Goal: Transaction & Acquisition: Purchase product/service

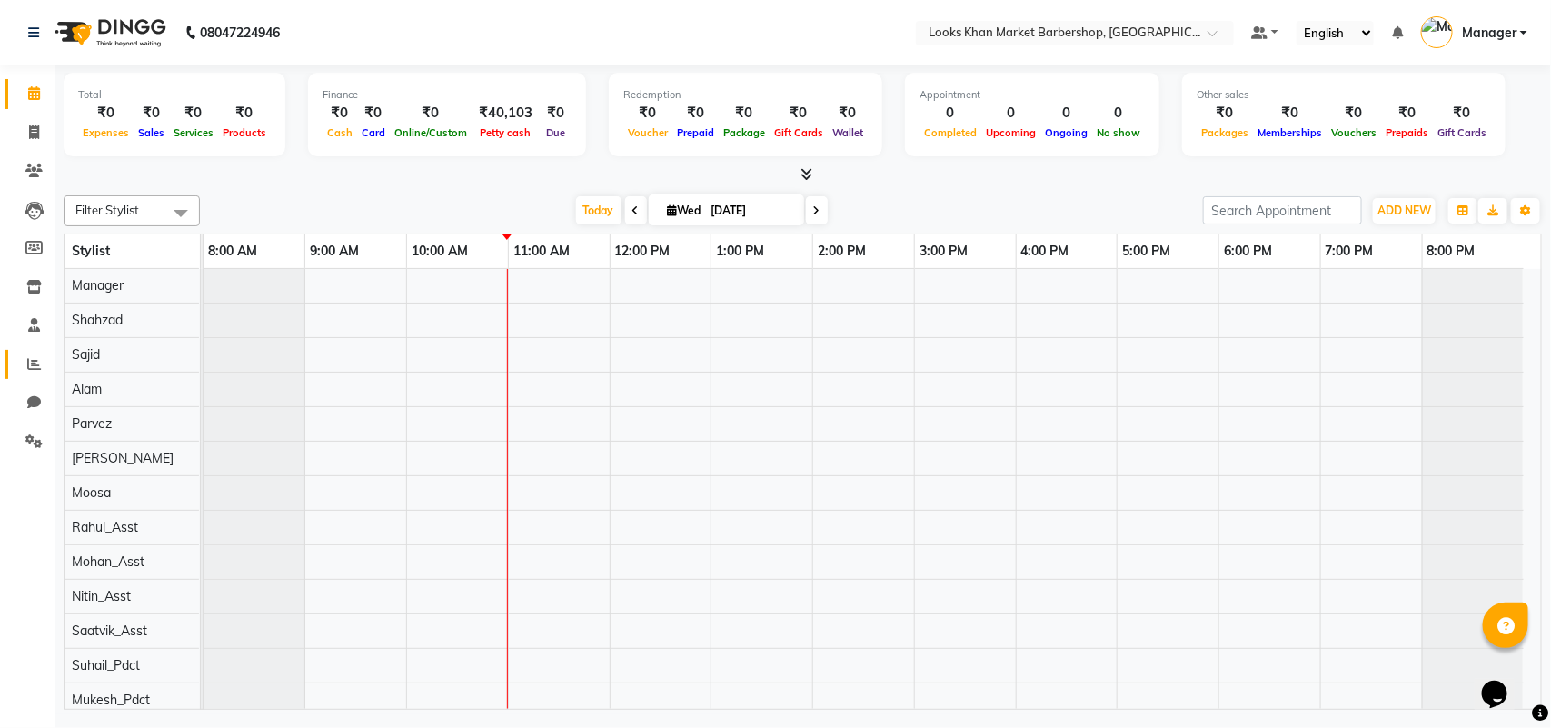
click at [27, 359] on icon at bounding box center [34, 364] width 14 height 14
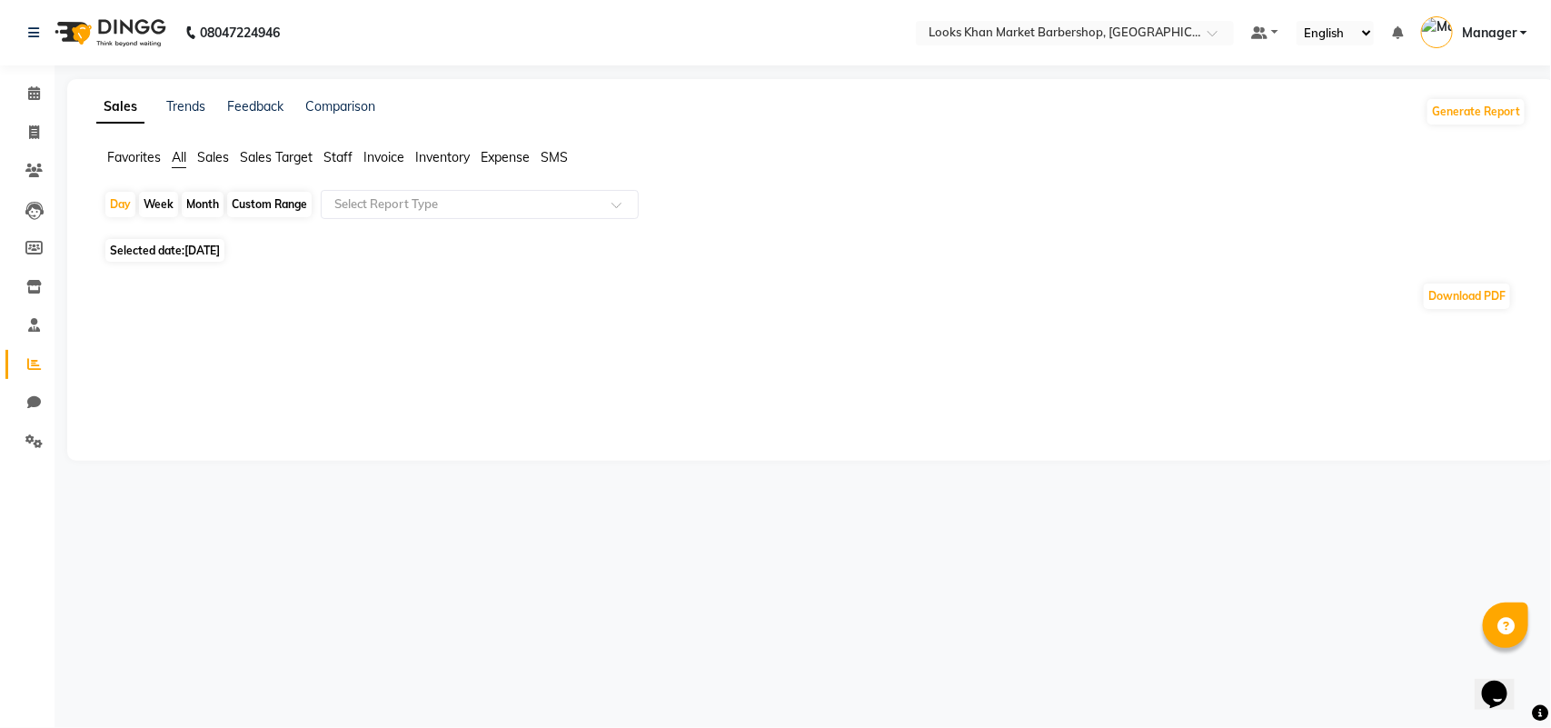
click at [220, 251] on span "[DATE]" at bounding box center [201, 250] width 35 height 14
select select "9"
select select "2025"
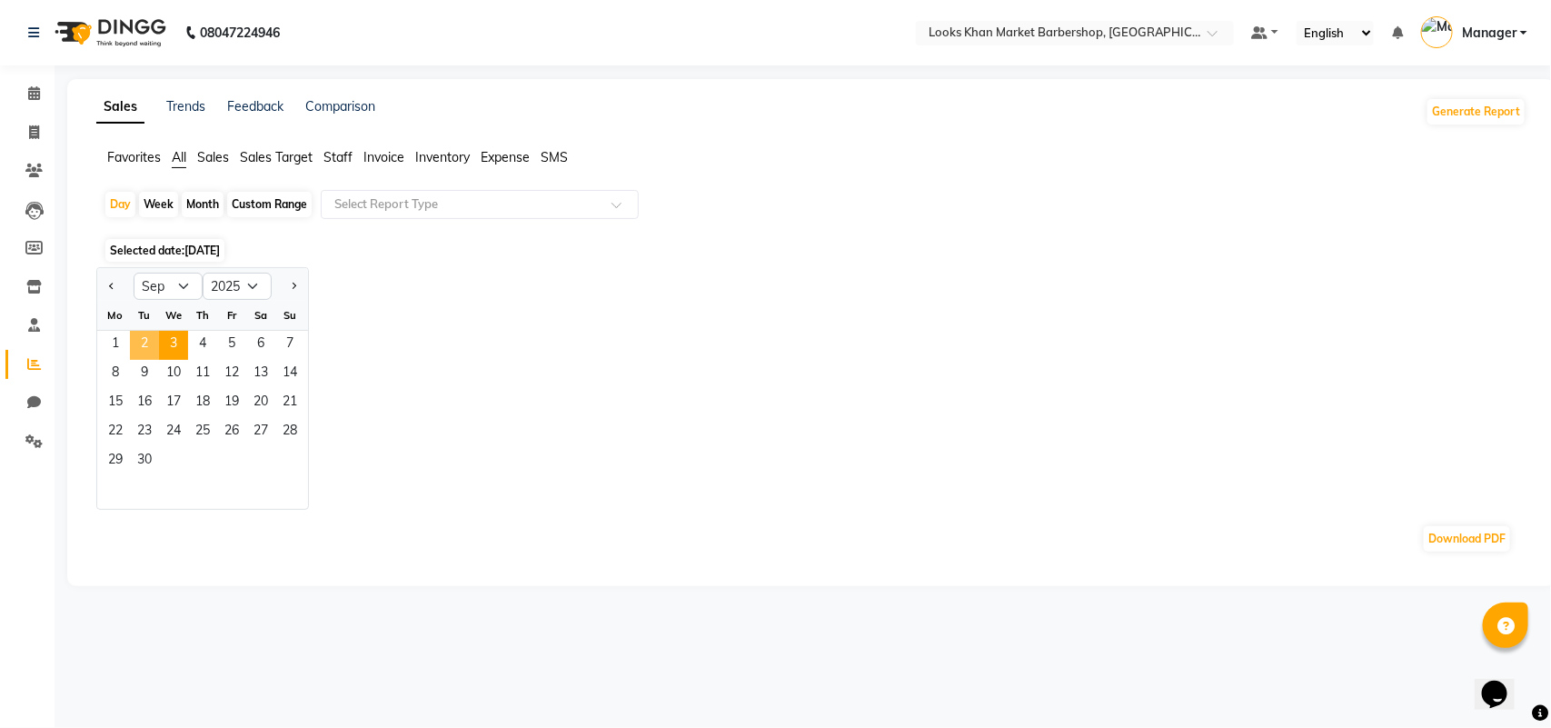
click at [151, 339] on span "2" at bounding box center [144, 345] width 29 height 29
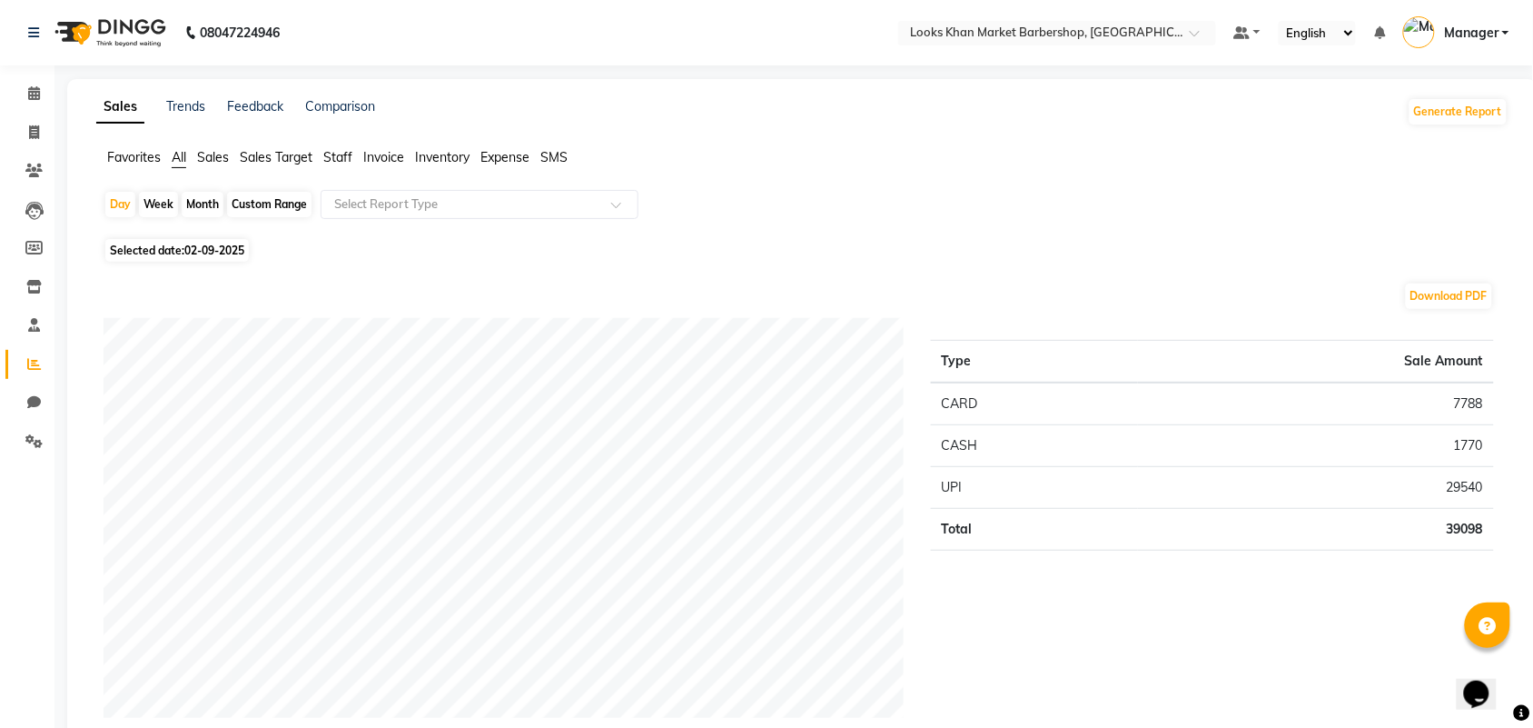
click at [210, 154] on span "Sales" at bounding box center [213, 157] width 32 height 16
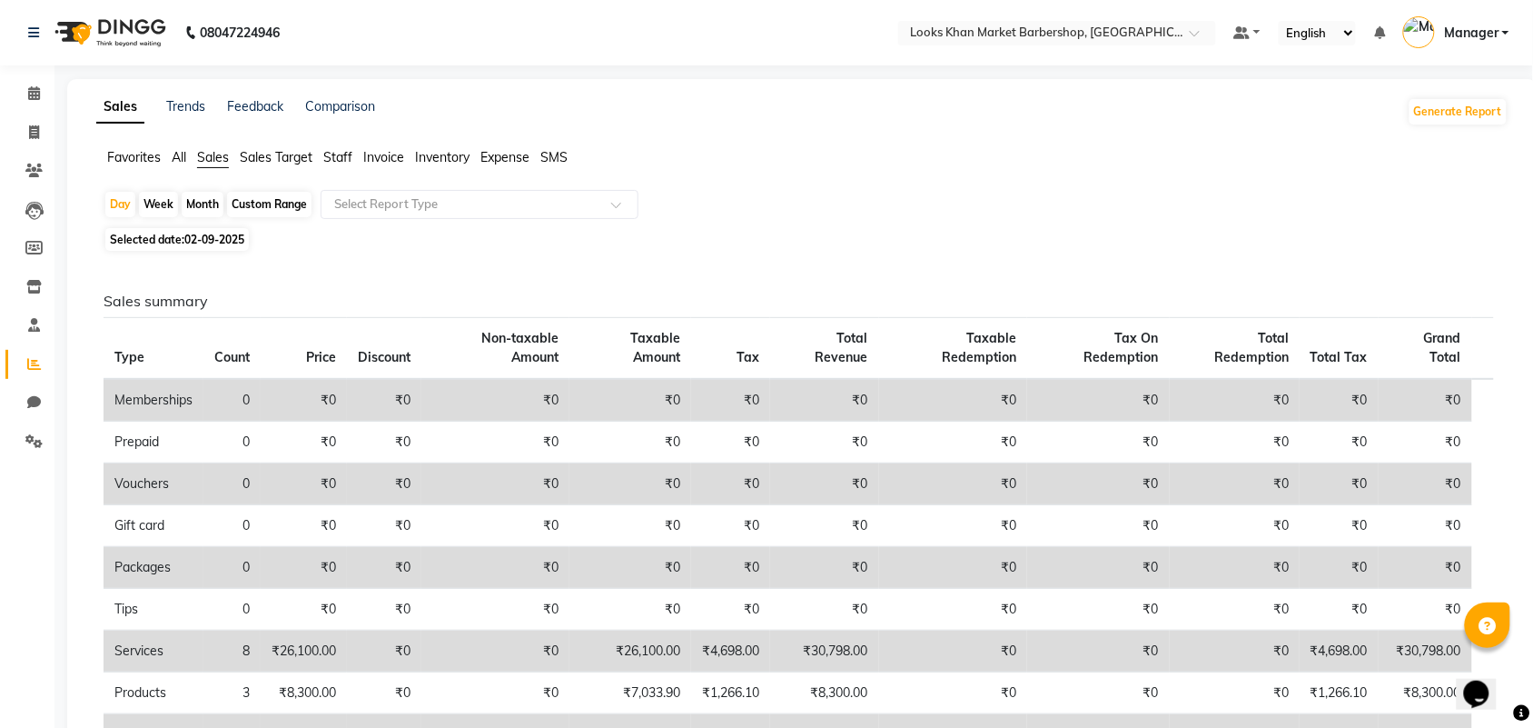
click at [178, 153] on span "All" at bounding box center [179, 157] width 15 height 16
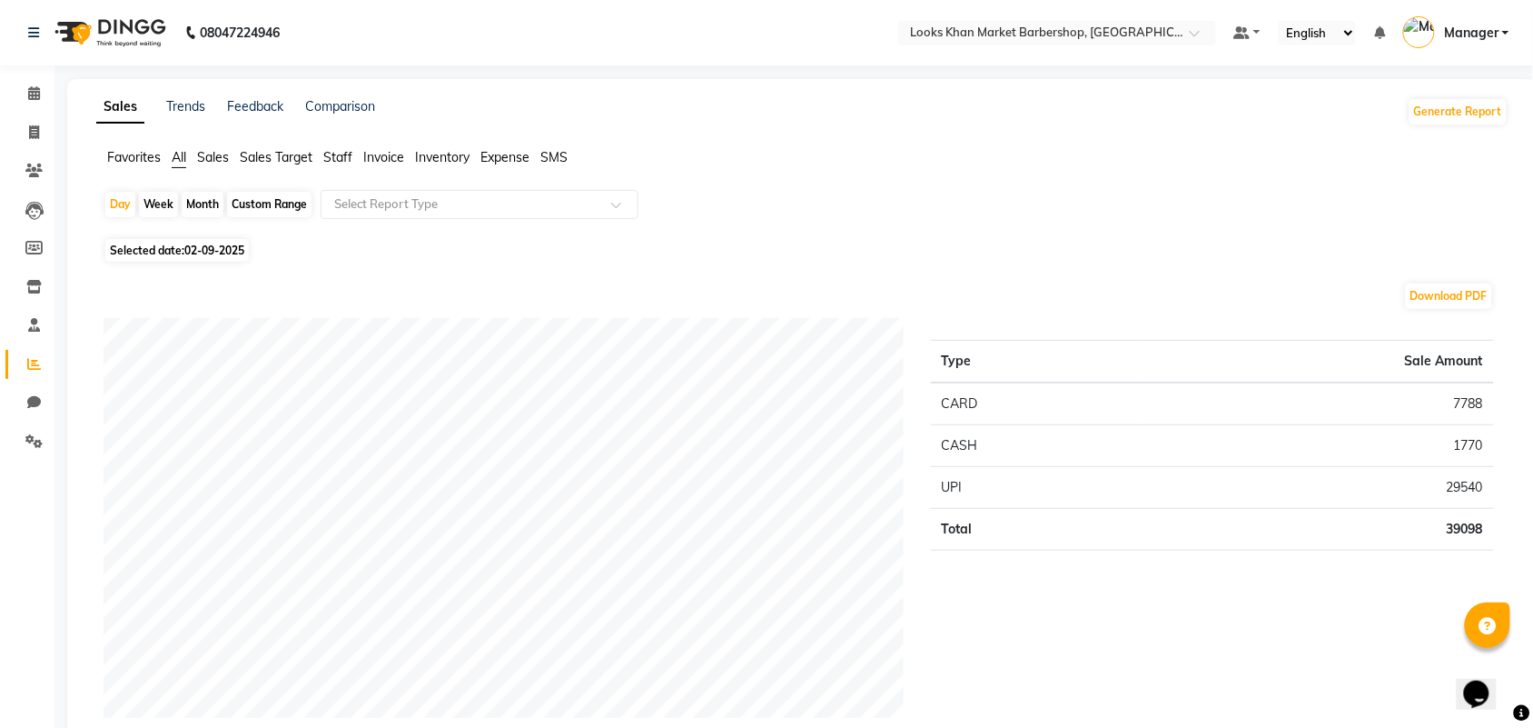
click at [186, 254] on span "02-09-2025" at bounding box center [214, 250] width 60 height 14
select select "9"
select select "2025"
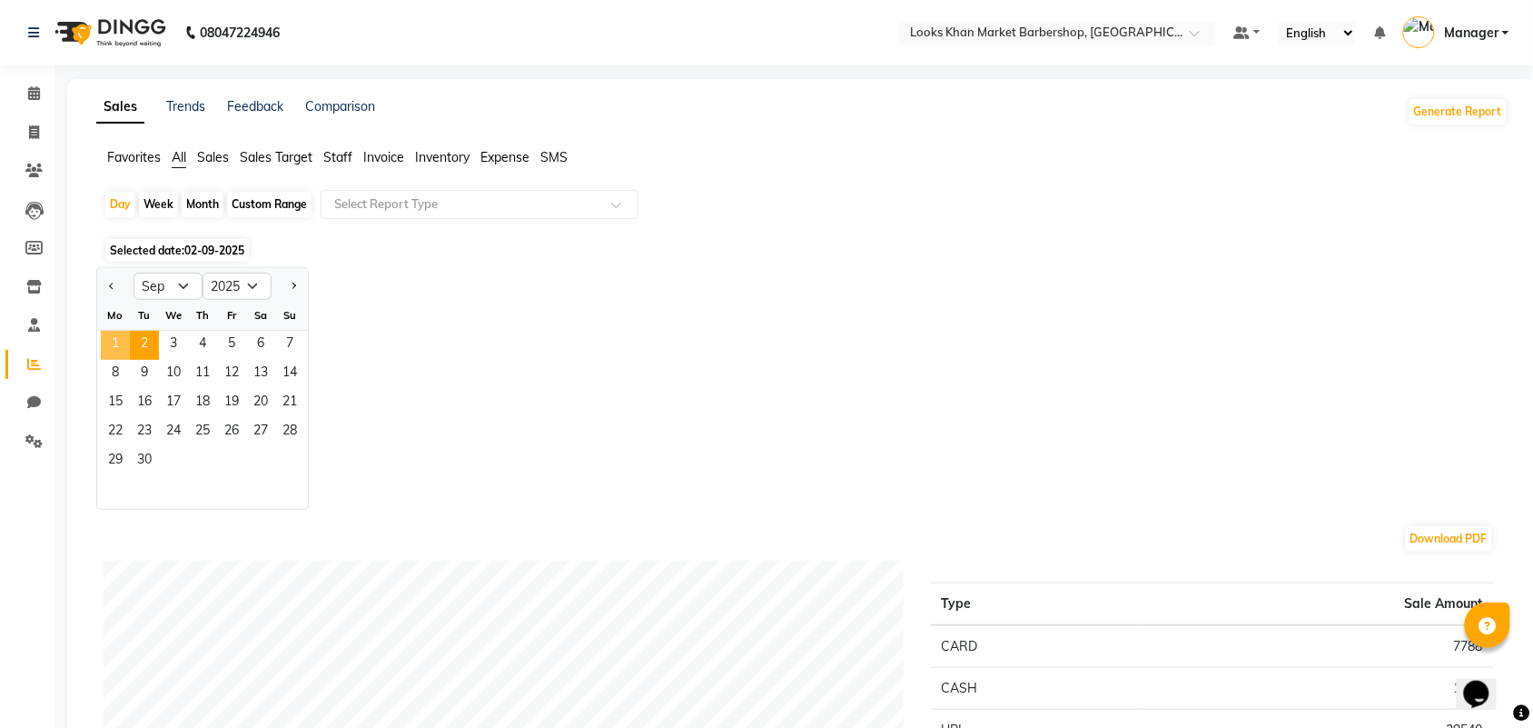
click at [114, 342] on span "1" at bounding box center [115, 345] width 29 height 29
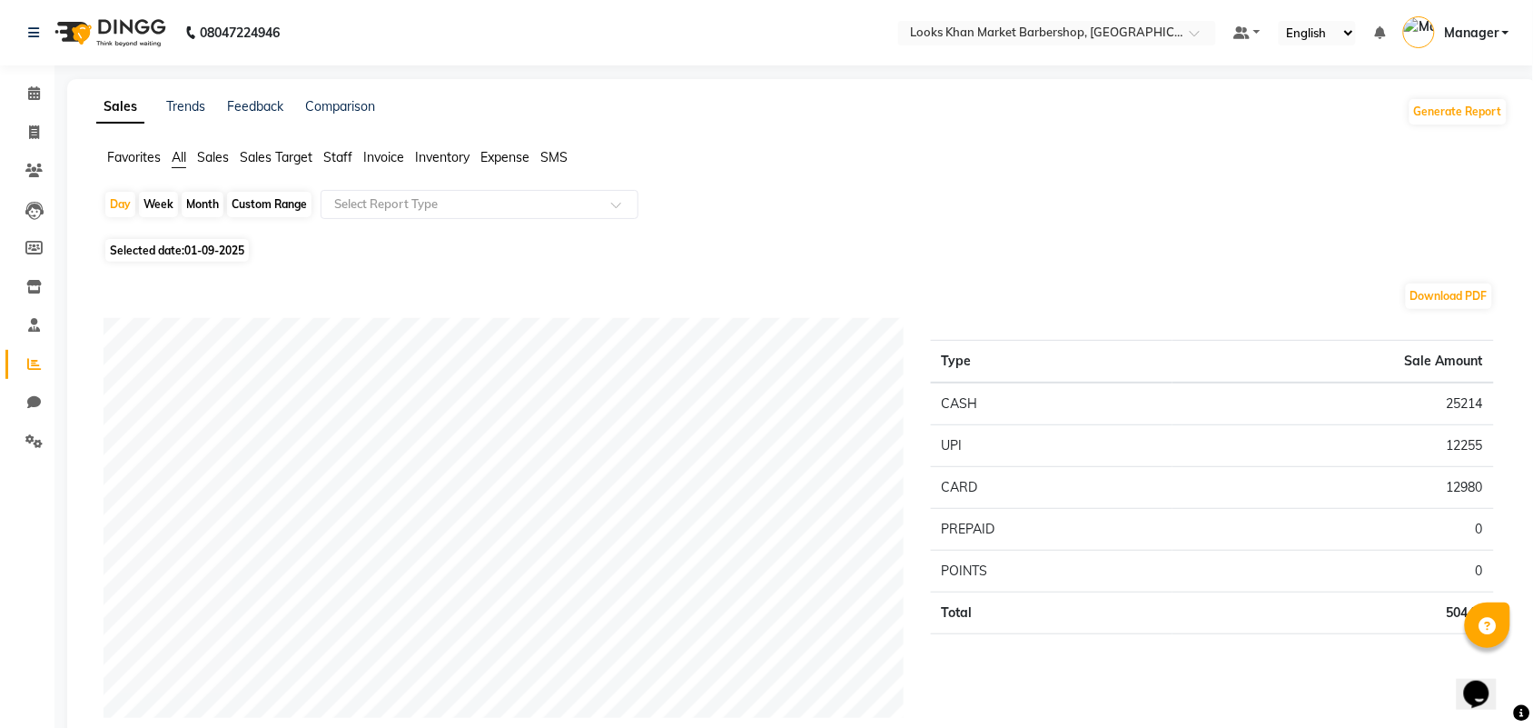
click at [220, 248] on span "01-09-2025" at bounding box center [214, 250] width 60 height 14
select select "9"
select select "2025"
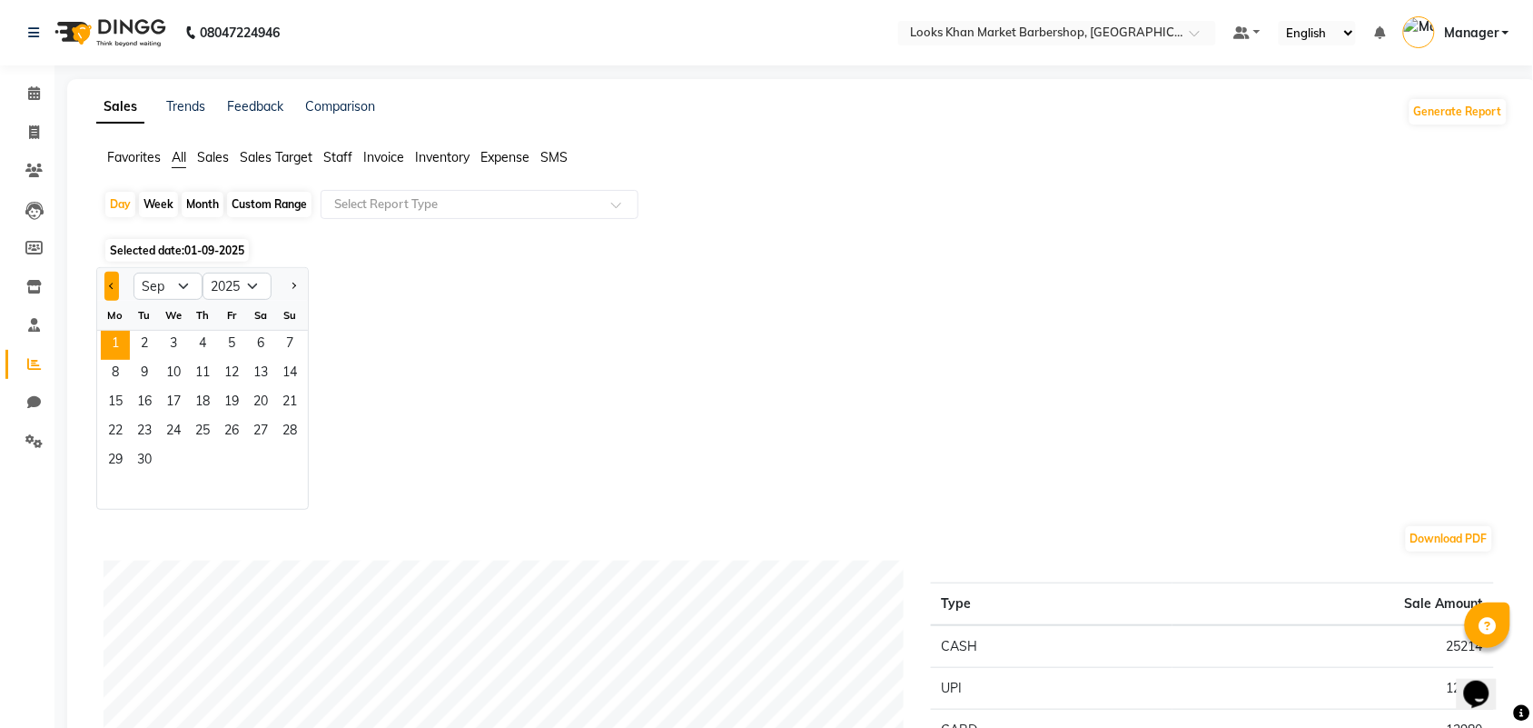
click at [109, 282] on button "Previous month" at bounding box center [111, 286] width 15 height 29
select select "8"
click at [228, 461] on span "29" at bounding box center [231, 461] width 29 height 29
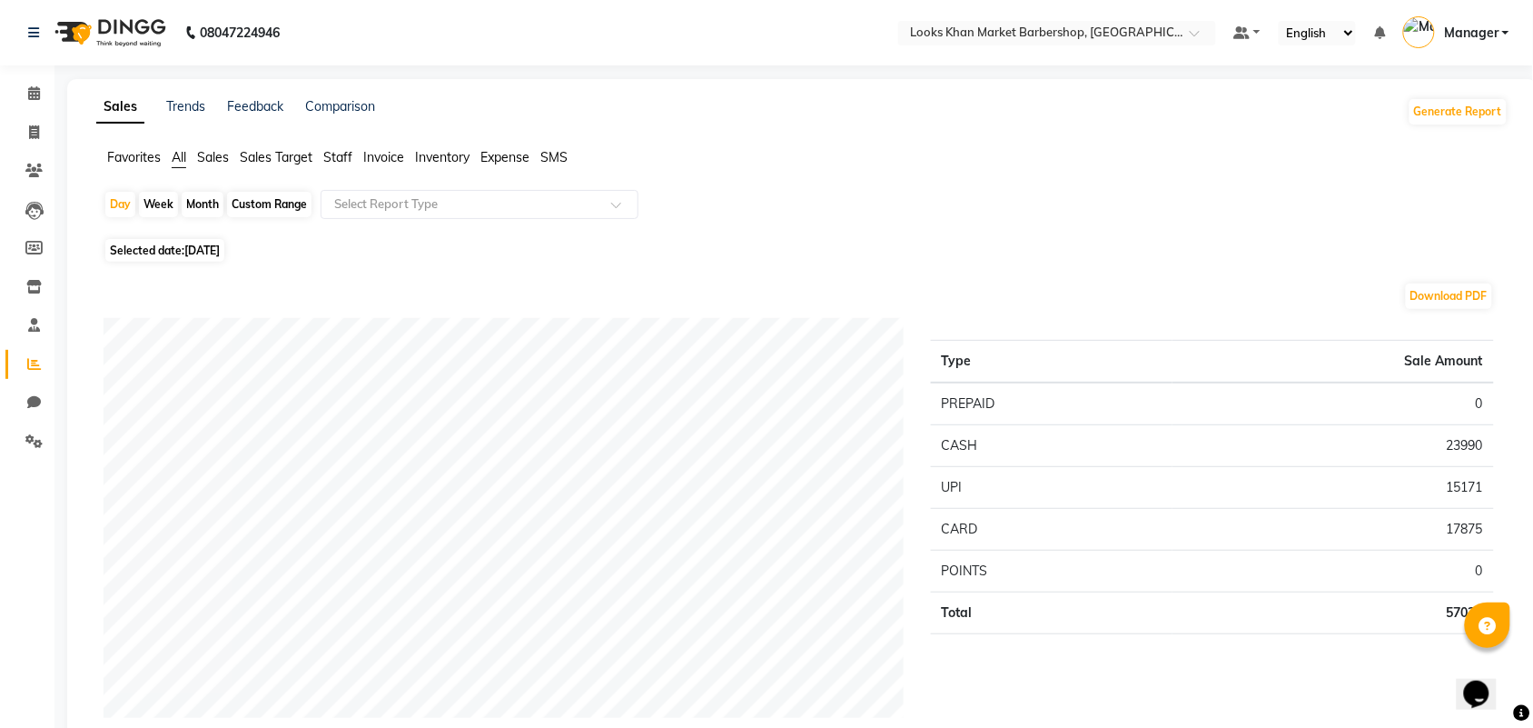
click at [174, 251] on span "Selected date: [DATE]" at bounding box center [164, 250] width 119 height 23
select select "8"
select select "2025"
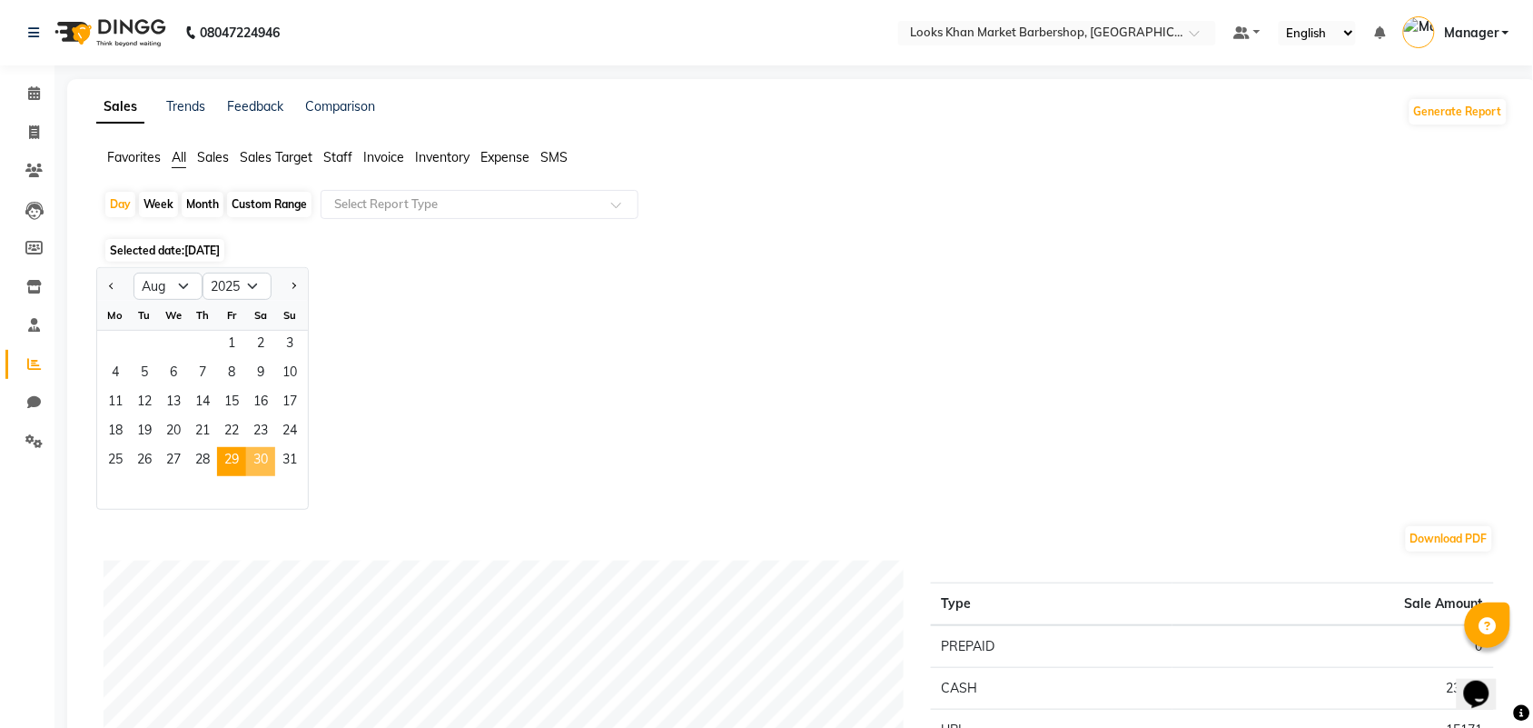
click at [261, 456] on span "30" at bounding box center [260, 461] width 29 height 29
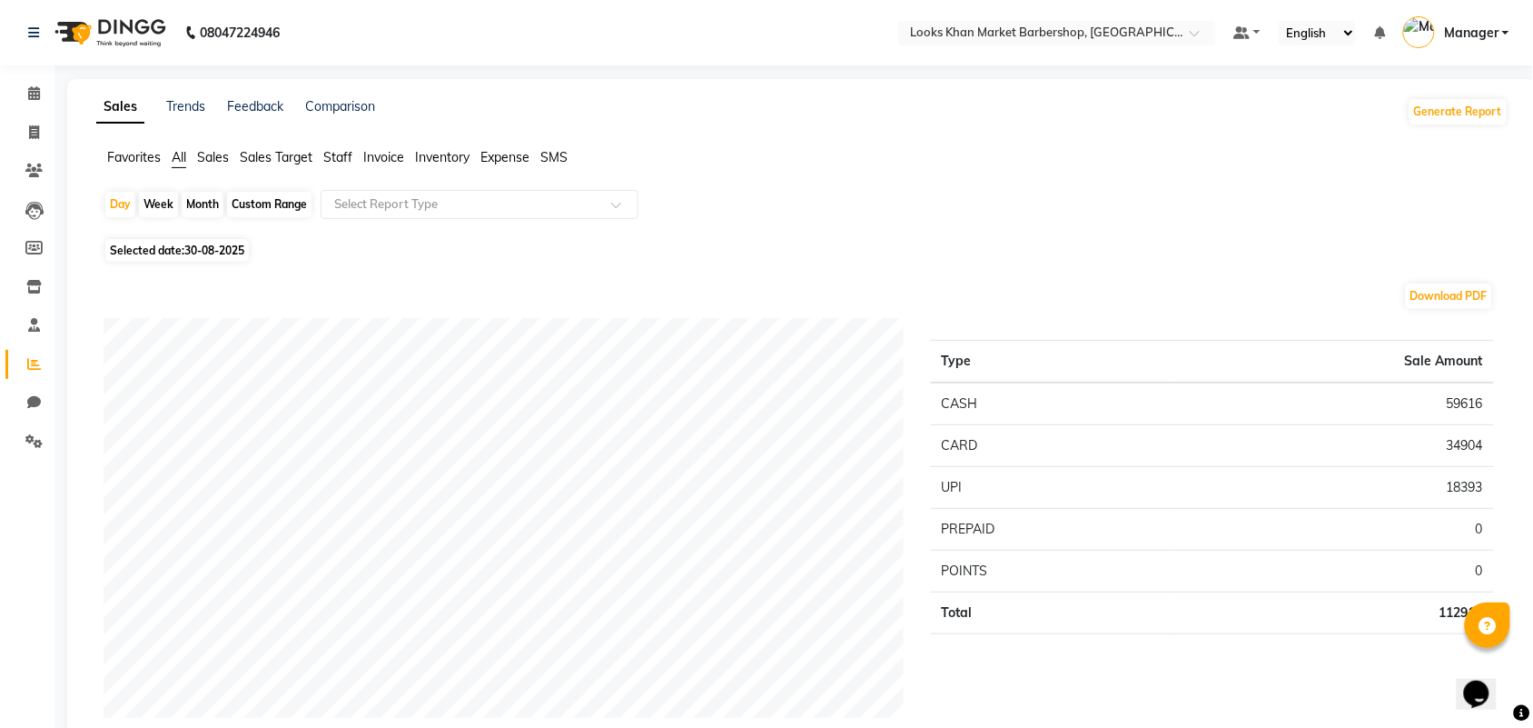
click at [209, 248] on span "30-08-2025" at bounding box center [214, 250] width 60 height 14
select select "8"
select select "2025"
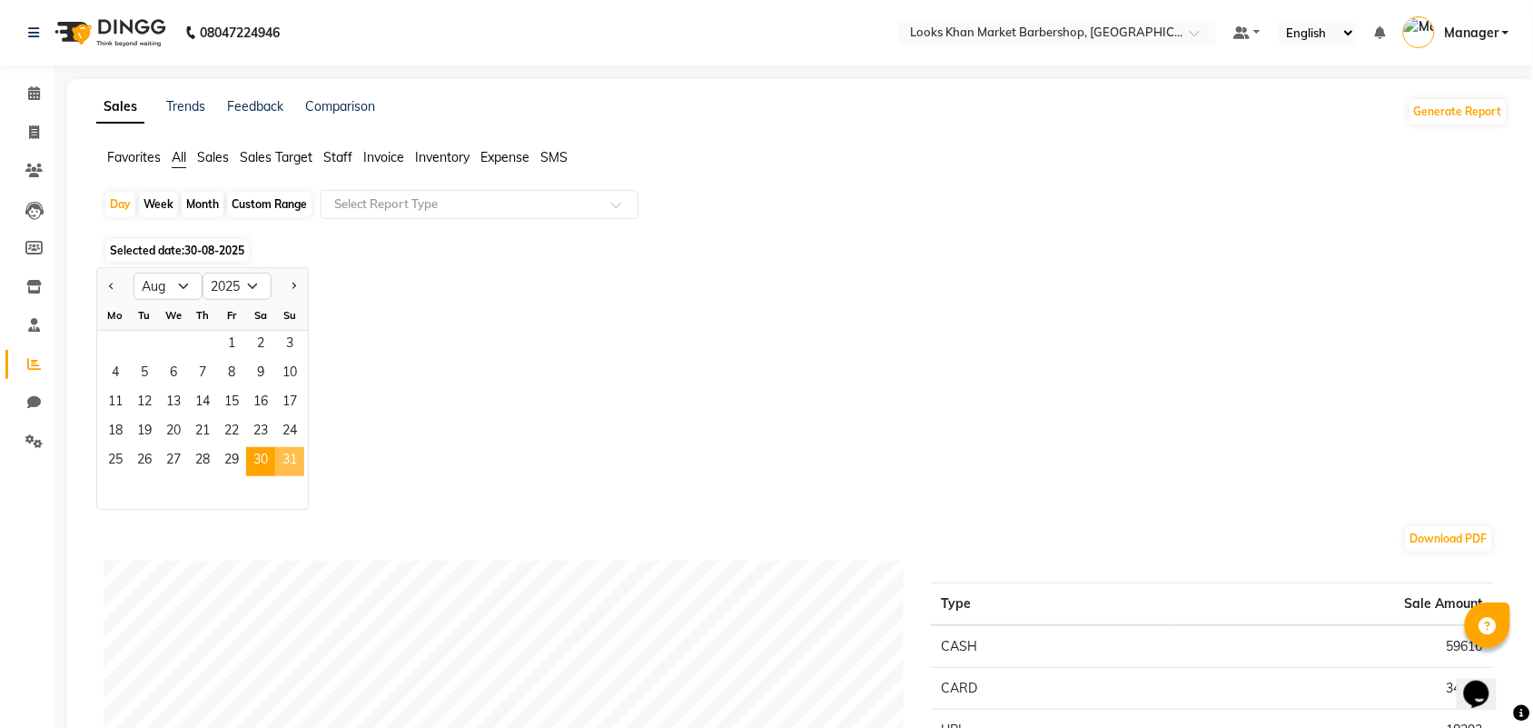
click at [287, 461] on span "31" at bounding box center [289, 461] width 29 height 29
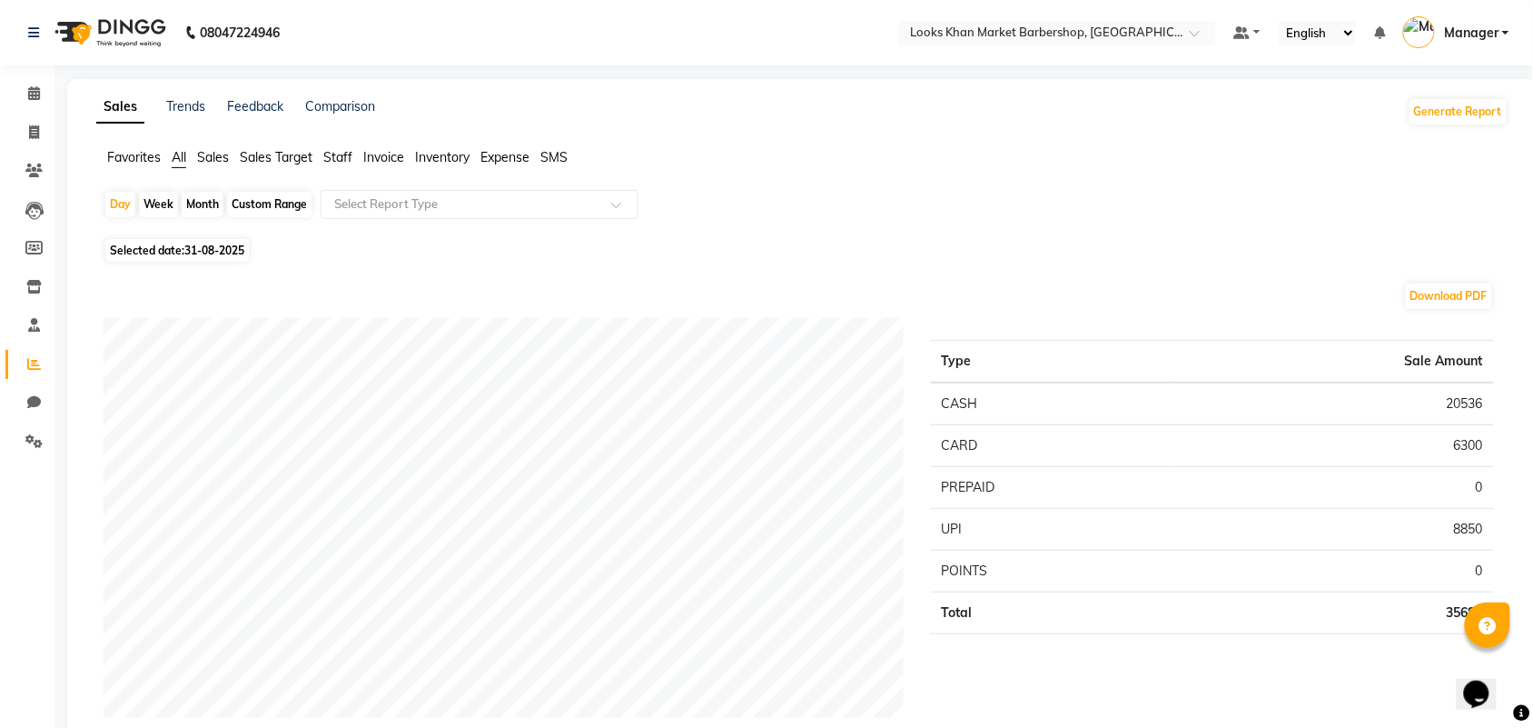
click at [160, 247] on span "Selected date: [DATE]" at bounding box center [177, 250] width 144 height 23
select select "8"
select select "2025"
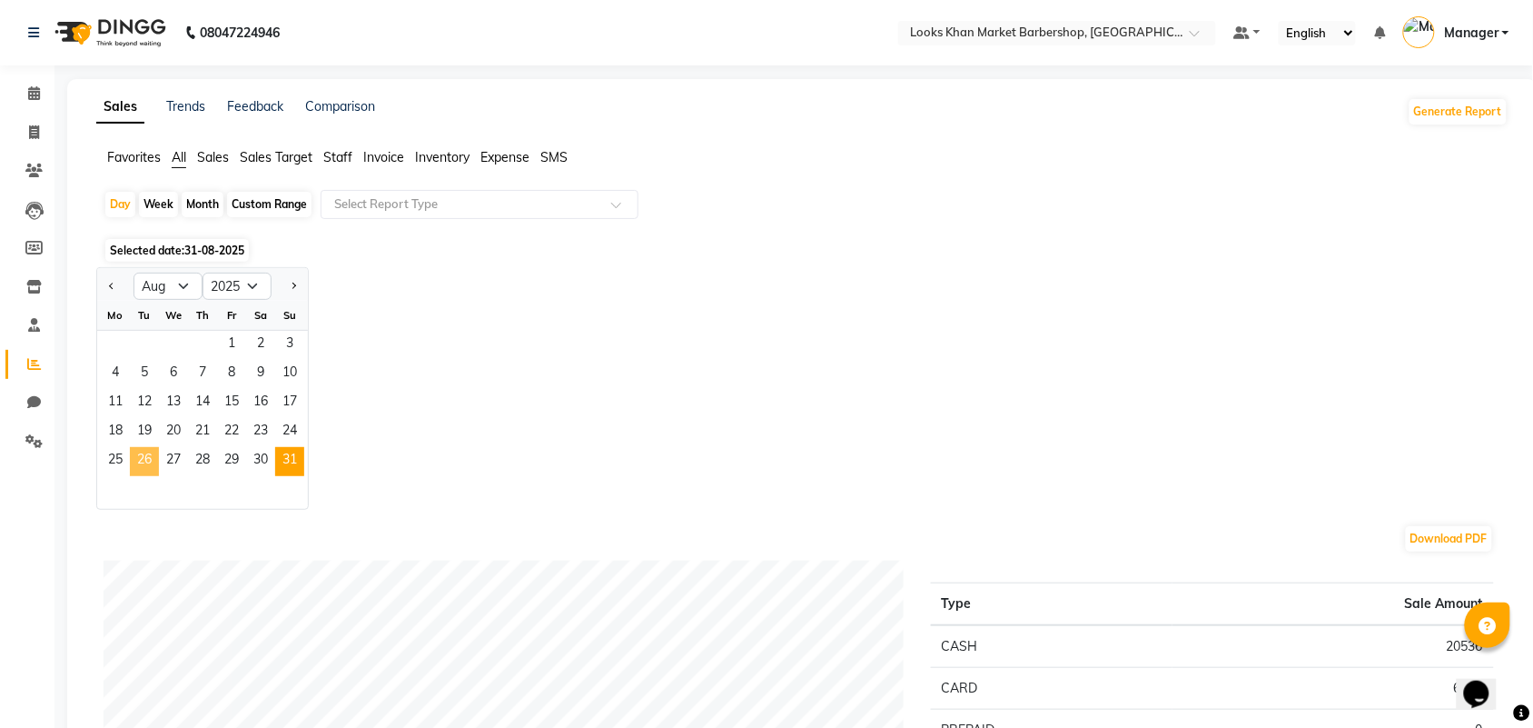
click at [138, 459] on span "26" at bounding box center [144, 461] width 29 height 29
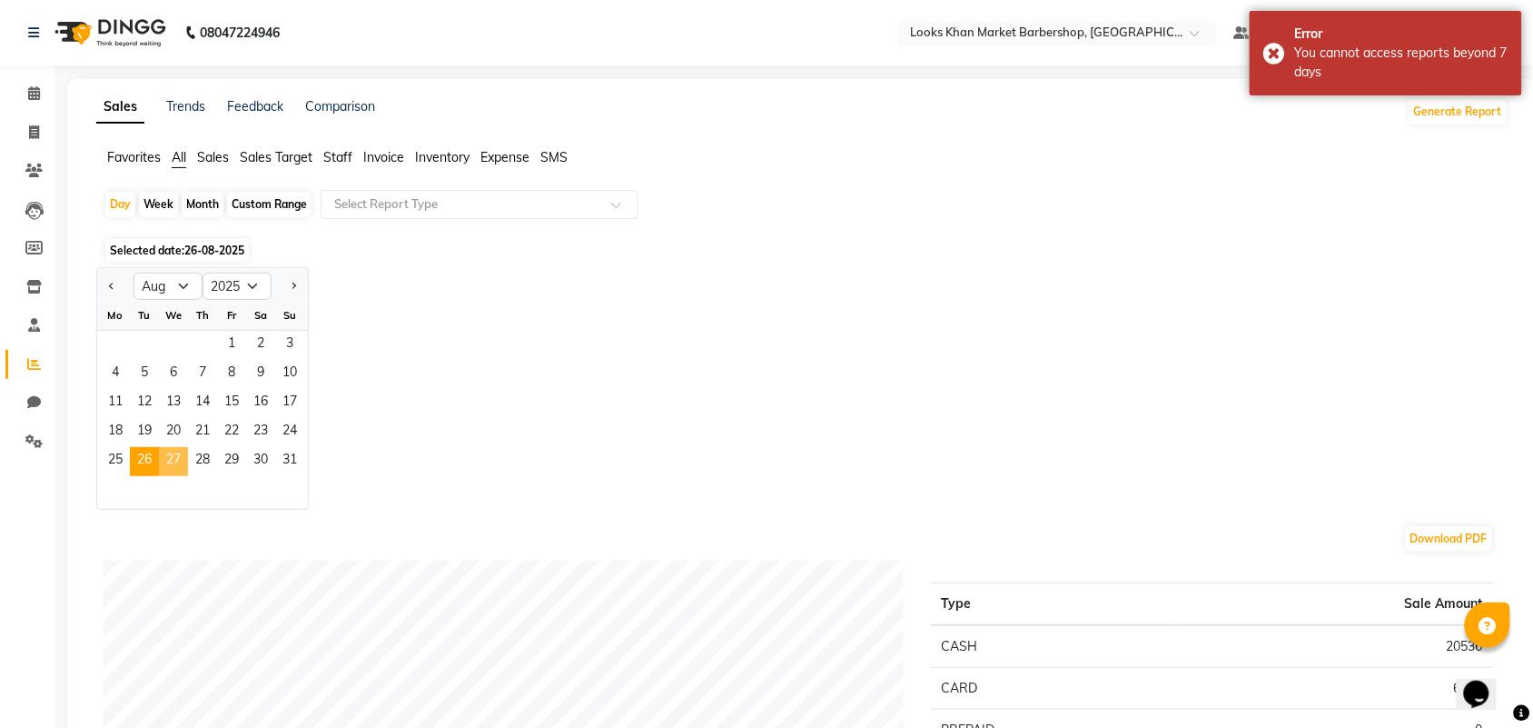
click at [166, 461] on span "27" at bounding box center [173, 461] width 29 height 29
click at [198, 463] on span "28" at bounding box center [202, 461] width 29 height 29
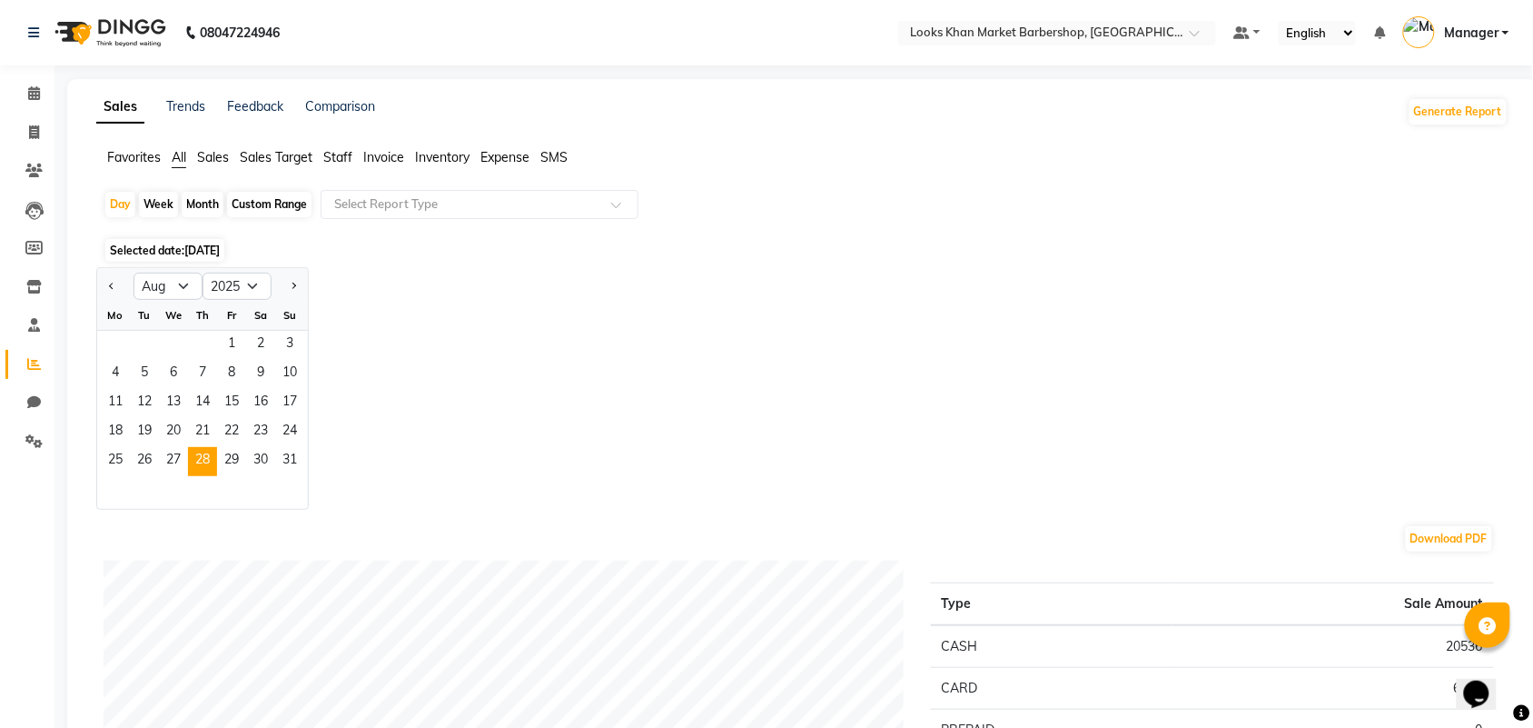
click at [178, 457] on span "27" at bounding box center [173, 461] width 29 height 29
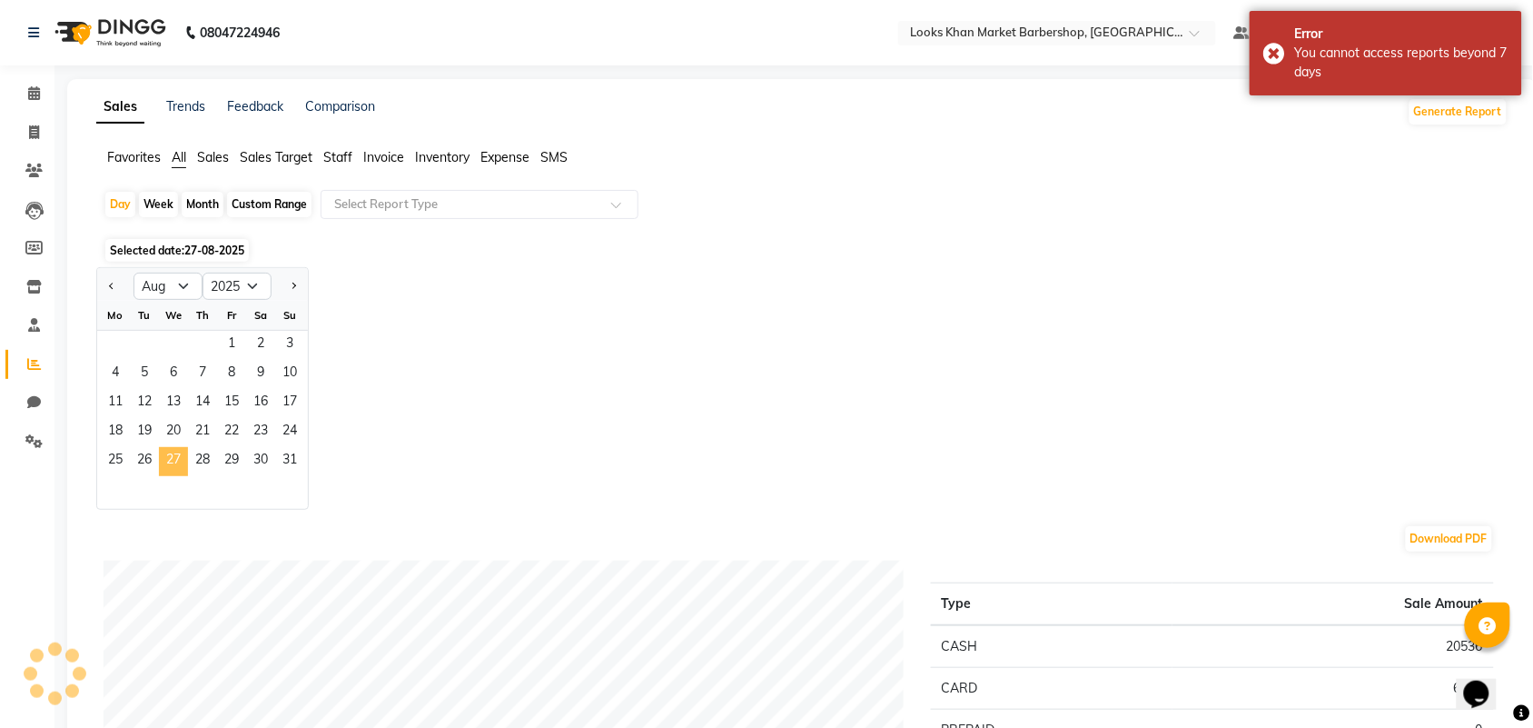
click at [178, 457] on span "27" at bounding box center [173, 461] width 29 height 29
click at [205, 455] on span "28" at bounding box center [202, 461] width 29 height 29
click at [223, 457] on span "29" at bounding box center [231, 461] width 29 height 29
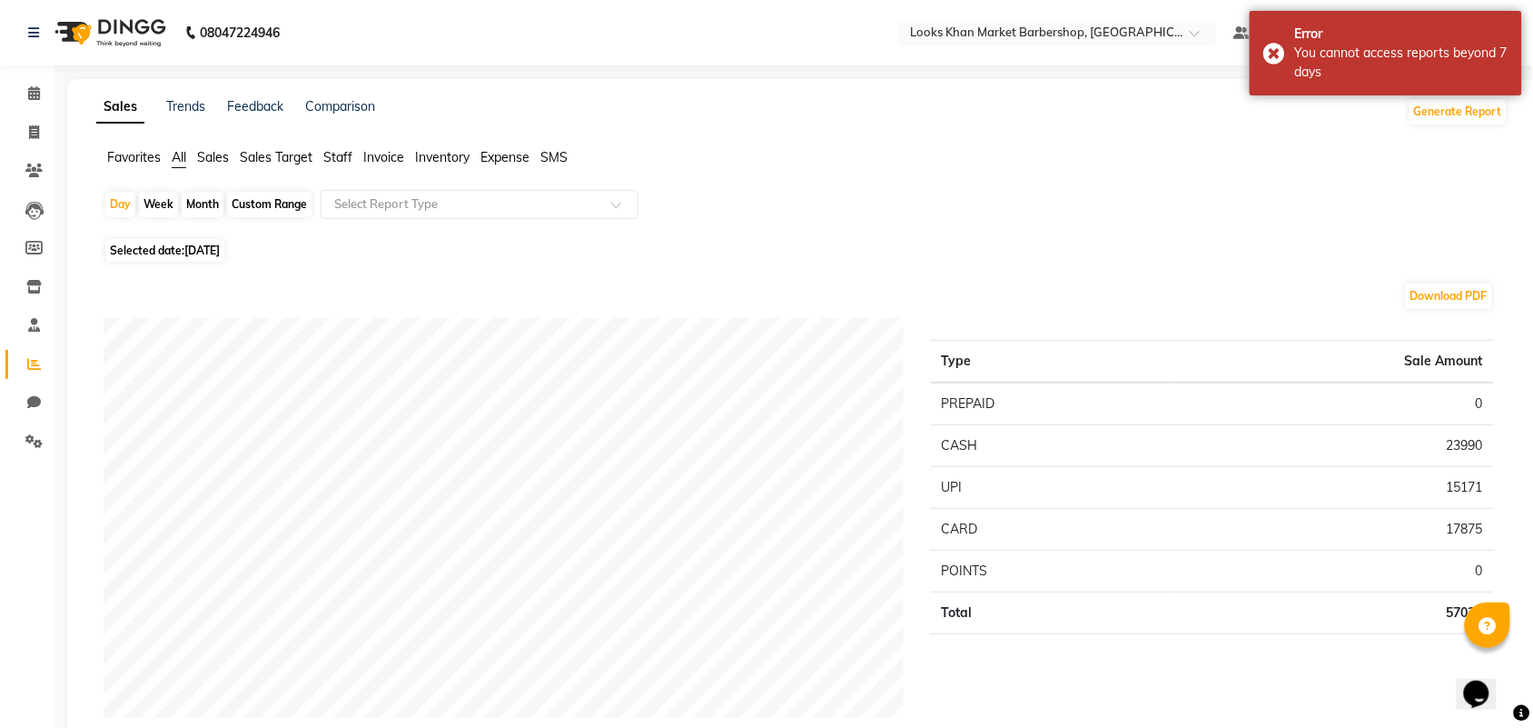
click at [216, 248] on span "[DATE]" at bounding box center [201, 250] width 35 height 14
select select "8"
select select "2025"
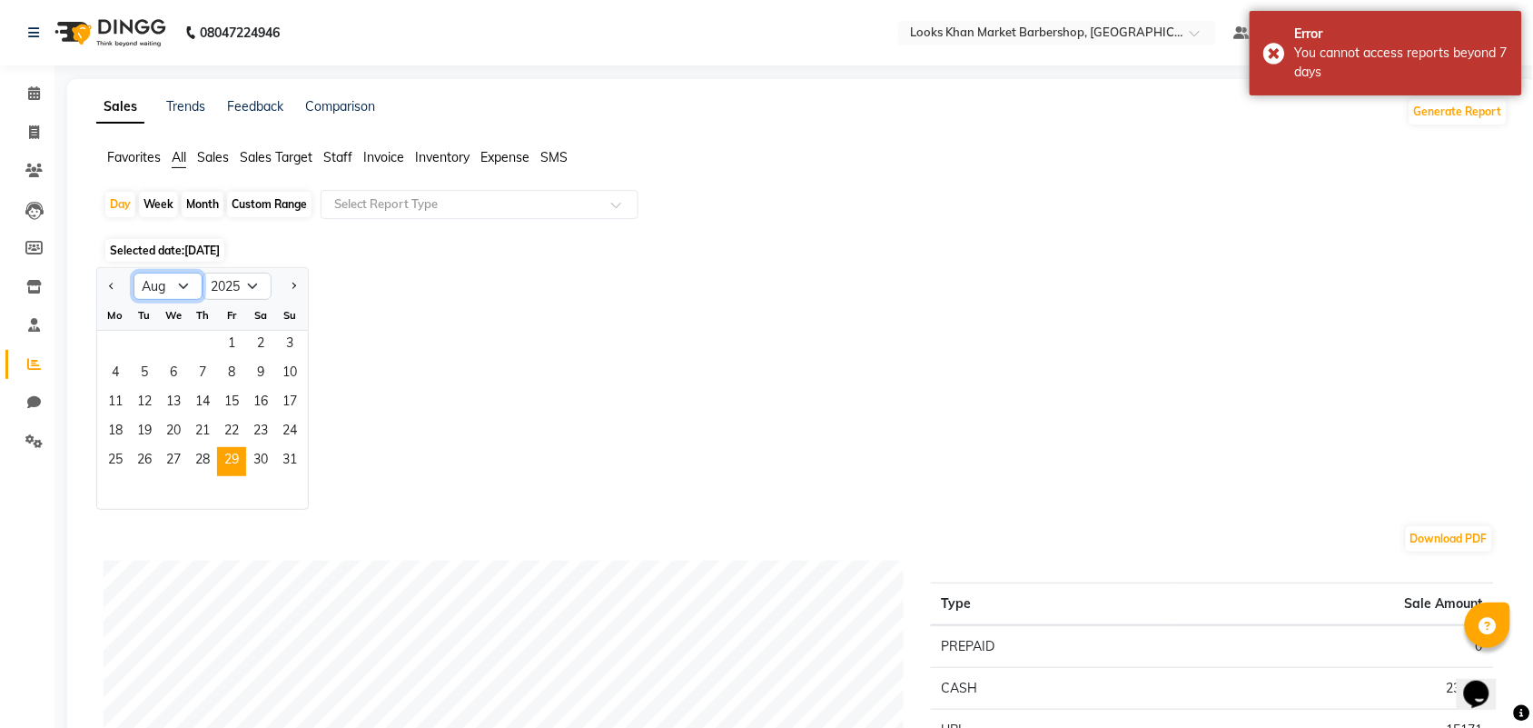
click at [173, 287] on select "Jan Feb Mar Apr May Jun [DATE] Aug Sep Oct Nov Dec" at bounding box center [168, 286] width 69 height 27
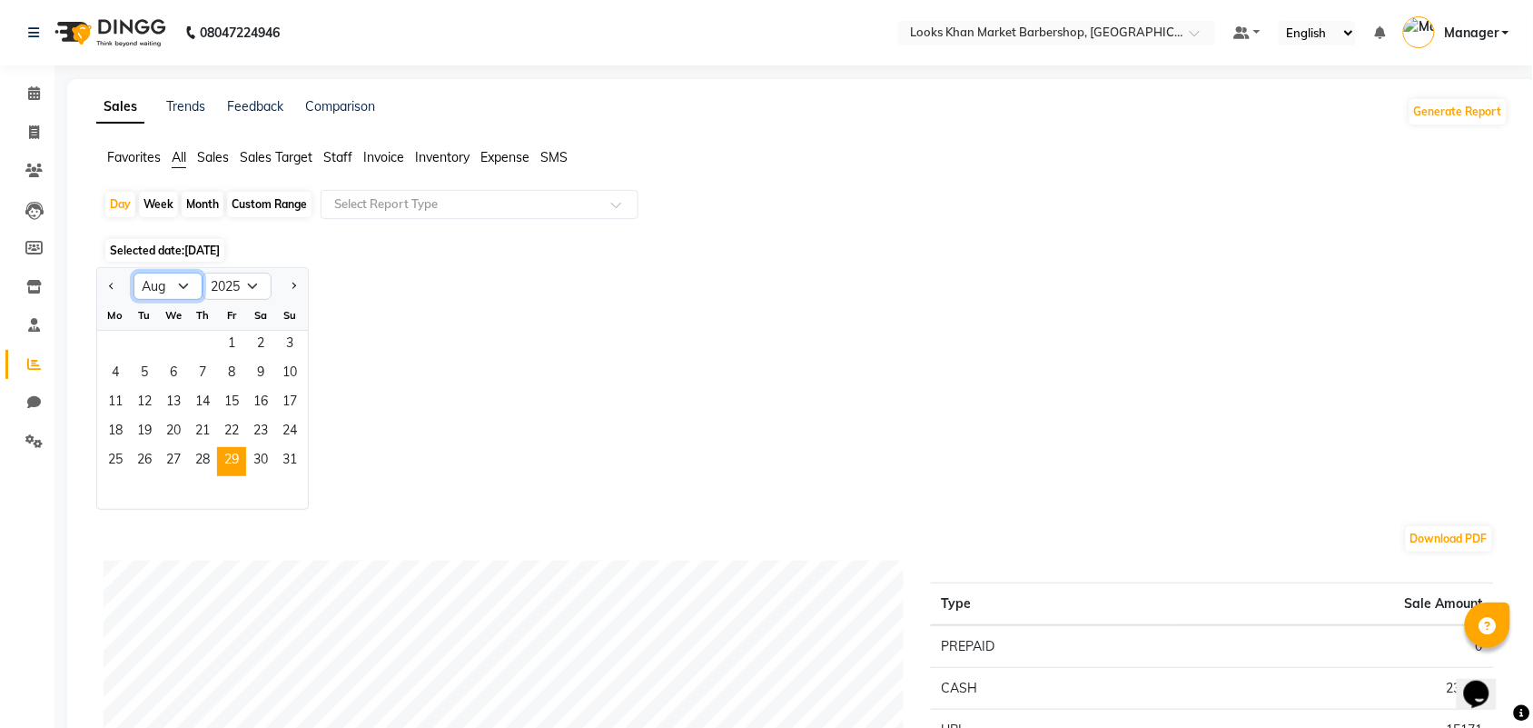
select select "9"
click at [134, 273] on select "Jan Feb Mar Apr May Jun [DATE] Aug Sep Oct Nov Dec" at bounding box center [168, 286] width 69 height 27
click at [112, 342] on span "1" at bounding box center [115, 345] width 29 height 29
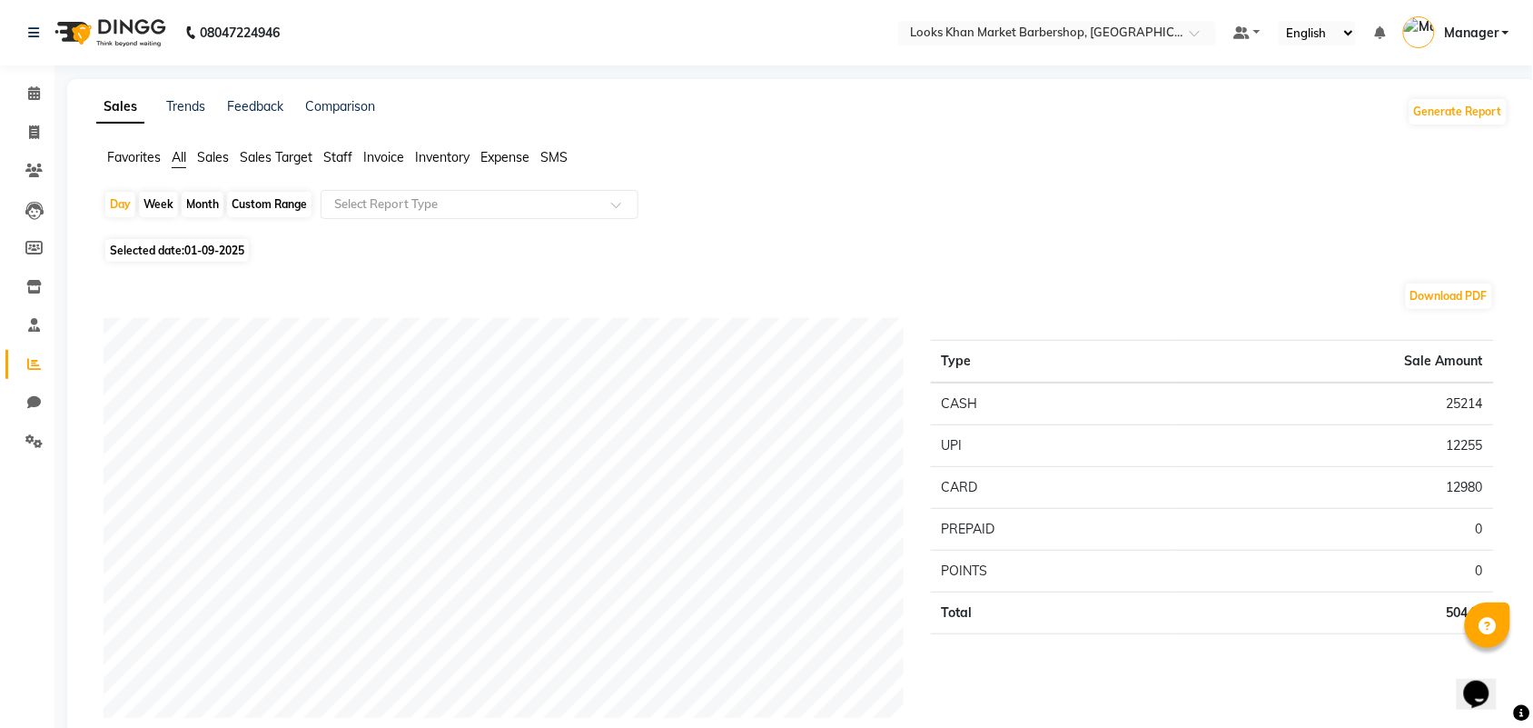
click at [177, 245] on span "Selected date: [DATE]" at bounding box center [177, 250] width 144 height 23
select select "9"
select select "2025"
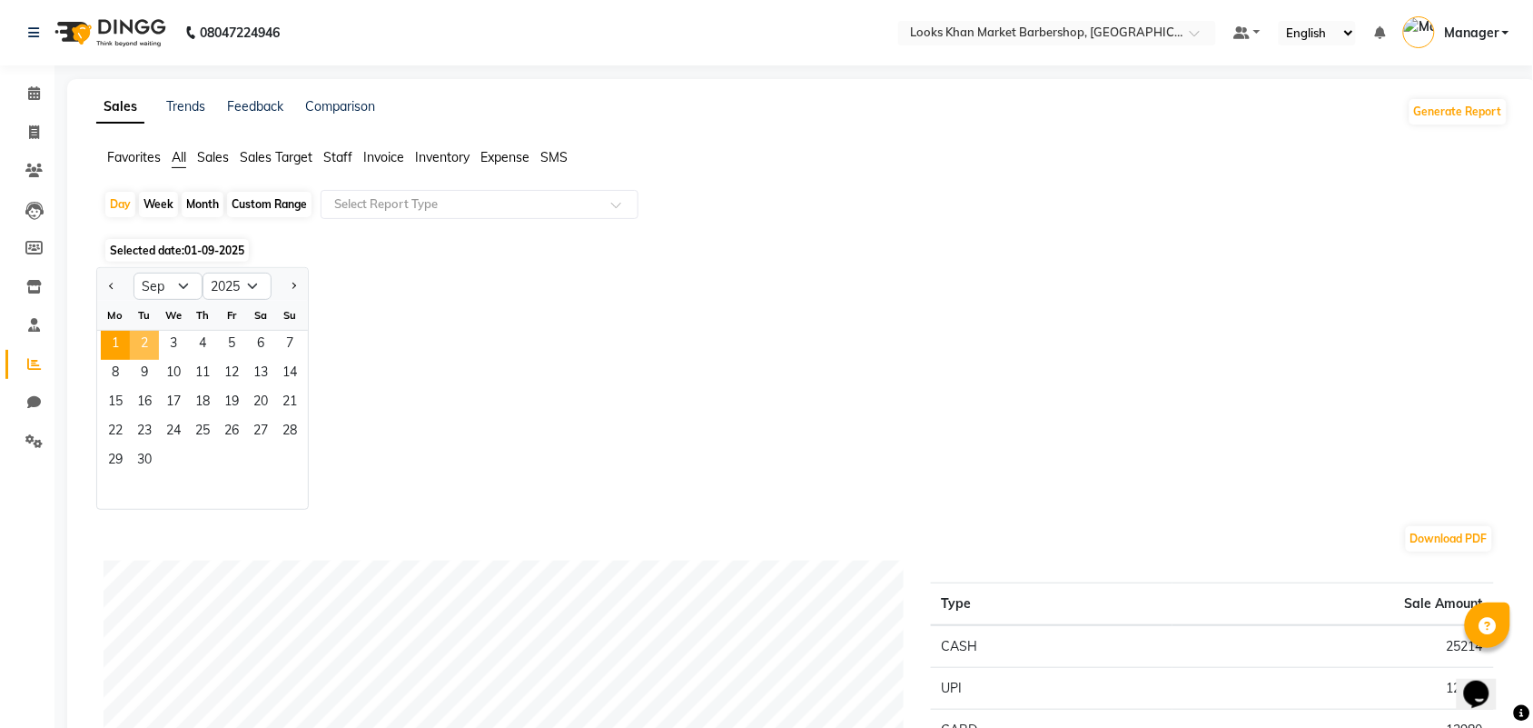
click at [142, 345] on span "2" at bounding box center [144, 345] width 29 height 29
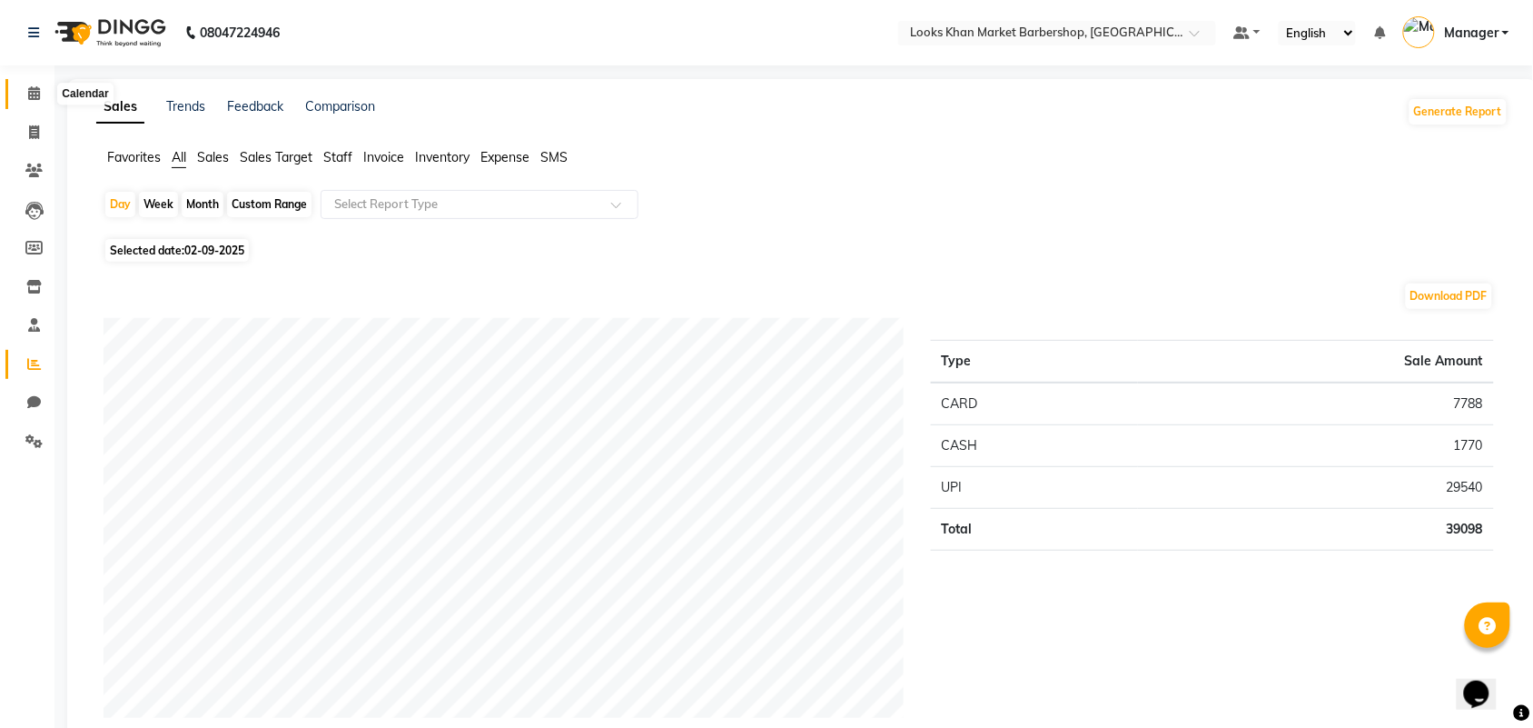
click at [35, 95] on icon at bounding box center [34, 93] width 12 height 14
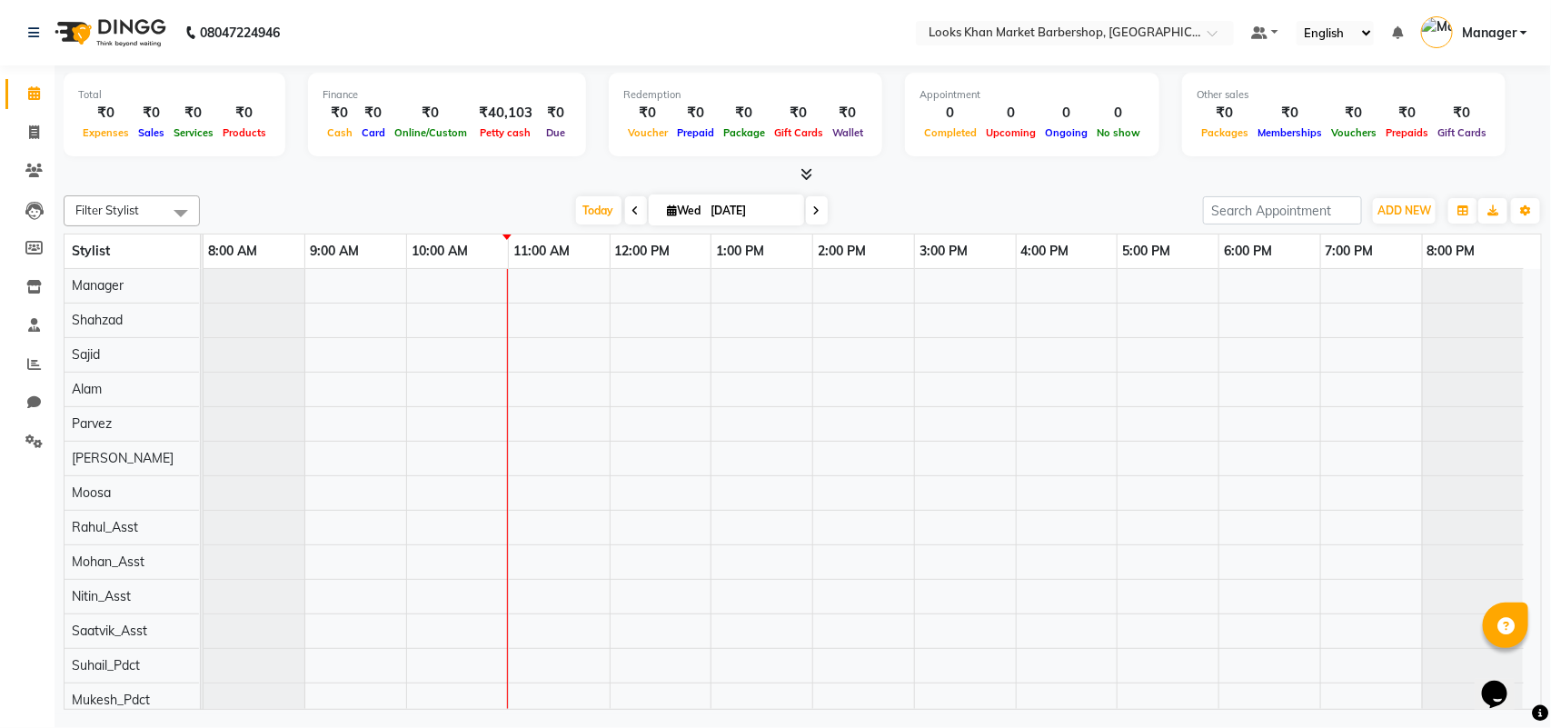
click at [806, 171] on icon at bounding box center [806, 174] width 12 height 14
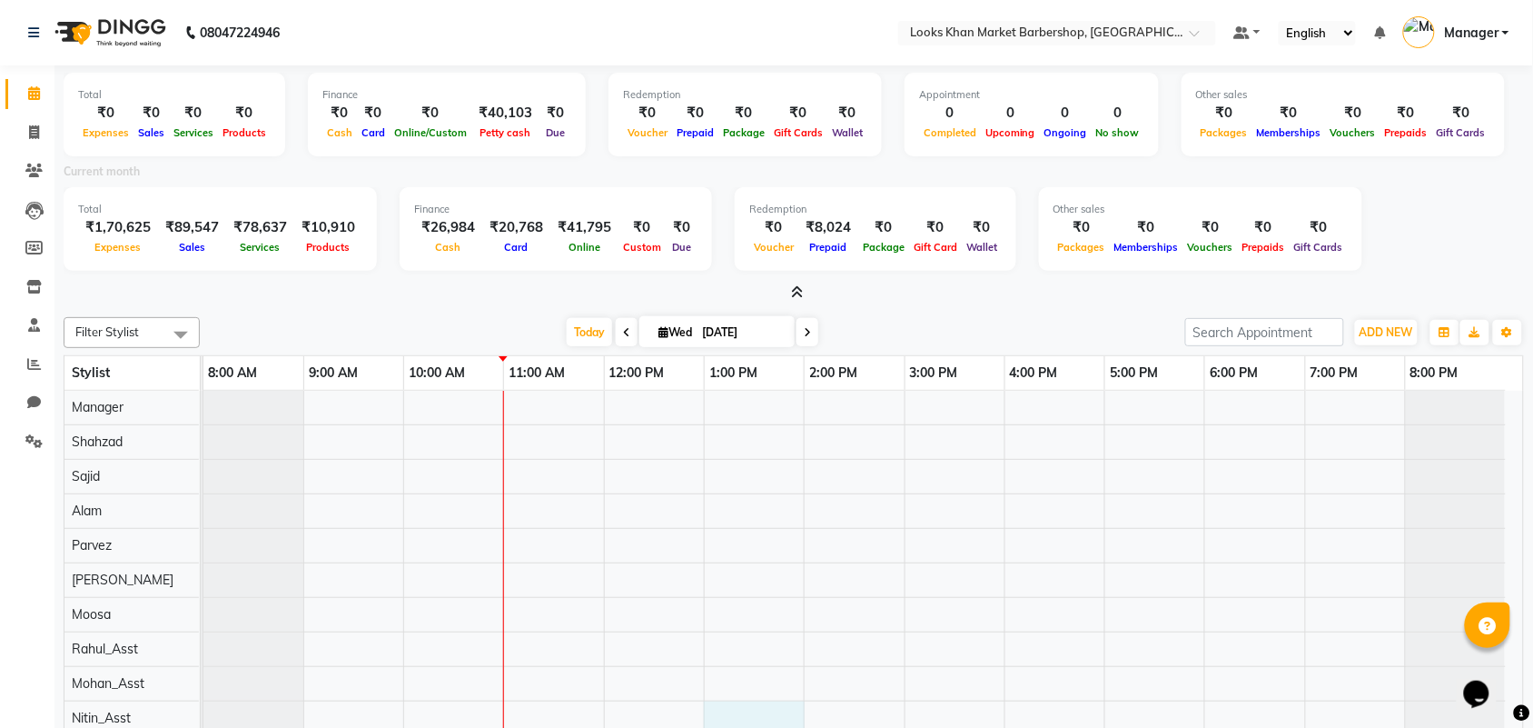
drag, startPoint x: 755, startPoint y: 709, endPoint x: 749, endPoint y: 727, distance: 19.0
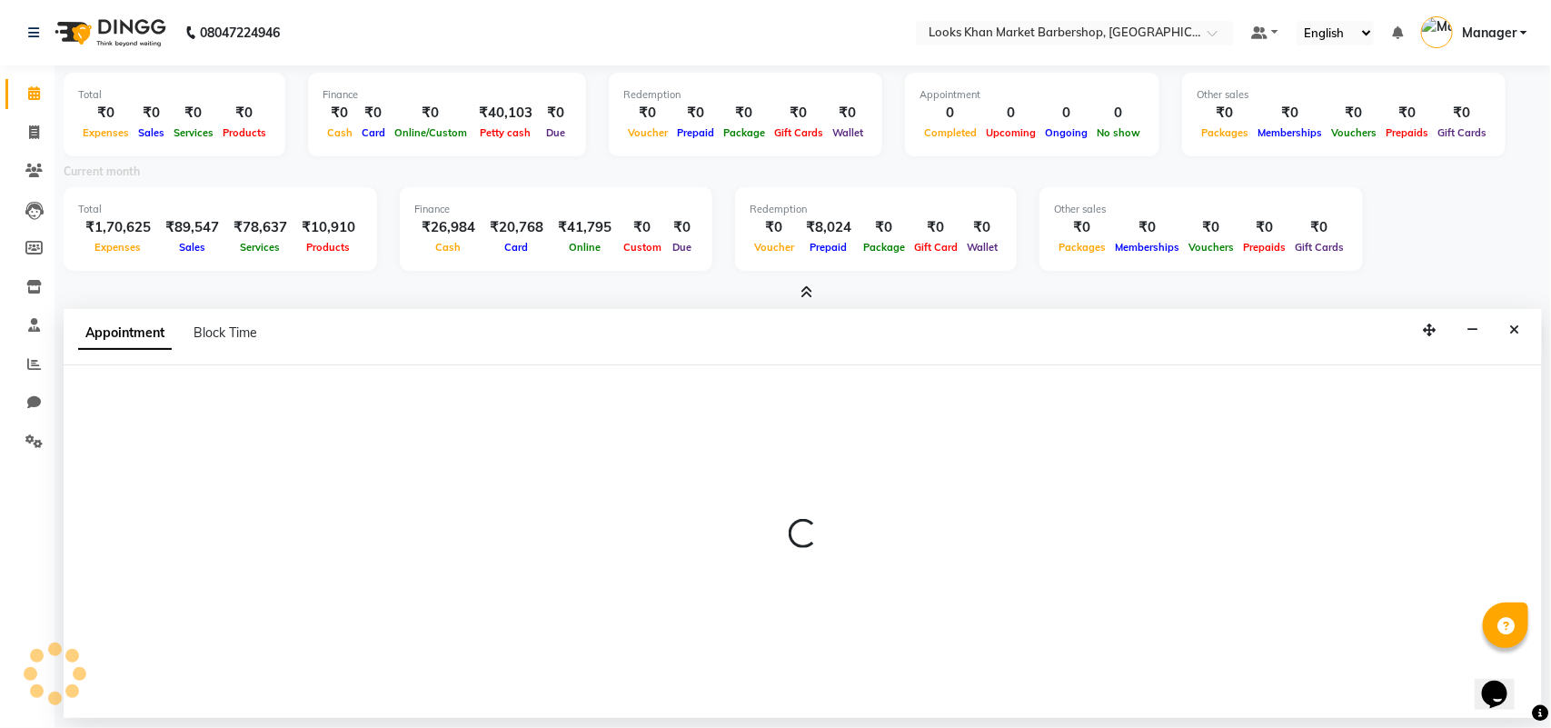
select select "72602"
select select "tentative"
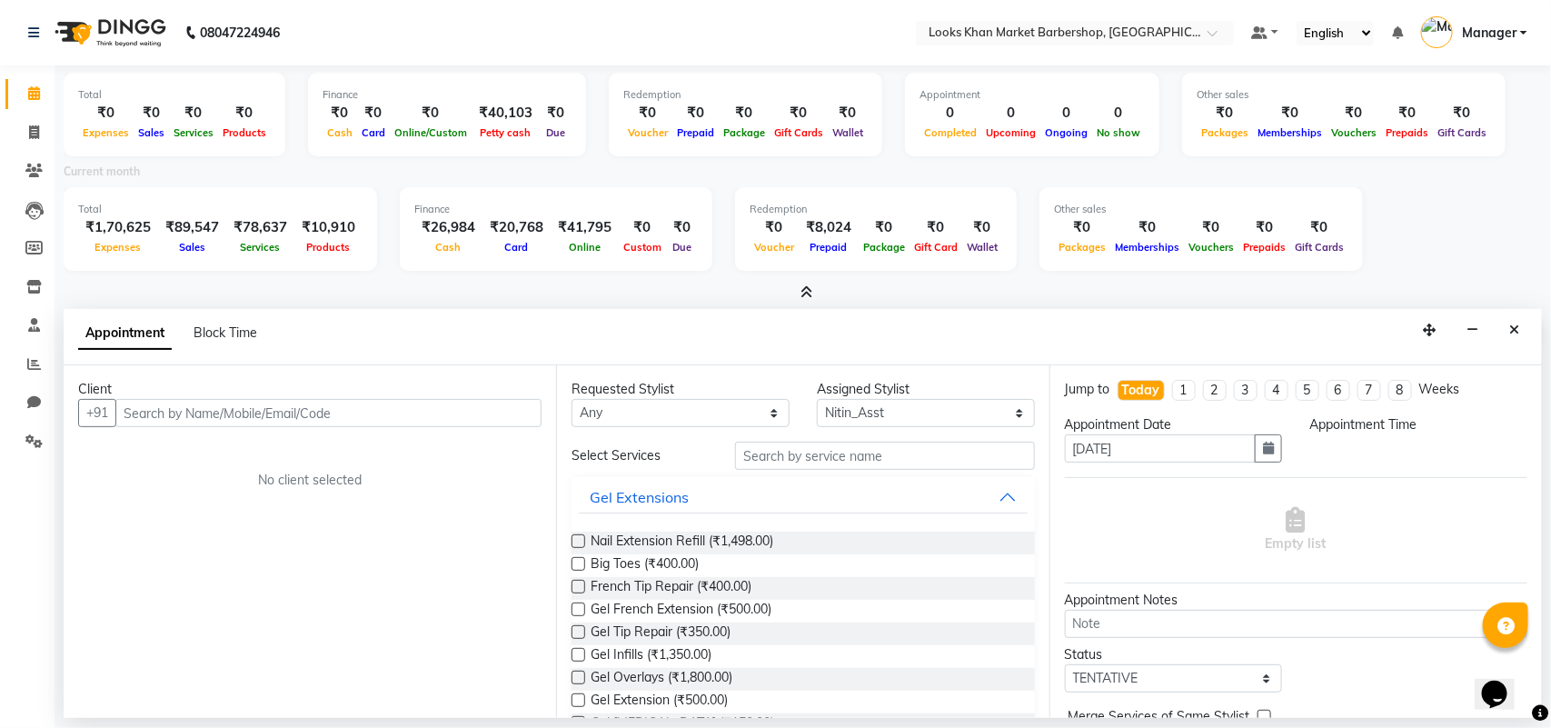
select select "780"
click at [34, 134] on icon at bounding box center [34, 132] width 10 height 14
select select "service"
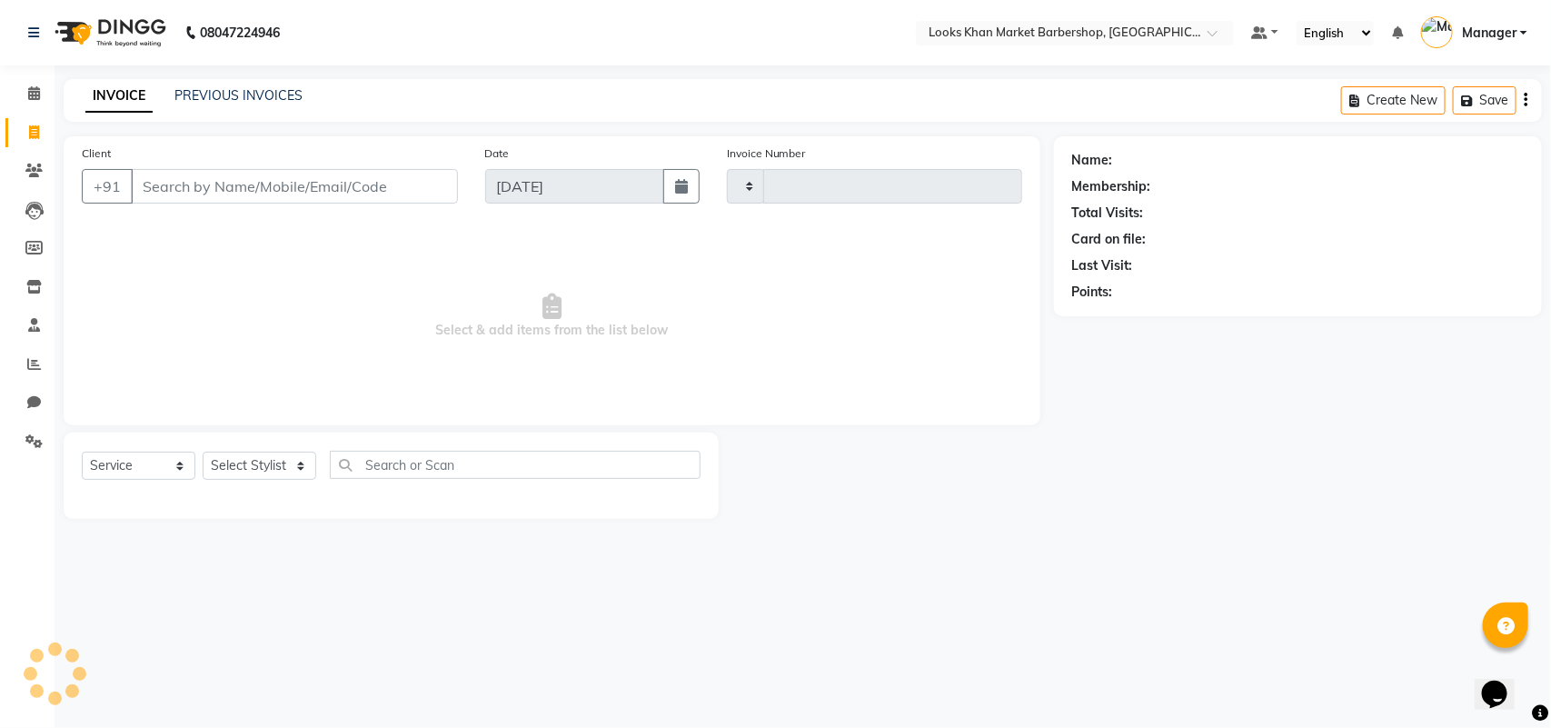
type input "3360"
select select "8030"
click at [214, 177] on input "Client" at bounding box center [294, 186] width 327 height 35
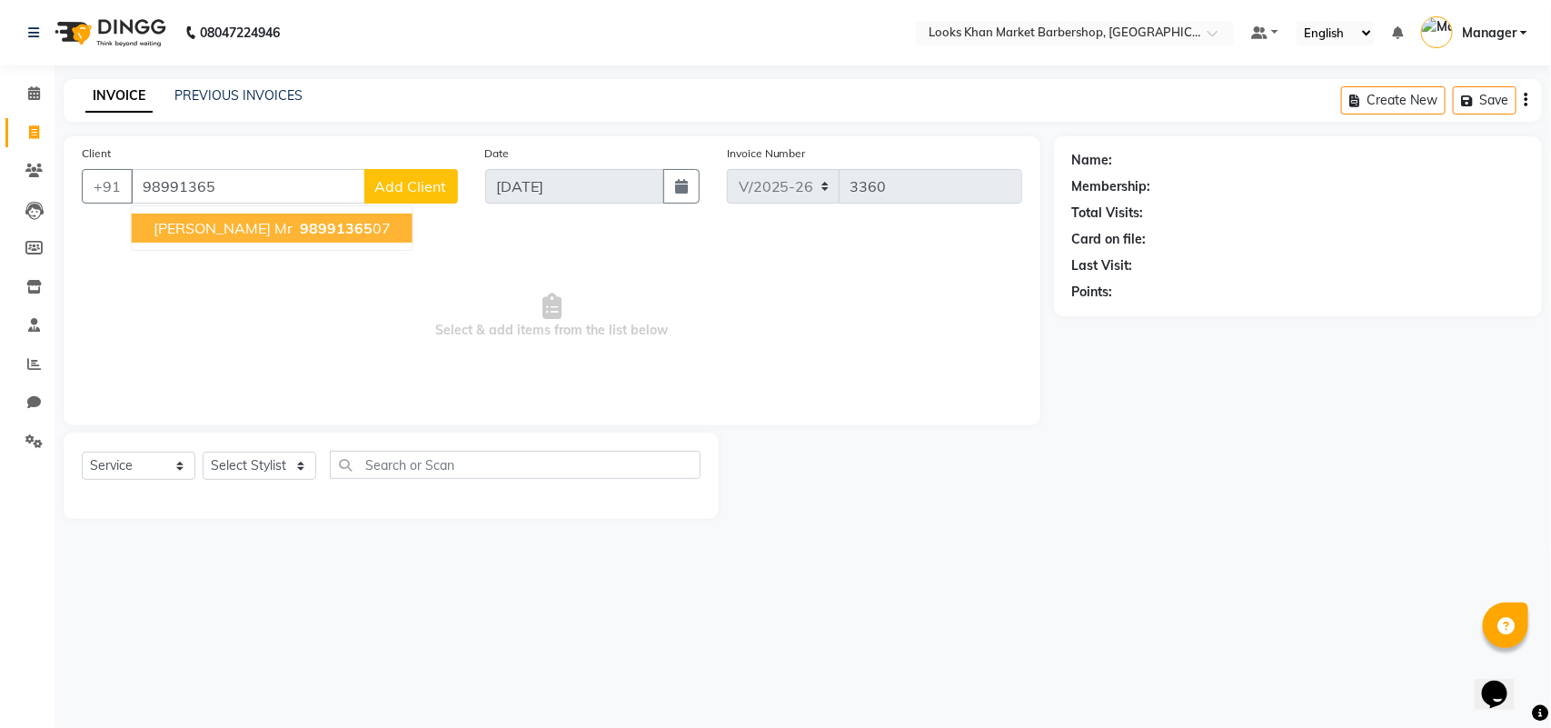
type input "98991365"
click at [252, 179] on input "98991365" at bounding box center [248, 186] width 234 height 35
type input "9010100005"
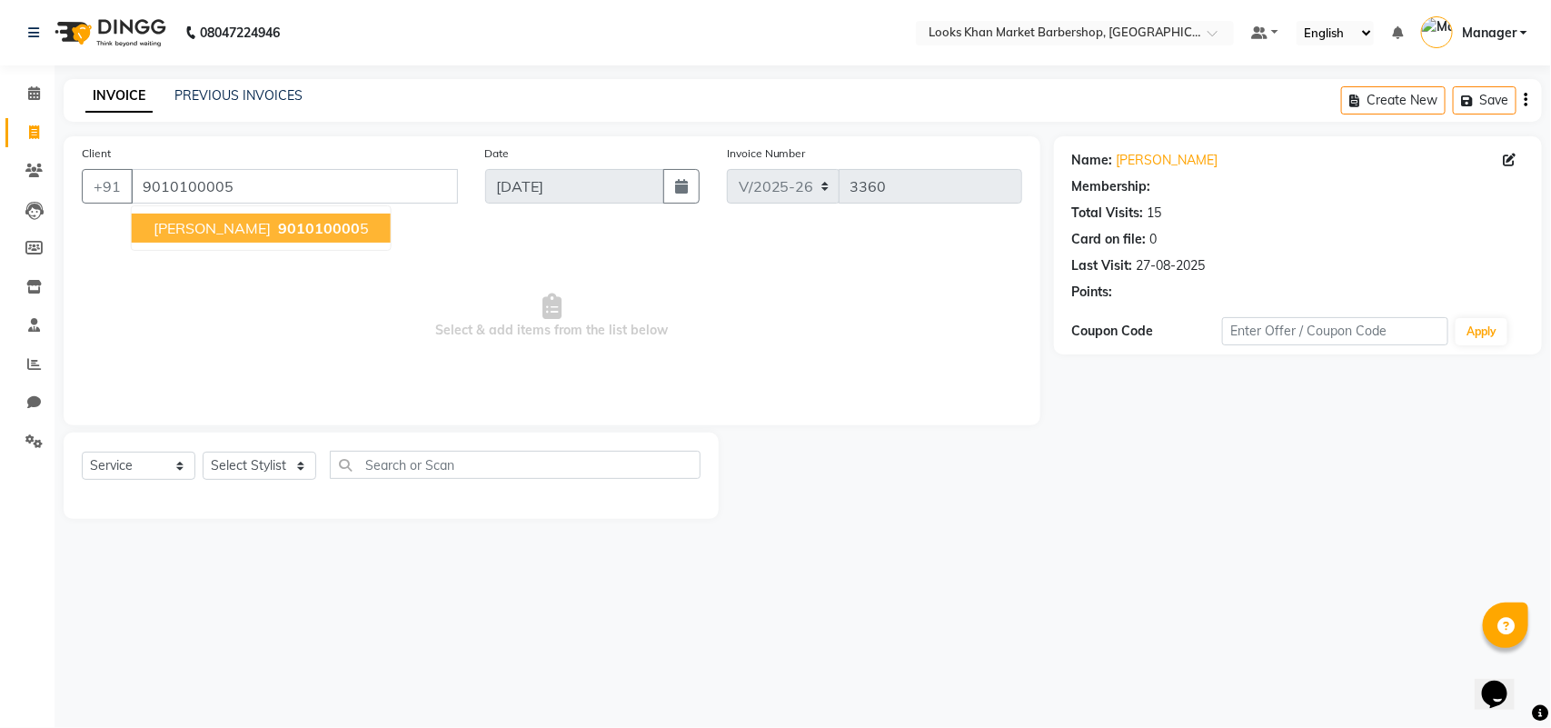
select select "1: Object"
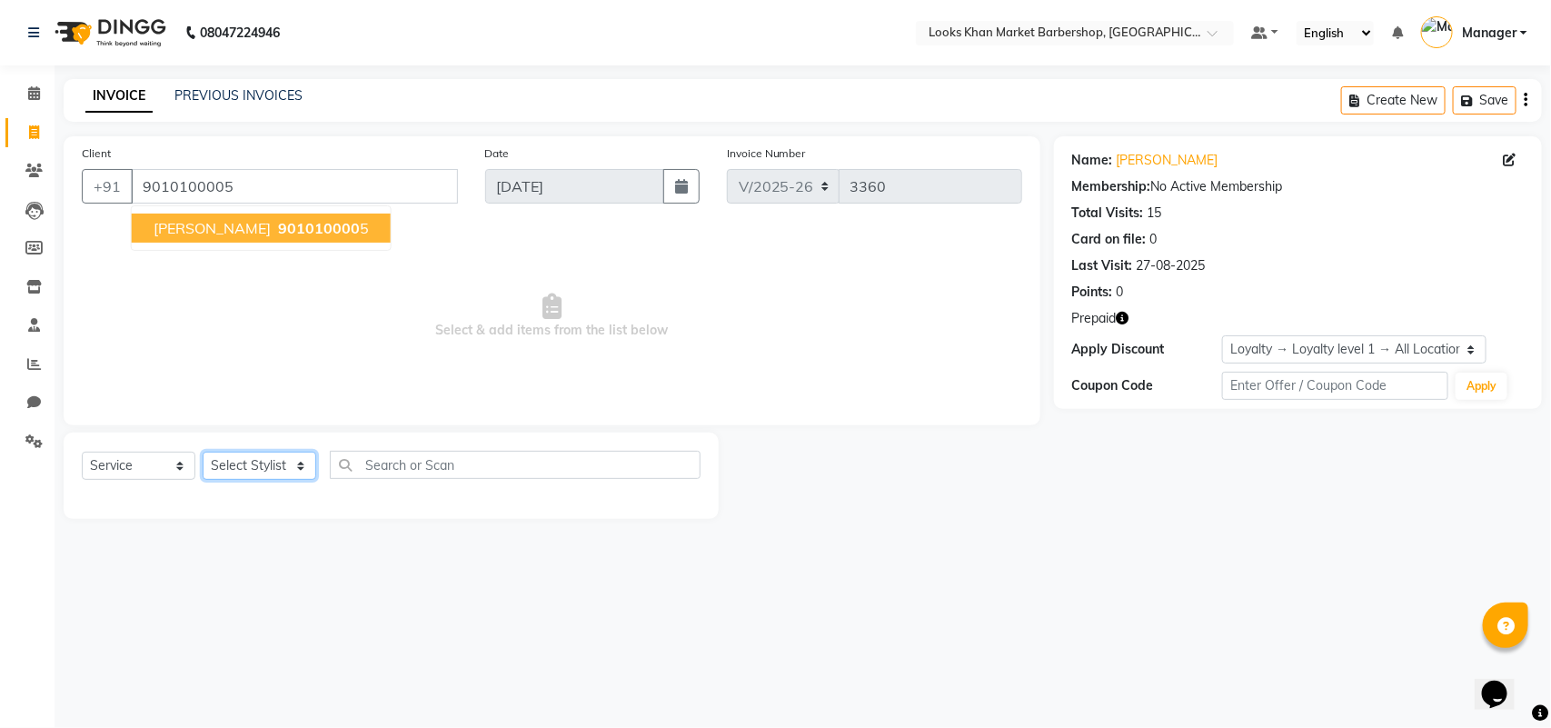
click at [273, 470] on select "Select Stylist Abhishek_pdct Akash_pdct Alam Counter_Sales [PERSON_NAME] [DATE]…" at bounding box center [260, 465] width 114 height 28
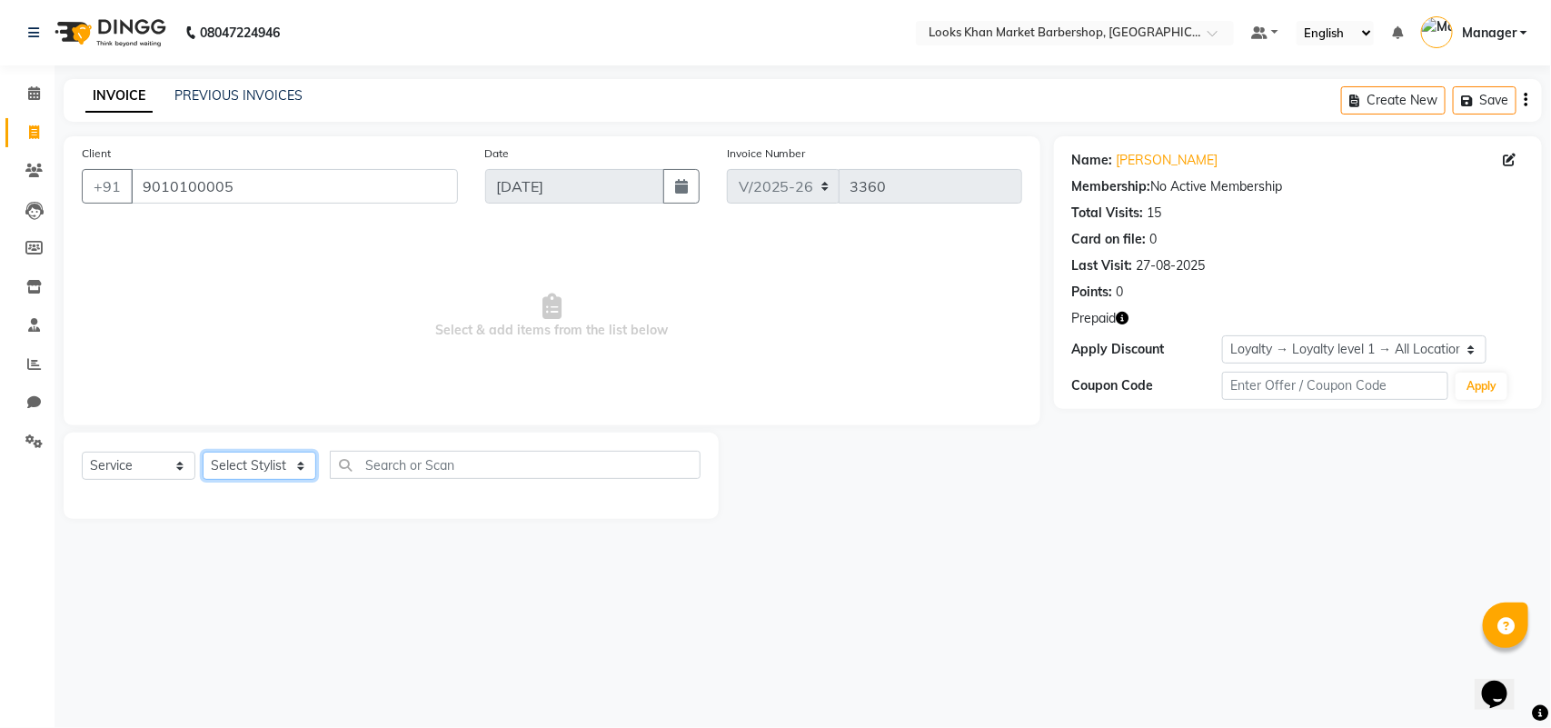
select select "72594"
click at [203, 451] on select "Select Stylist Abhishek_pdct Akash_pdct Alam Counter_Sales [PERSON_NAME] [DATE]…" at bounding box center [260, 465] width 114 height 28
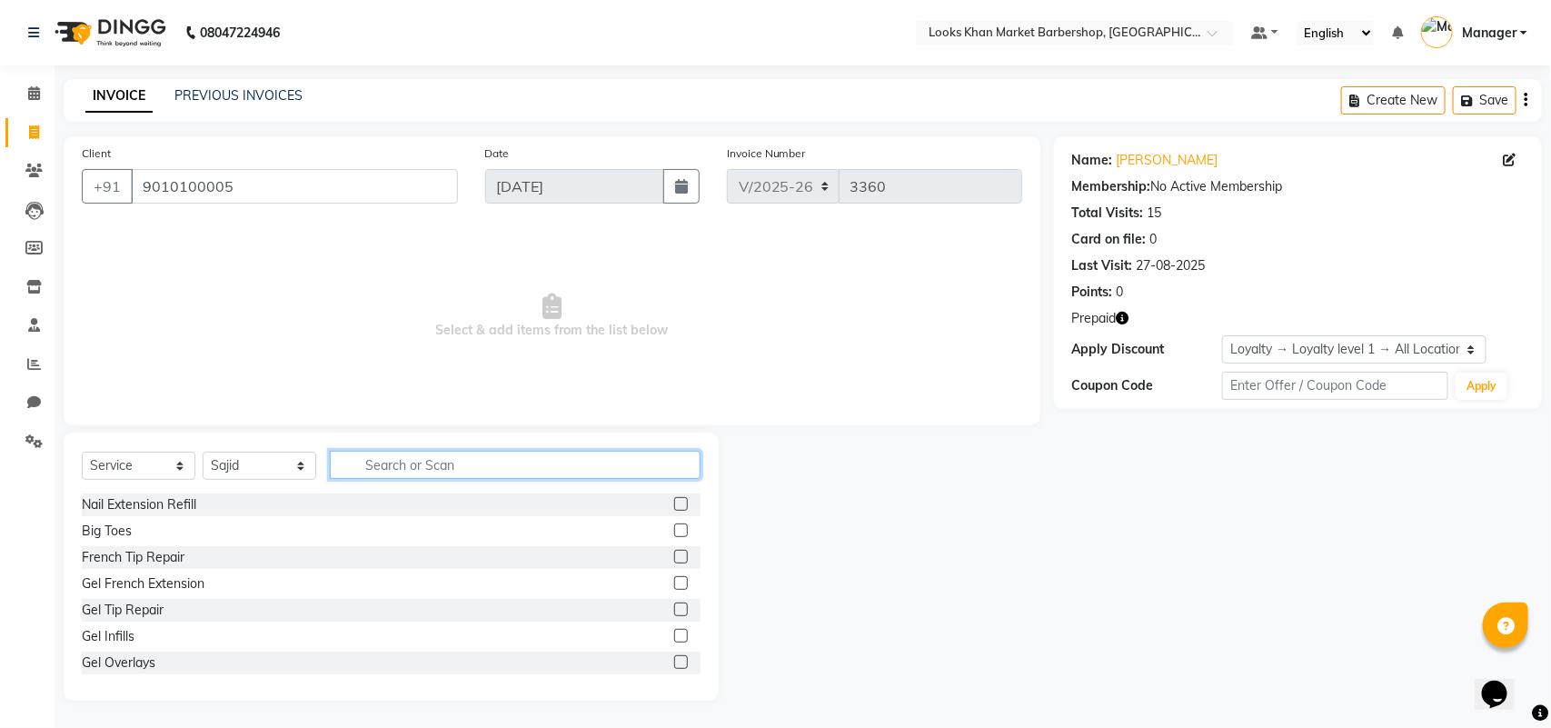
click at [412, 456] on input "text" at bounding box center [515, 465] width 371 height 28
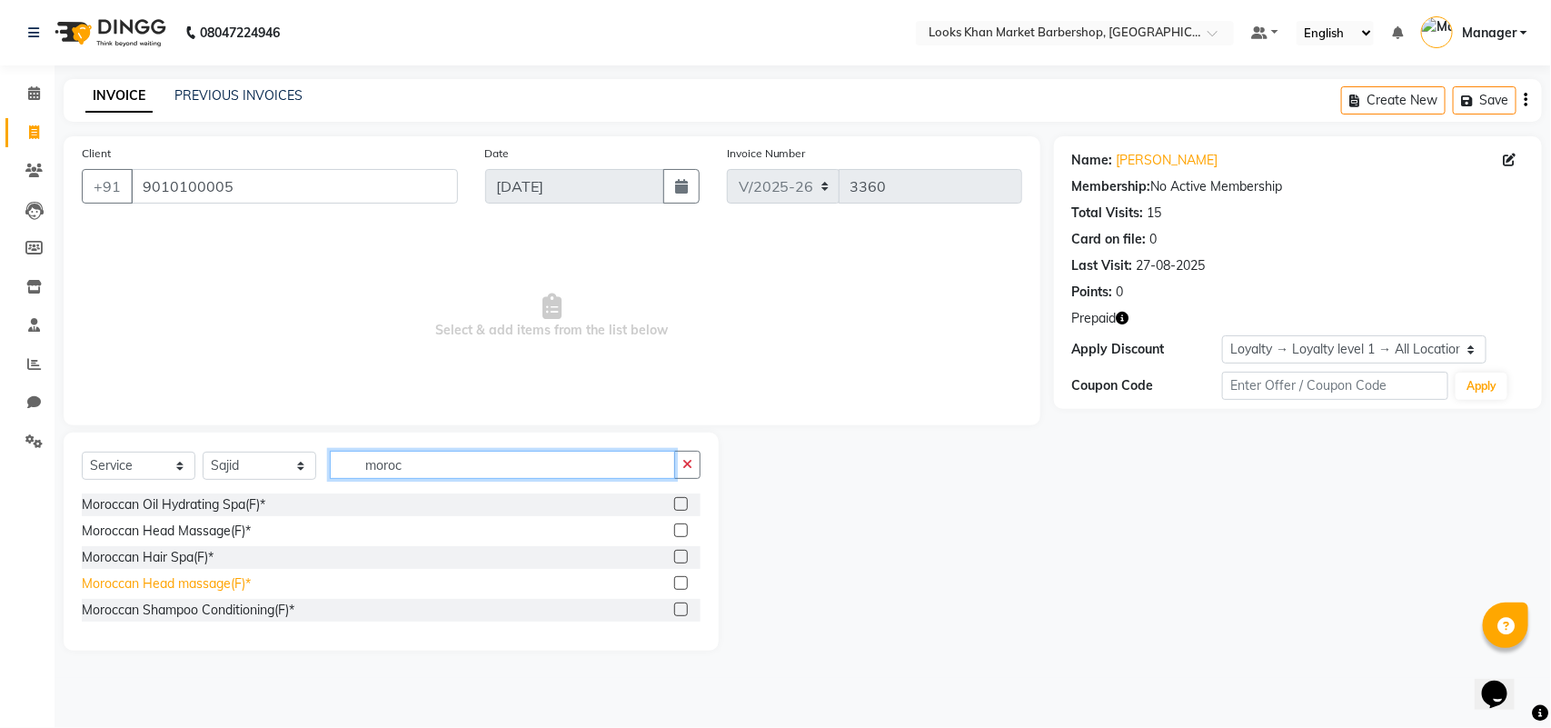
type input "moroc"
click at [184, 587] on div "Moroccan Head massage(F)*" at bounding box center [166, 583] width 169 height 19
checkbox input "false"
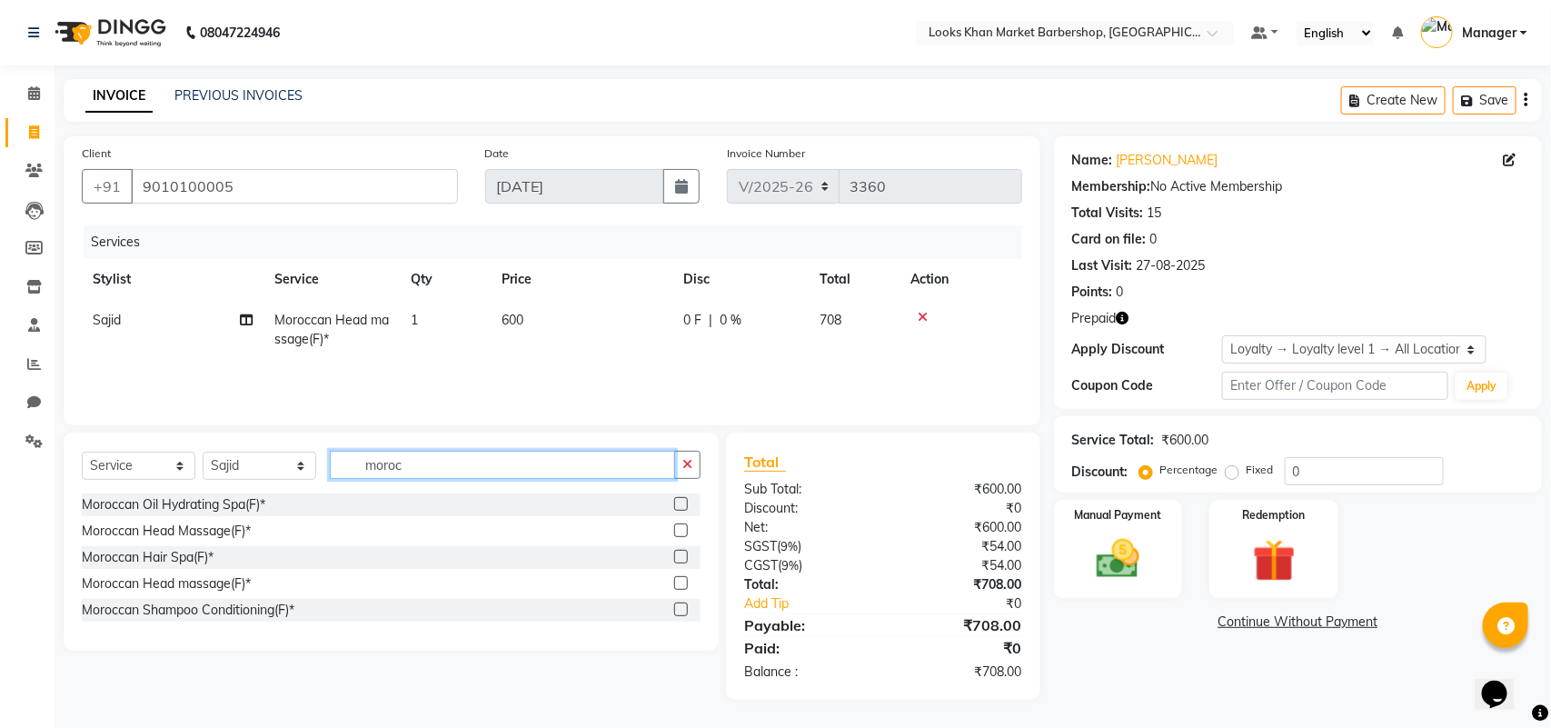
click at [432, 456] on input "moroc" at bounding box center [502, 465] width 345 height 28
click at [434, 475] on input "moroc" at bounding box center [502, 465] width 345 height 28
click at [391, 471] on input "moroc" at bounding box center [502, 465] width 345 height 28
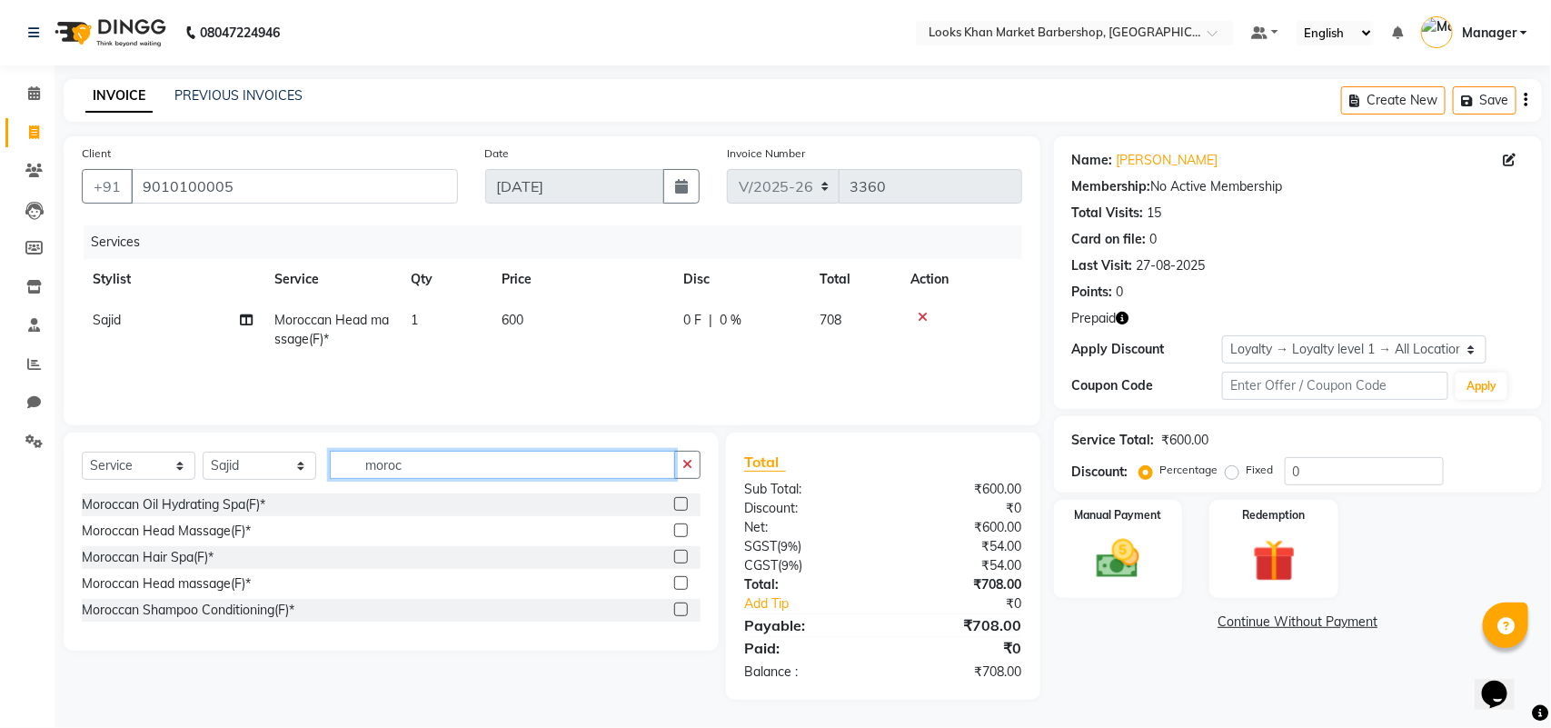
click at [391, 471] on input "moroc" at bounding box center [502, 465] width 345 height 28
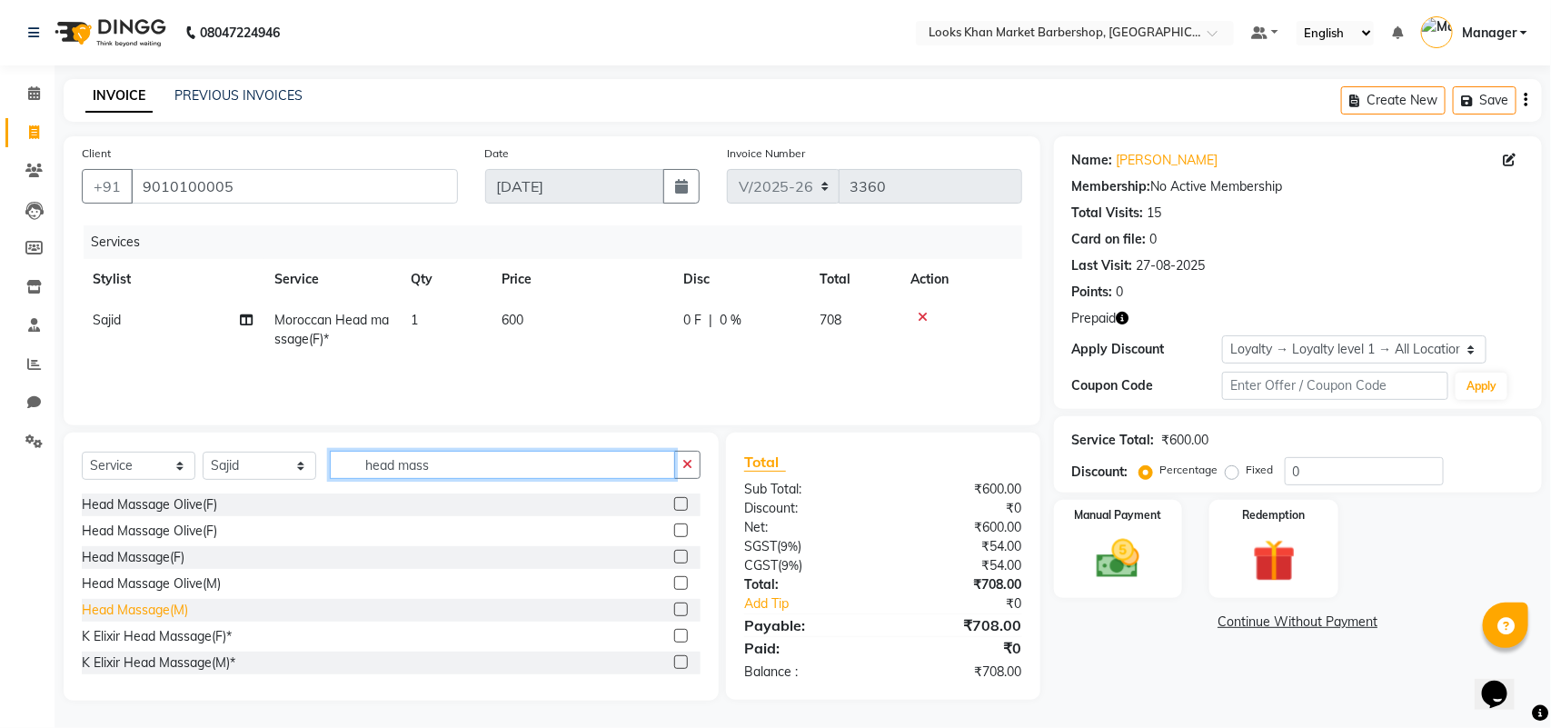
type input "head mass"
click at [168, 613] on div "Head Massage(M)" at bounding box center [135, 609] width 106 height 19
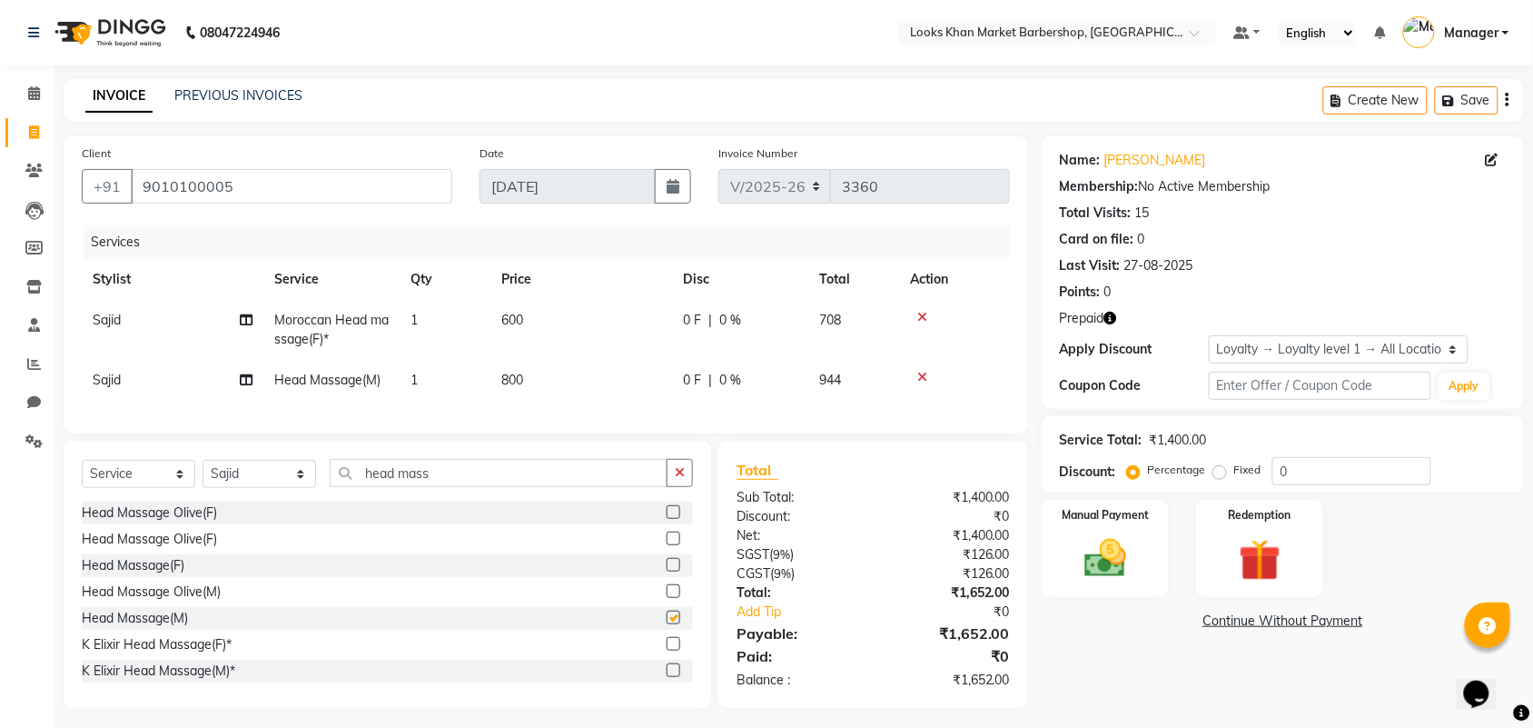
checkbox input "false"
click at [561, 398] on td "800" at bounding box center [582, 380] width 182 height 41
select select "72594"
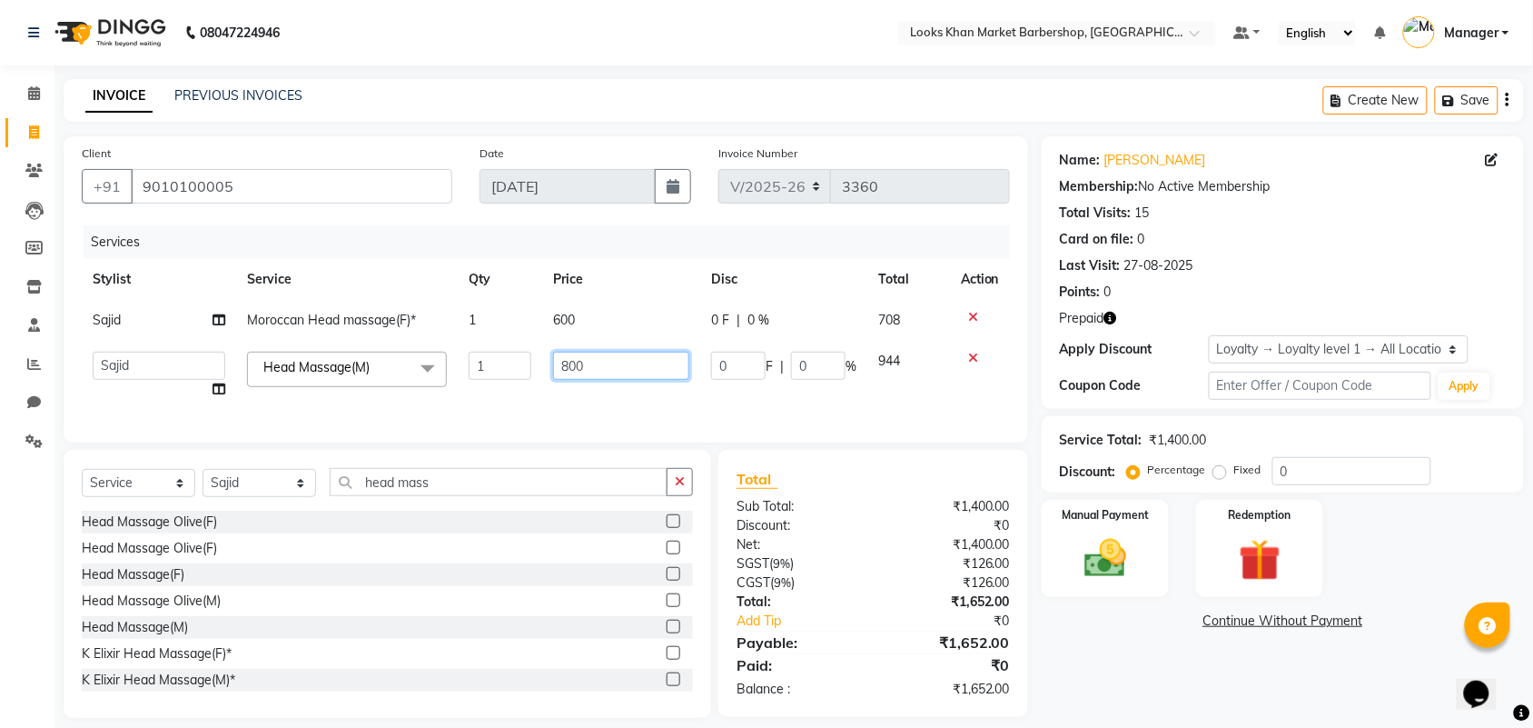
click at [604, 370] on input "800" at bounding box center [621, 366] width 136 height 28
type input "1000"
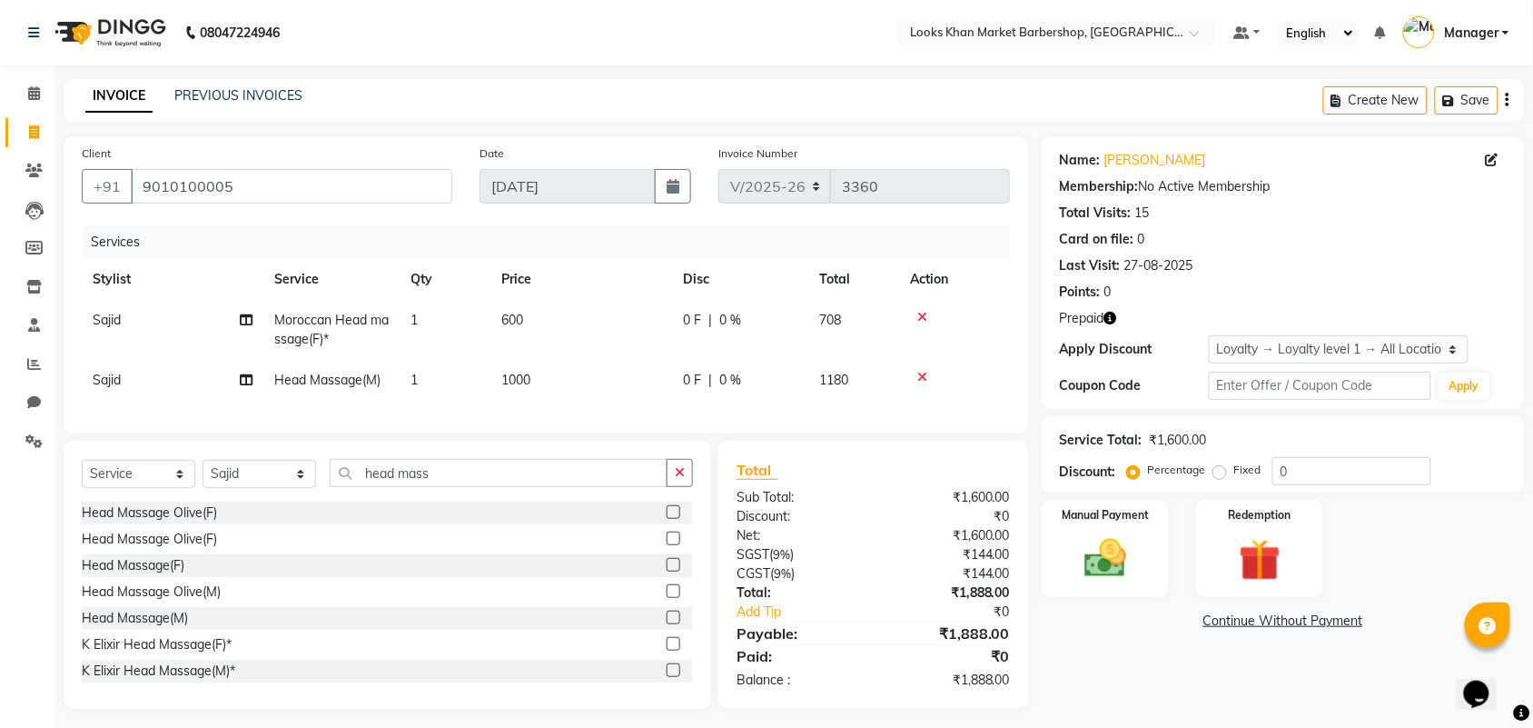
click at [569, 313] on td "600" at bounding box center [582, 330] width 182 height 60
select select "72594"
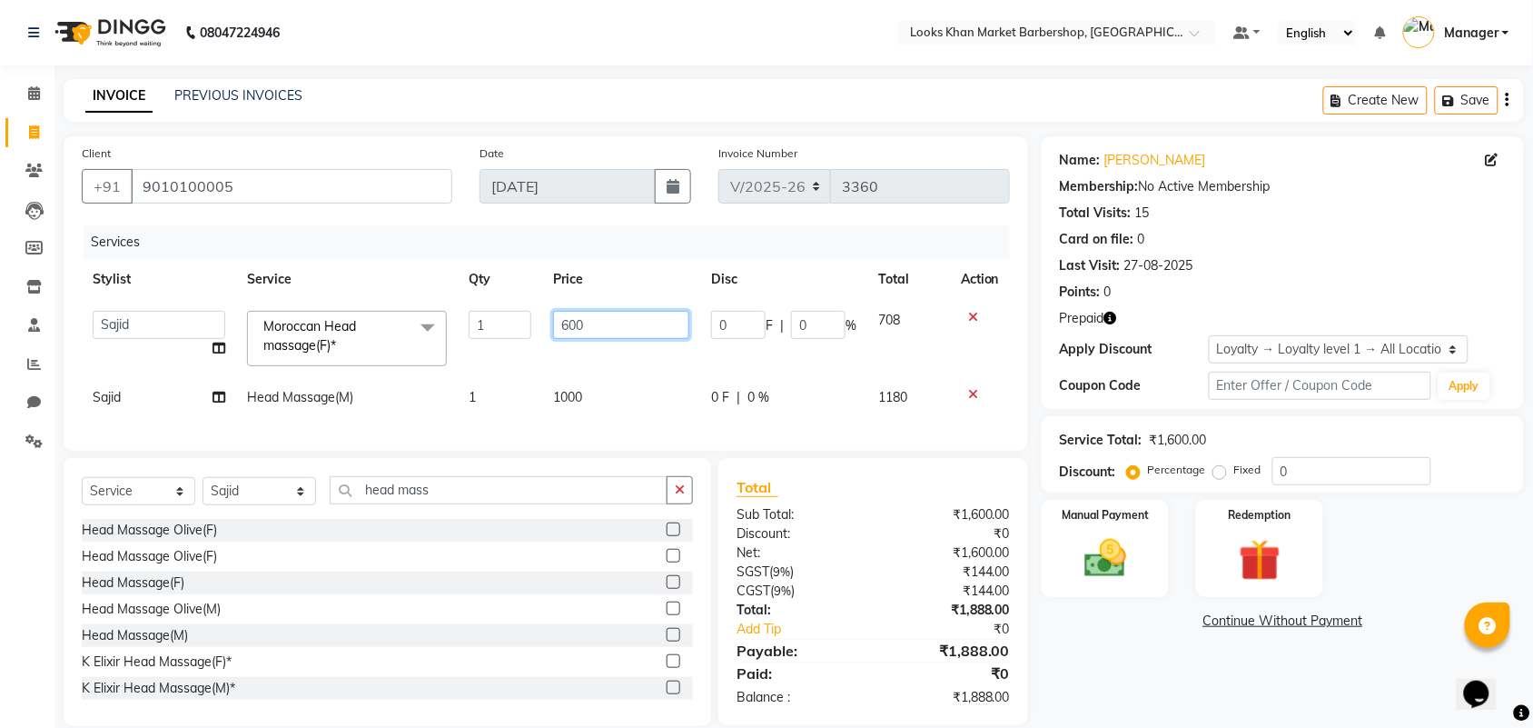
click at [593, 327] on input "600" at bounding box center [621, 325] width 136 height 28
click at [564, 327] on input "600" at bounding box center [621, 325] width 136 height 28
type input "1600"
click at [1264, 556] on img at bounding box center [1260, 560] width 71 height 55
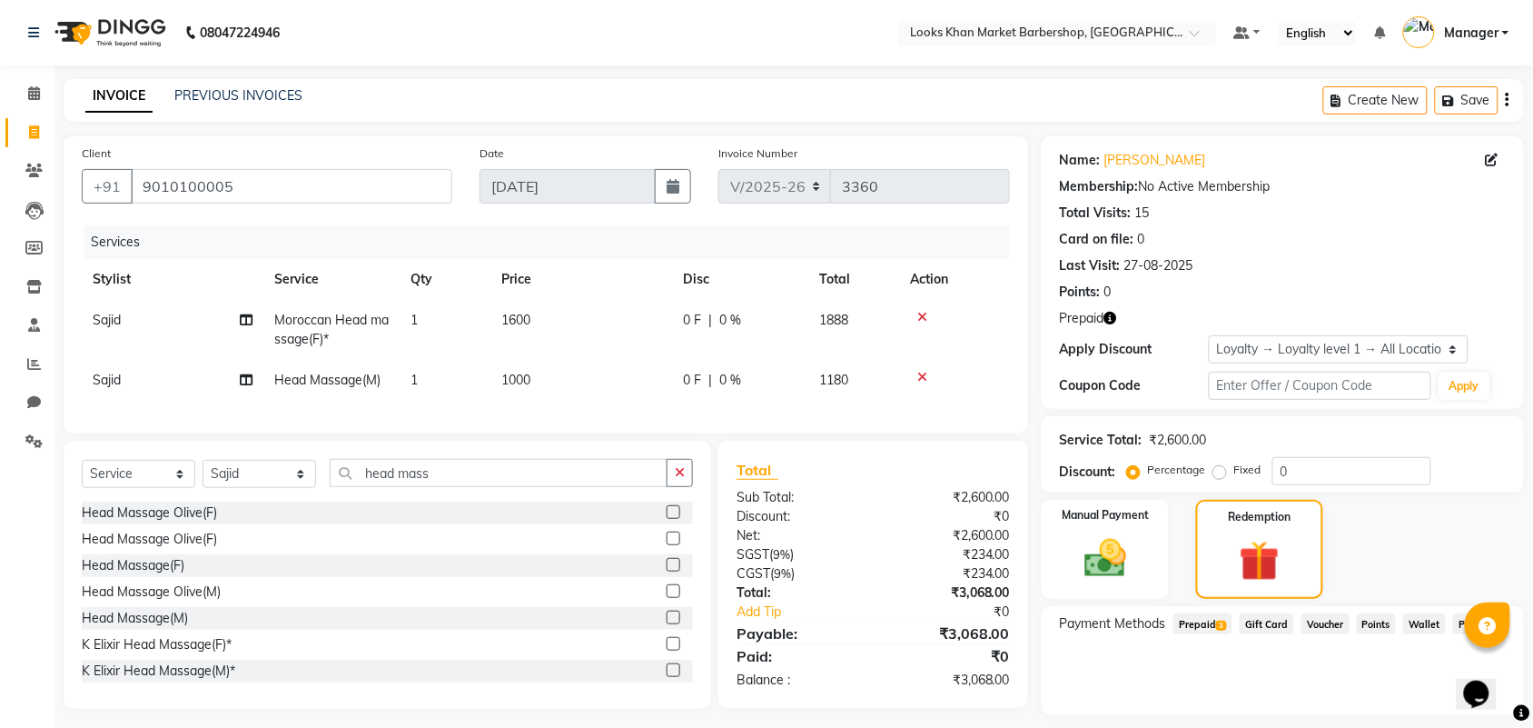
click at [1208, 623] on span "Prepaid 3" at bounding box center [1203, 623] width 59 height 21
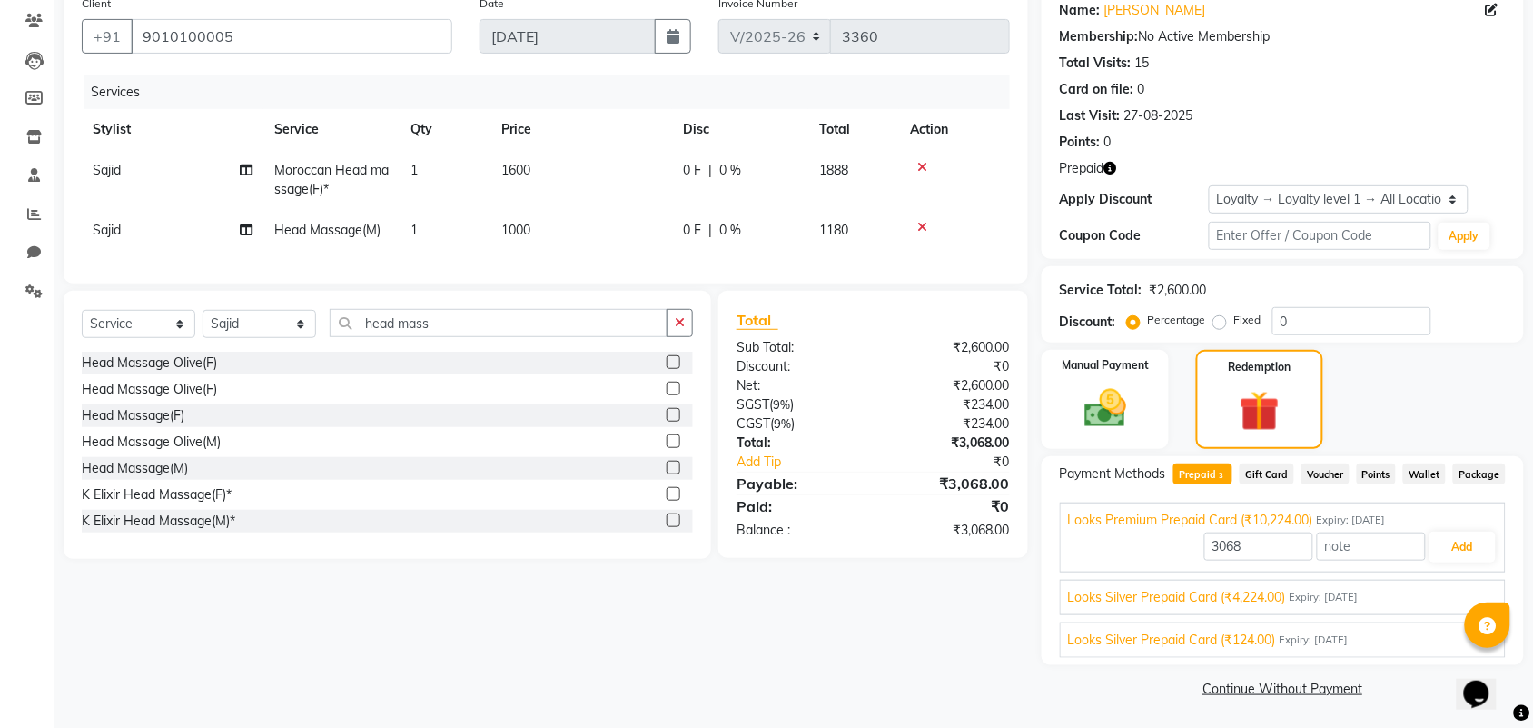
scroll to position [152, 0]
click at [1159, 597] on span "Looks Silver Prepaid Card (₹4,224.00)" at bounding box center [1177, 595] width 218 height 19
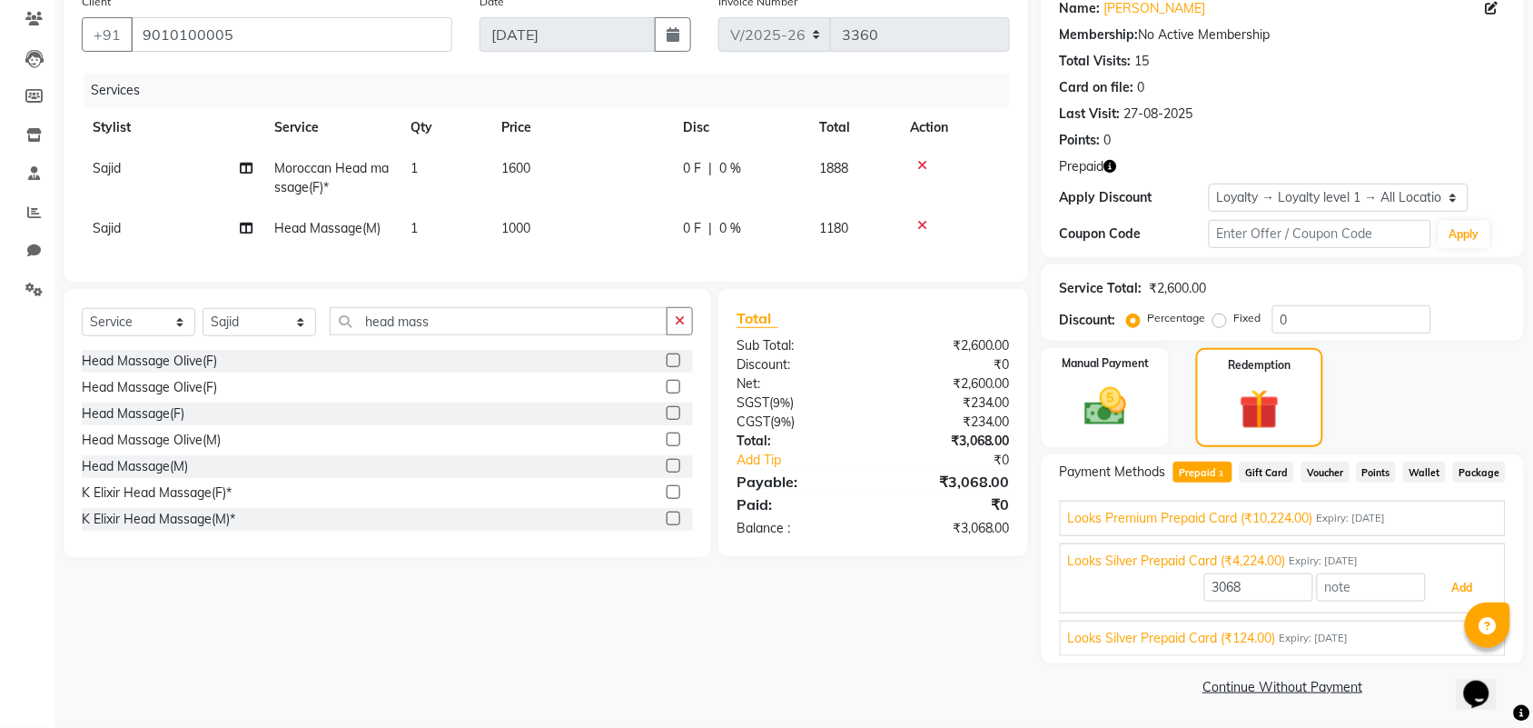
drag, startPoint x: 1454, startPoint y: 592, endPoint x: 1442, endPoint y: 577, distance: 20.0
click at [1454, 596] on button "Add" at bounding box center [1463, 587] width 66 height 31
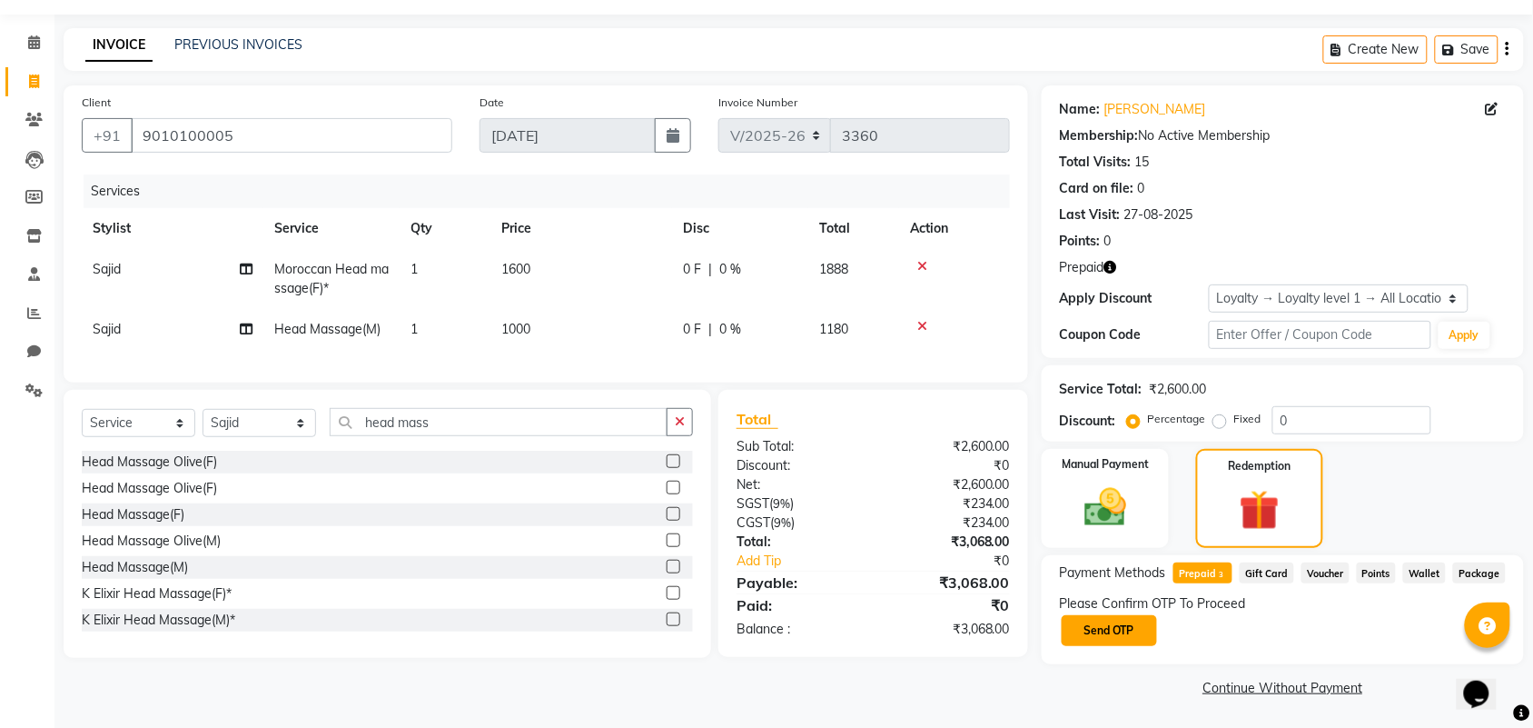
click at [1082, 632] on button "Send OTP" at bounding box center [1109, 630] width 95 height 31
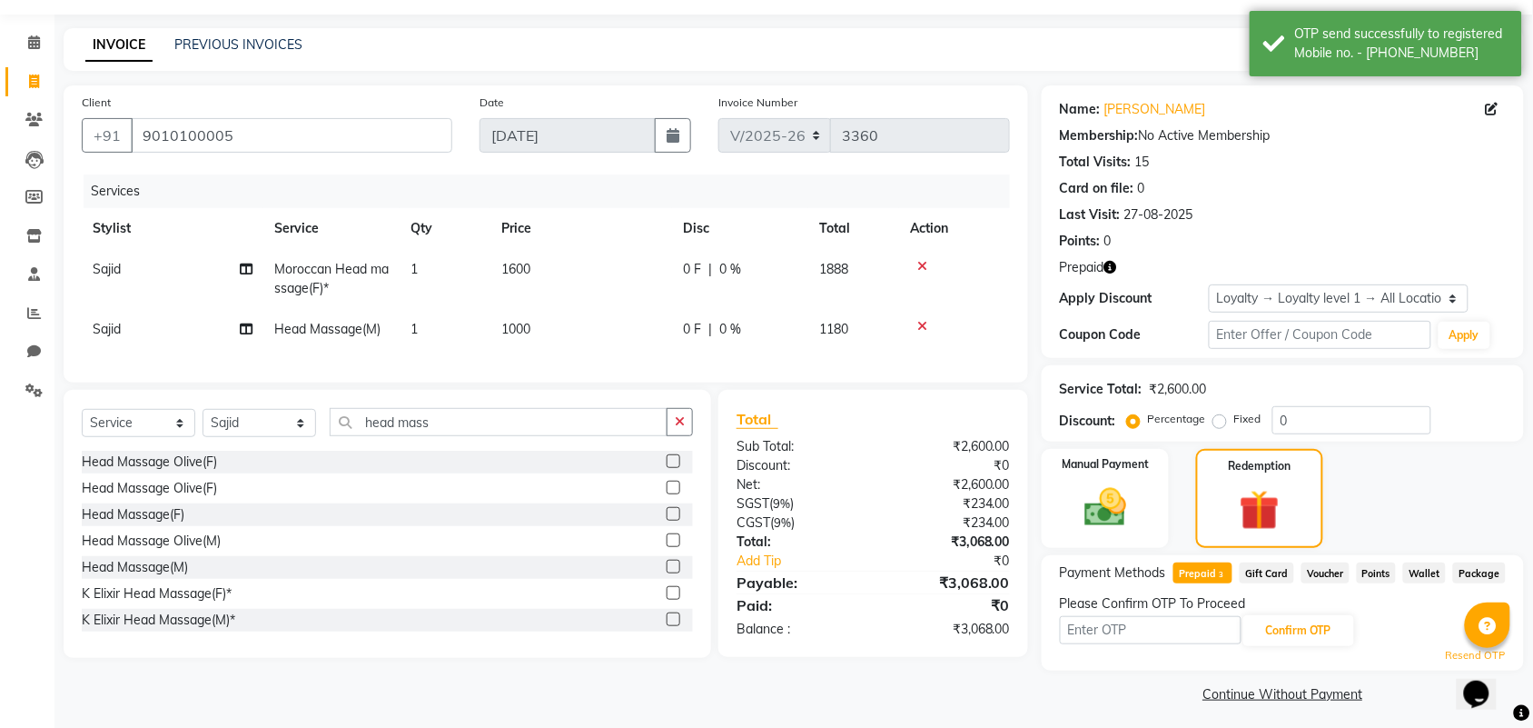
click at [1114, 262] on icon "button" at bounding box center [1111, 267] width 13 height 13
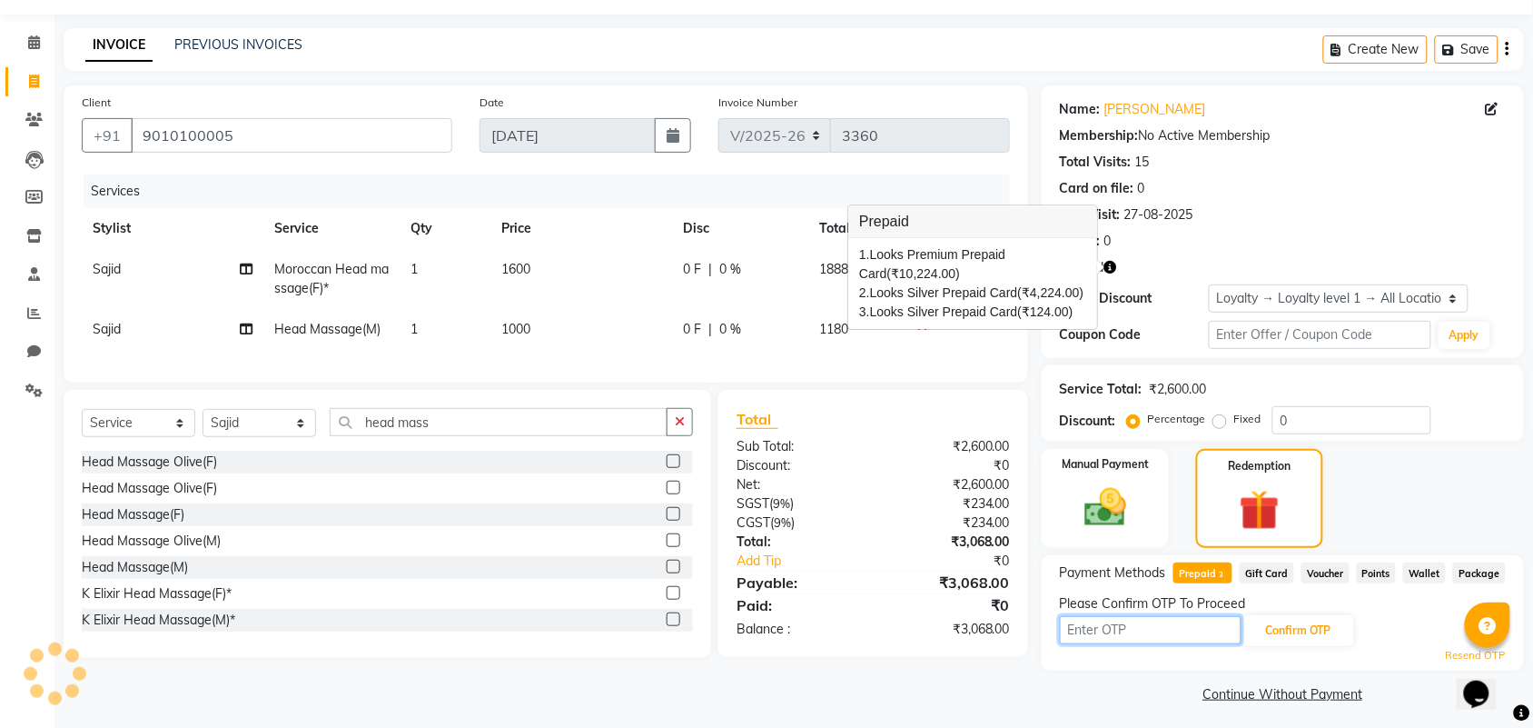
click at [1086, 616] on input "text" at bounding box center [1151, 630] width 182 height 28
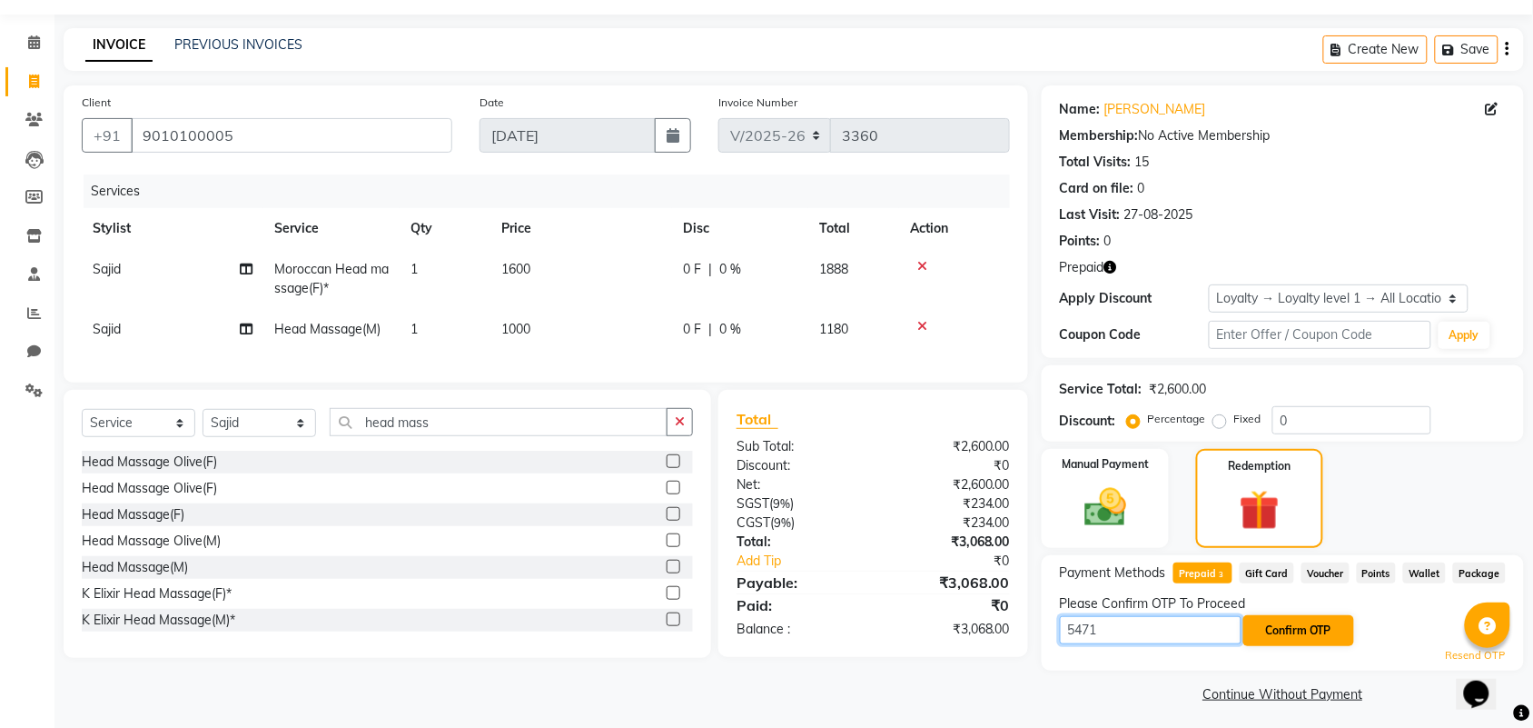
type input "5471"
click at [1283, 636] on button "Confirm OTP" at bounding box center [1299, 630] width 111 height 31
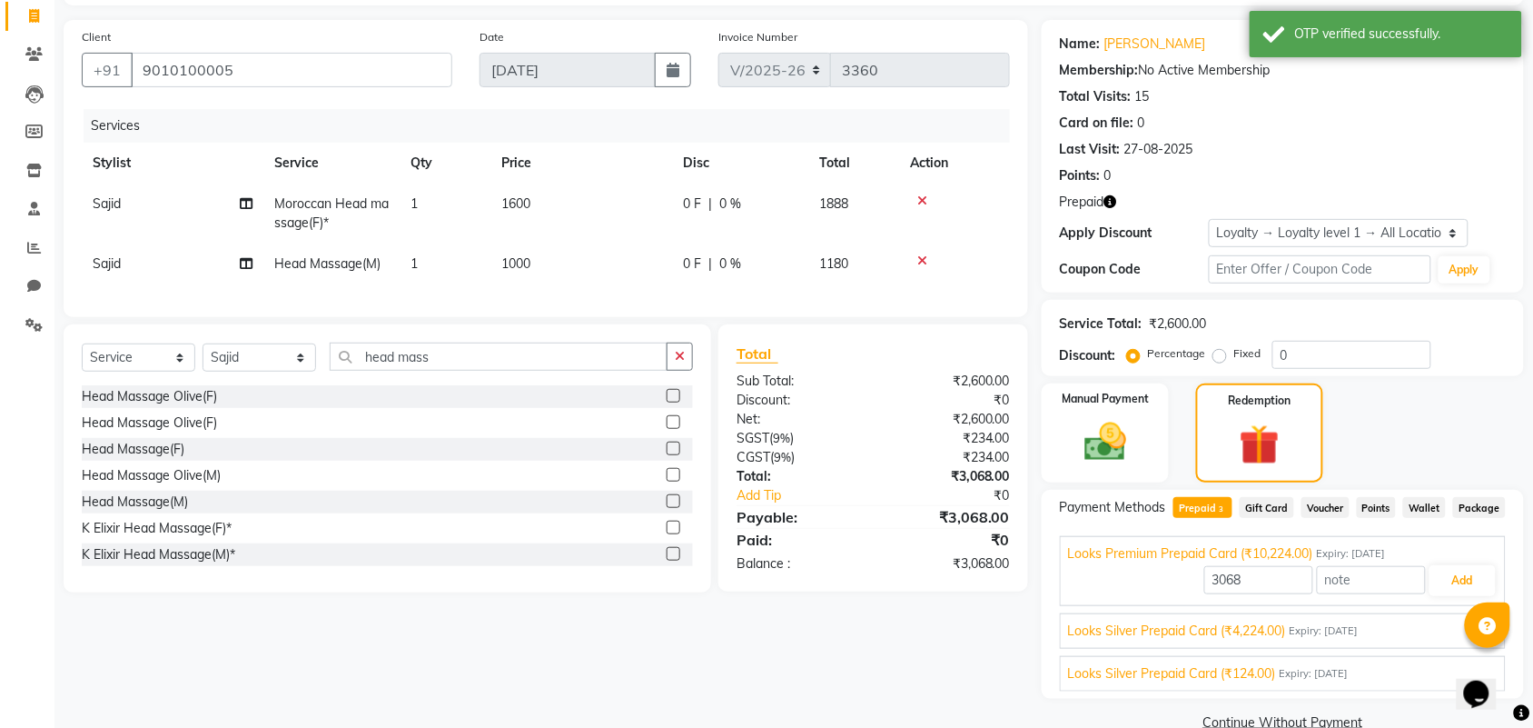
scroll to position [152, 0]
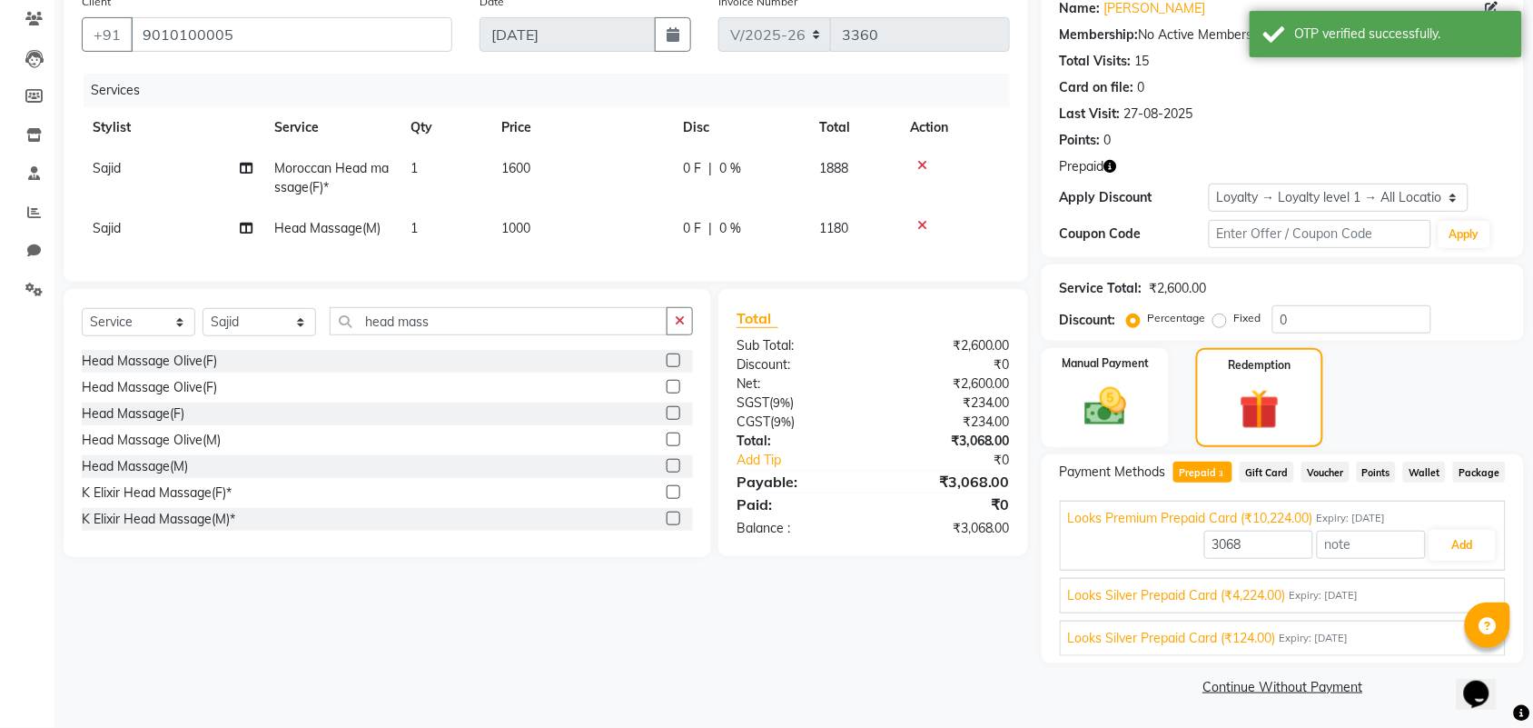
click at [1429, 604] on div "Looks Silver Prepaid Card (₹4,224.00) Expiry: [DATE]" at bounding box center [1283, 595] width 430 height 19
click at [1461, 587] on button "Add" at bounding box center [1463, 587] width 66 height 31
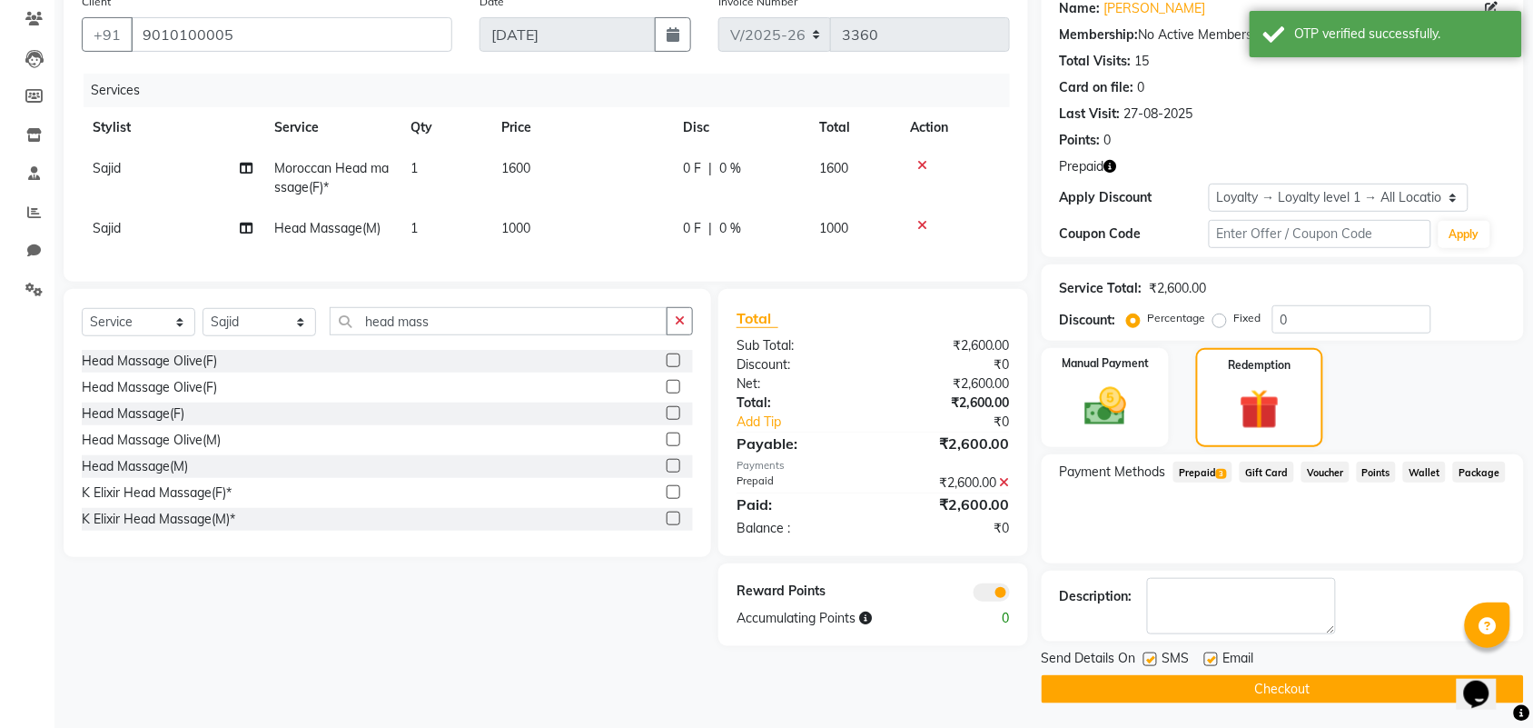
click at [1274, 687] on button "Checkout" at bounding box center [1283, 689] width 482 height 28
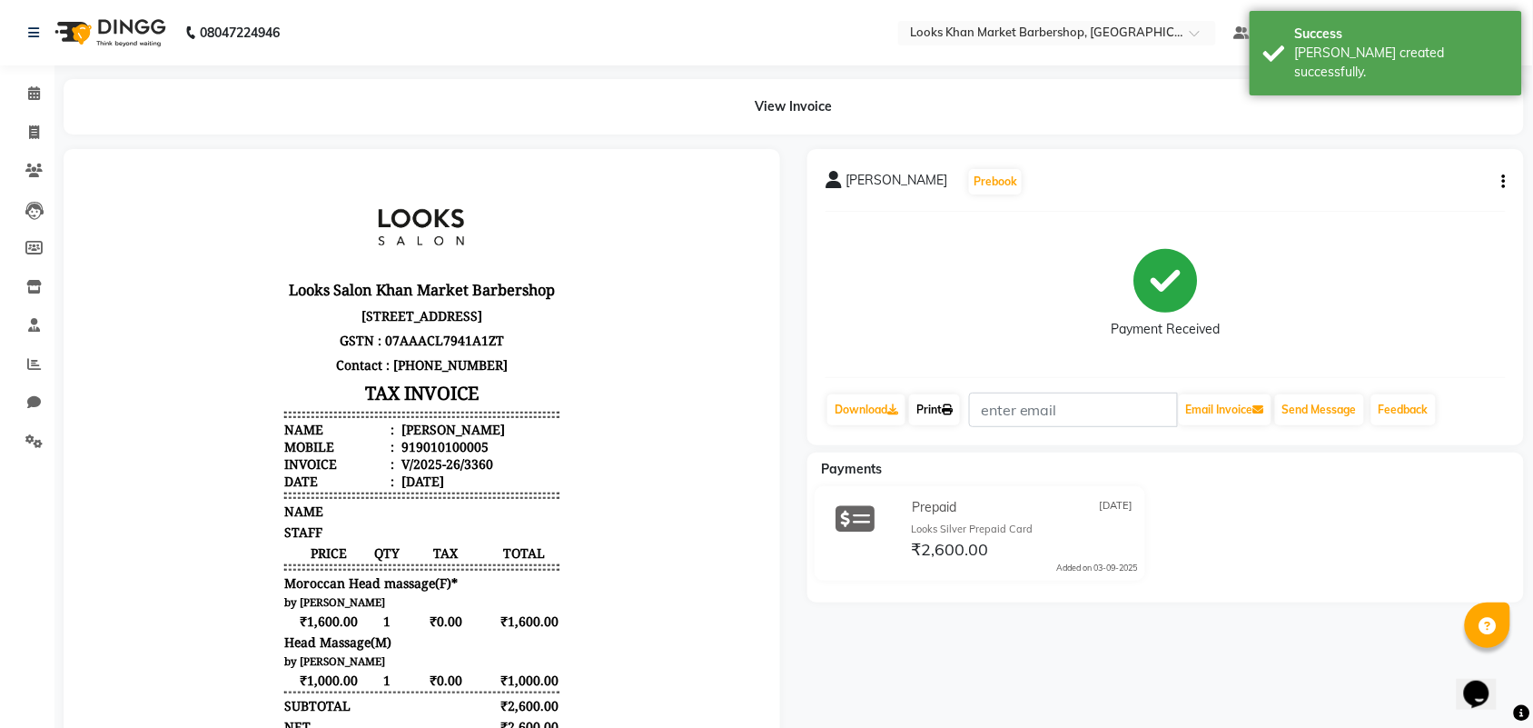
click at [942, 410] on link "Print" at bounding box center [934, 409] width 51 height 31
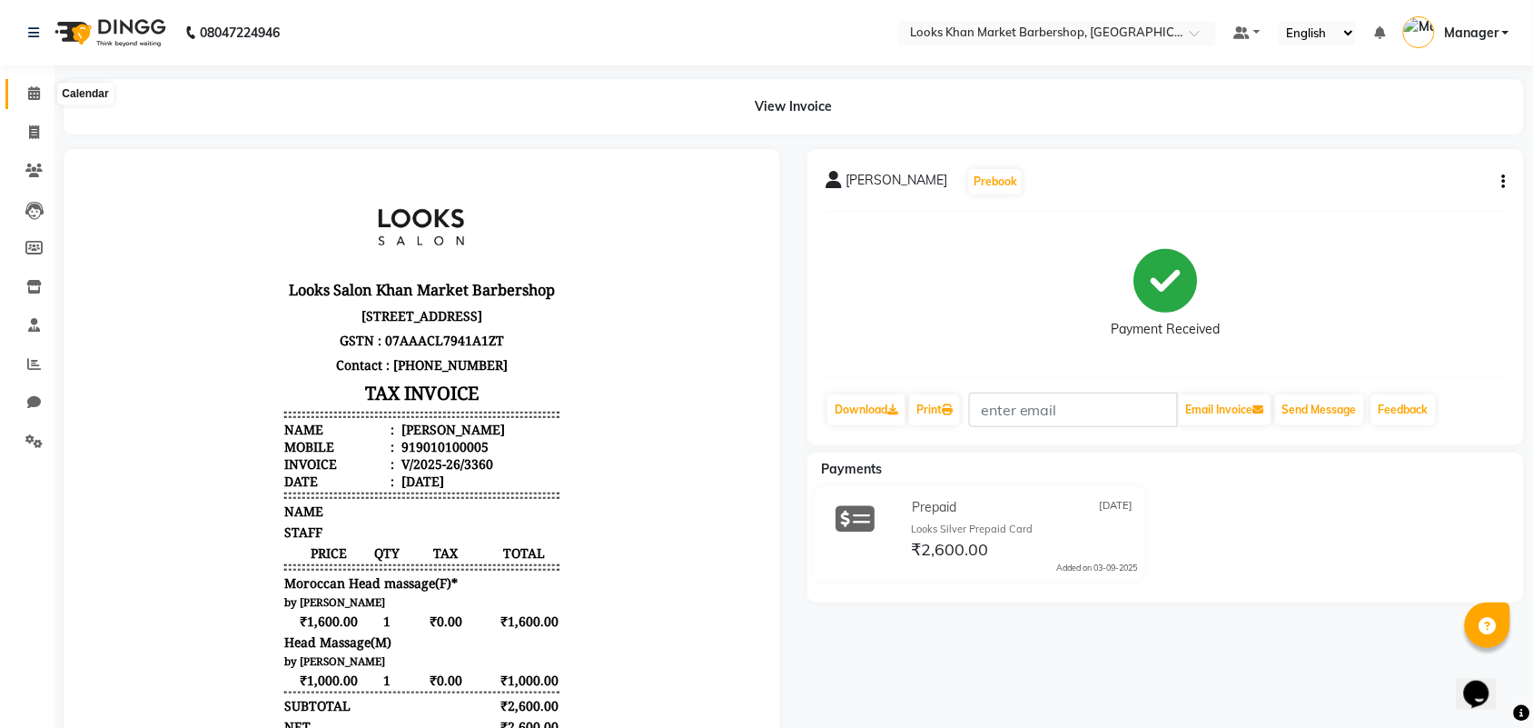
click at [29, 93] on icon at bounding box center [34, 93] width 12 height 14
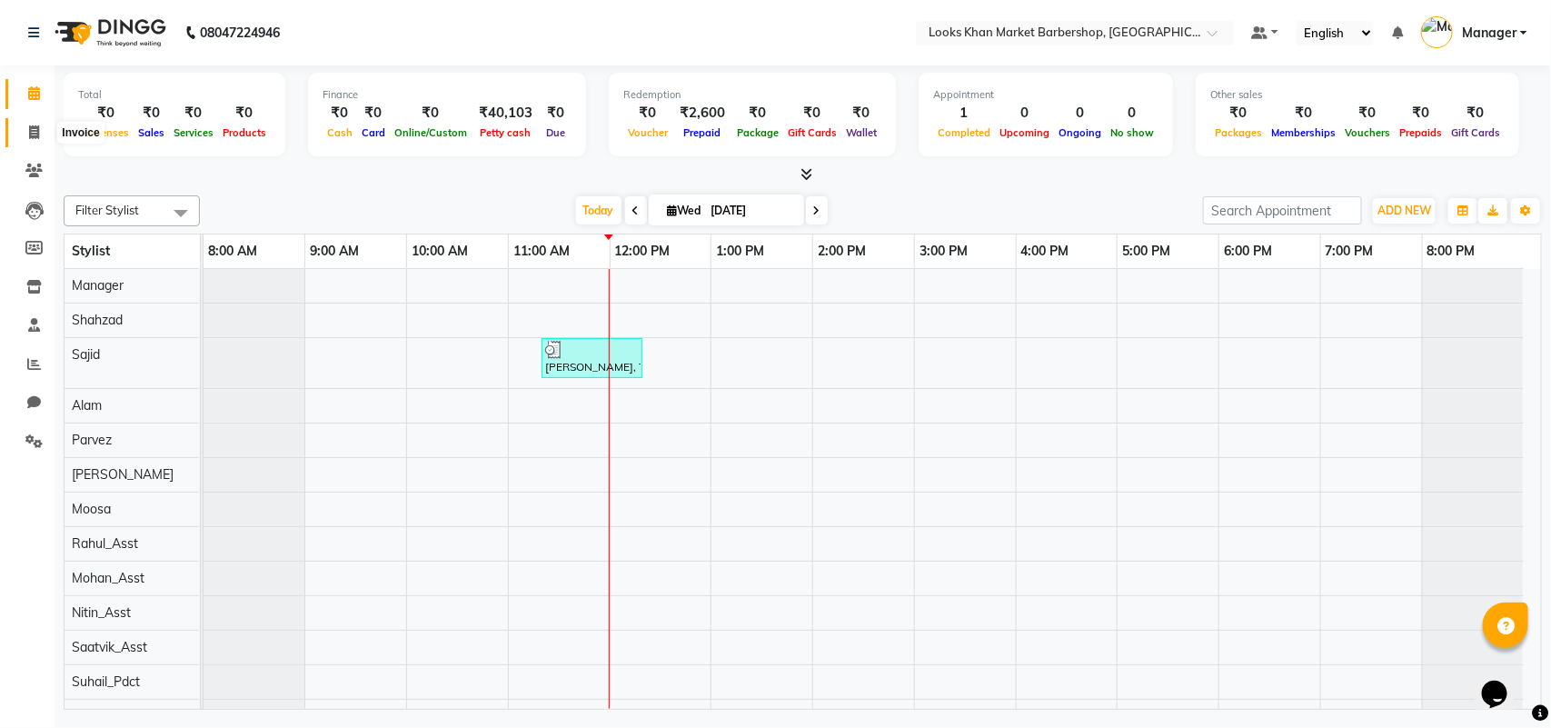
click at [29, 134] on icon at bounding box center [34, 132] width 10 height 14
select select "service"
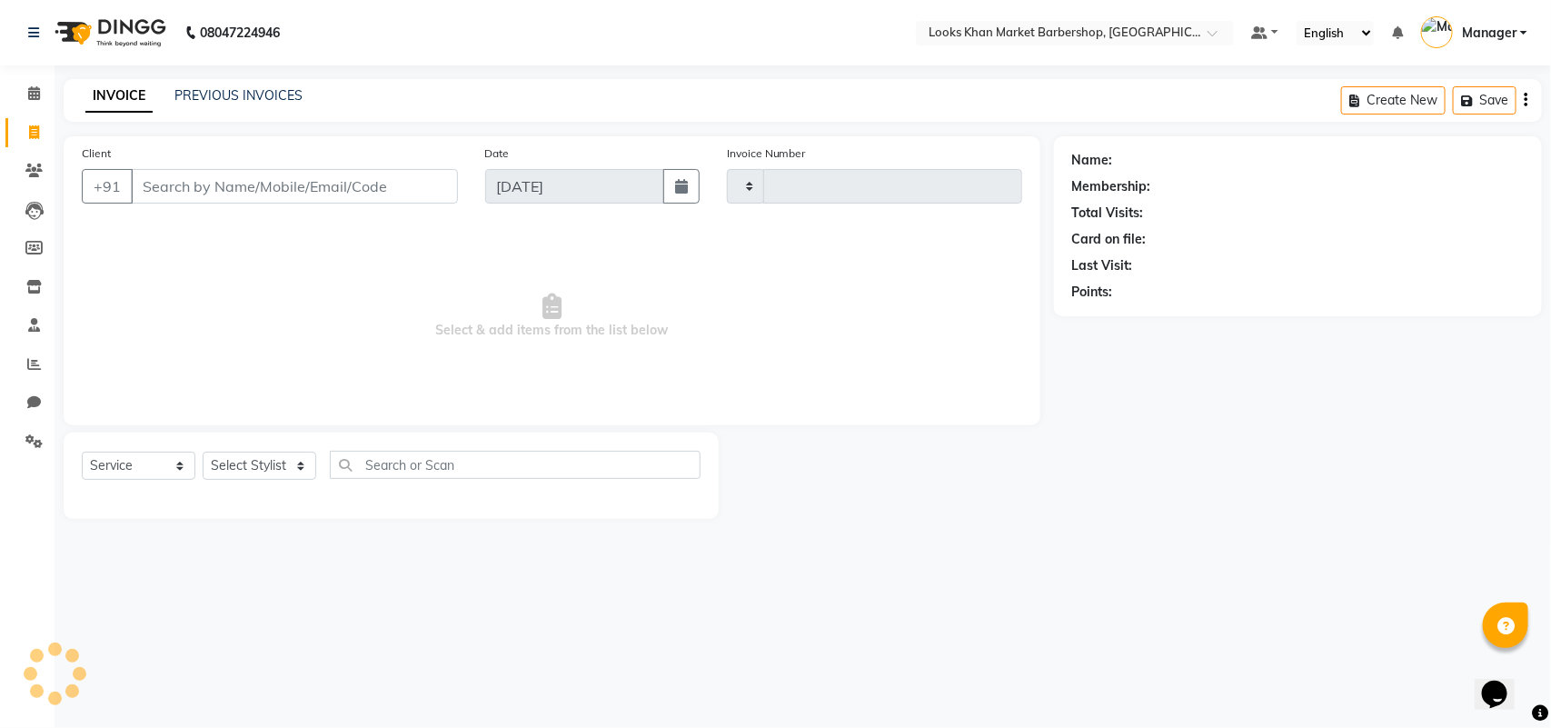
type input "3361"
select select "8030"
click at [296, 465] on select "Select Stylist" at bounding box center [260, 465] width 114 height 28
click at [293, 456] on select "Select Stylist Abhishek_pdct Akash_pdct Alam Counter_Sales [PERSON_NAME] [DATE]…" at bounding box center [260, 465] width 114 height 28
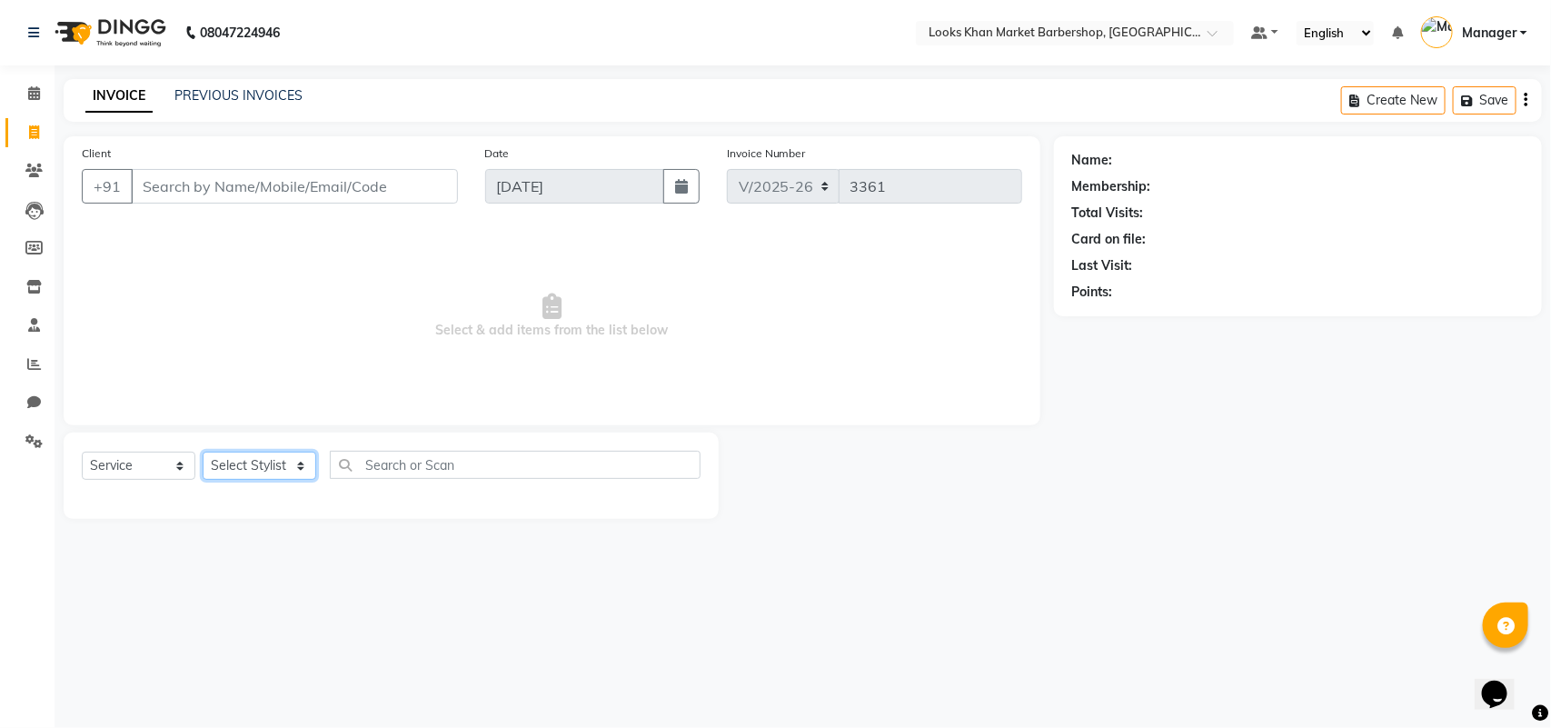
select select "72597"
click at [203, 451] on select "Select Stylist Abhishek_pdct Akash_pdct Alam Counter_Sales [PERSON_NAME] [DATE]…" at bounding box center [260, 465] width 114 height 28
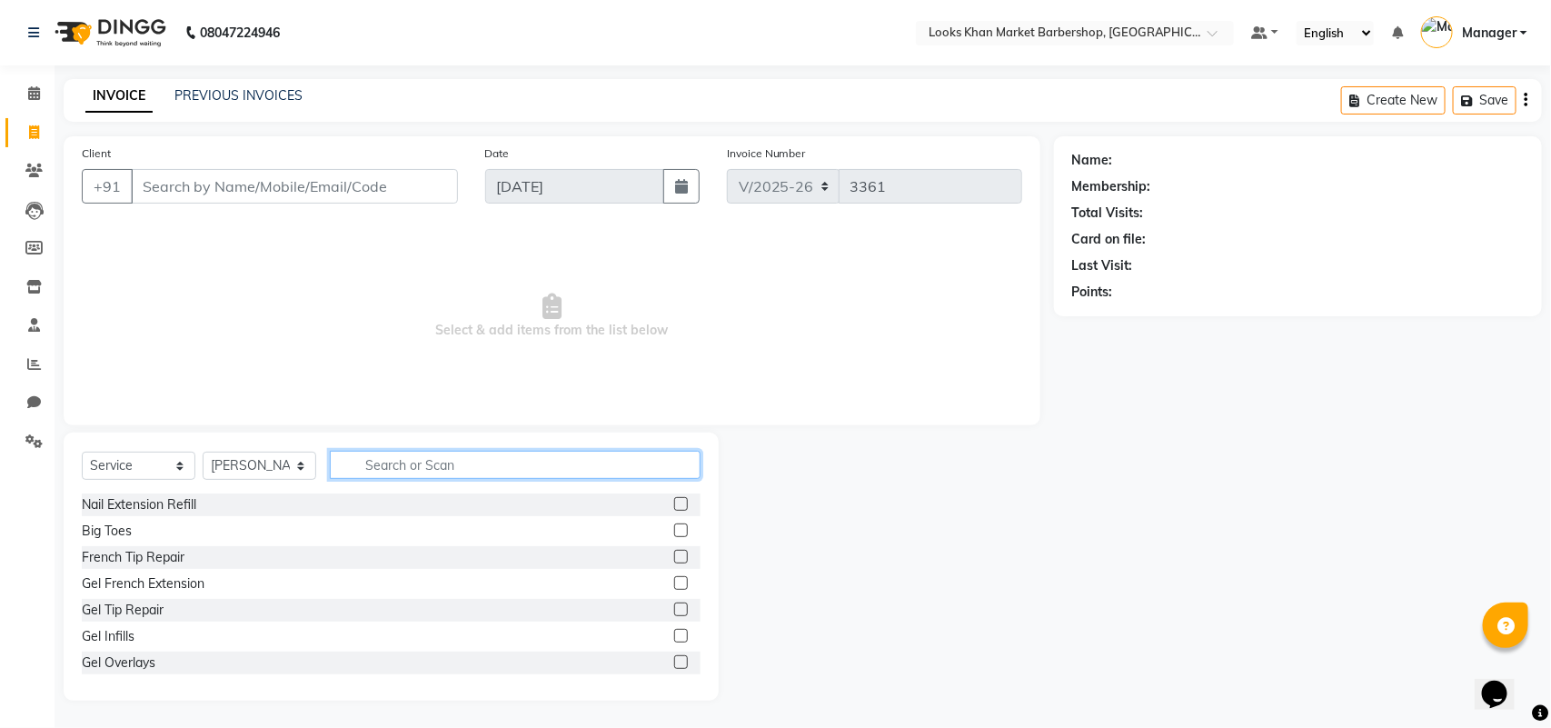
click at [377, 477] on input "text" at bounding box center [515, 465] width 371 height 28
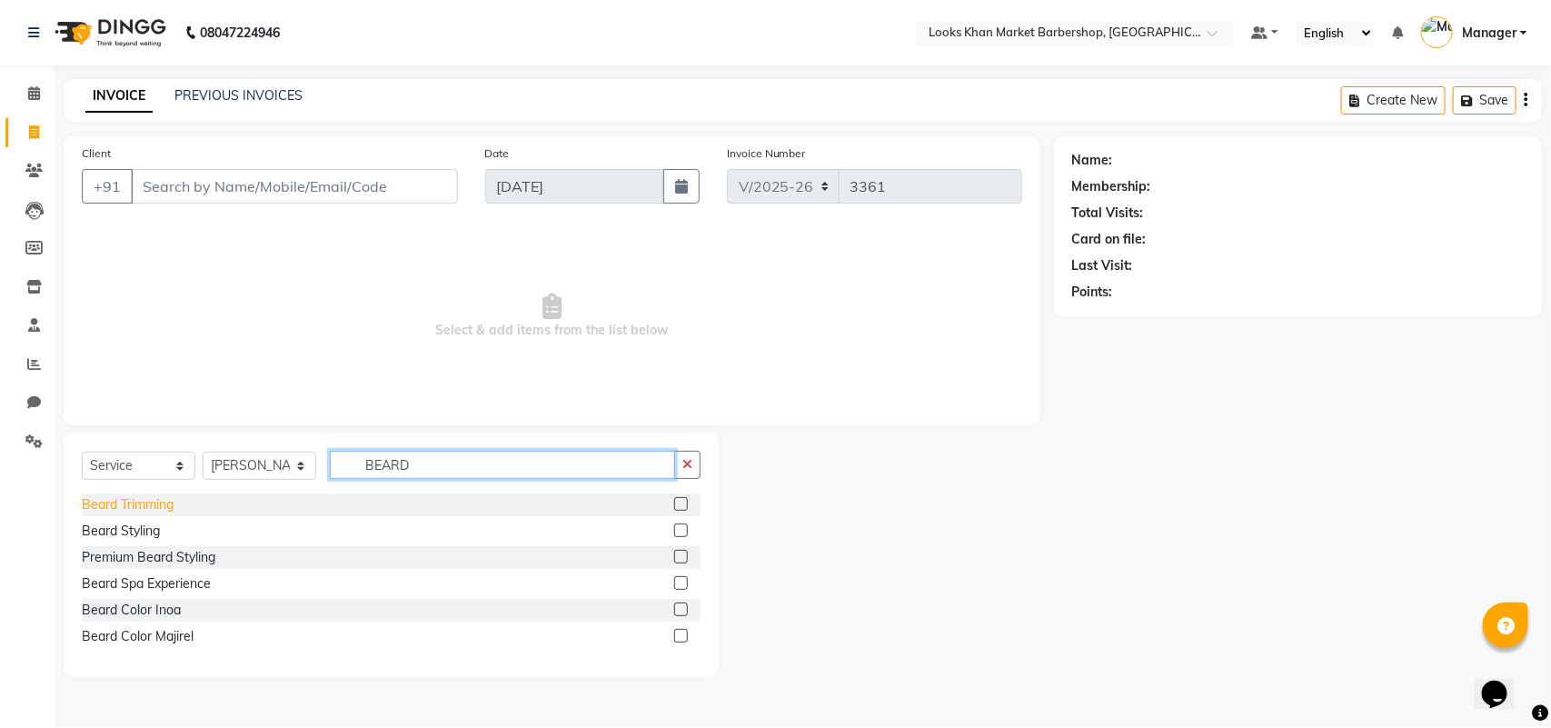
type input "BEARD"
click at [156, 497] on div "Beard Trimming" at bounding box center [128, 504] width 92 height 19
checkbox input "false"
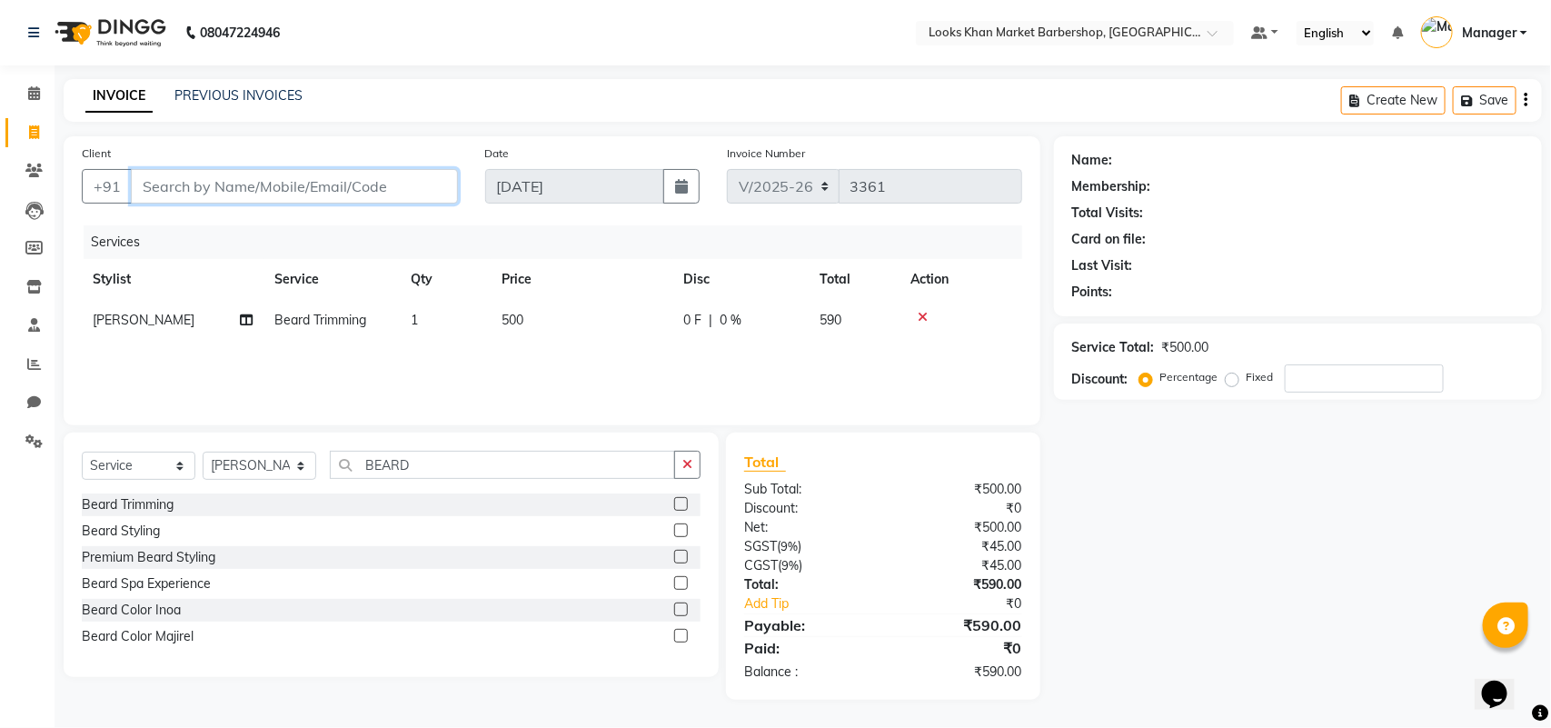
click at [274, 186] on input "Client" at bounding box center [294, 186] width 327 height 35
type input "9"
type input "0"
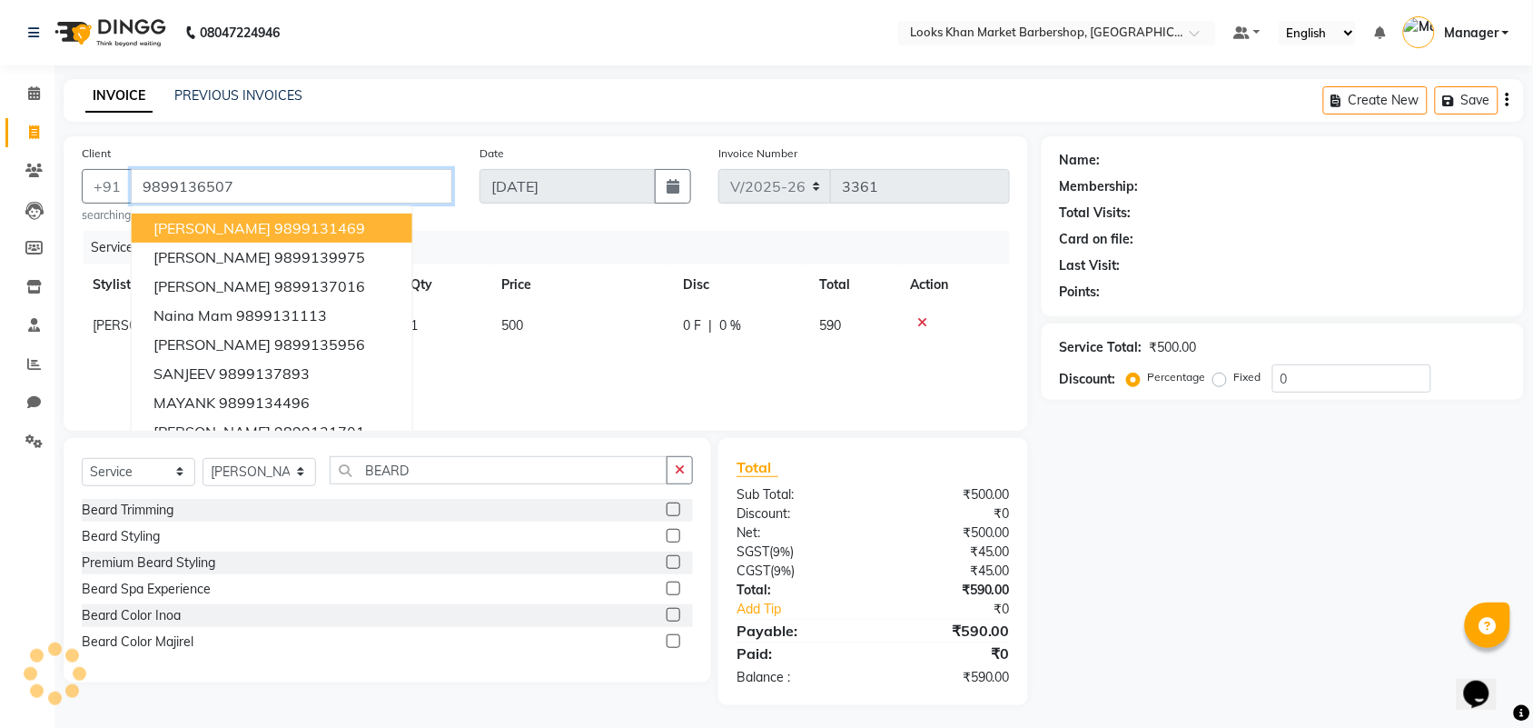
type input "9899136507"
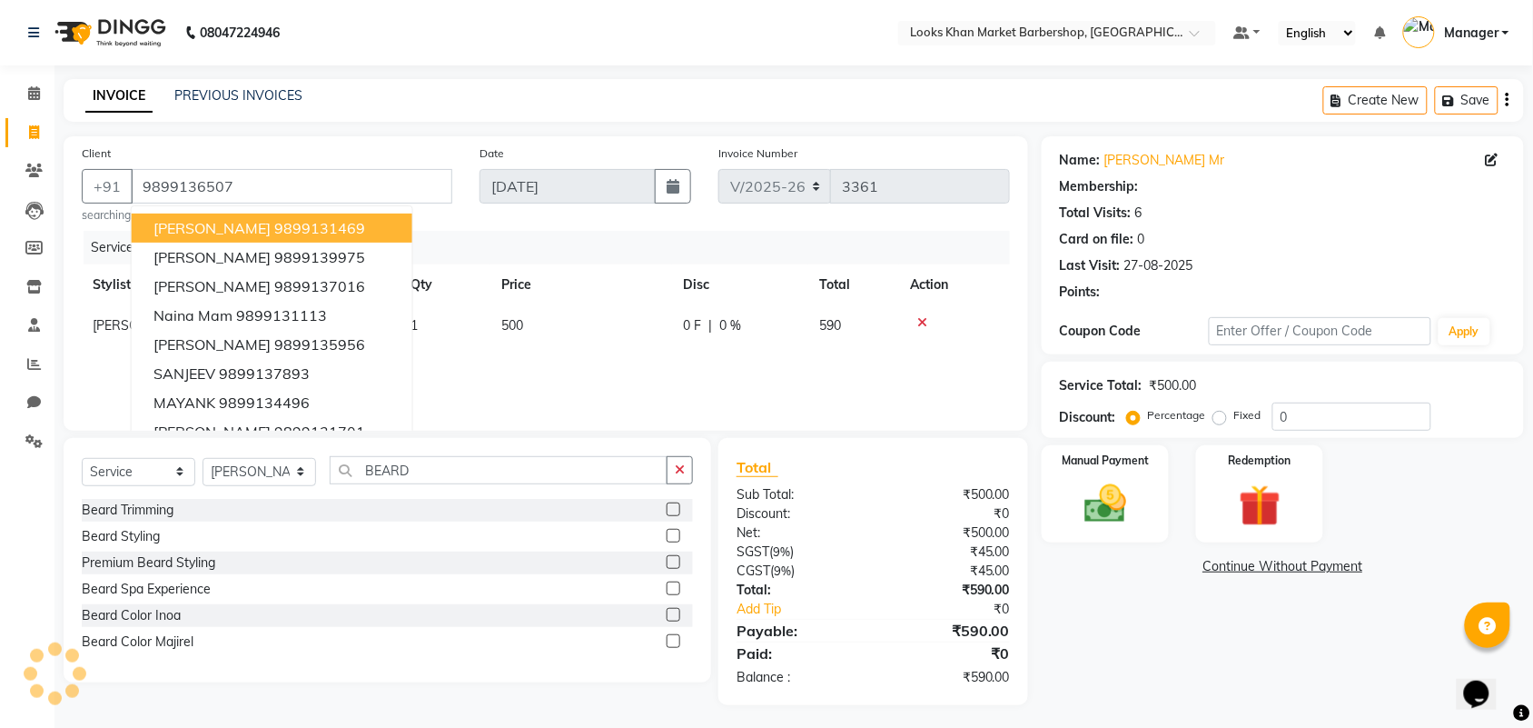
select select "1: Object"
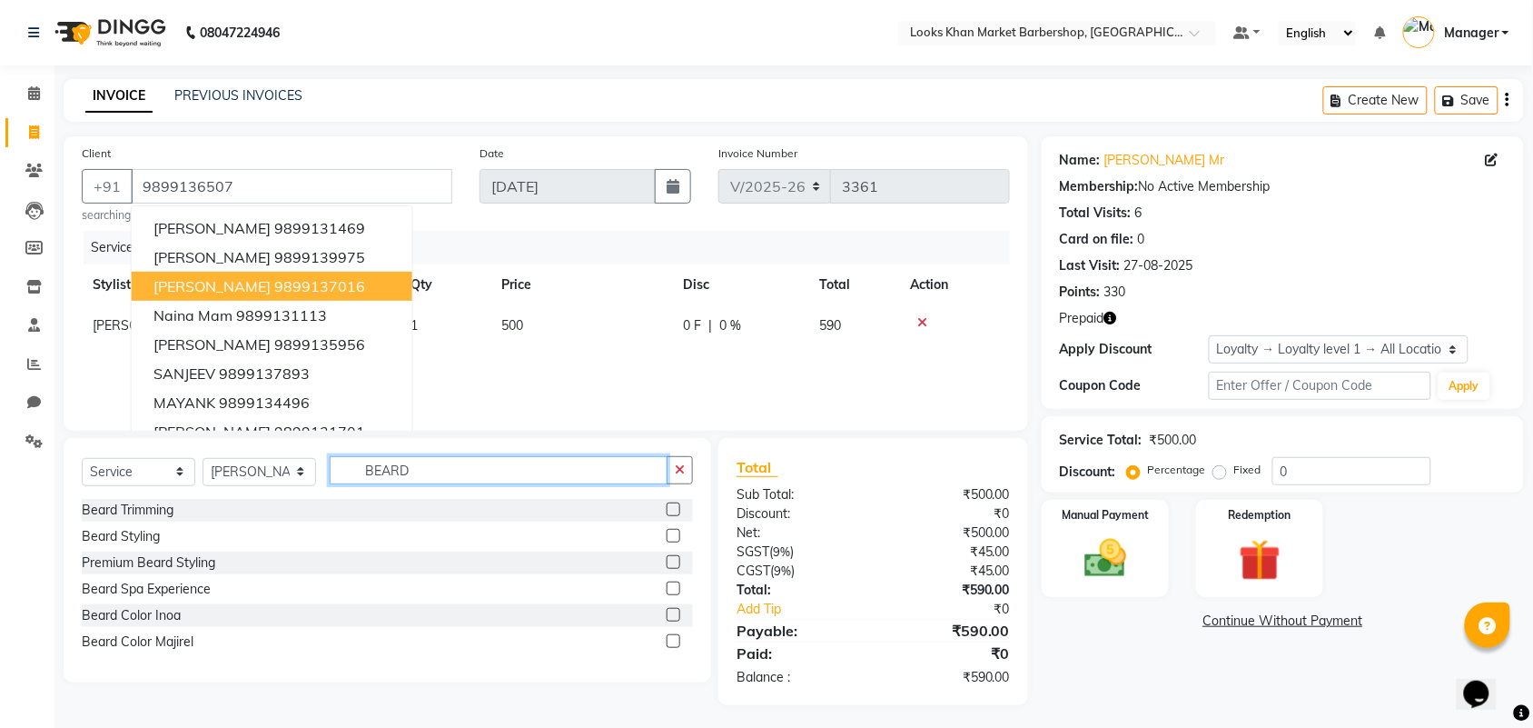
click at [550, 473] on input "BEARD" at bounding box center [499, 470] width 338 height 28
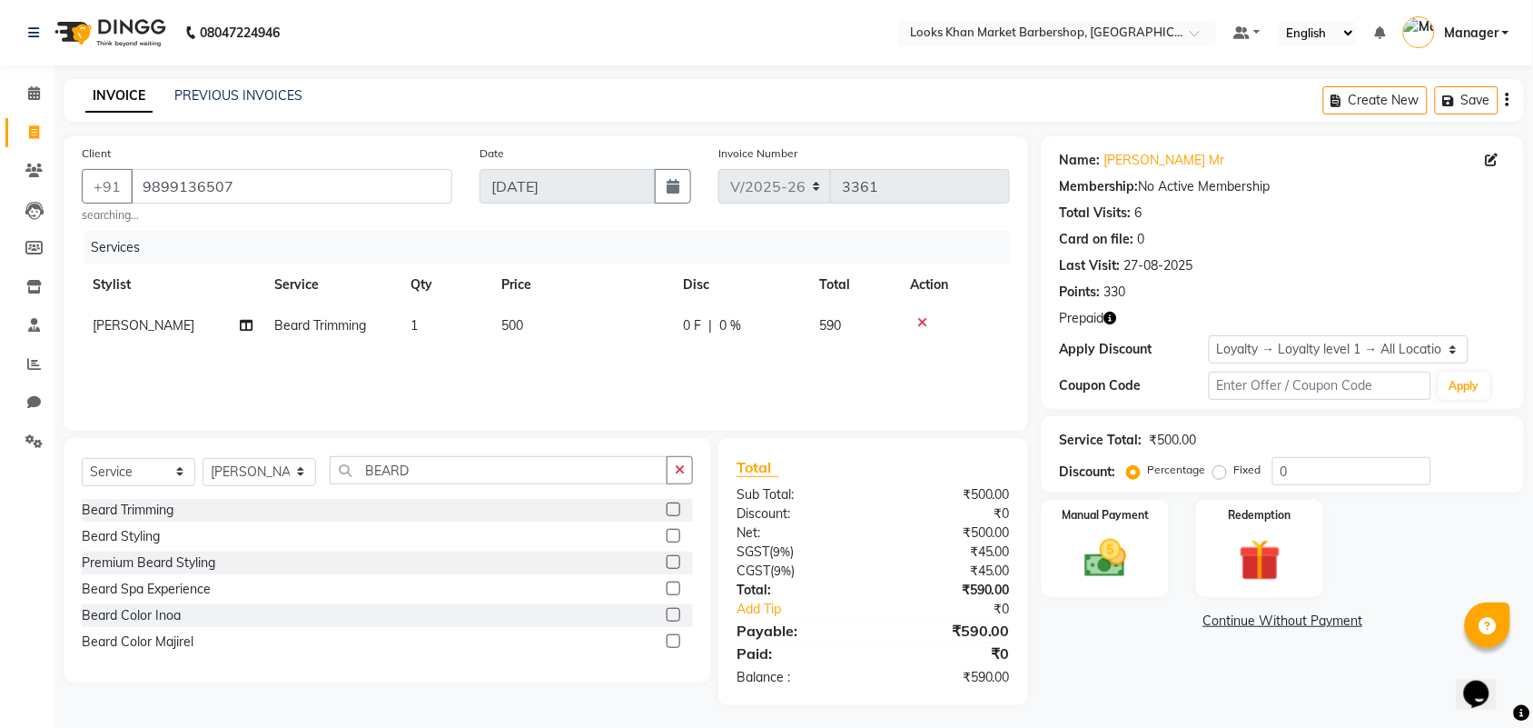
click at [524, 332] on td "500" at bounding box center [582, 325] width 182 height 41
select select "72597"
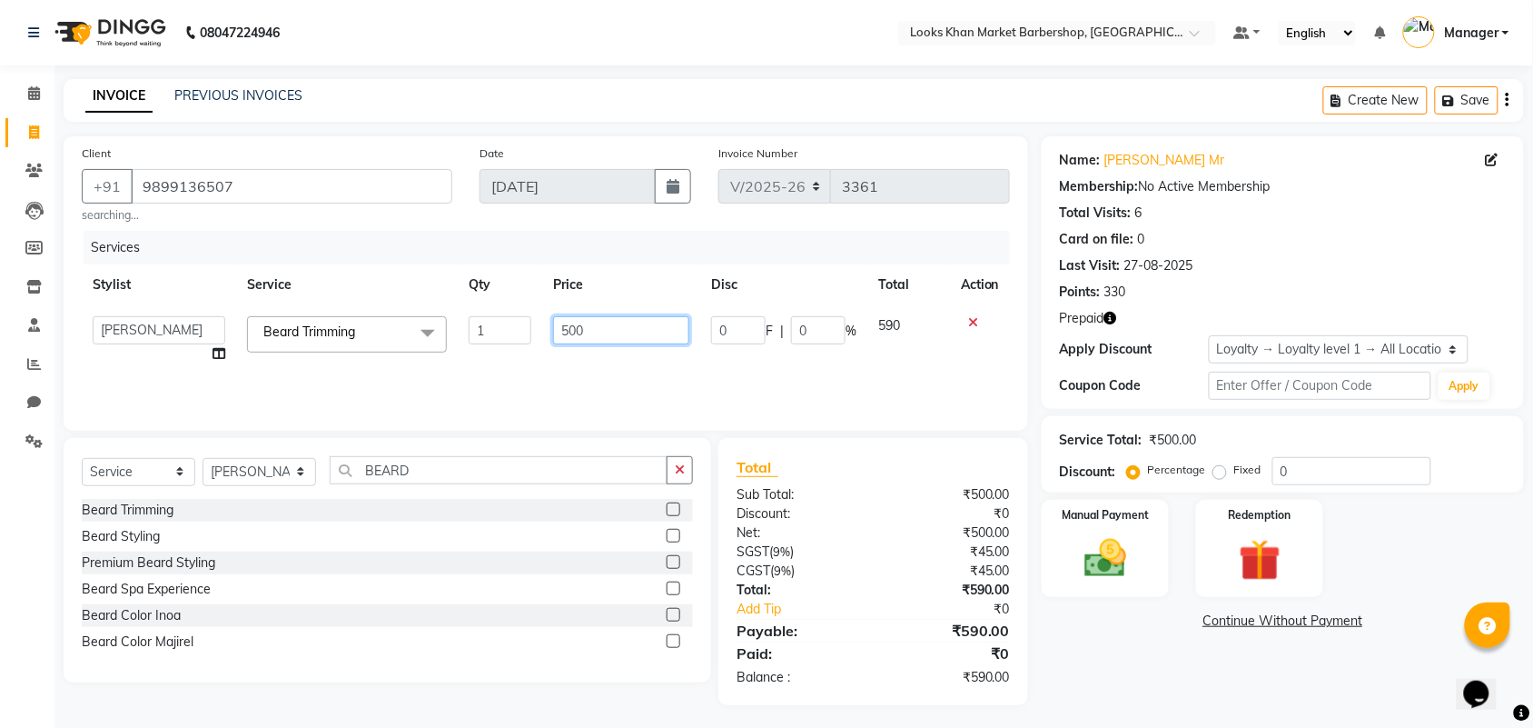
click at [570, 329] on input "500" at bounding box center [621, 330] width 136 height 28
type input "600"
click at [1265, 530] on div "Redemption" at bounding box center [1260, 549] width 133 height 102
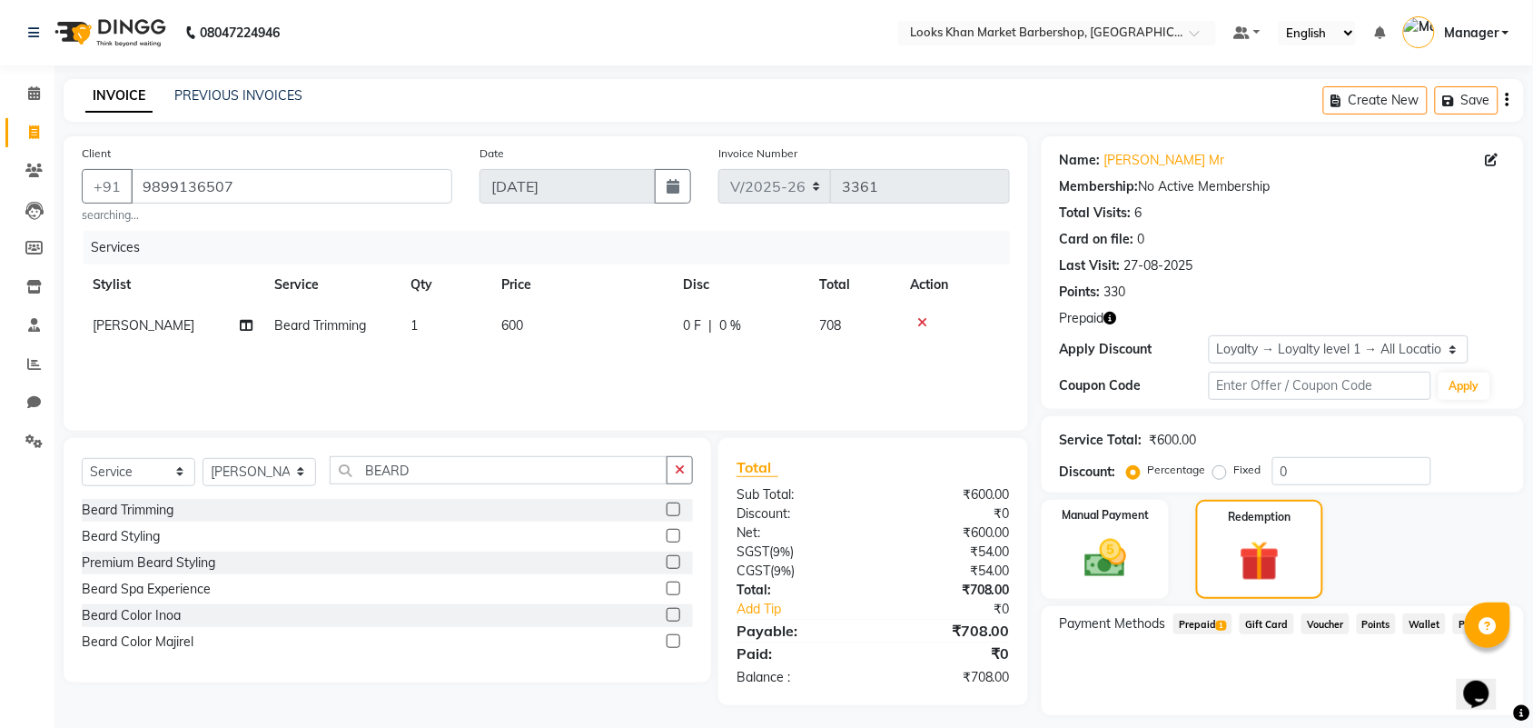
click at [1215, 624] on span "Prepaid 1" at bounding box center [1203, 623] width 59 height 21
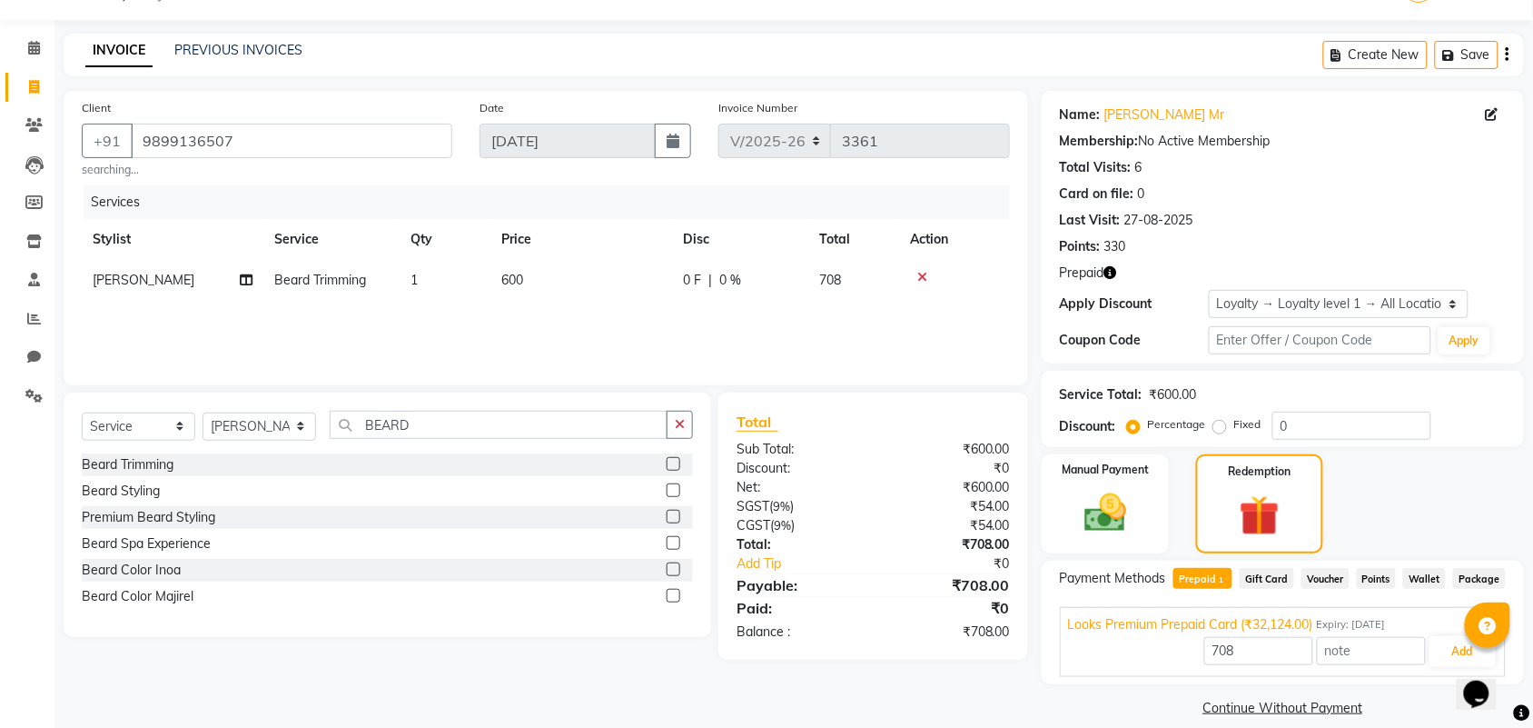
scroll to position [65, 0]
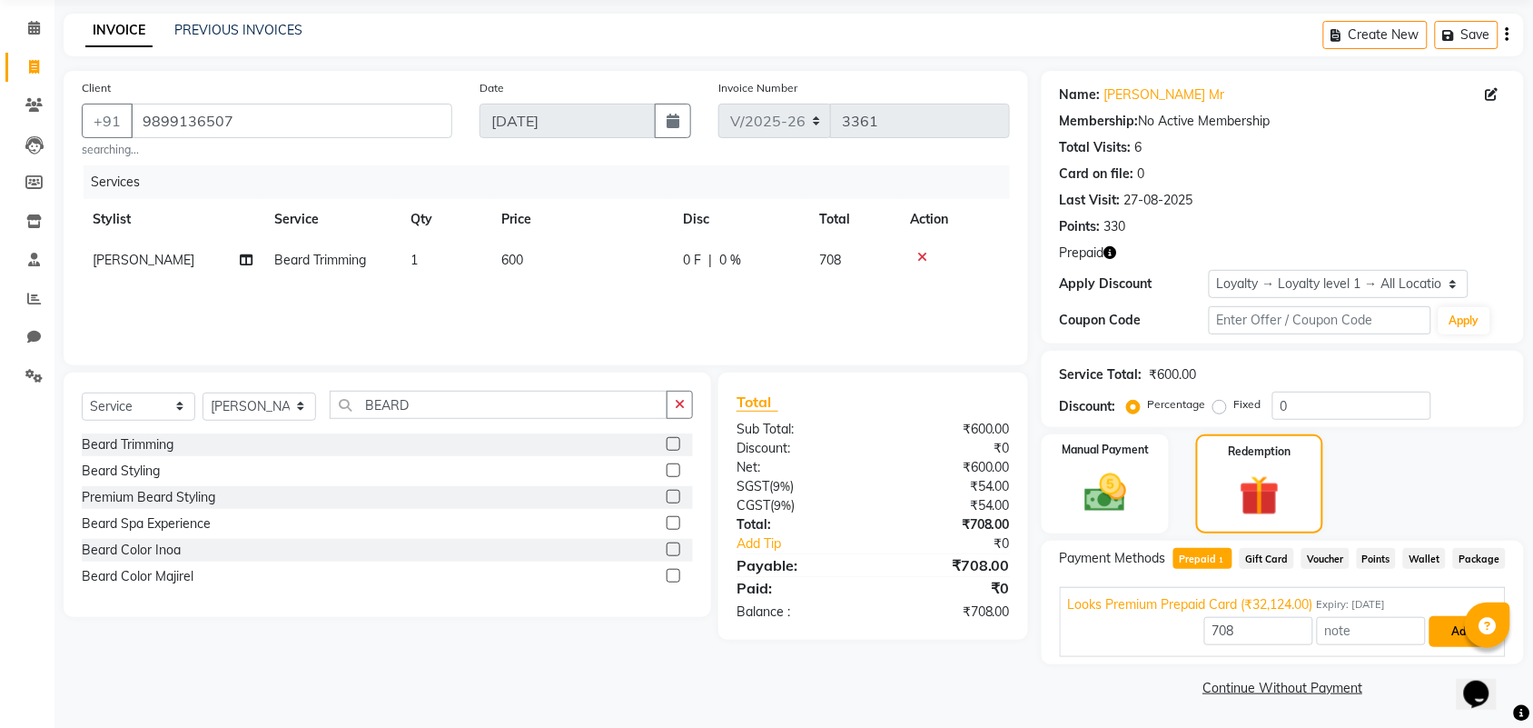
click at [1444, 624] on button "Add" at bounding box center [1463, 631] width 66 height 31
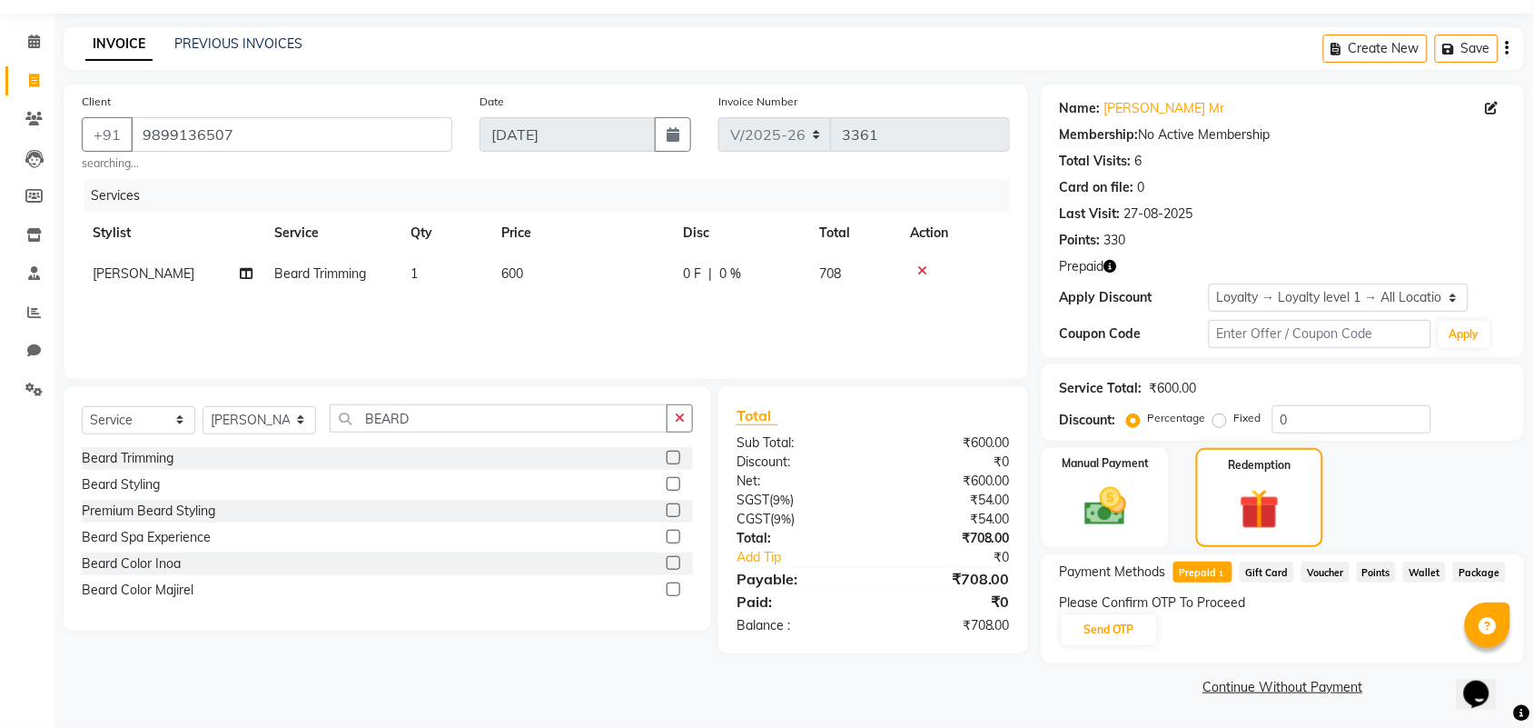
scroll to position [51, 0]
click at [1113, 615] on button "Send OTP" at bounding box center [1109, 630] width 95 height 31
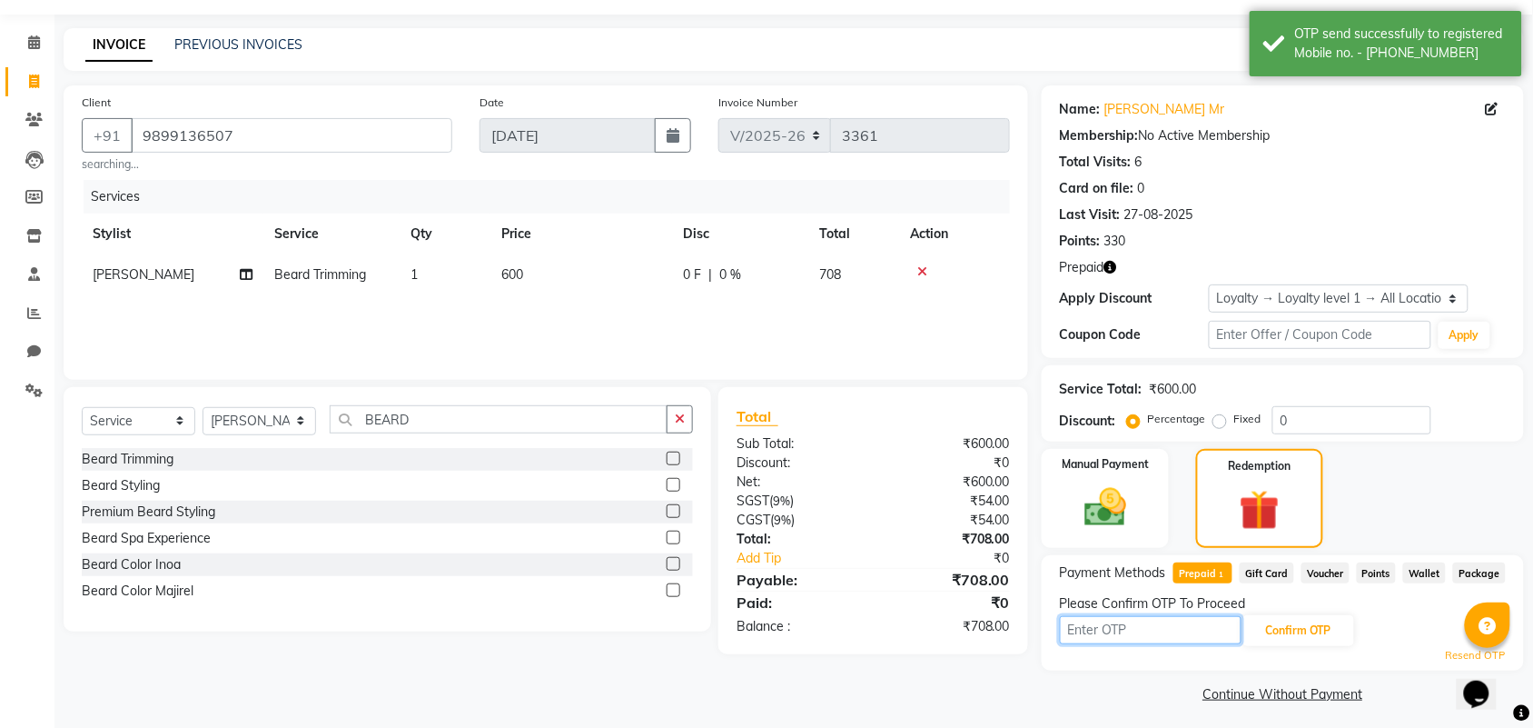
click at [1131, 632] on input "text" at bounding box center [1151, 630] width 182 height 28
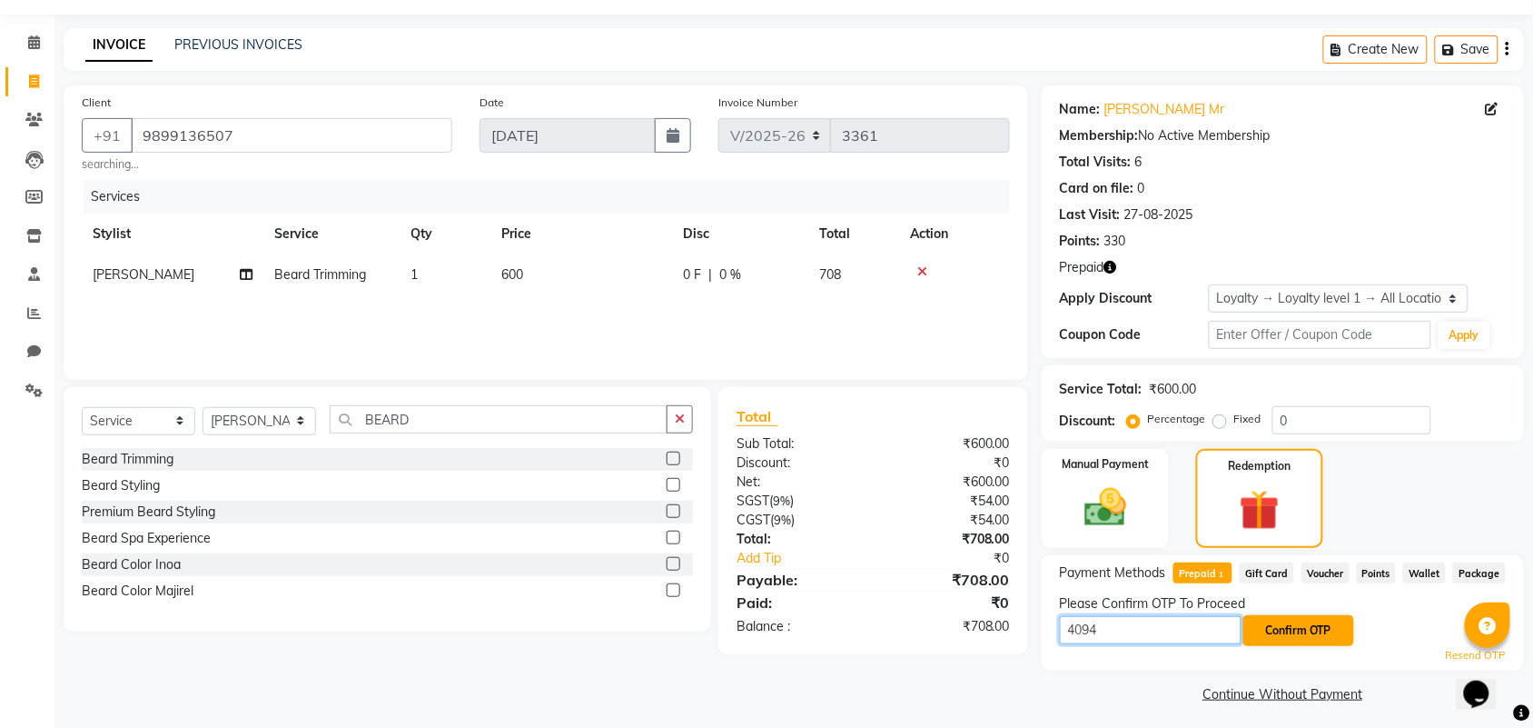
type input "4094"
click at [1288, 615] on button "Confirm OTP" at bounding box center [1299, 630] width 111 height 31
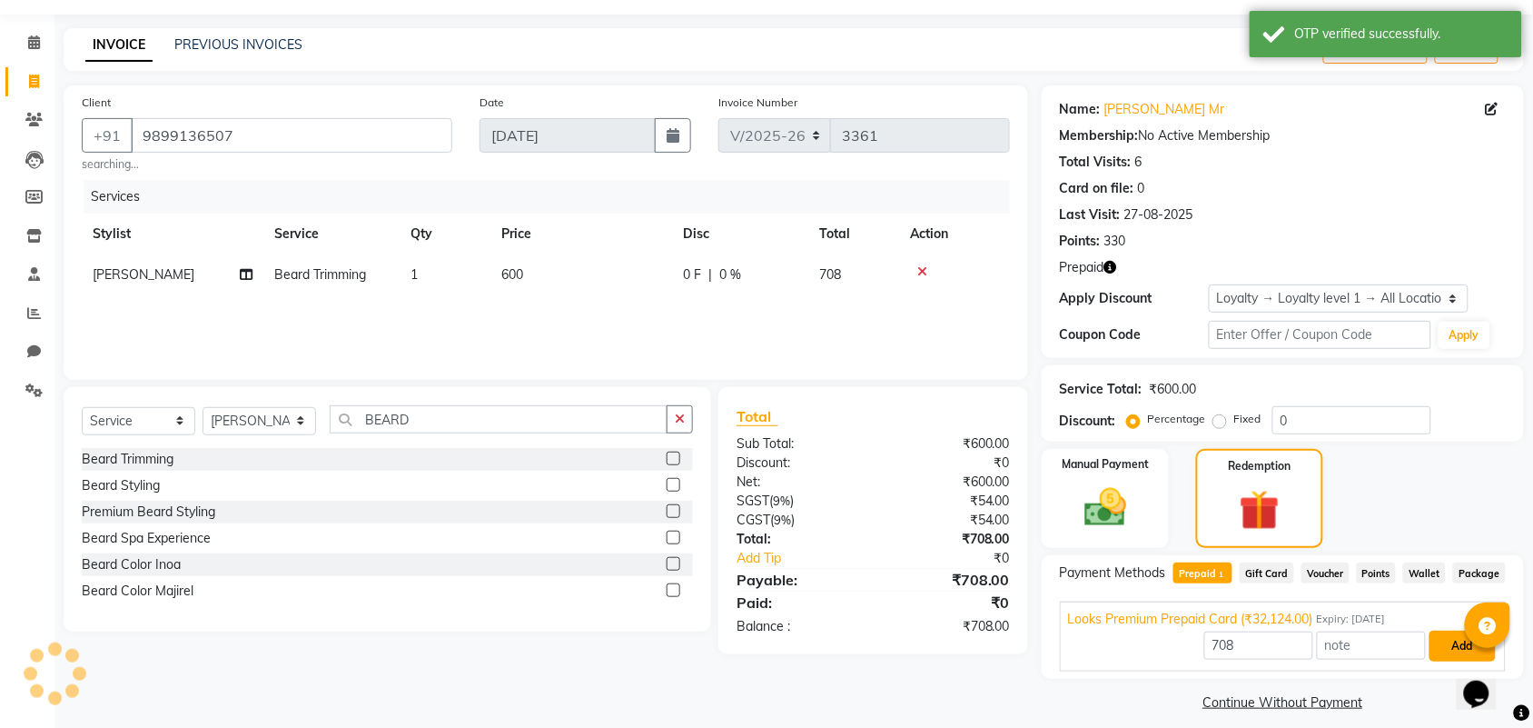
click at [1458, 637] on button "Add" at bounding box center [1463, 645] width 66 height 31
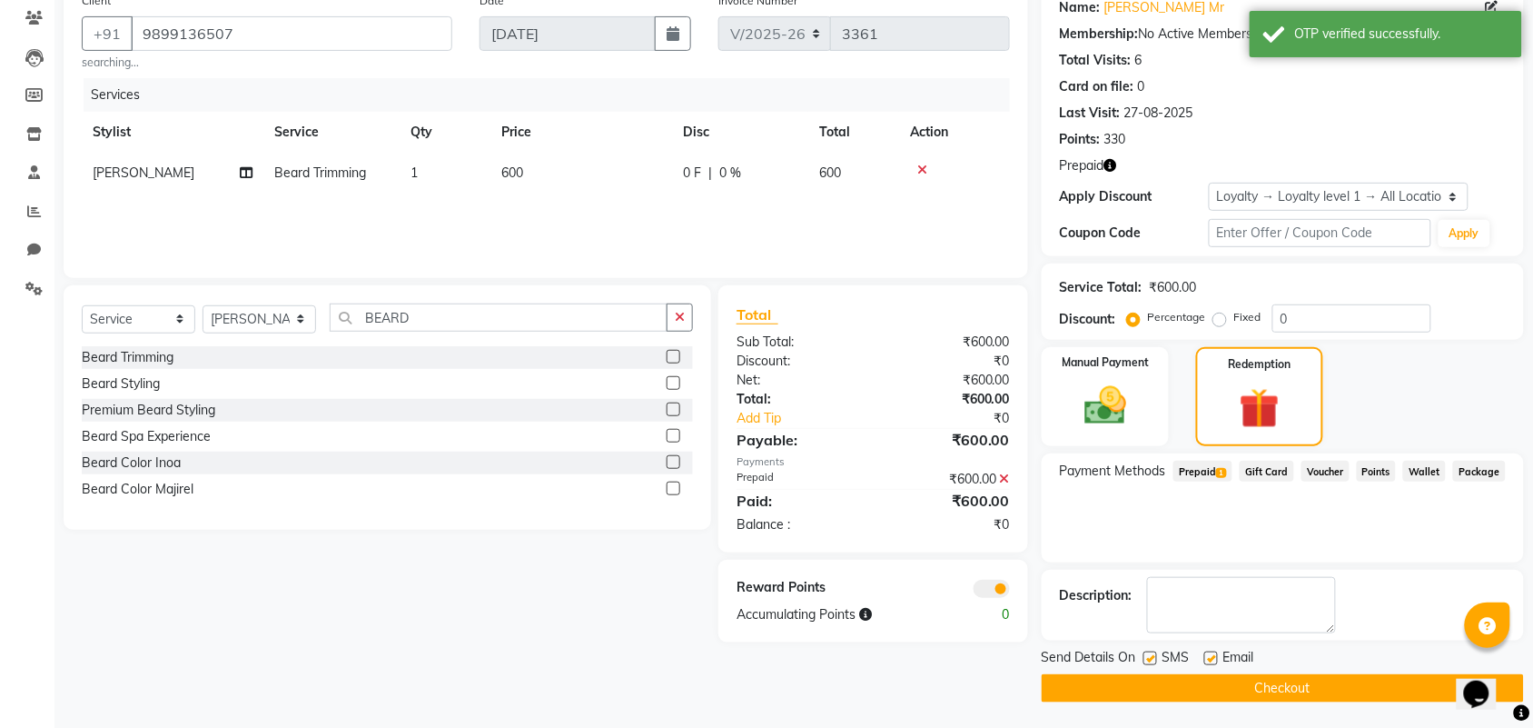
scroll to position [154, 0]
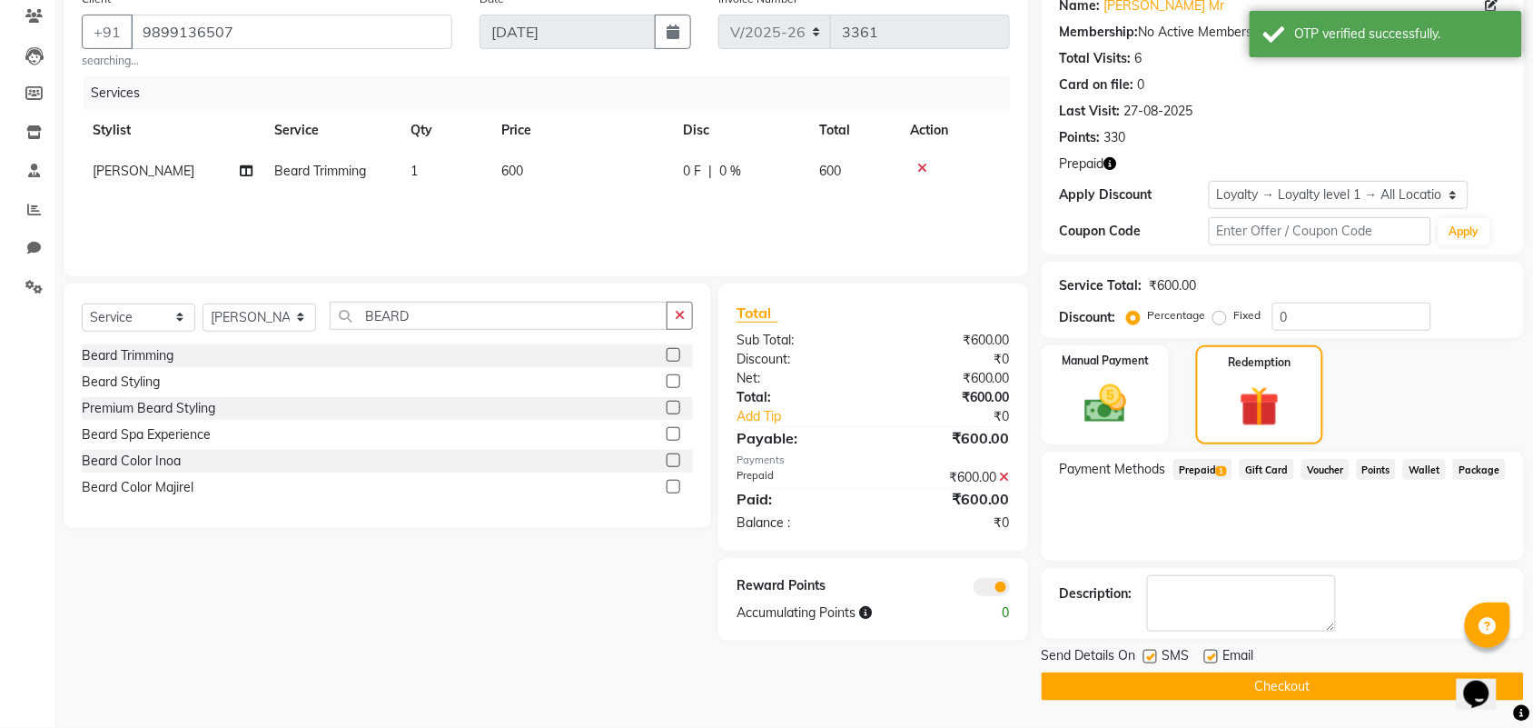
click at [1219, 690] on button "Checkout" at bounding box center [1283, 686] width 482 height 28
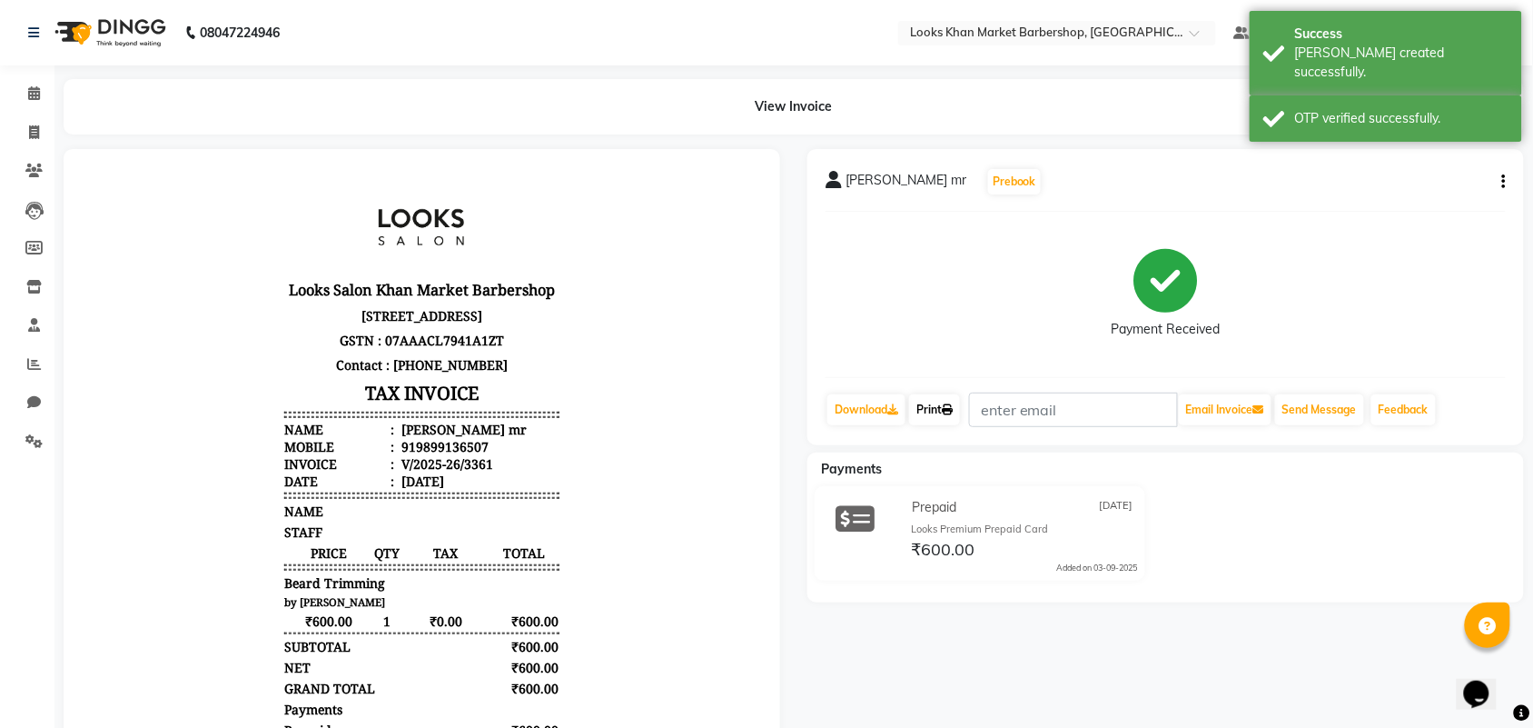
click at [960, 414] on link "Print" at bounding box center [934, 409] width 51 height 31
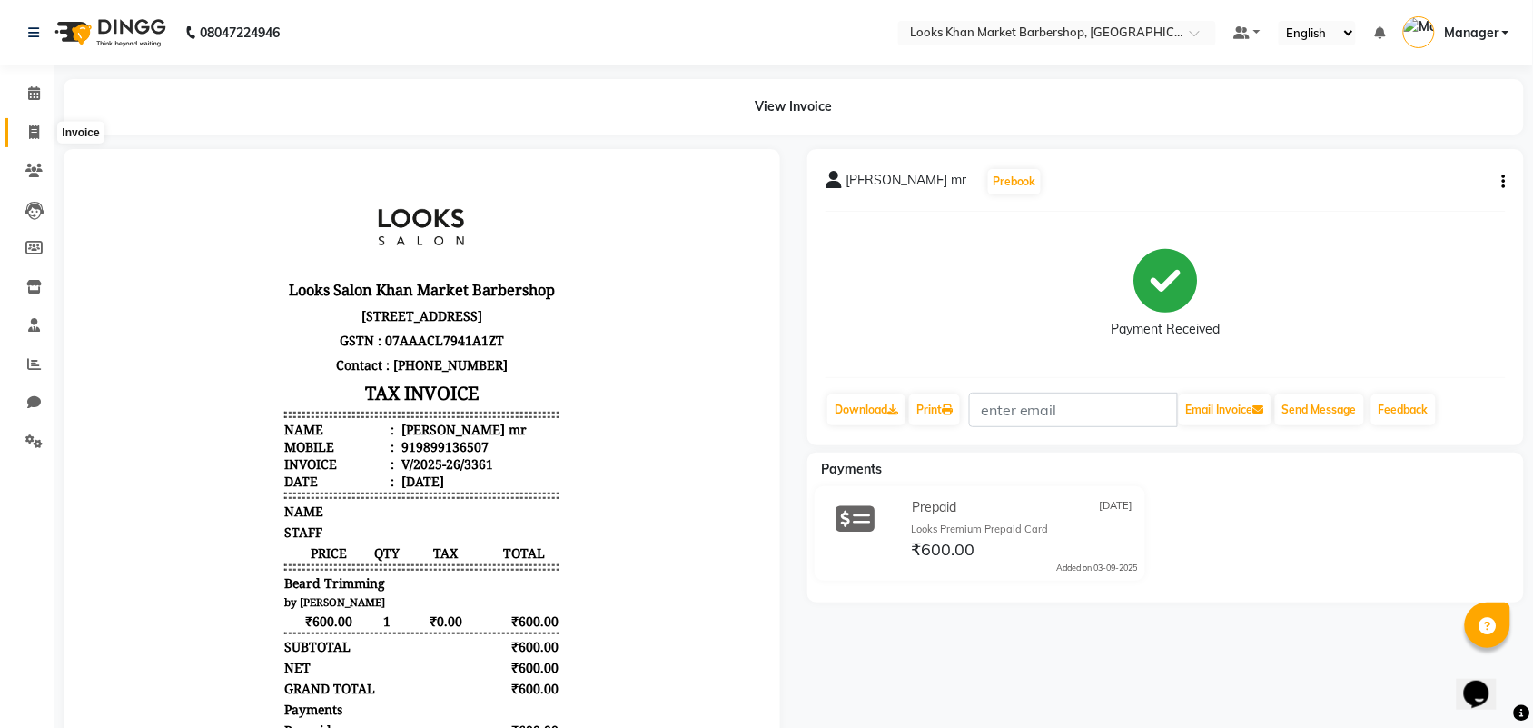
click at [37, 133] on icon at bounding box center [34, 132] width 10 height 14
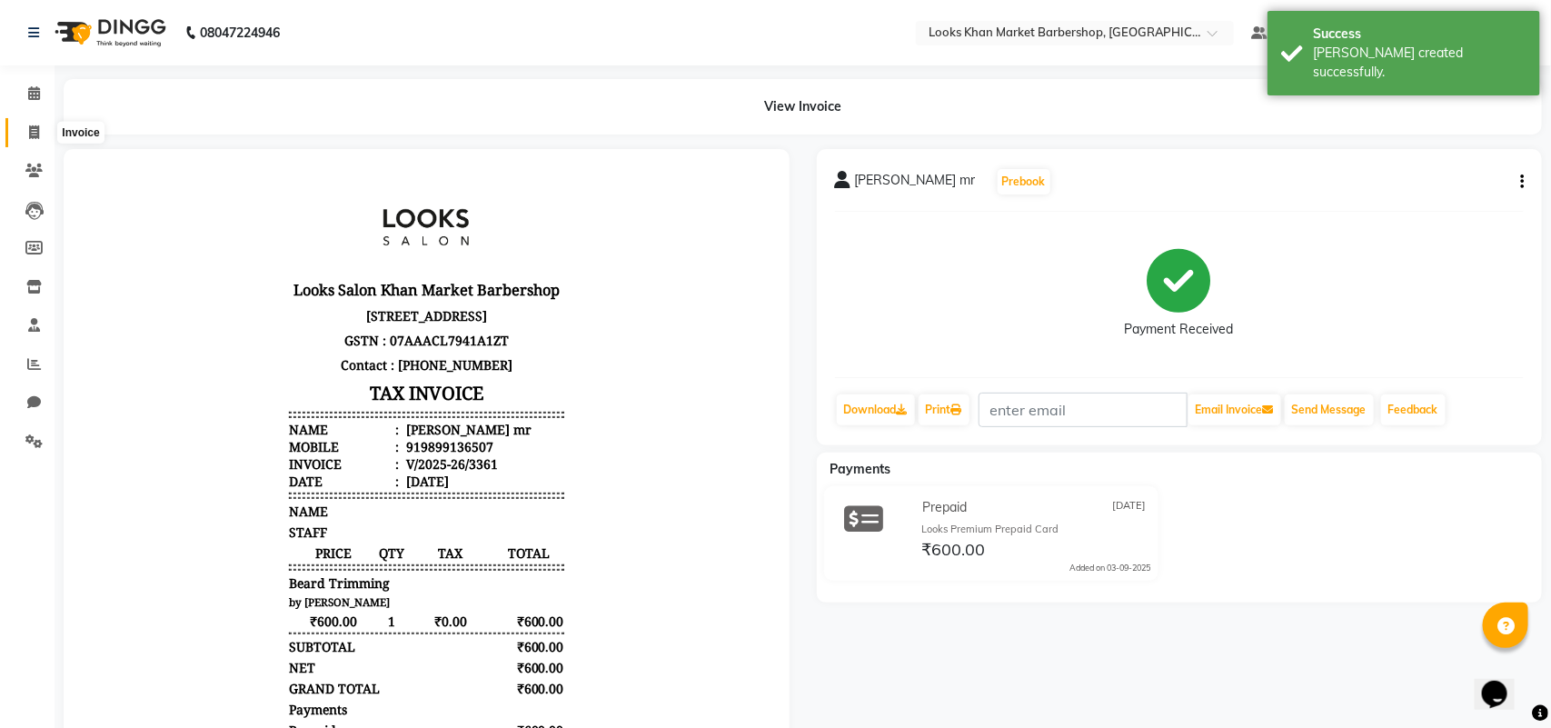
select select "8030"
select select "service"
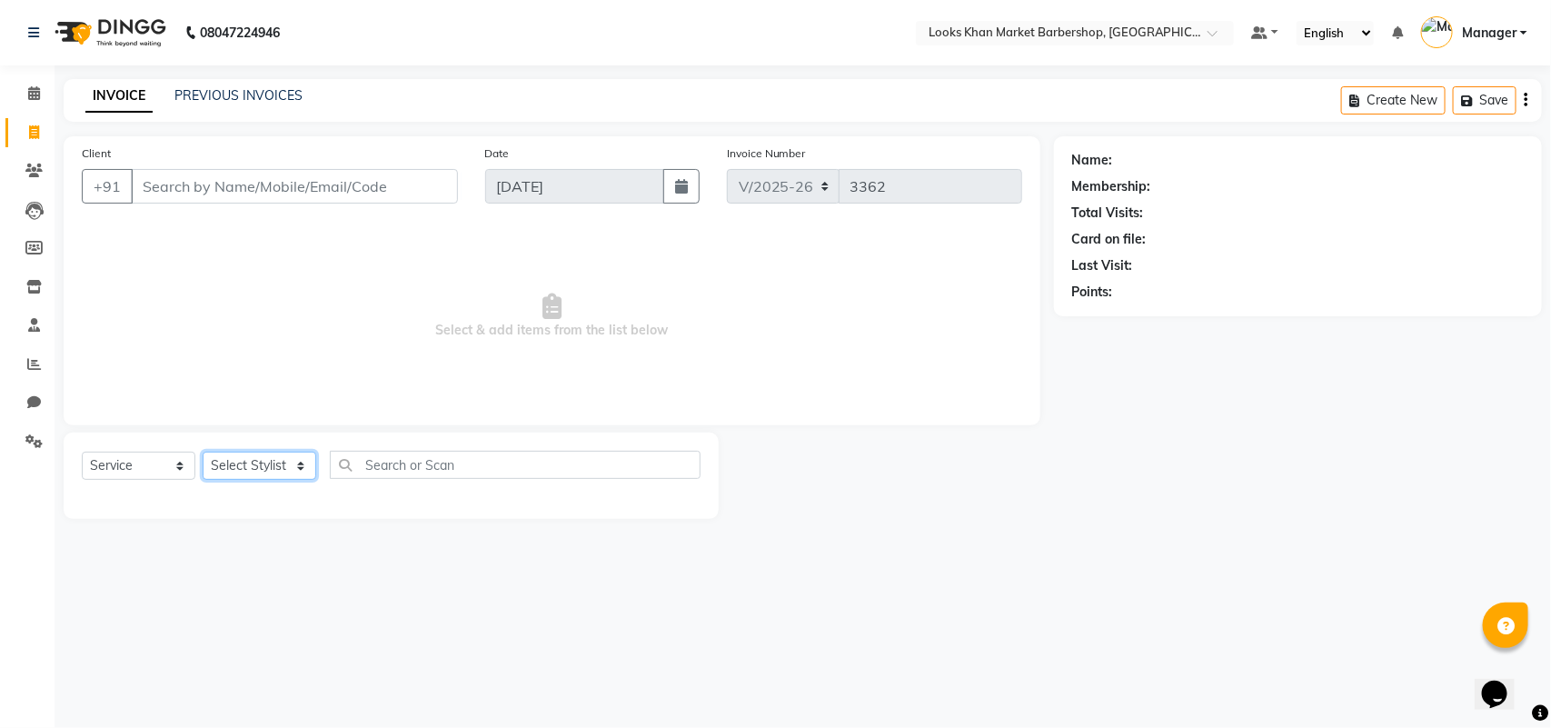
click at [293, 464] on select "Select Stylist Abhishek_pdct Akash_pdct Alam Counter_Sales [PERSON_NAME] [DATE]…" at bounding box center [260, 465] width 114 height 28
select select "72594"
click at [203, 451] on select "Select Stylist Abhishek_pdct Akash_pdct Alam Counter_Sales [PERSON_NAME] [DATE]…" at bounding box center [260, 465] width 114 height 28
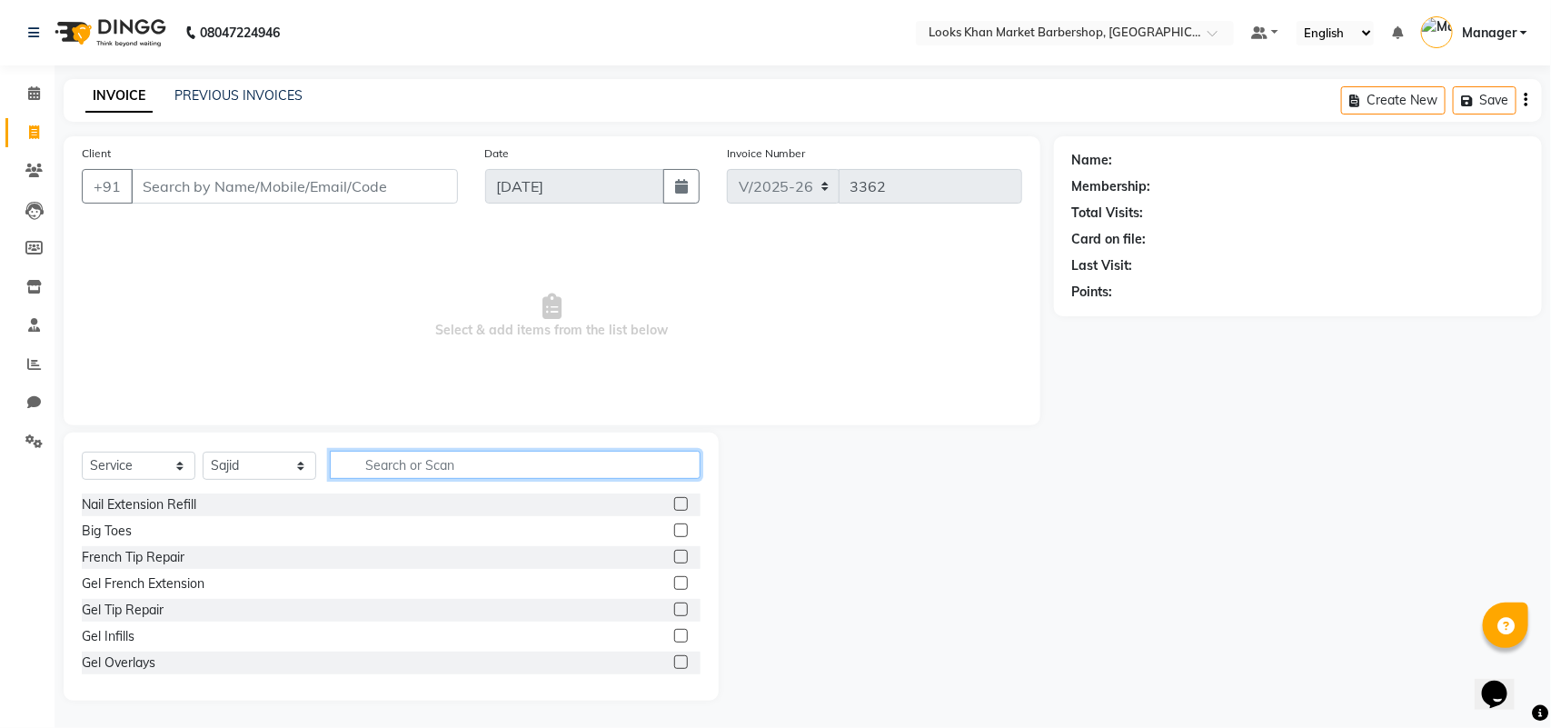
click at [375, 451] on input "text" at bounding box center [515, 465] width 371 height 28
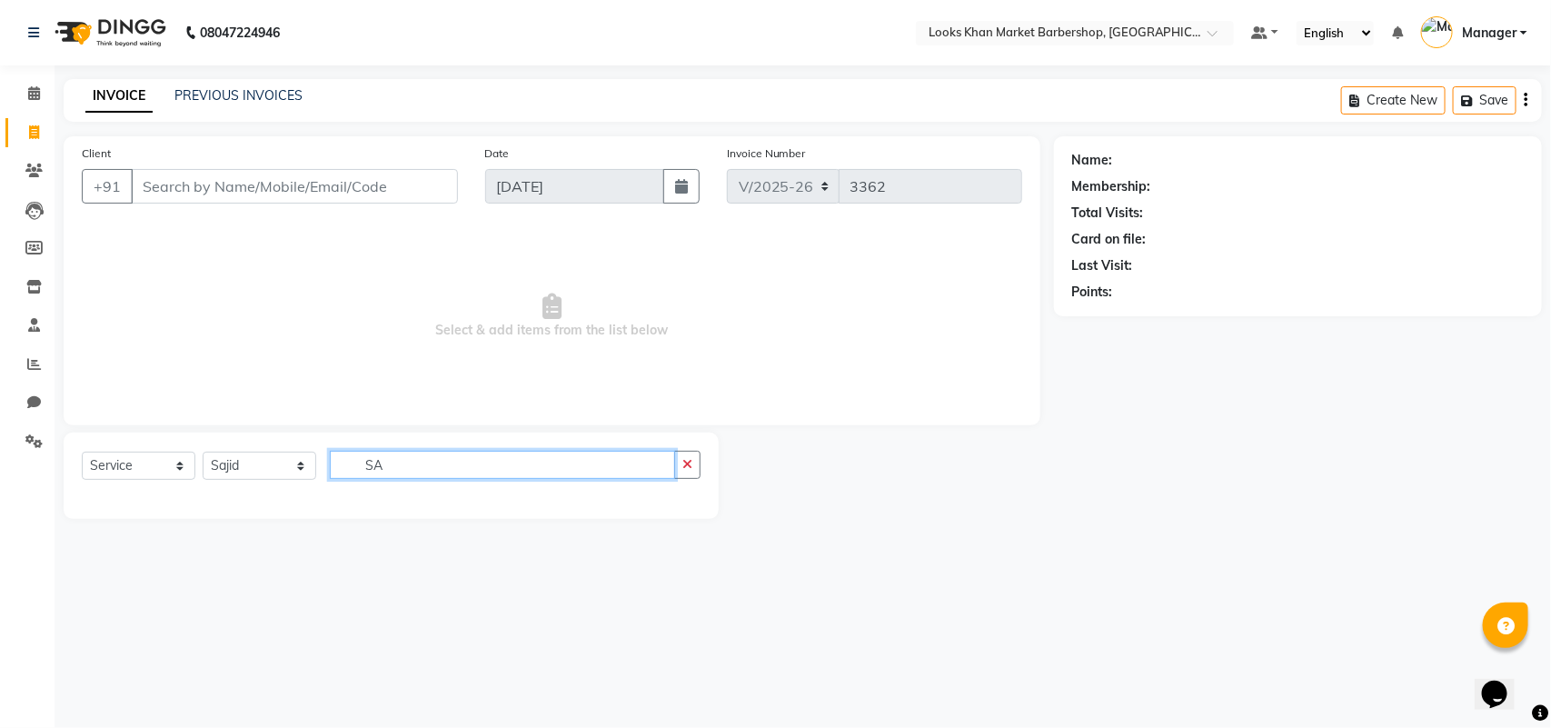
type input "S"
type input "ROYAL"
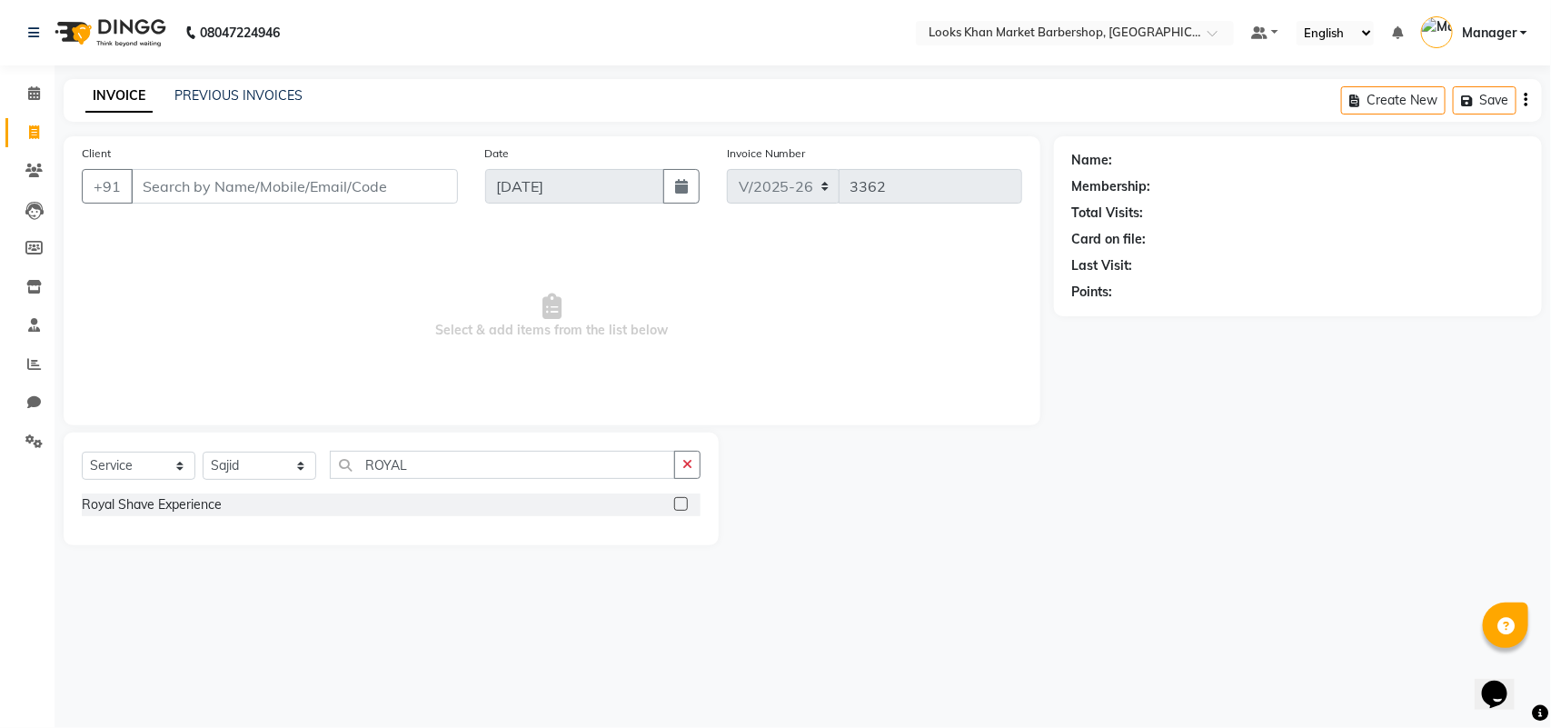
click at [224, 507] on div "Royal Shave Experience" at bounding box center [391, 504] width 619 height 23
click at [177, 504] on div "Royal Shave Experience" at bounding box center [152, 504] width 140 height 19
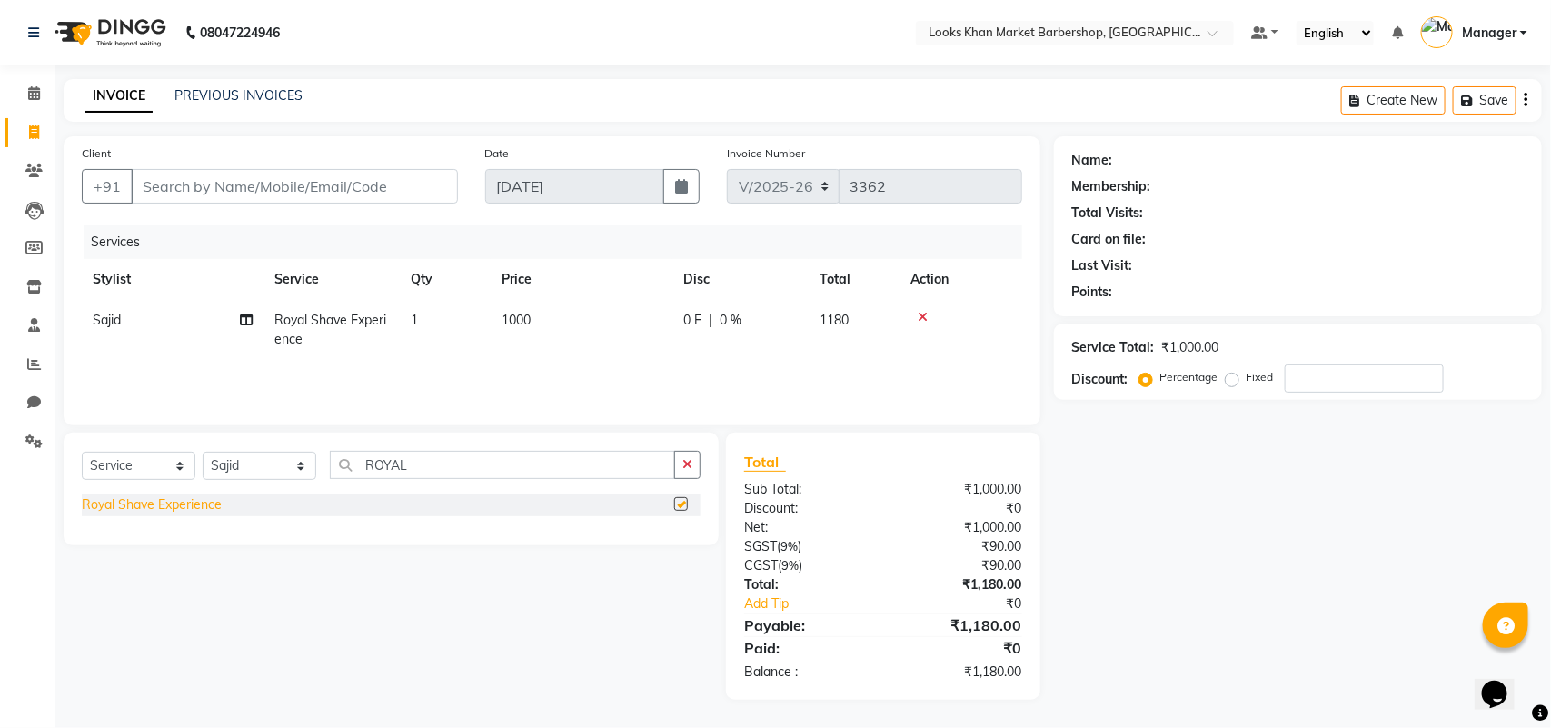
checkbox input "false"
click at [270, 187] on input "Client" at bounding box center [294, 186] width 327 height 35
type input "W"
type input "0"
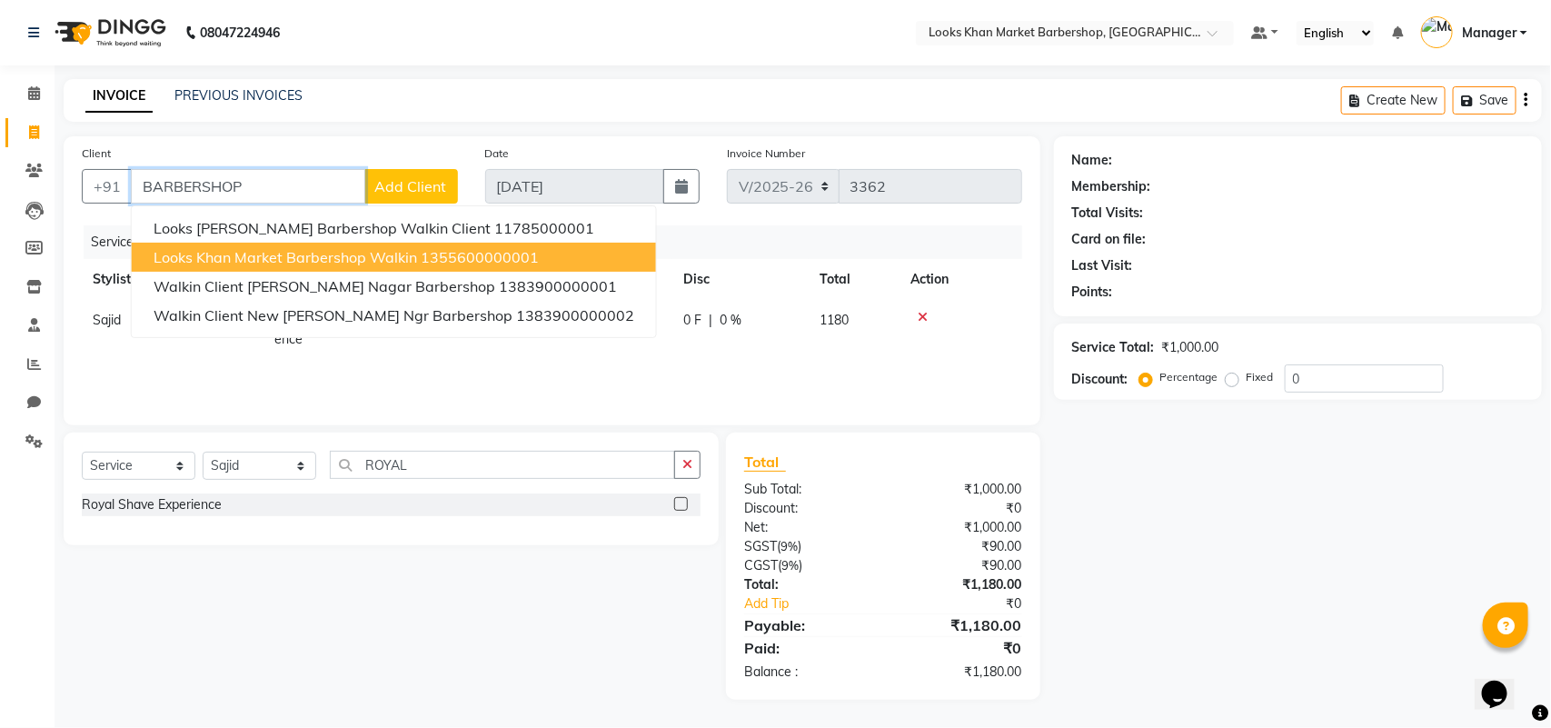
click at [255, 257] on span "Looks Khan Market Barbershop Walkin" at bounding box center [285, 257] width 263 height 18
type input "1355600000001"
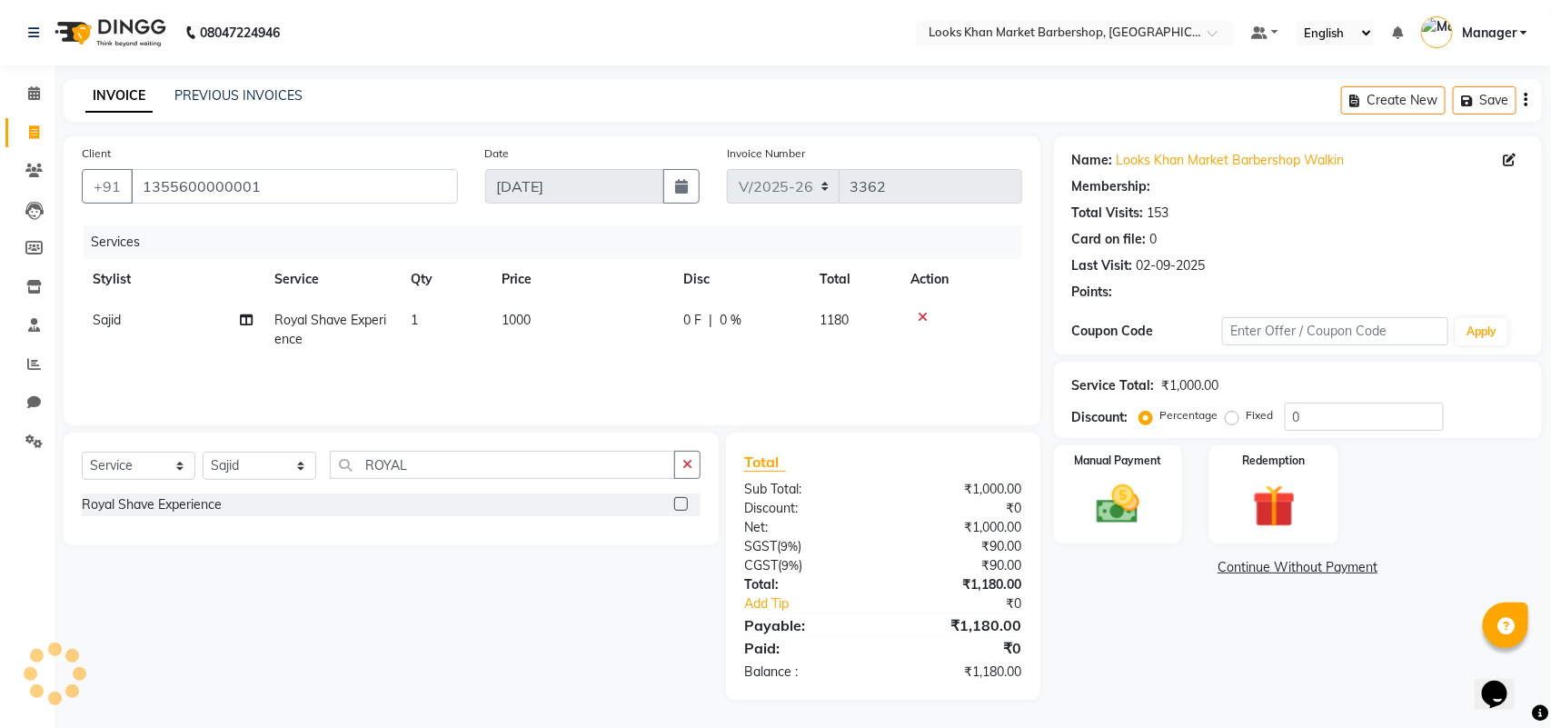
select select "1: Object"
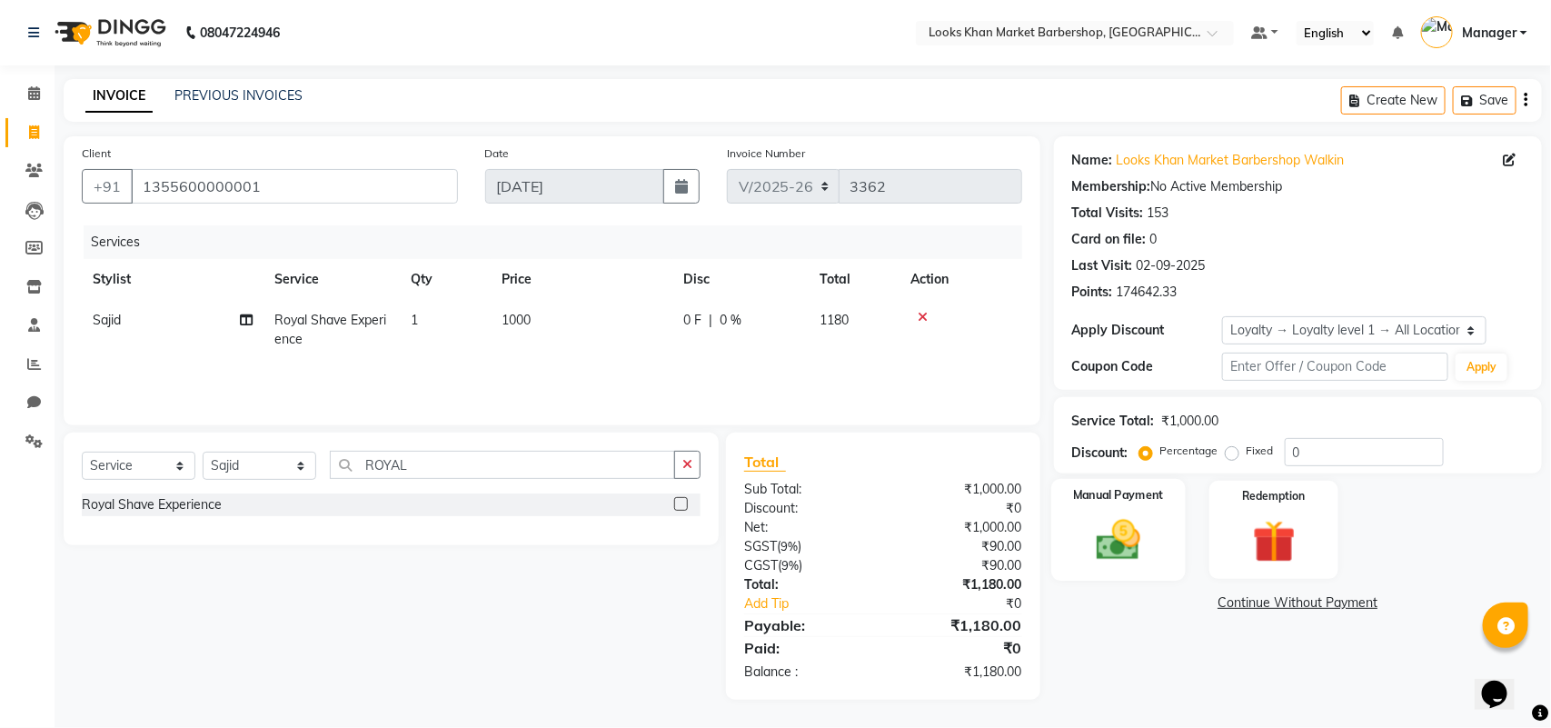
click at [1158, 531] on div "Manual Payment" at bounding box center [1118, 530] width 134 height 103
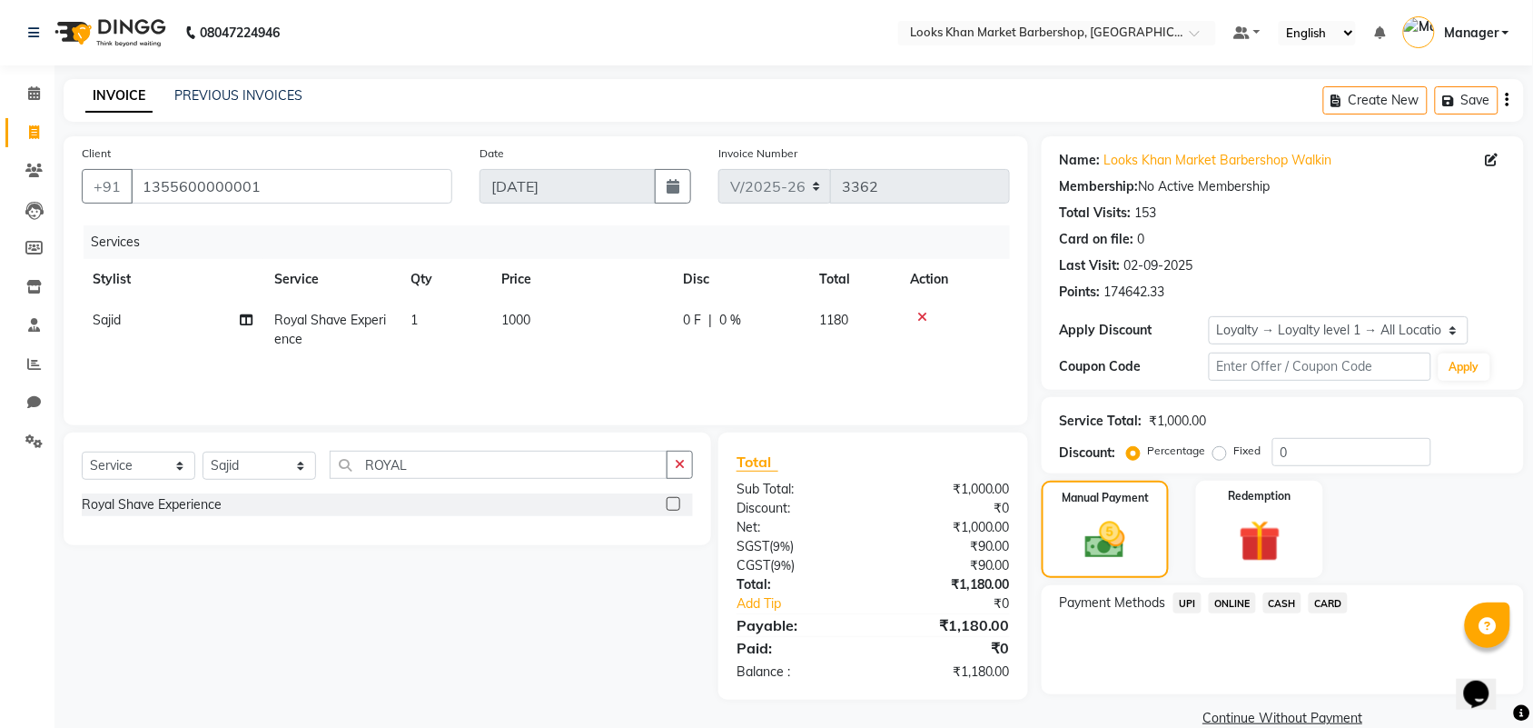
click at [1279, 593] on span "CASH" at bounding box center [1283, 602] width 39 height 21
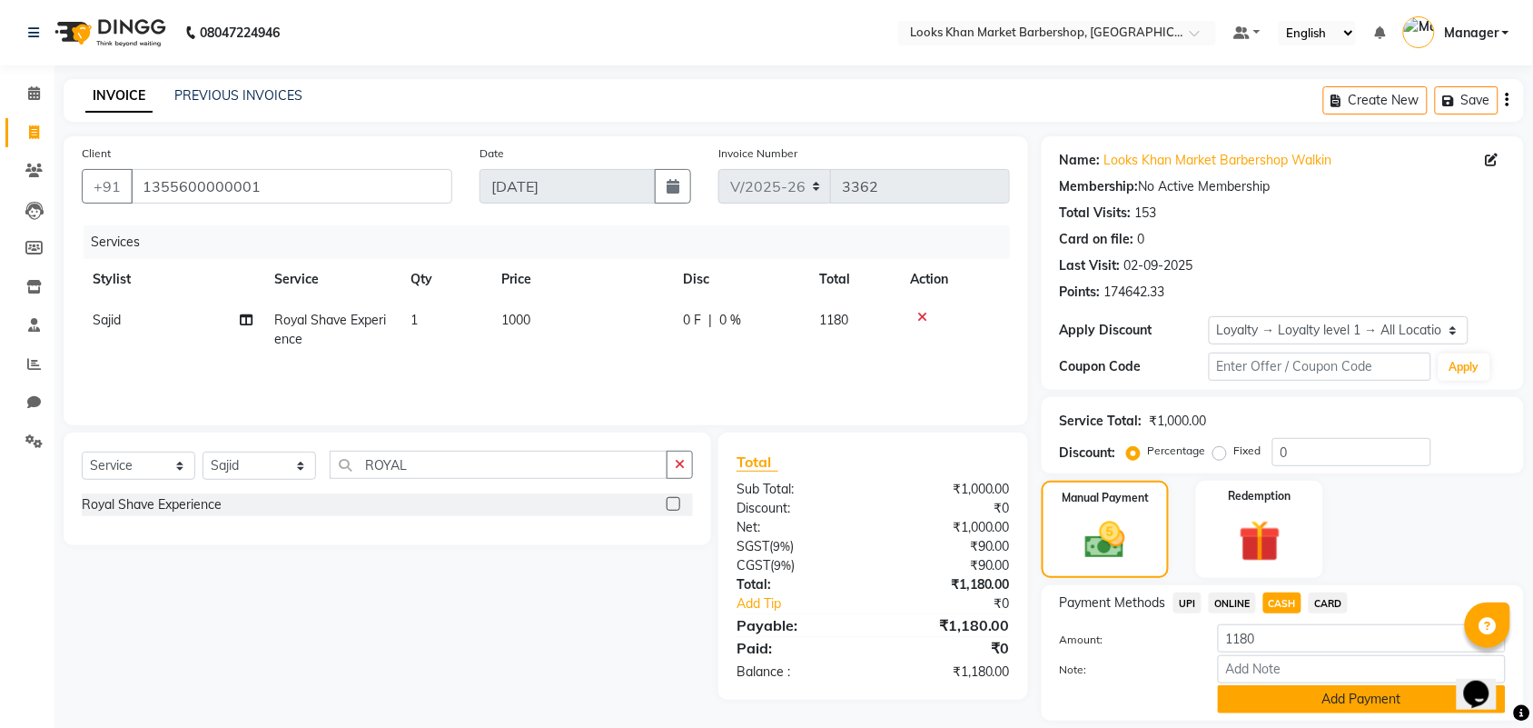
click at [1247, 699] on button "Add Payment" at bounding box center [1362, 699] width 288 height 28
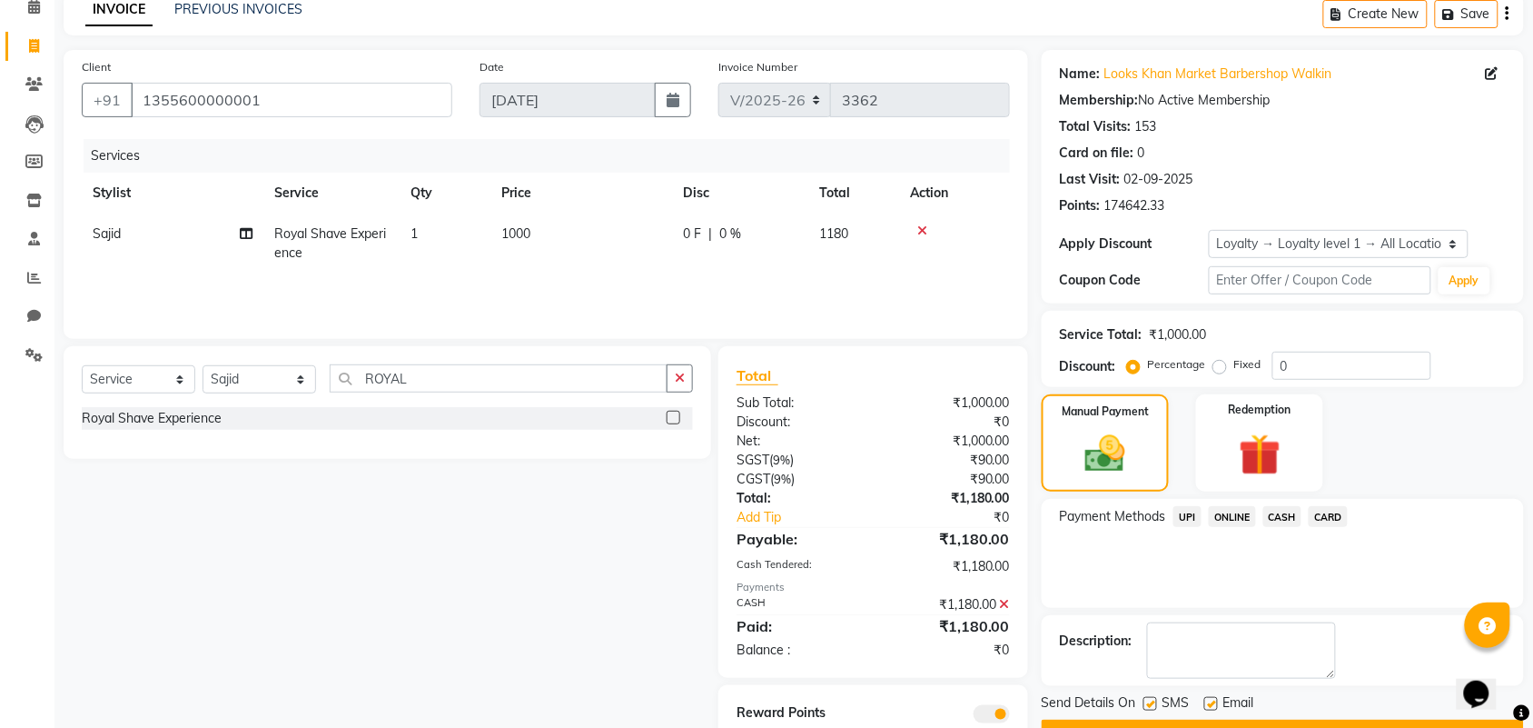
scroll to position [152, 0]
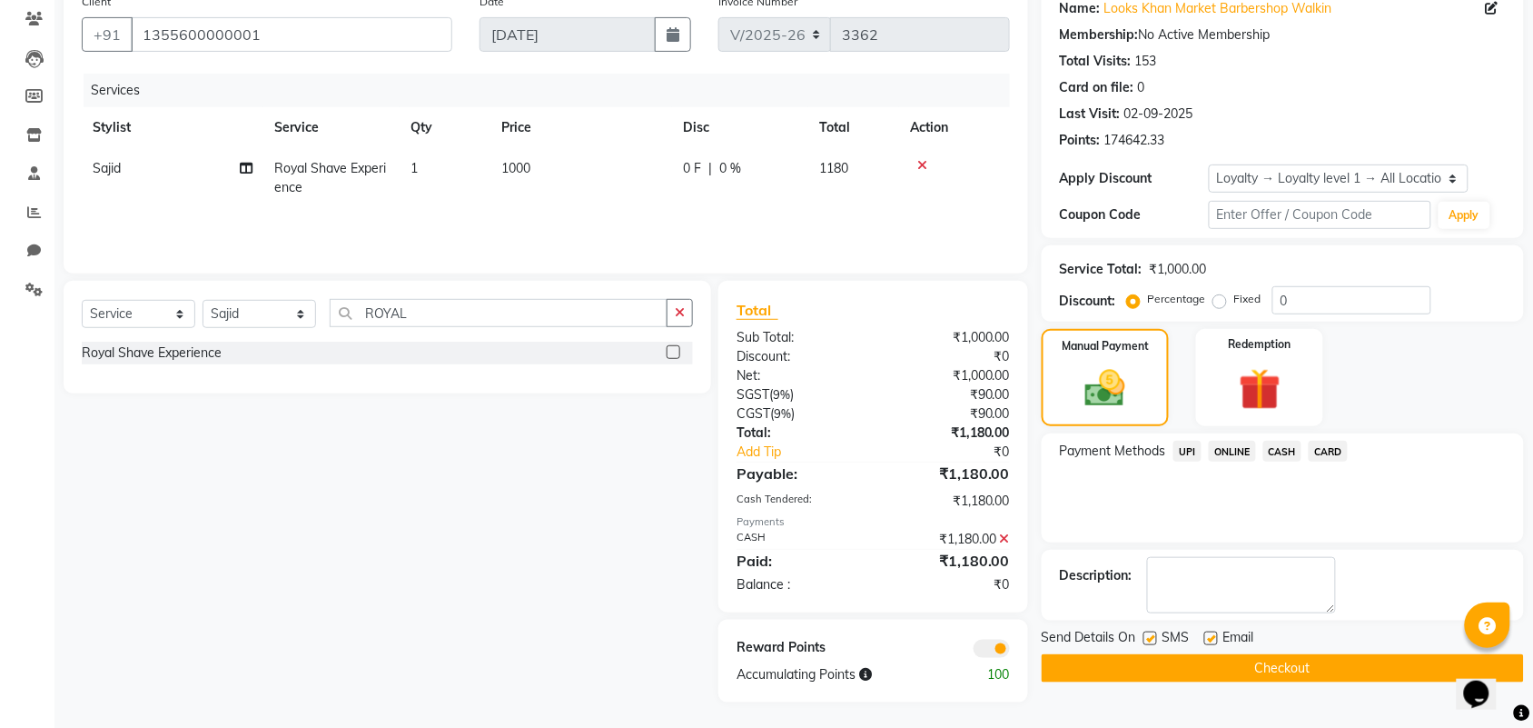
click at [1141, 665] on button "Checkout" at bounding box center [1283, 668] width 482 height 28
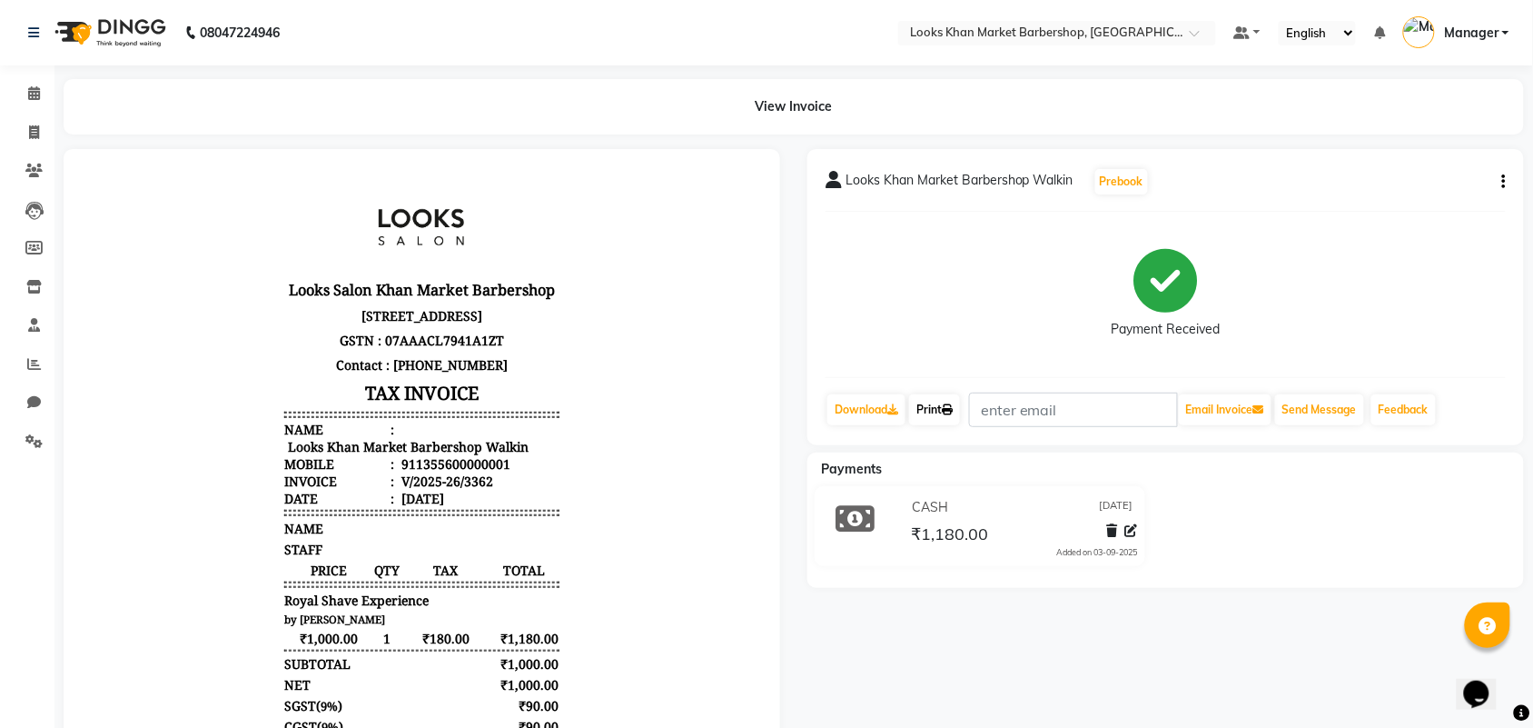
click at [936, 410] on link "Print" at bounding box center [934, 409] width 51 height 31
click at [29, 128] on icon at bounding box center [34, 132] width 10 height 14
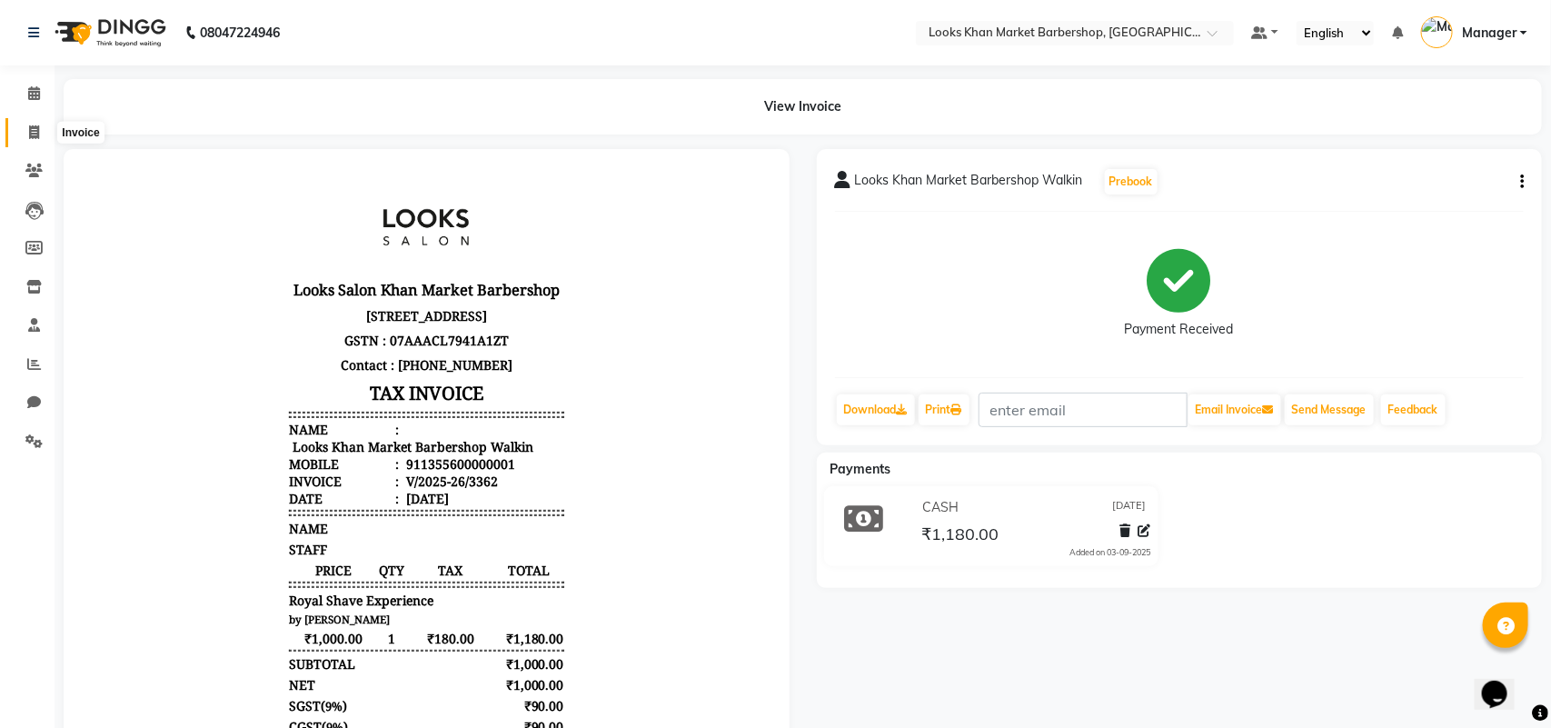
select select "service"
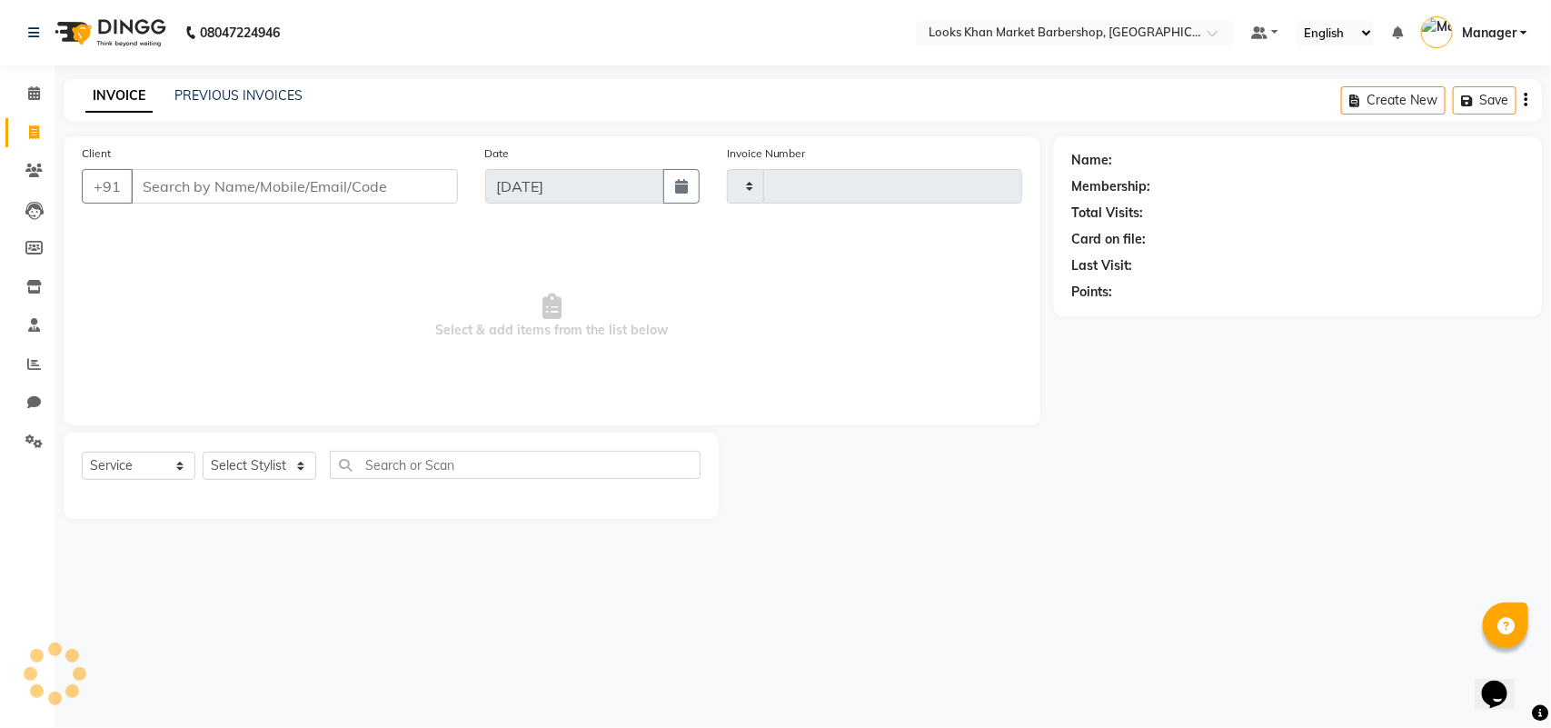
type input "3363"
select select "8030"
click at [301, 455] on select "Select Stylist" at bounding box center [260, 465] width 114 height 28
select select "72604"
click at [203, 451] on select "Select Stylist Abhishek_pdct Akash_pdct Alam Counter_Sales [PERSON_NAME] [DATE]…" at bounding box center [260, 465] width 114 height 28
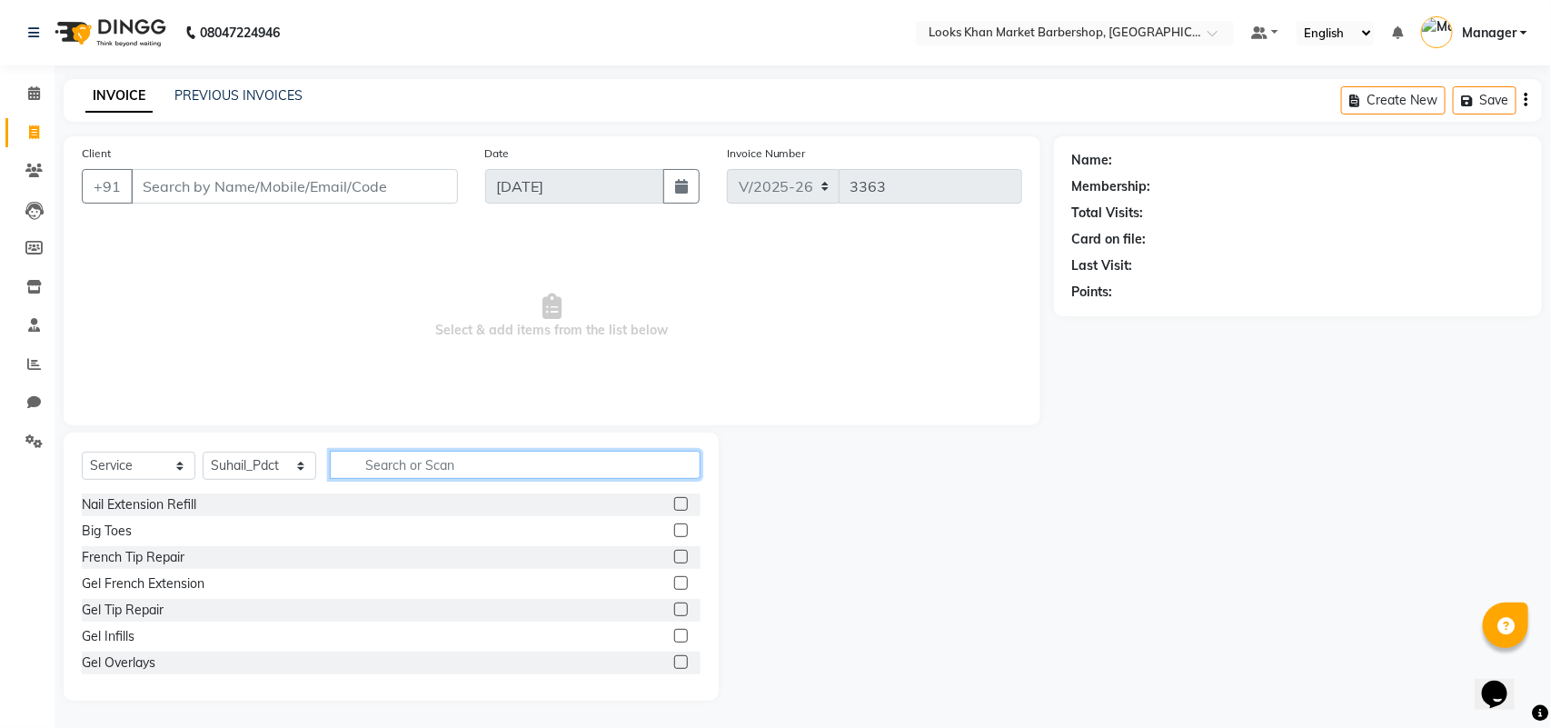
click at [360, 471] on input "text" at bounding box center [515, 465] width 371 height 28
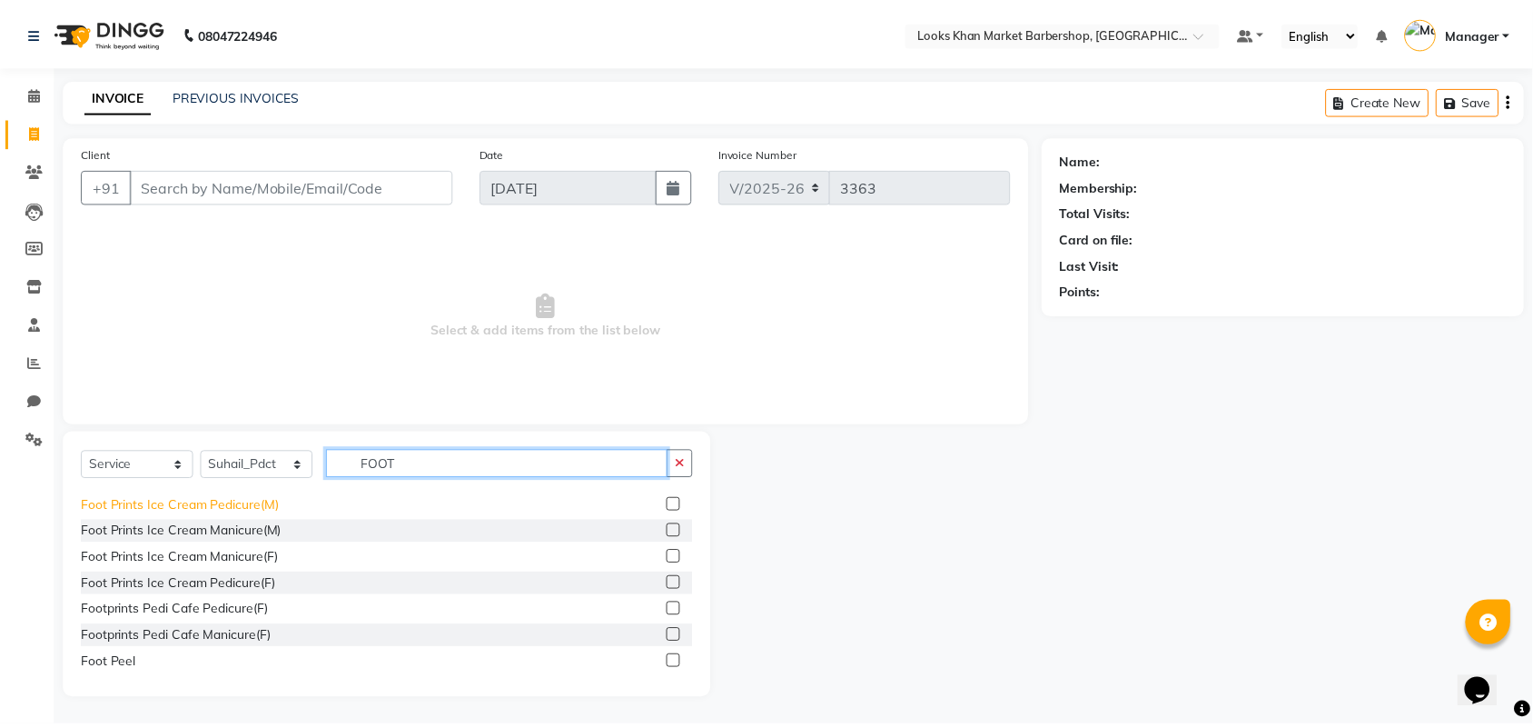
scroll to position [134, 0]
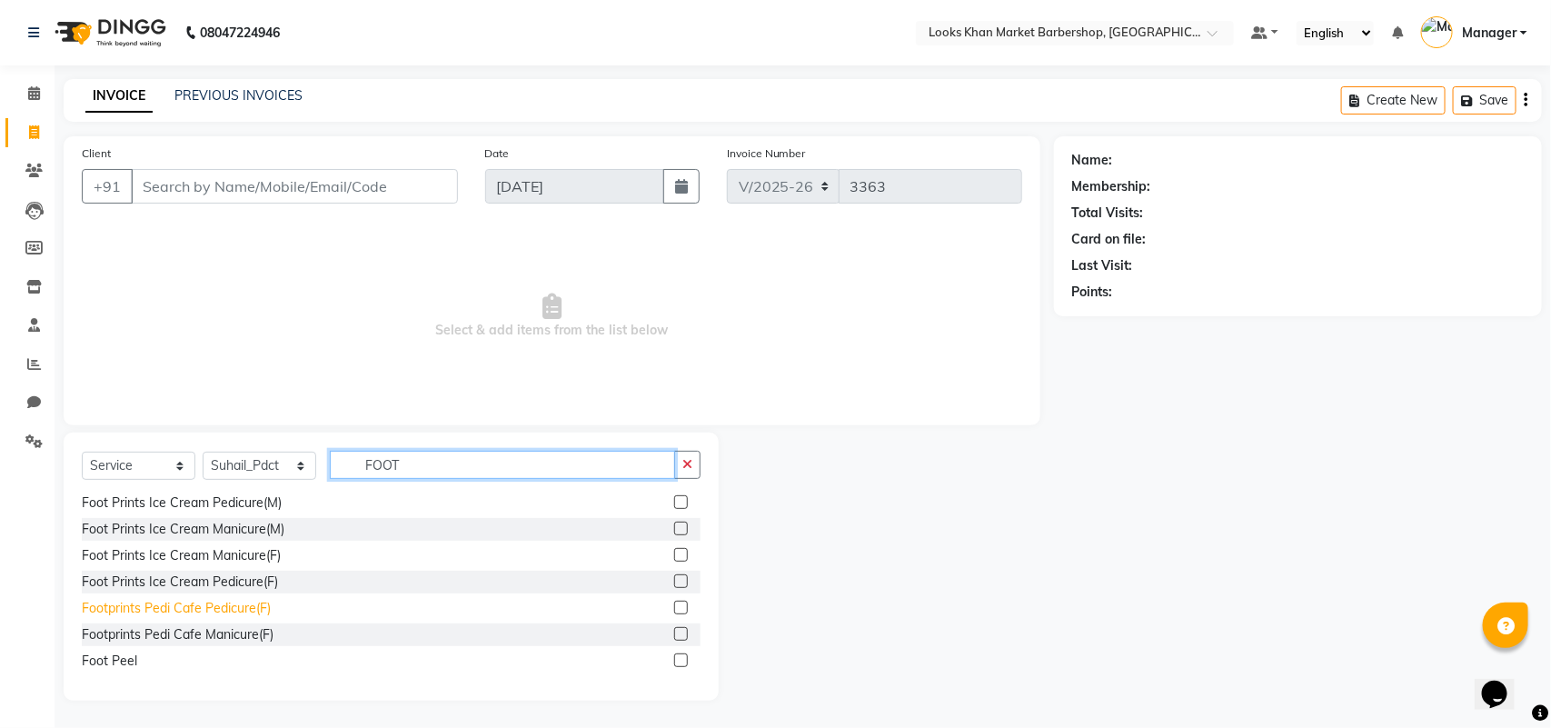
type input "FOOT"
click at [253, 607] on div "Footprints Pedi Cafe Pedicure(F)" at bounding box center [176, 608] width 189 height 19
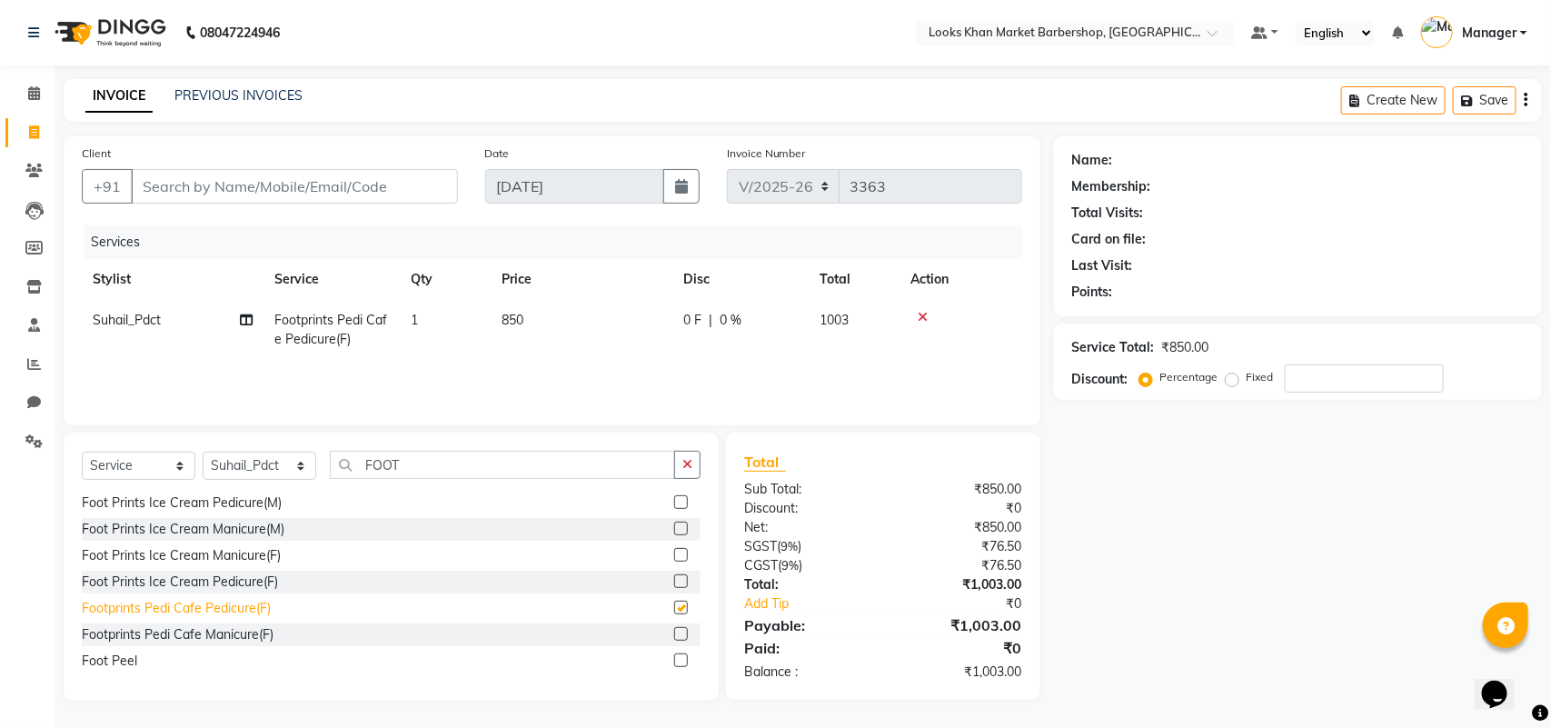
checkbox input "false"
click at [613, 323] on td "850" at bounding box center [582, 330] width 182 height 60
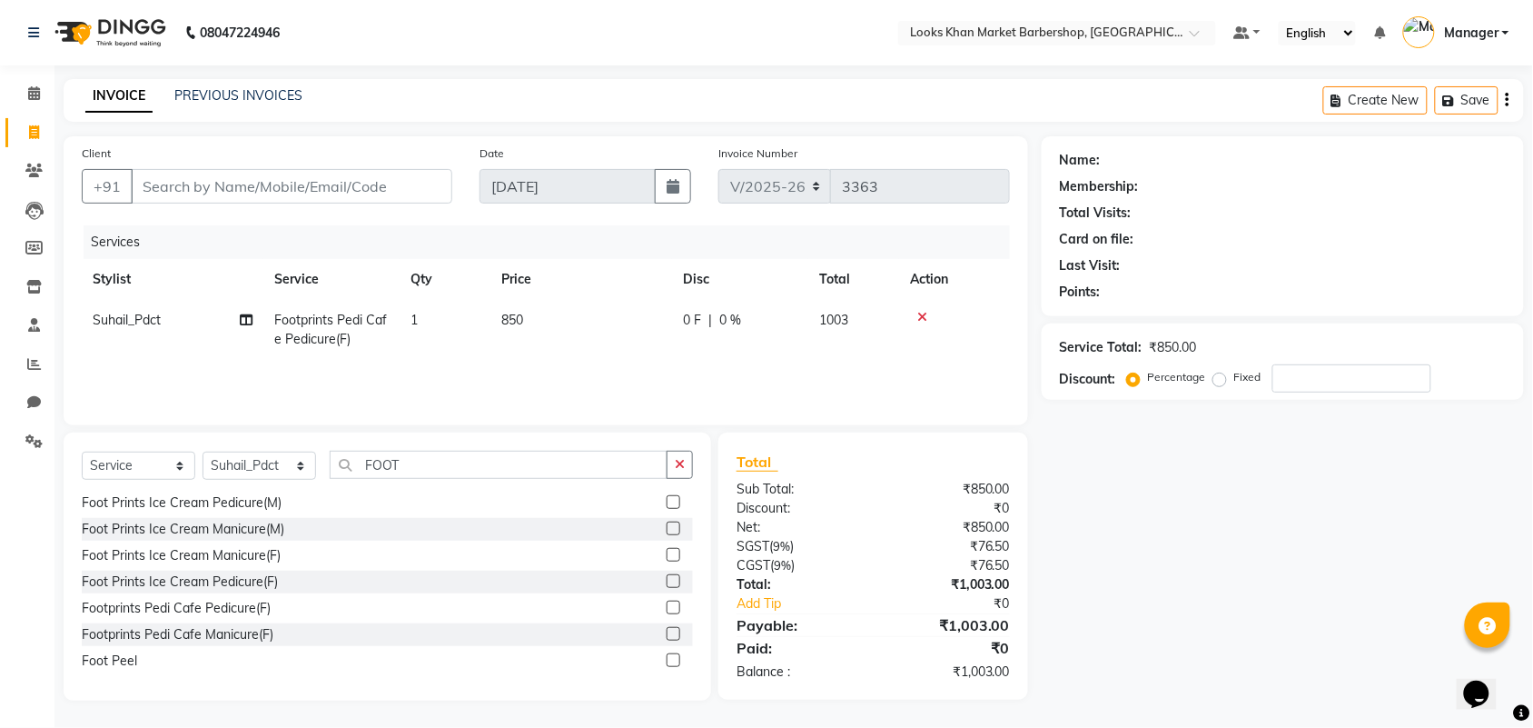
select select "72604"
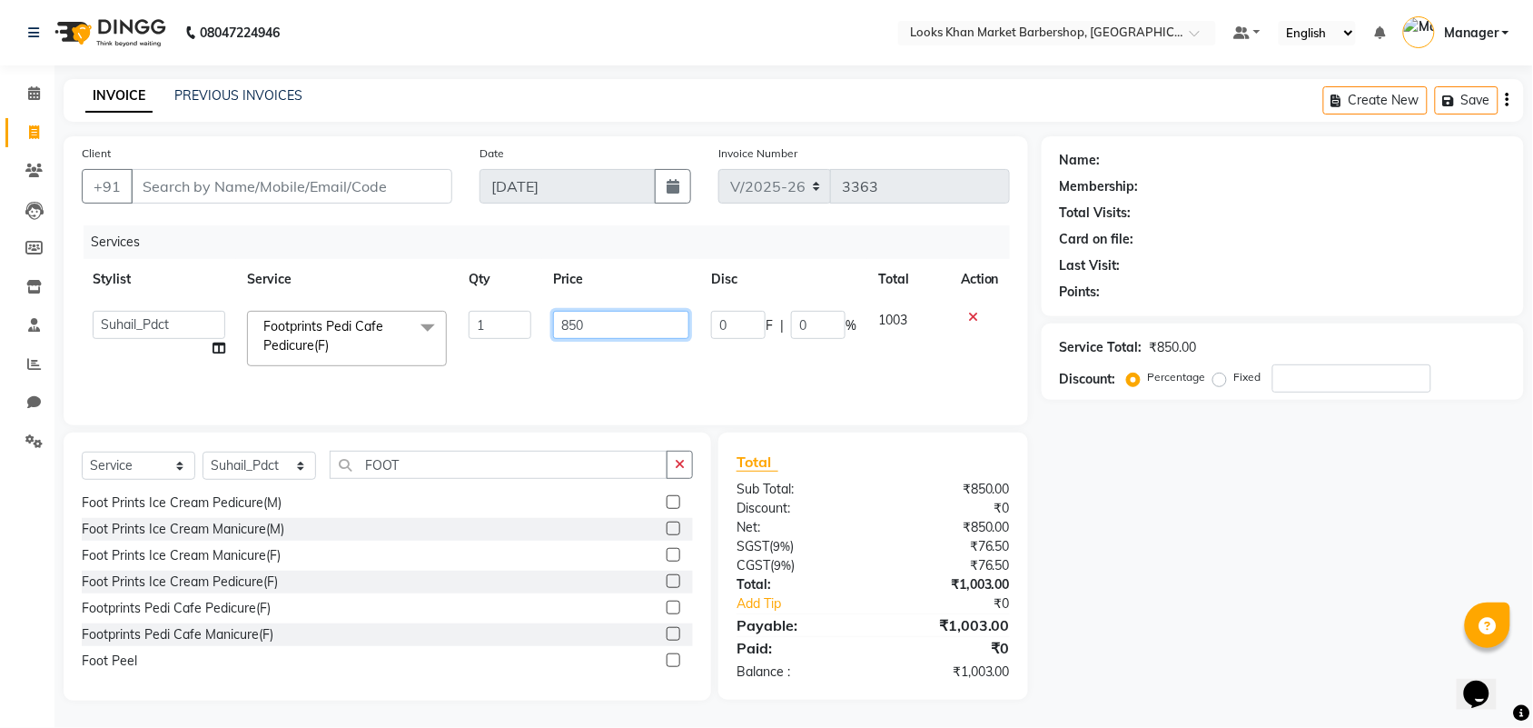
click at [618, 323] on input "850" at bounding box center [621, 325] width 136 height 28
type input "1000"
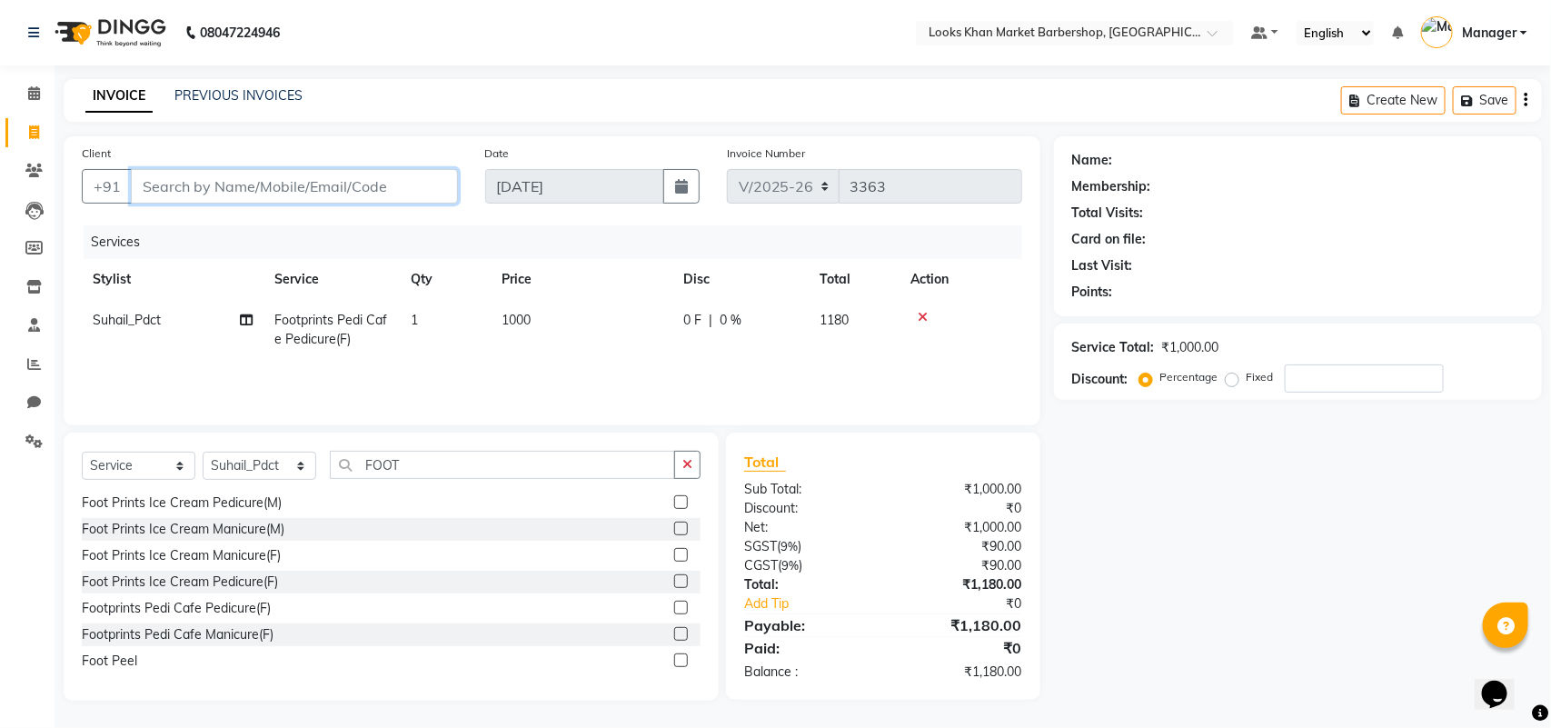
click at [347, 193] on input "Client" at bounding box center [294, 186] width 327 height 35
type input "B"
type input "0"
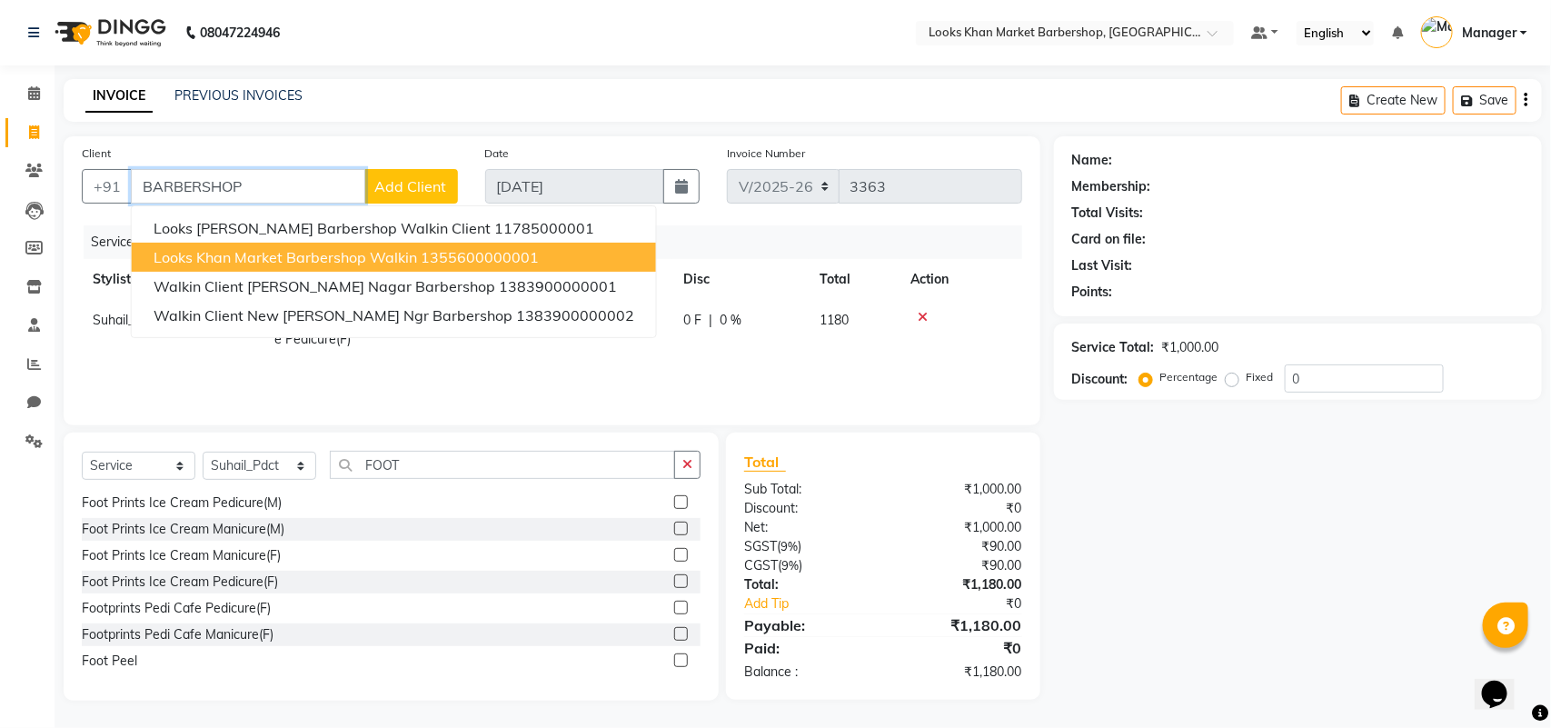
click at [313, 248] on span "Looks Khan Market Barbershop Walkin" at bounding box center [285, 257] width 263 height 18
type input "1355600000001"
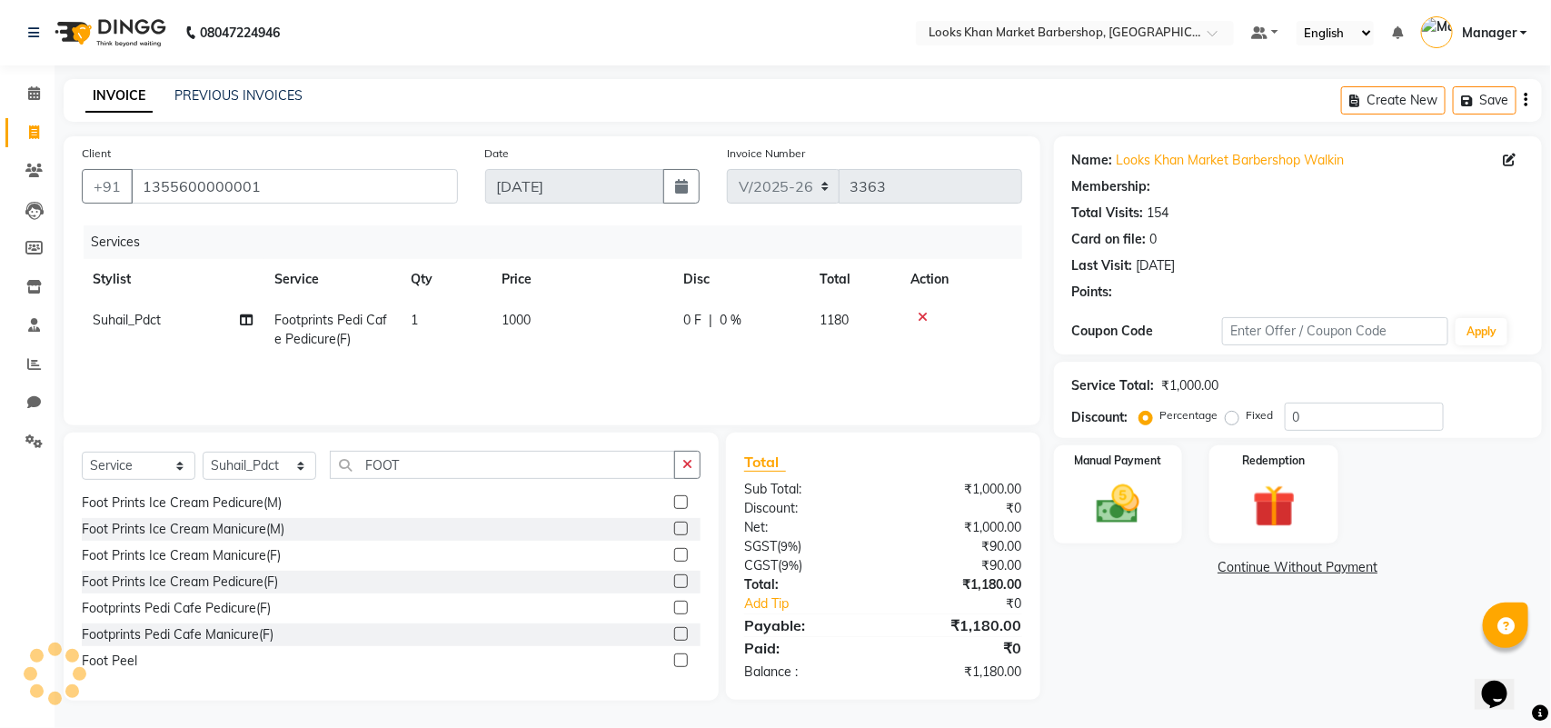
select select "1: Object"
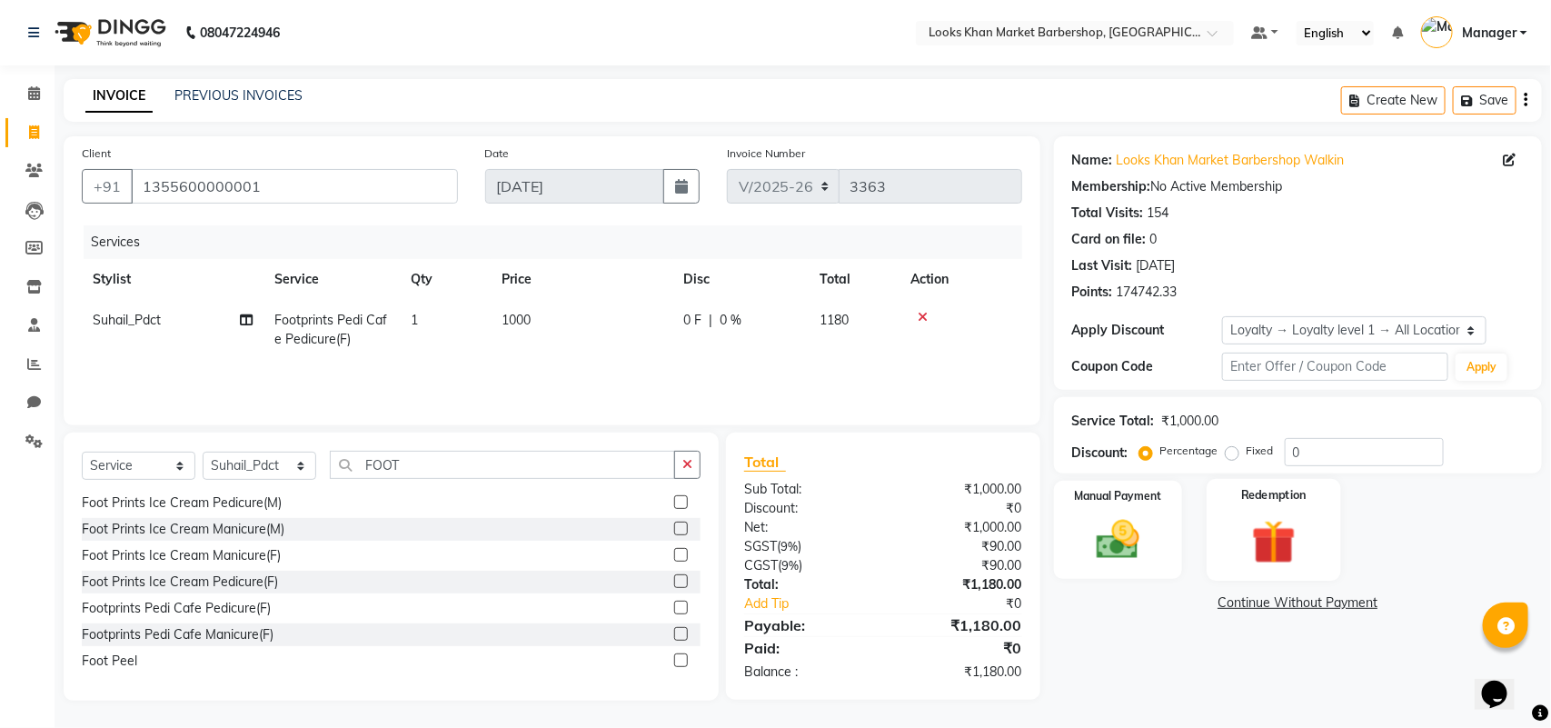
click at [1304, 529] on img at bounding box center [1274, 541] width 72 height 55
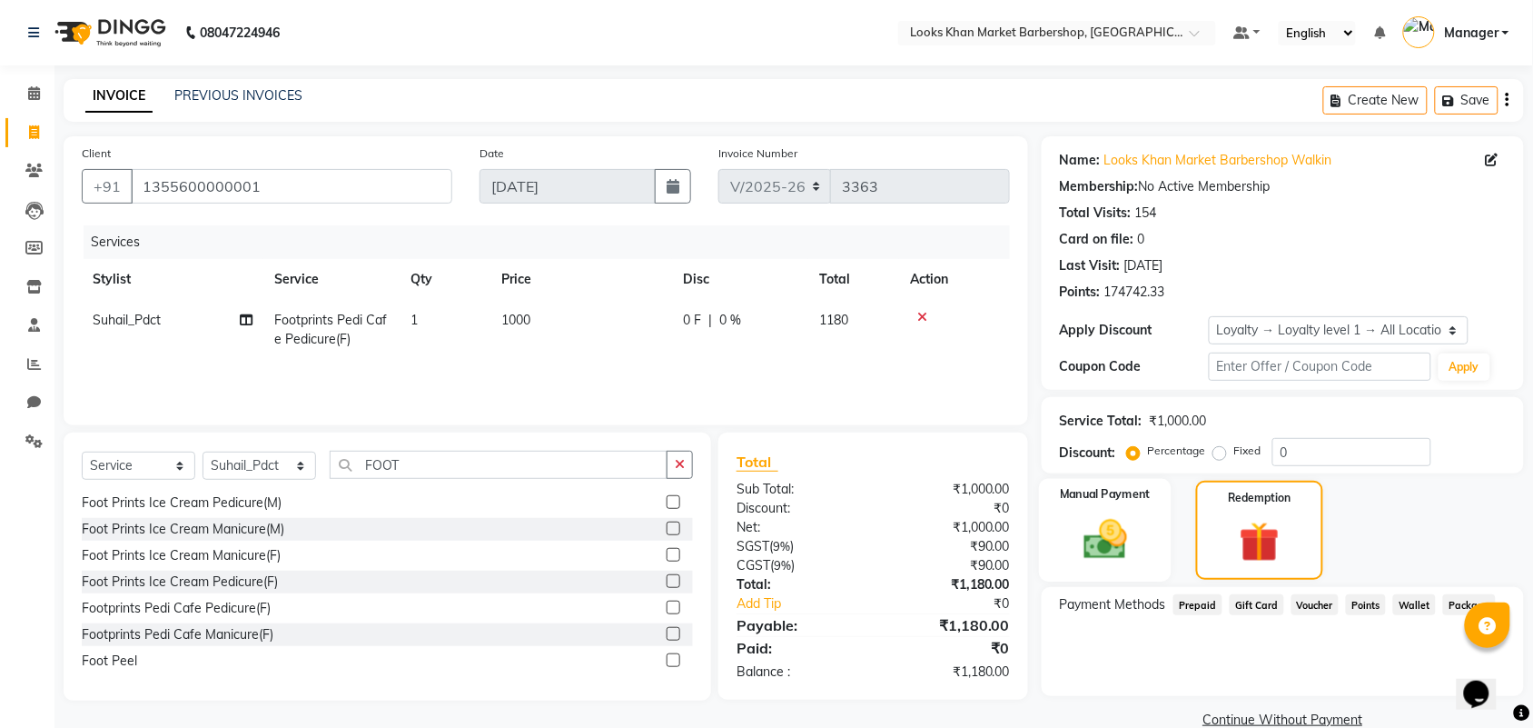
click at [1106, 537] on img at bounding box center [1105, 539] width 71 height 50
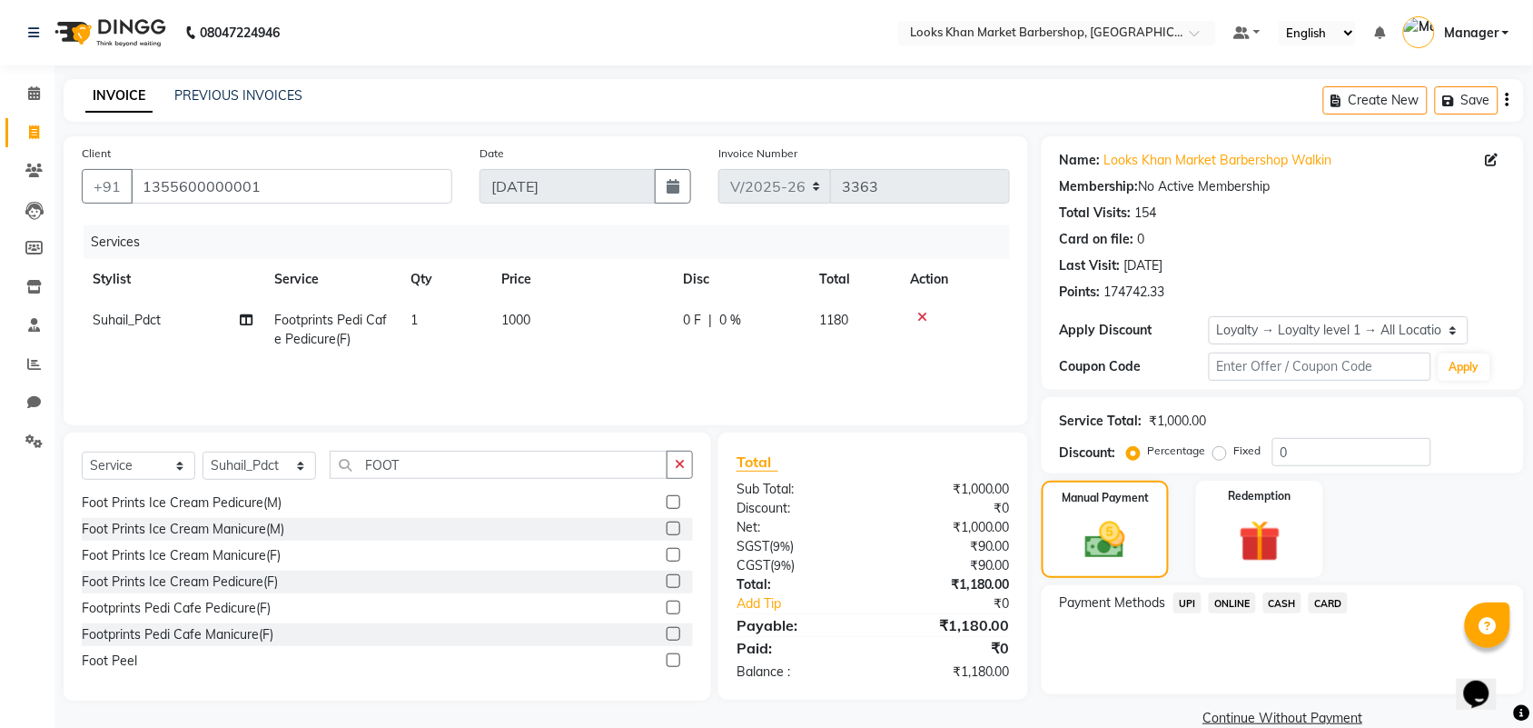
click at [1331, 593] on span "CARD" at bounding box center [1328, 602] width 39 height 21
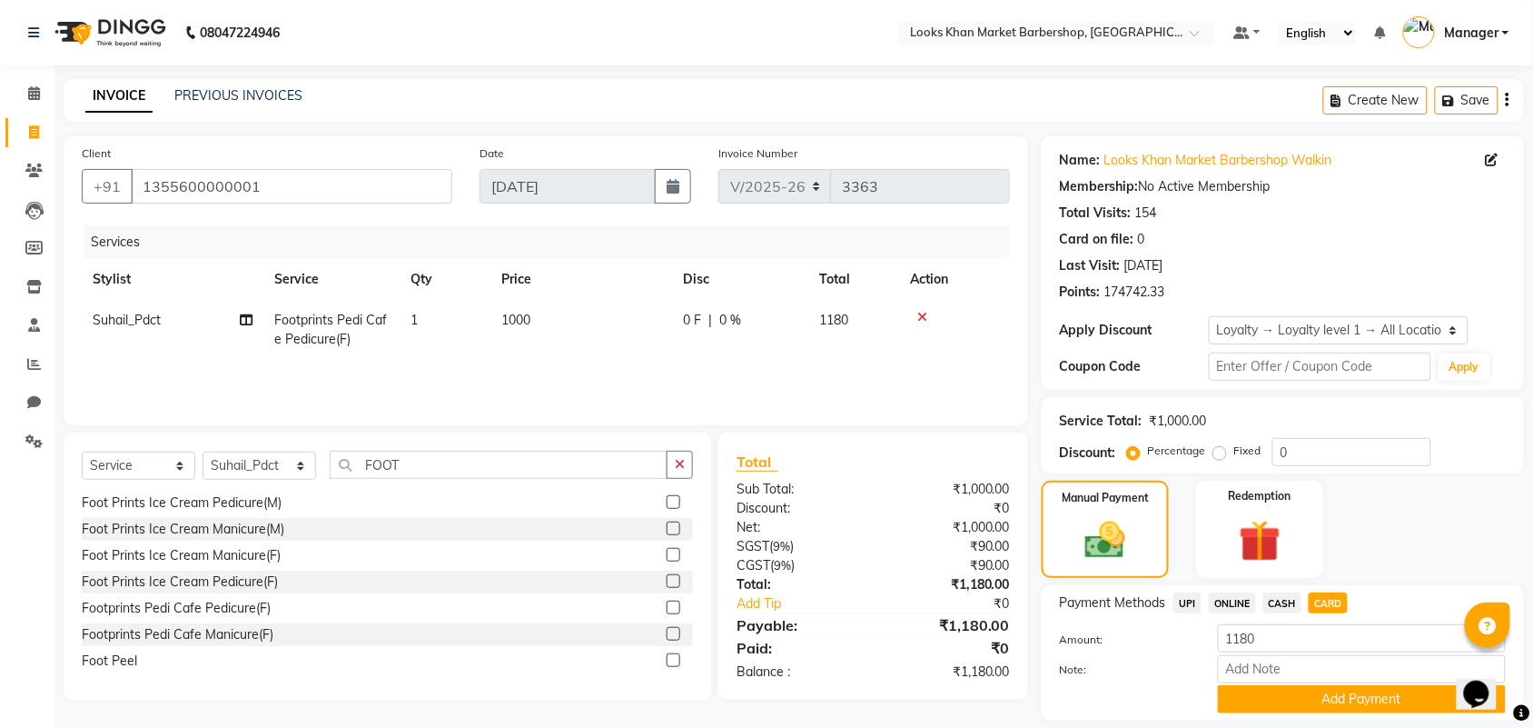
scroll to position [56, 0]
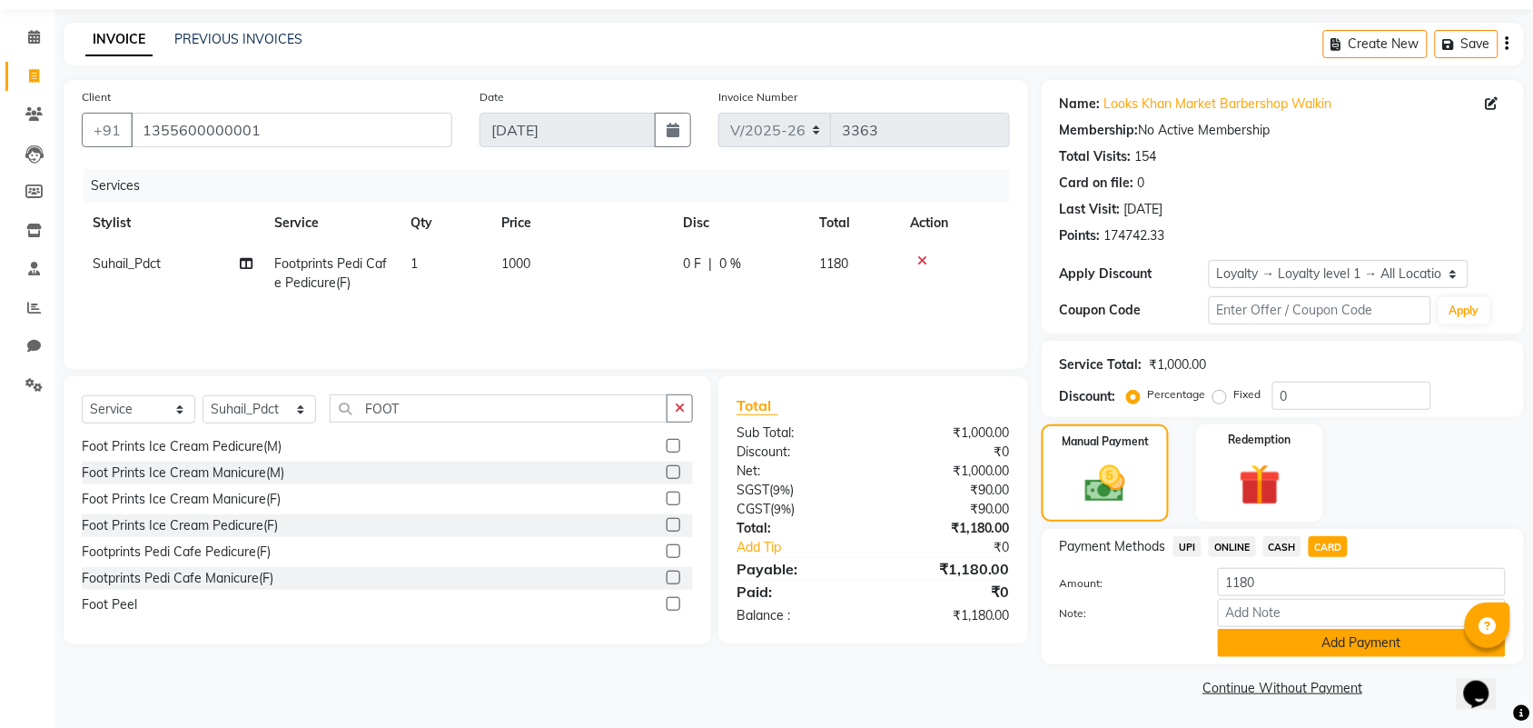
click at [1287, 639] on button "Add Payment" at bounding box center [1362, 643] width 288 height 28
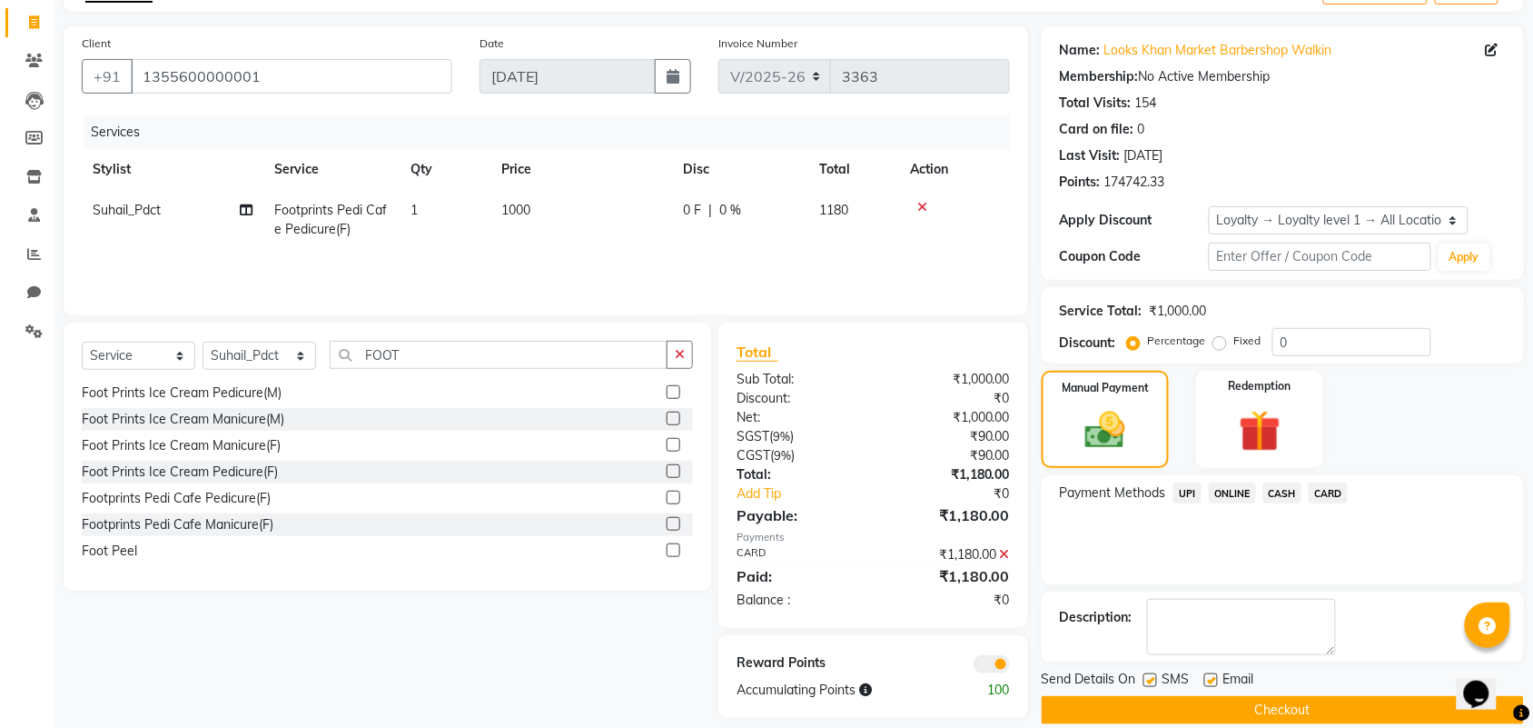
scroll to position [134, 0]
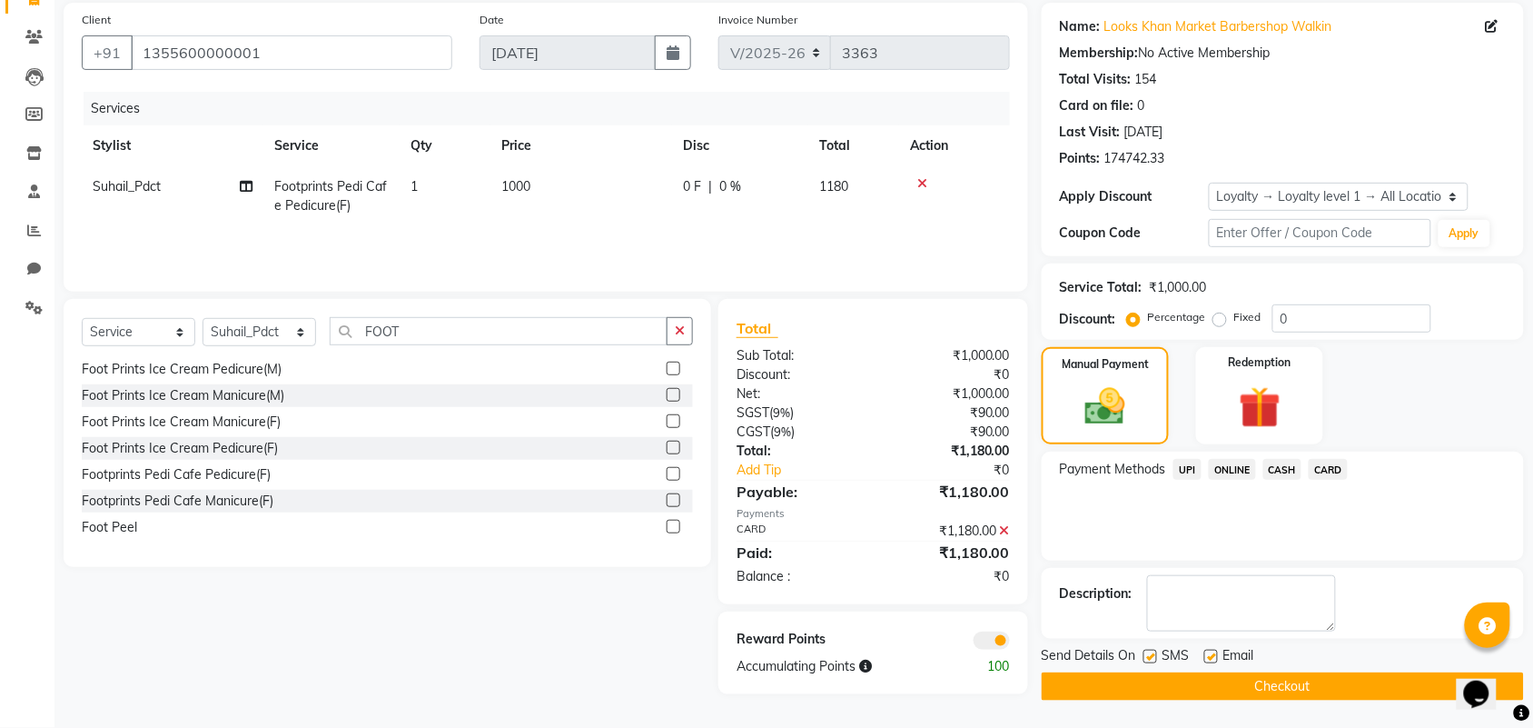
click at [1208, 678] on button "Checkout" at bounding box center [1283, 686] width 482 height 28
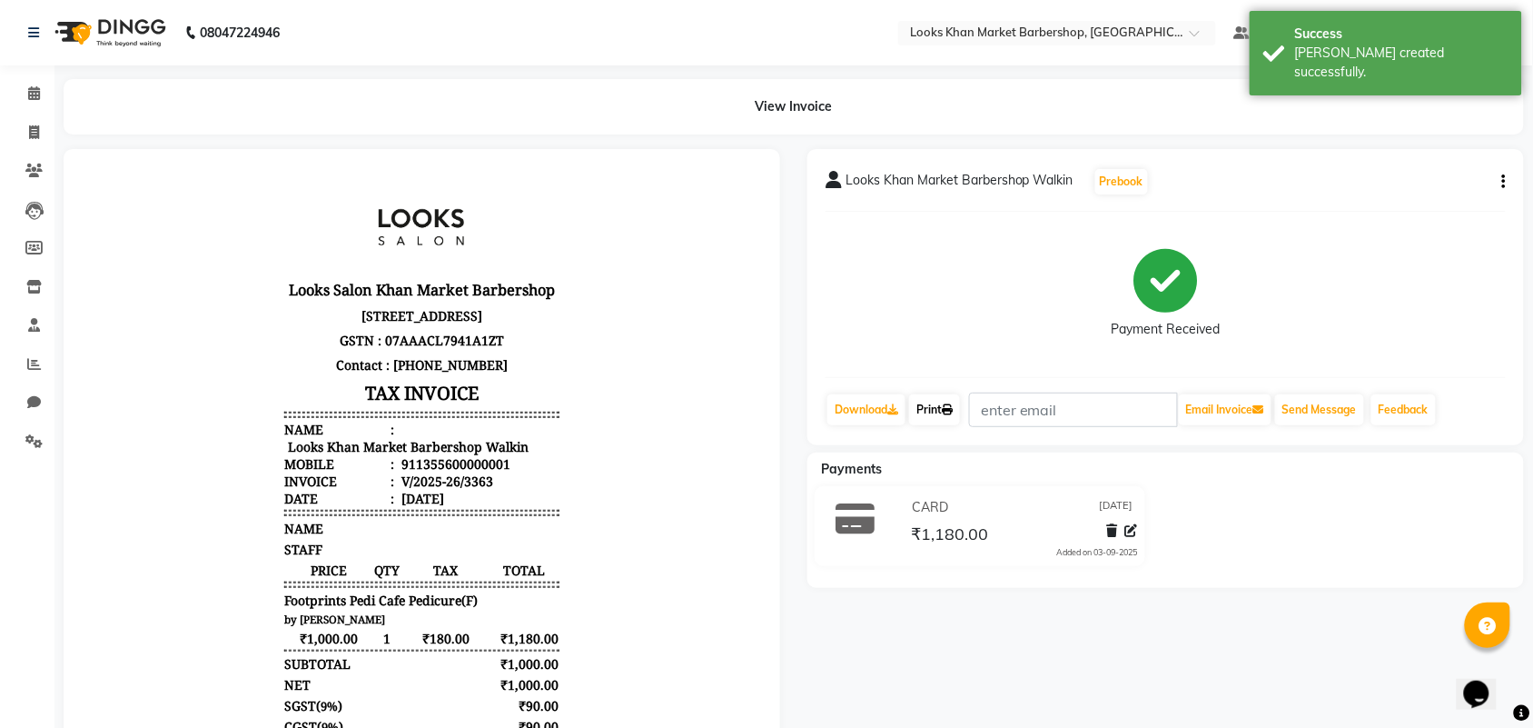
click at [937, 413] on link "Print" at bounding box center [934, 409] width 51 height 31
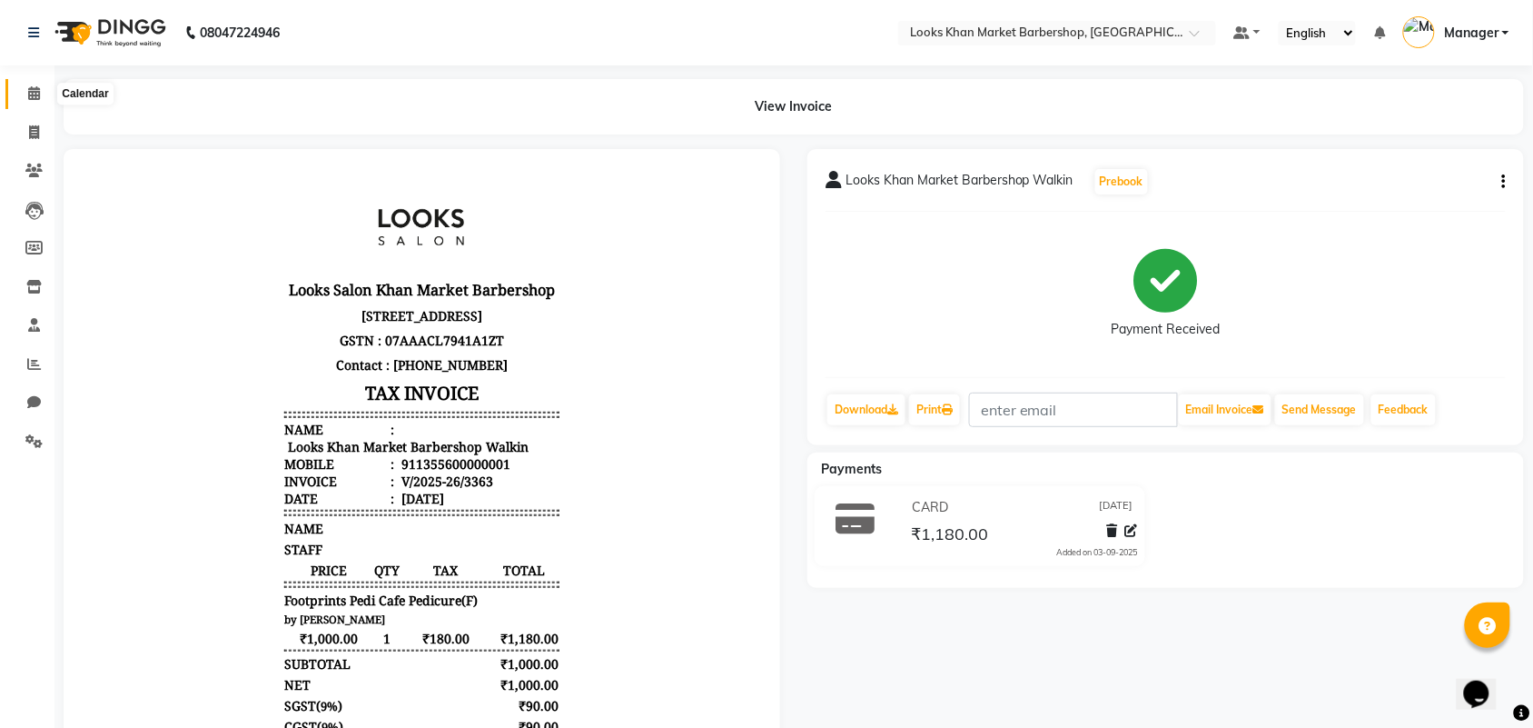
click at [21, 98] on span at bounding box center [34, 94] width 32 height 21
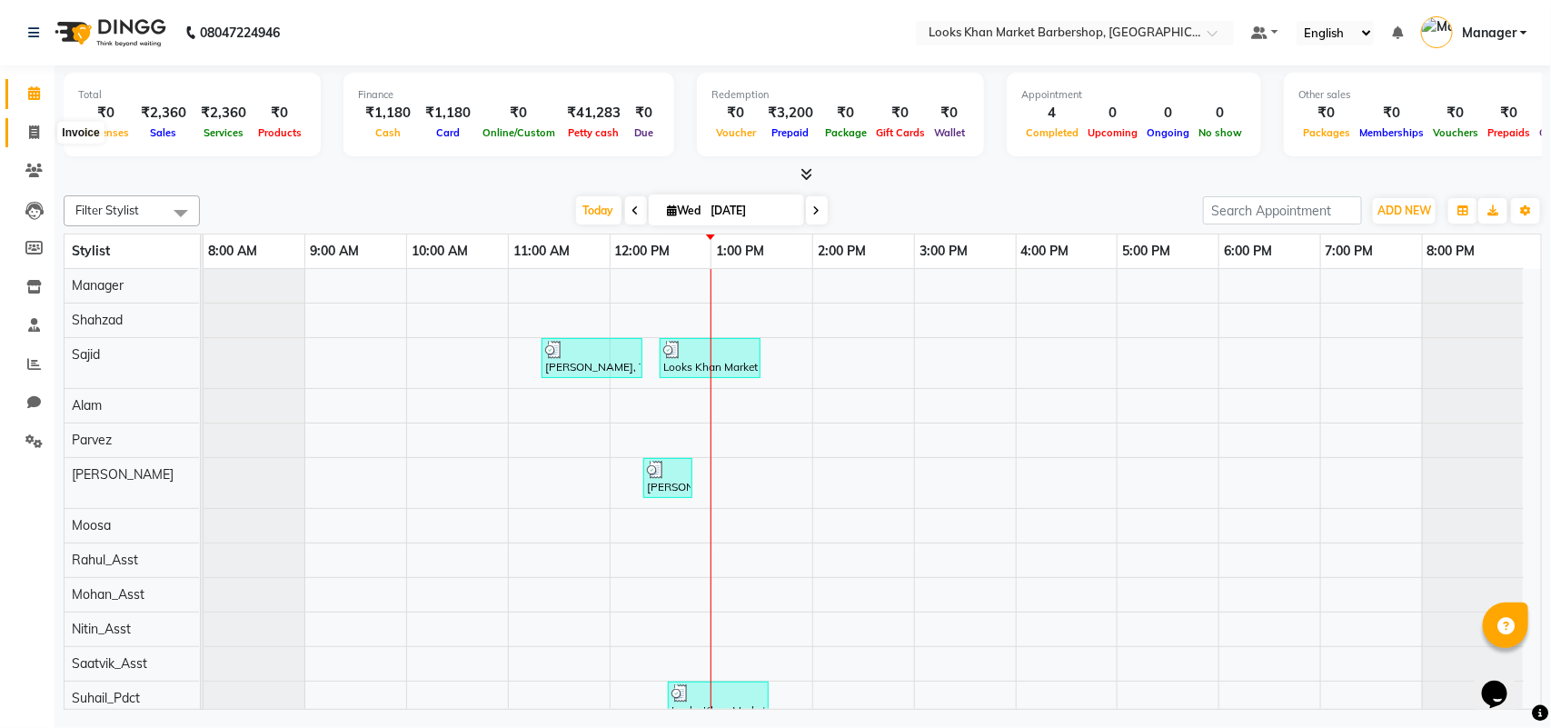
click at [35, 130] on icon at bounding box center [34, 132] width 10 height 14
select select "service"
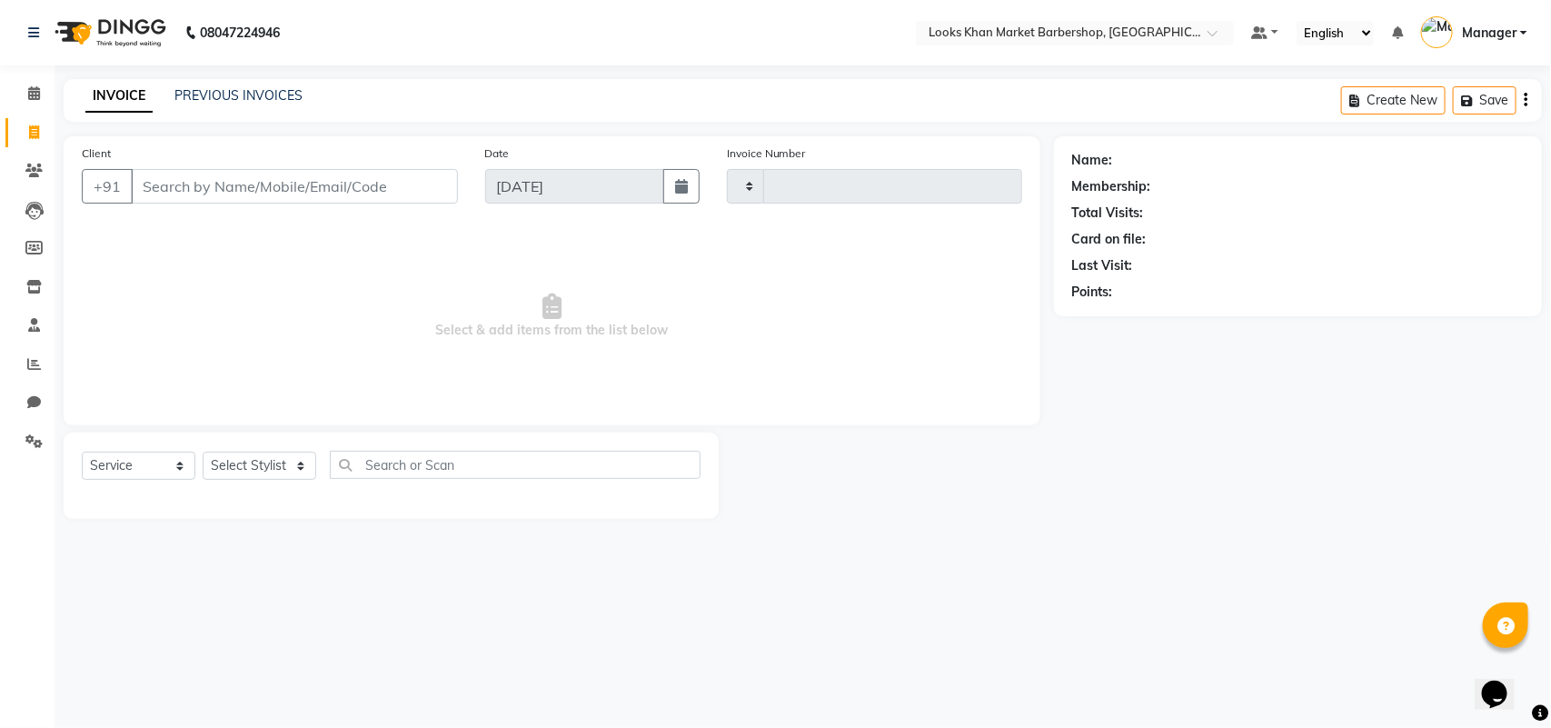
type input "3364"
select select "8030"
click at [257, 465] on select "Select Stylist" at bounding box center [260, 465] width 114 height 28
select select "72599"
click at [203, 451] on select "Select Stylist Abhishek_pdct Akash_pdct Alam Counter_Sales [PERSON_NAME] [DATE]…" at bounding box center [260, 465] width 114 height 28
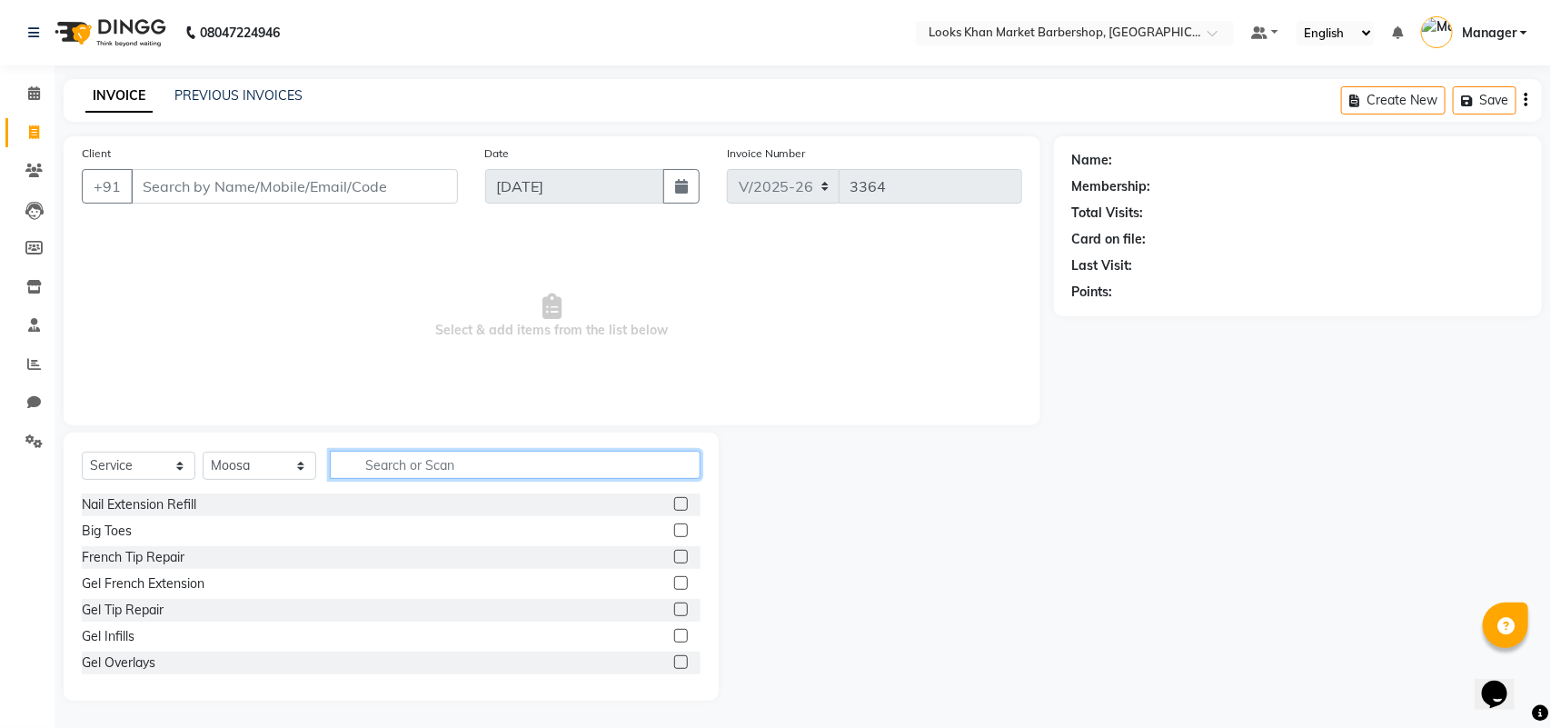
click at [465, 459] on input "text" at bounding box center [515, 465] width 371 height 28
click at [405, 470] on input "text" at bounding box center [515, 465] width 371 height 28
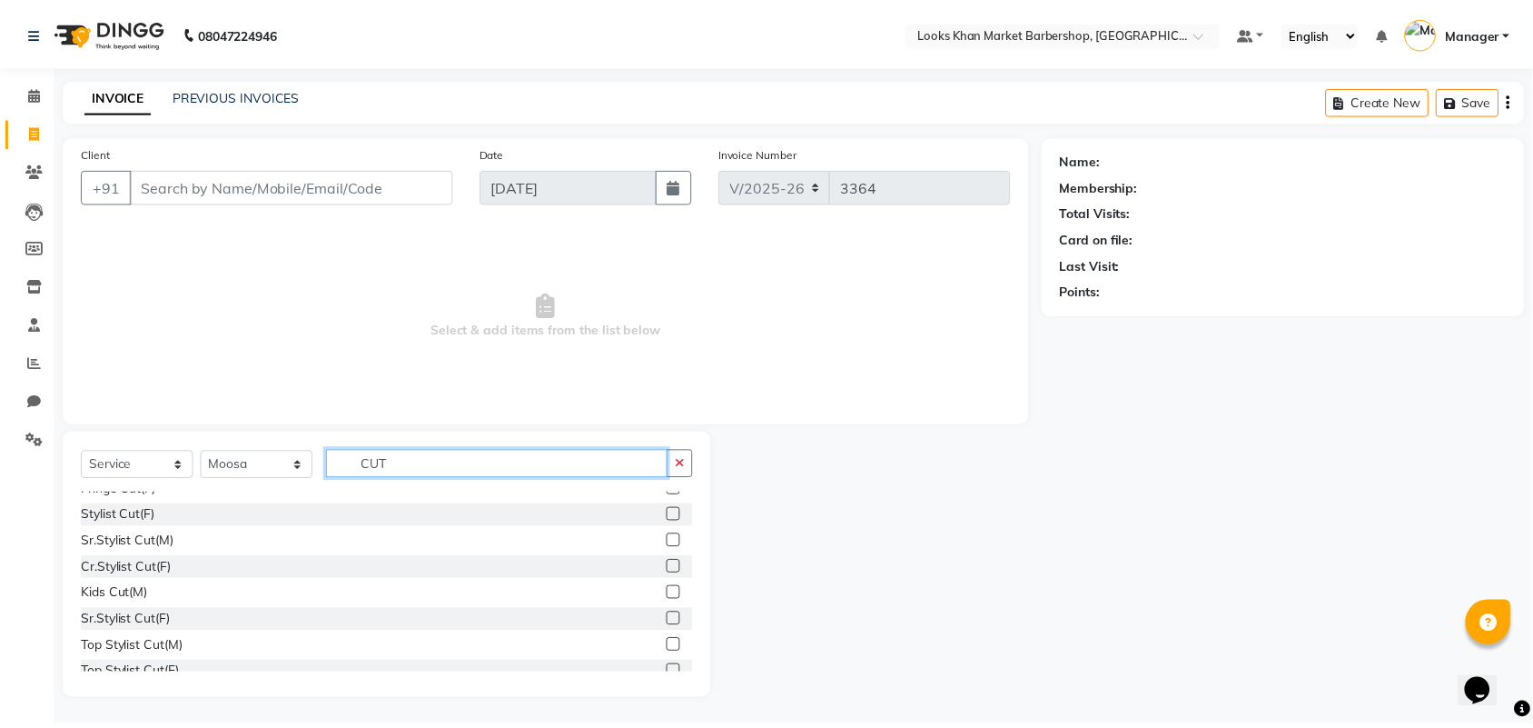
scroll to position [213, 0]
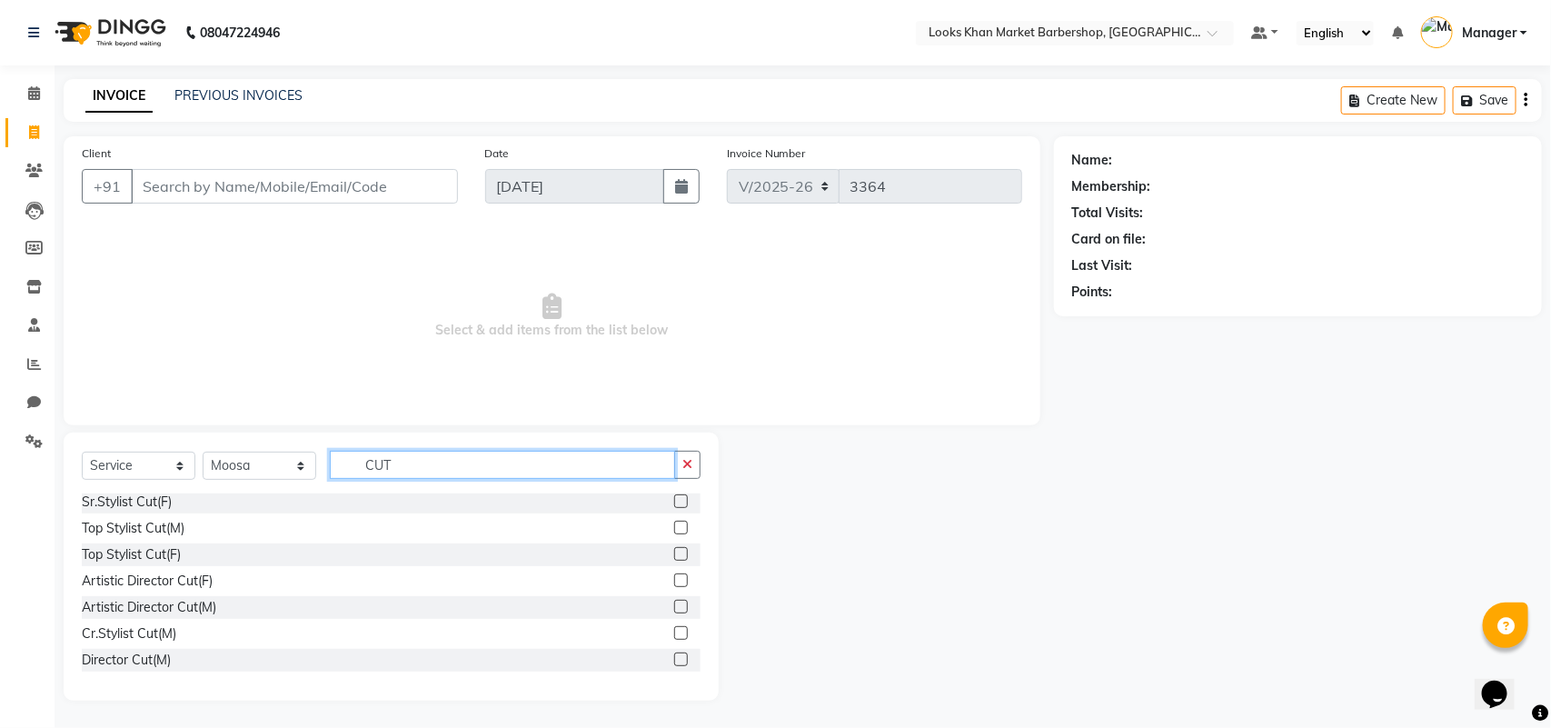
type input "CUT"
click at [674, 628] on div at bounding box center [687, 633] width 26 height 23
click at [674, 626] on label at bounding box center [681, 633] width 14 height 14
click at [674, 628] on input "checkbox" at bounding box center [680, 634] width 12 height 12
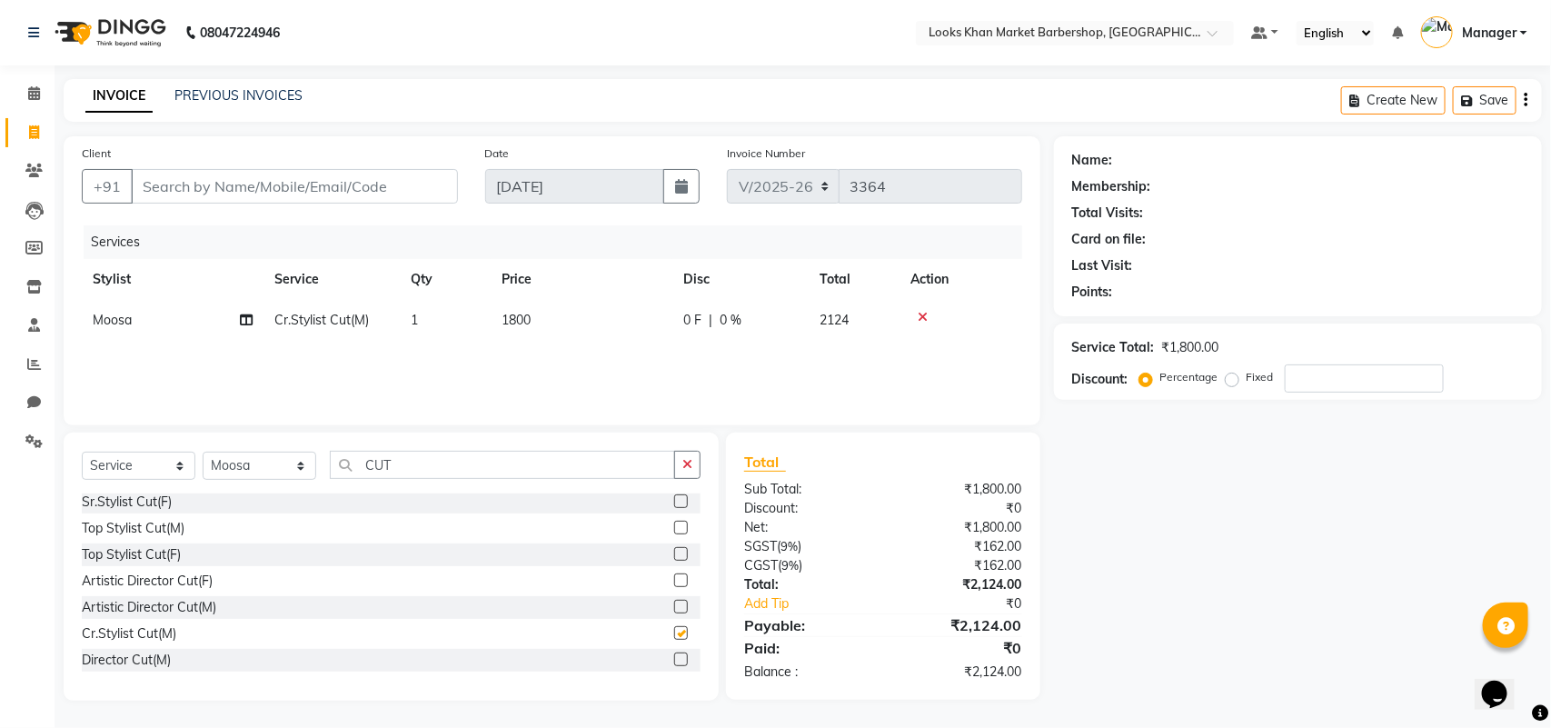
checkbox input "false"
click at [492, 311] on td "1800" at bounding box center [582, 320] width 182 height 41
select select "72599"
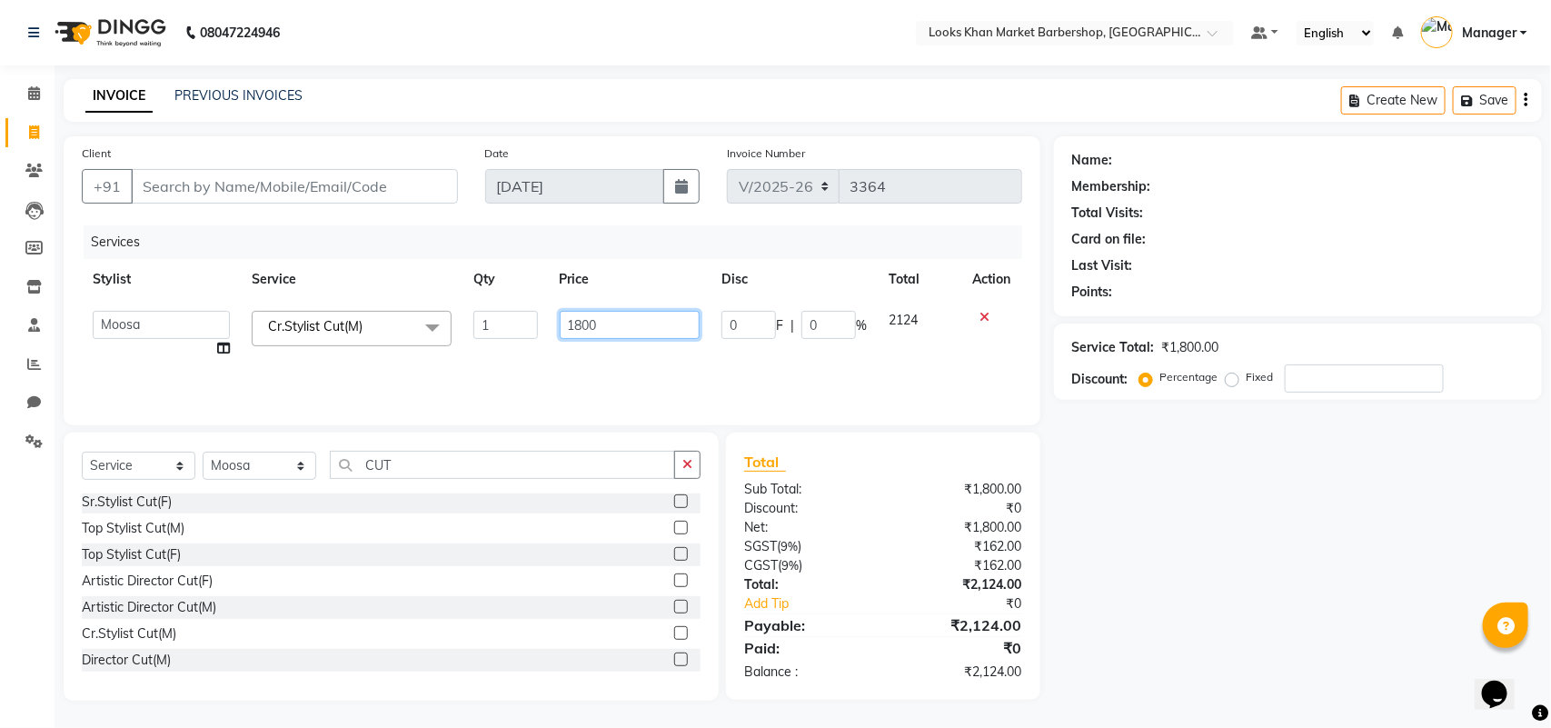
drag, startPoint x: 550, startPoint y: 322, endPoint x: 516, endPoint y: 322, distance: 34.5
click at [516, 322] on tr "Abhishek_pdct Akash_pdct Alam Counter_Sales [PERSON_NAME] [DATE]_Mgr Manager Ma…" at bounding box center [552, 334] width 940 height 69
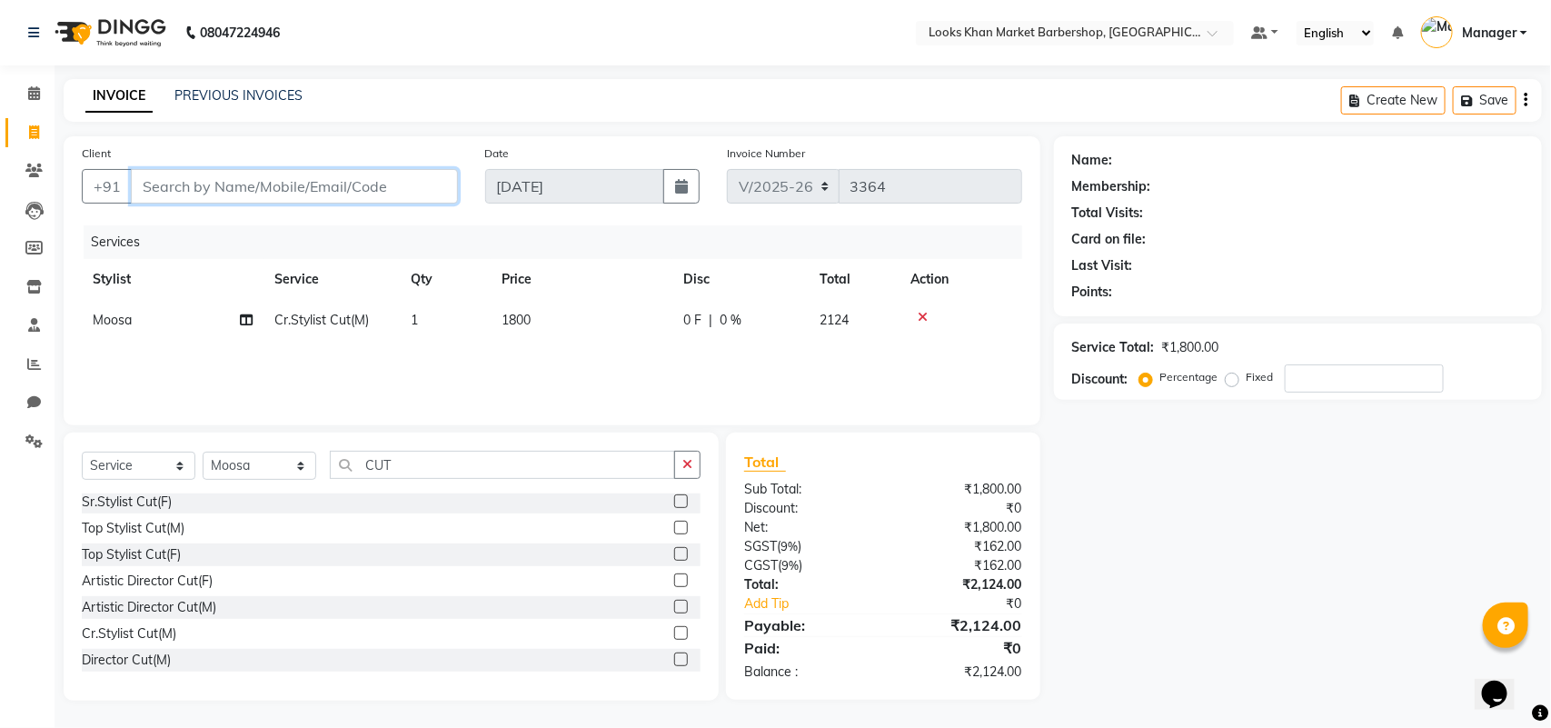
click at [365, 189] on input "Client" at bounding box center [294, 186] width 327 height 35
type input "L"
type input "0"
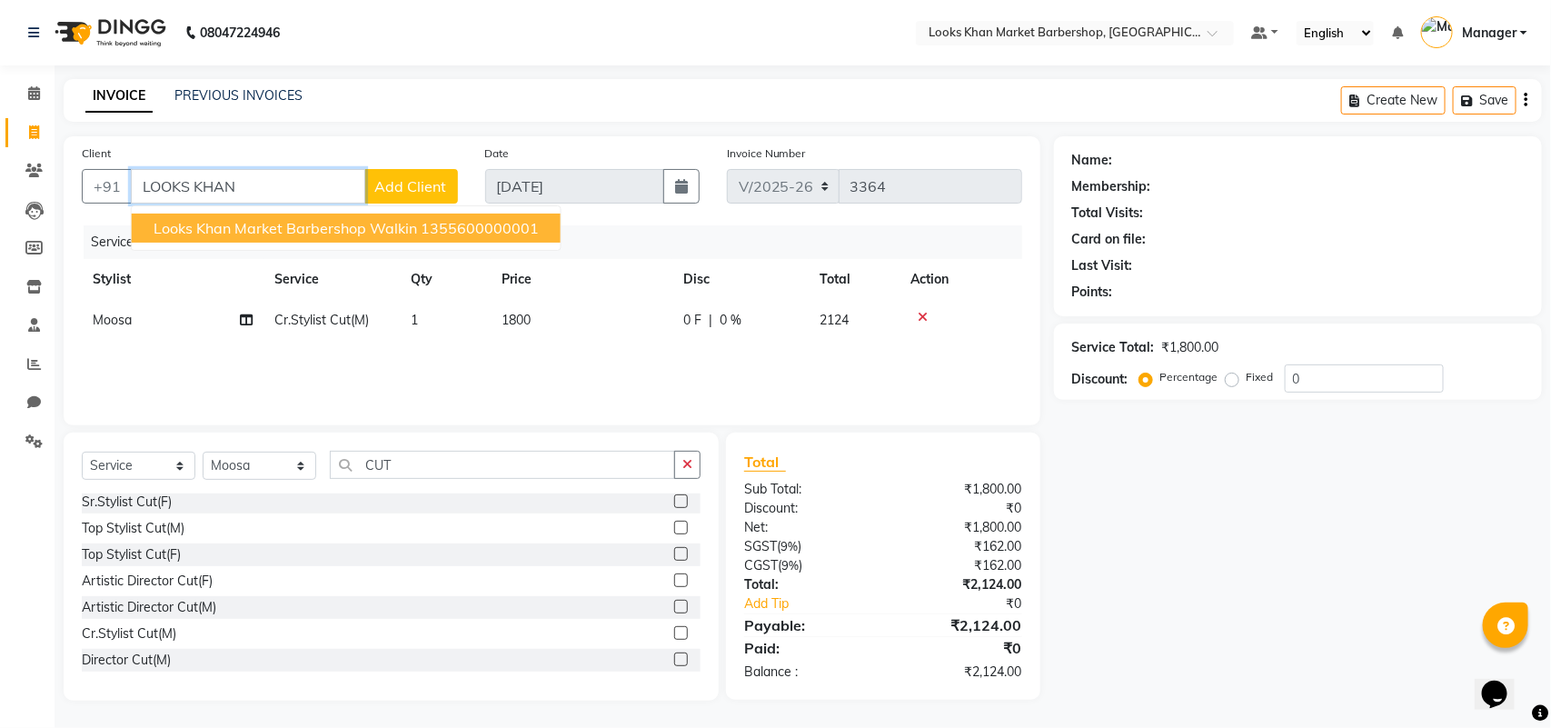
click at [378, 232] on span "Looks Khan Market Barbershop Walkin" at bounding box center [285, 228] width 263 height 18
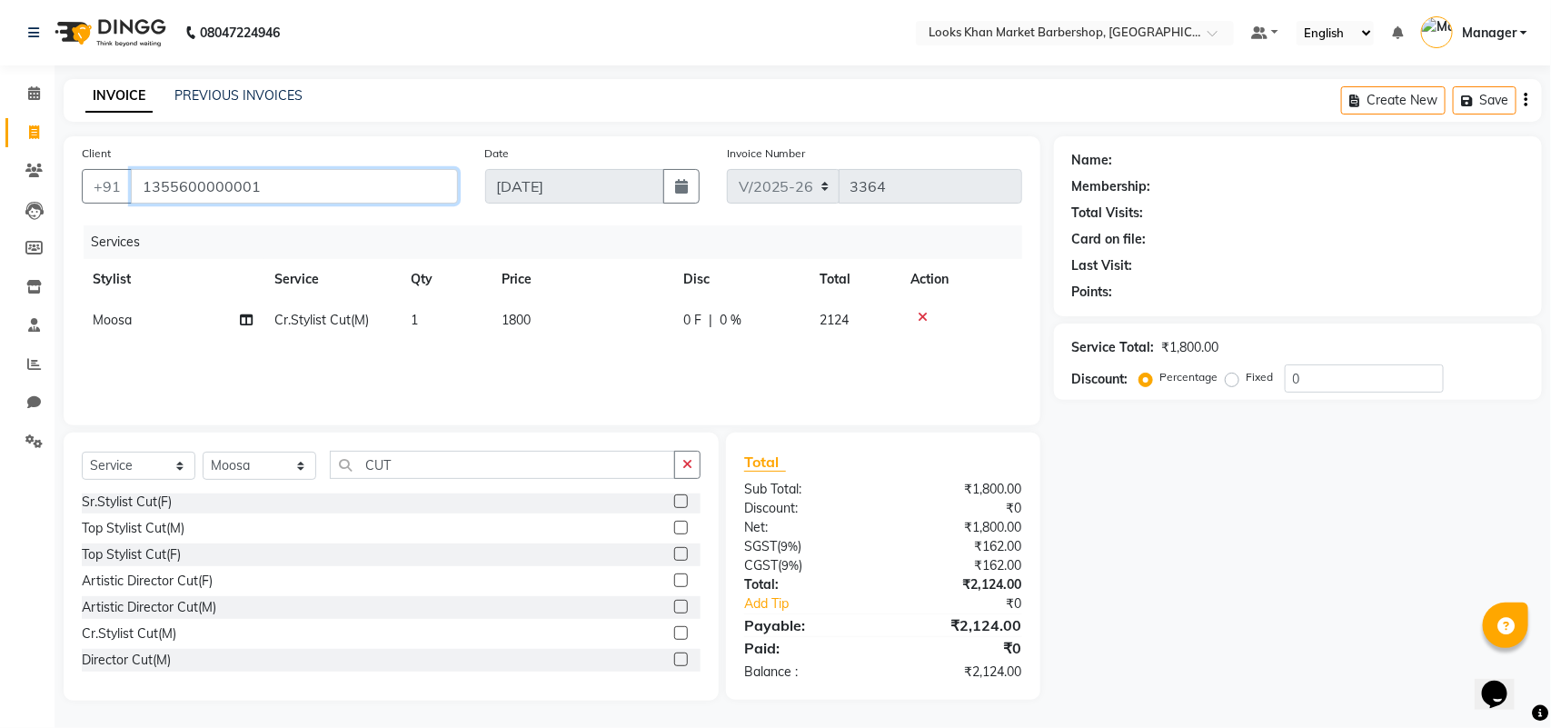
type input "1355600000001"
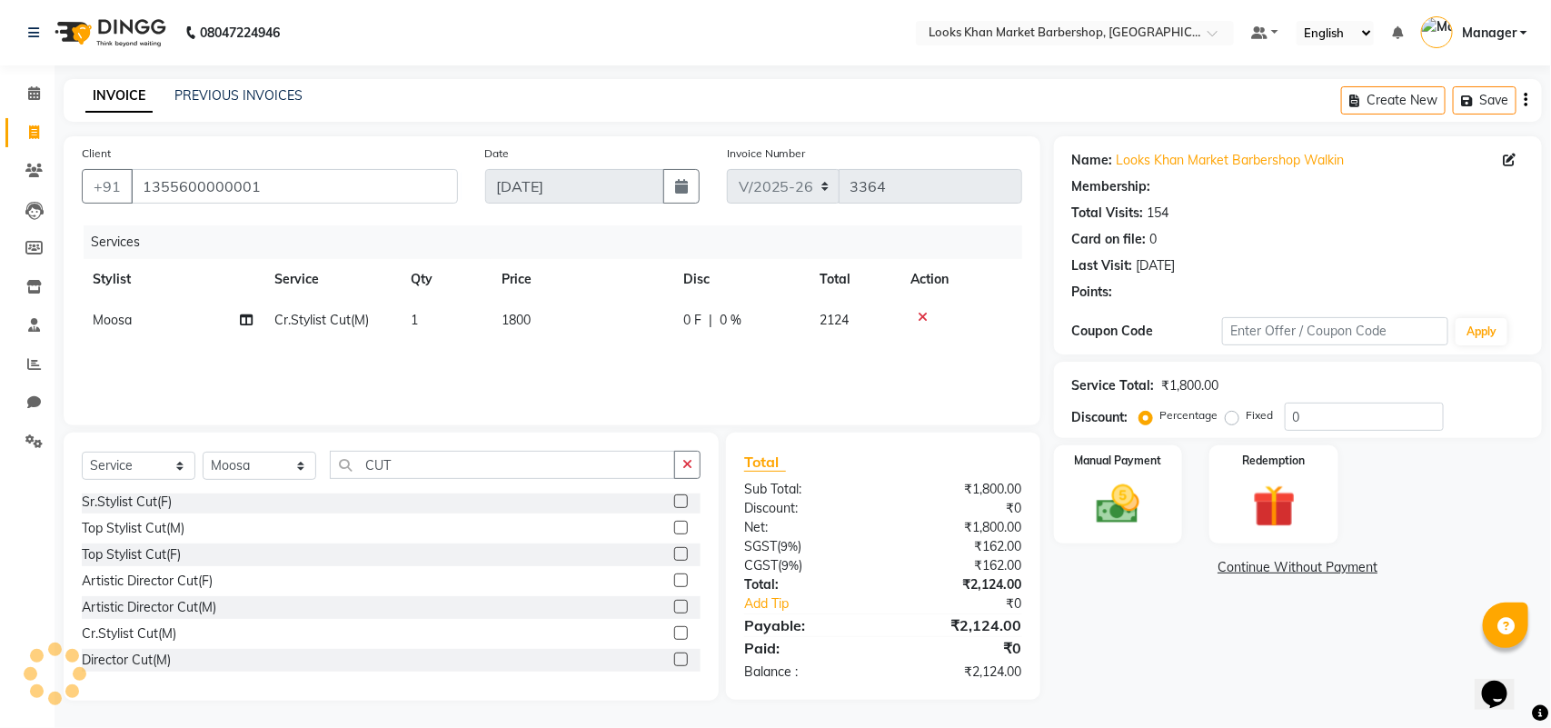
select select "1: Object"
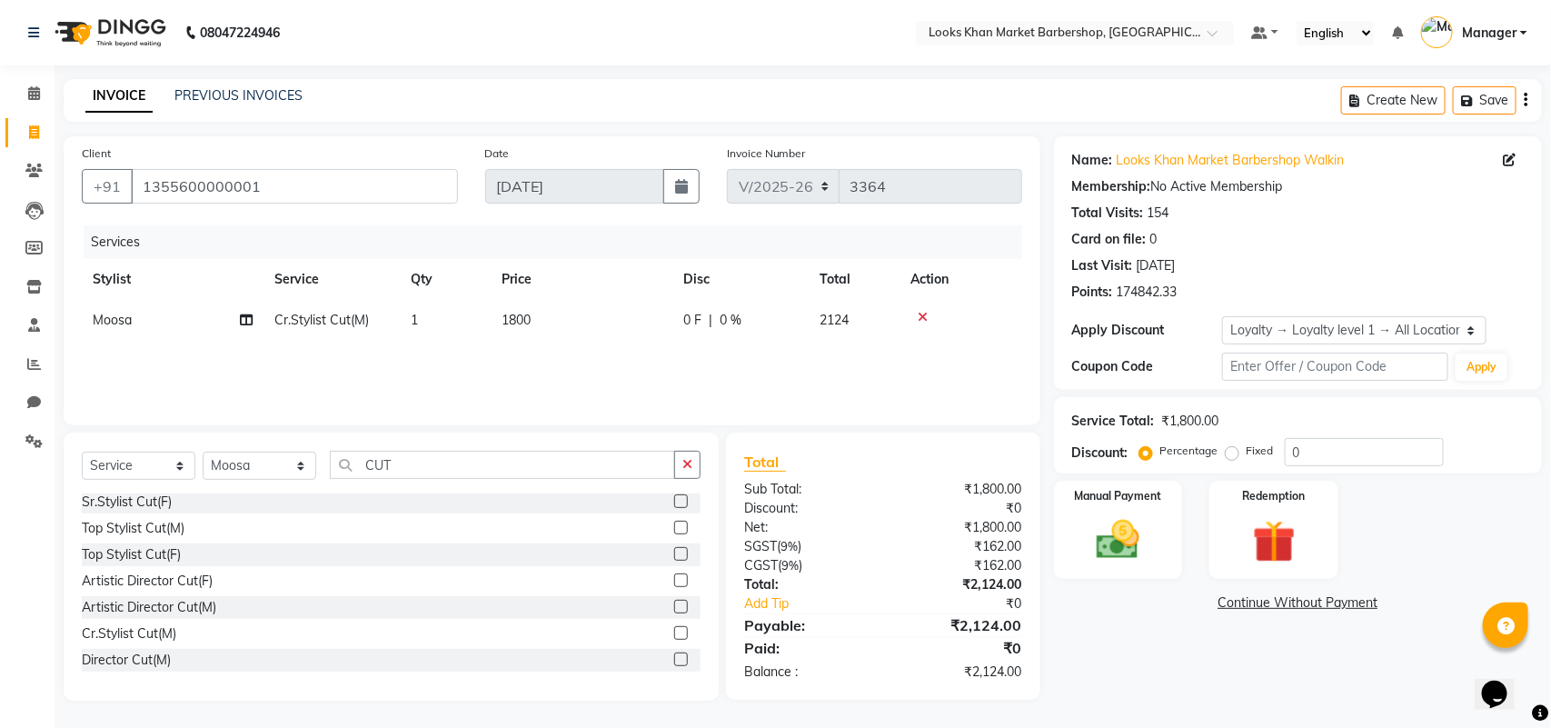
drag, startPoint x: 531, startPoint y: 310, endPoint x: 545, endPoint y: 314, distance: 14.4
click at [533, 310] on td "1800" at bounding box center [582, 320] width 182 height 41
select select "72599"
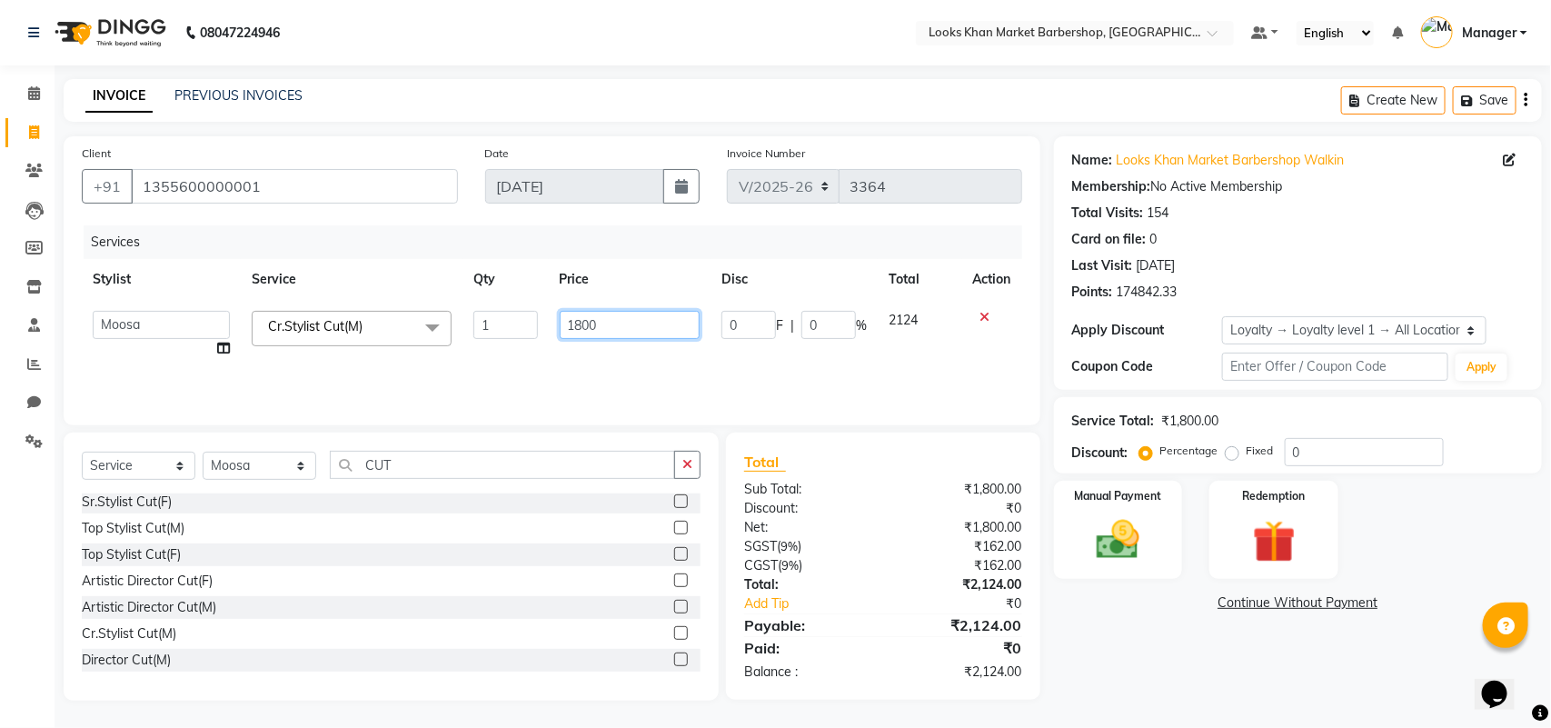
drag, startPoint x: 620, startPoint y: 321, endPoint x: 500, endPoint y: 327, distance: 120.1
click at [500, 327] on tr "Abhishek_pdct Akash_pdct Alam Counter_Sales [PERSON_NAME] [DATE]_Mgr Manager Ma…" at bounding box center [552, 334] width 940 height 69
type input "1694.91"
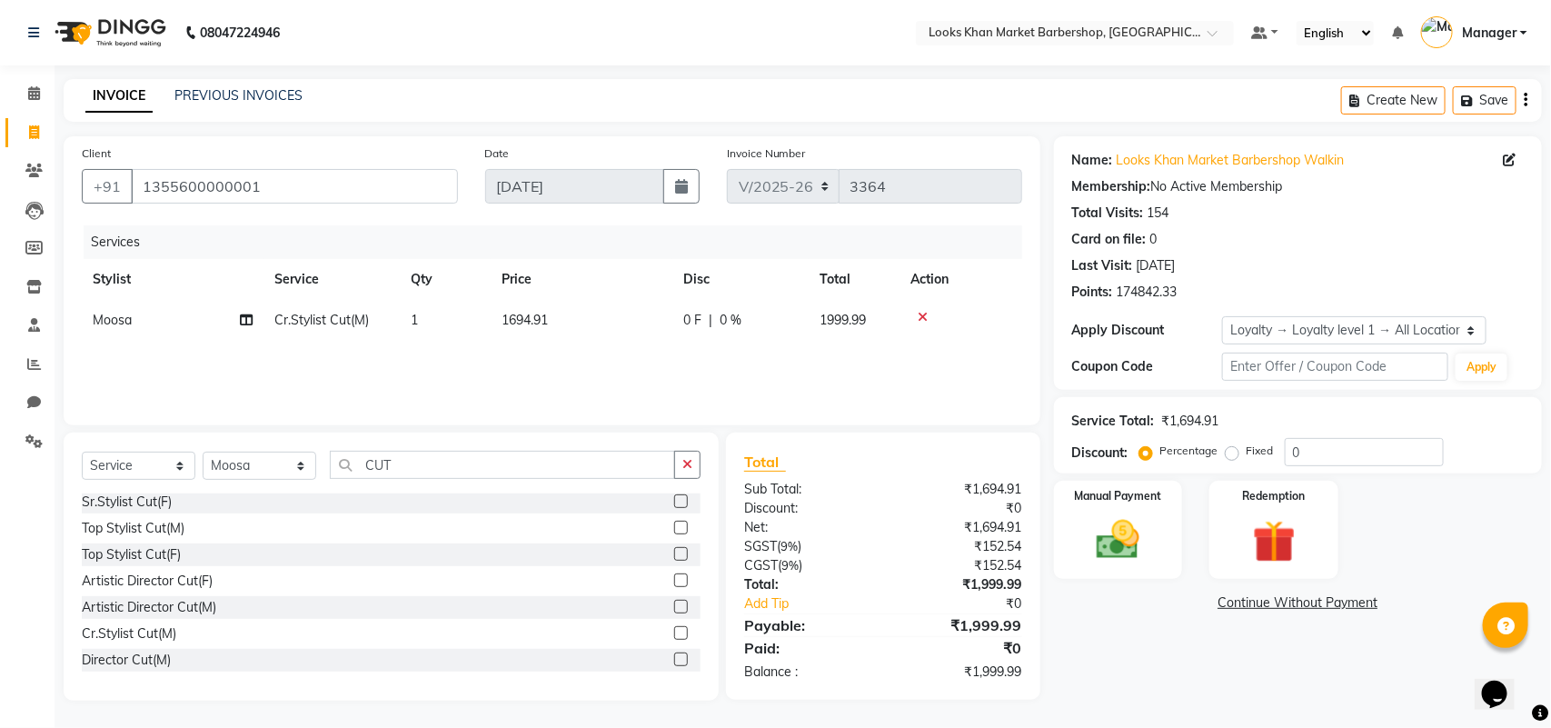
click at [518, 354] on div "Services Stylist Service Qty Price Disc Total Action [PERSON_NAME].Stylist Cut(…" at bounding box center [552, 316] width 940 height 182
click at [1113, 516] on img at bounding box center [1118, 539] width 72 height 51
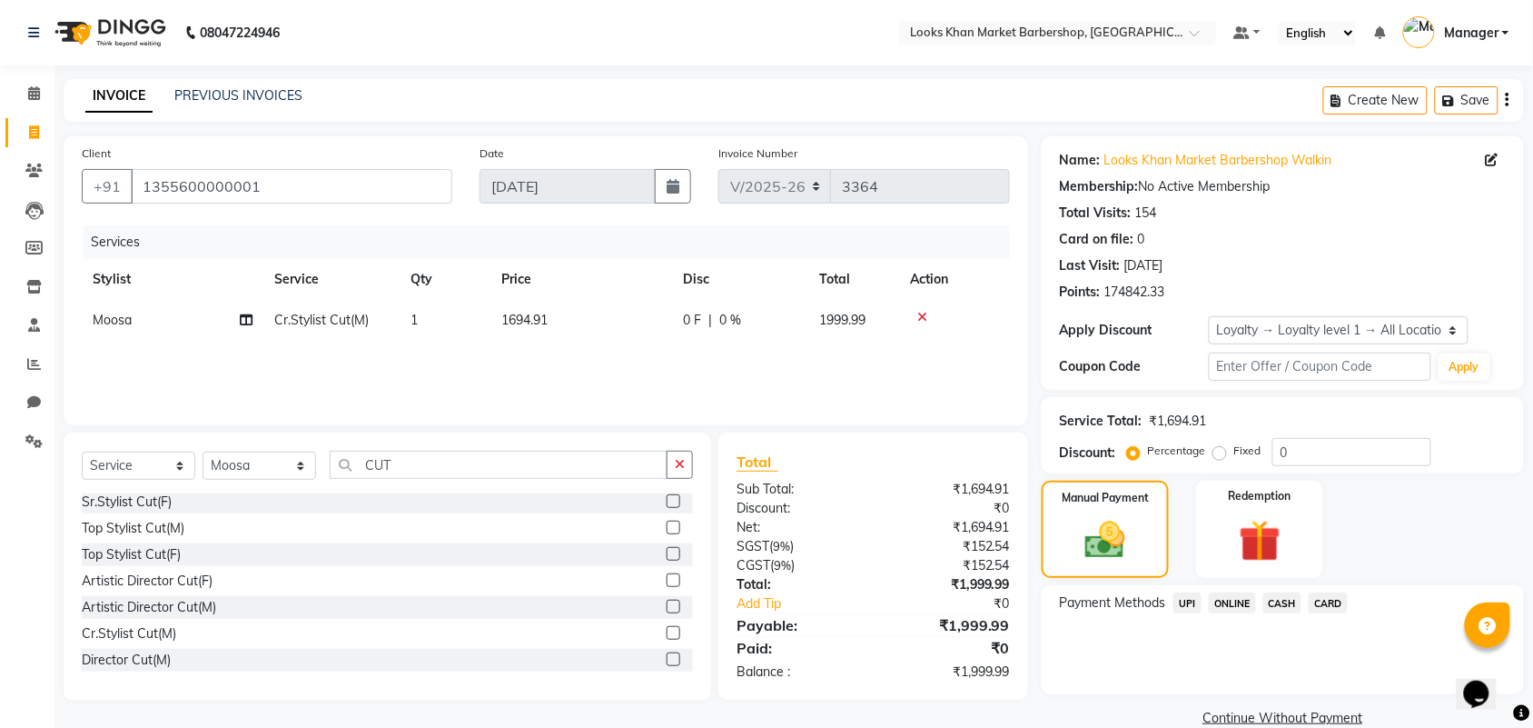
click at [528, 329] on td "1694.91" at bounding box center [582, 320] width 182 height 41
select select "72599"
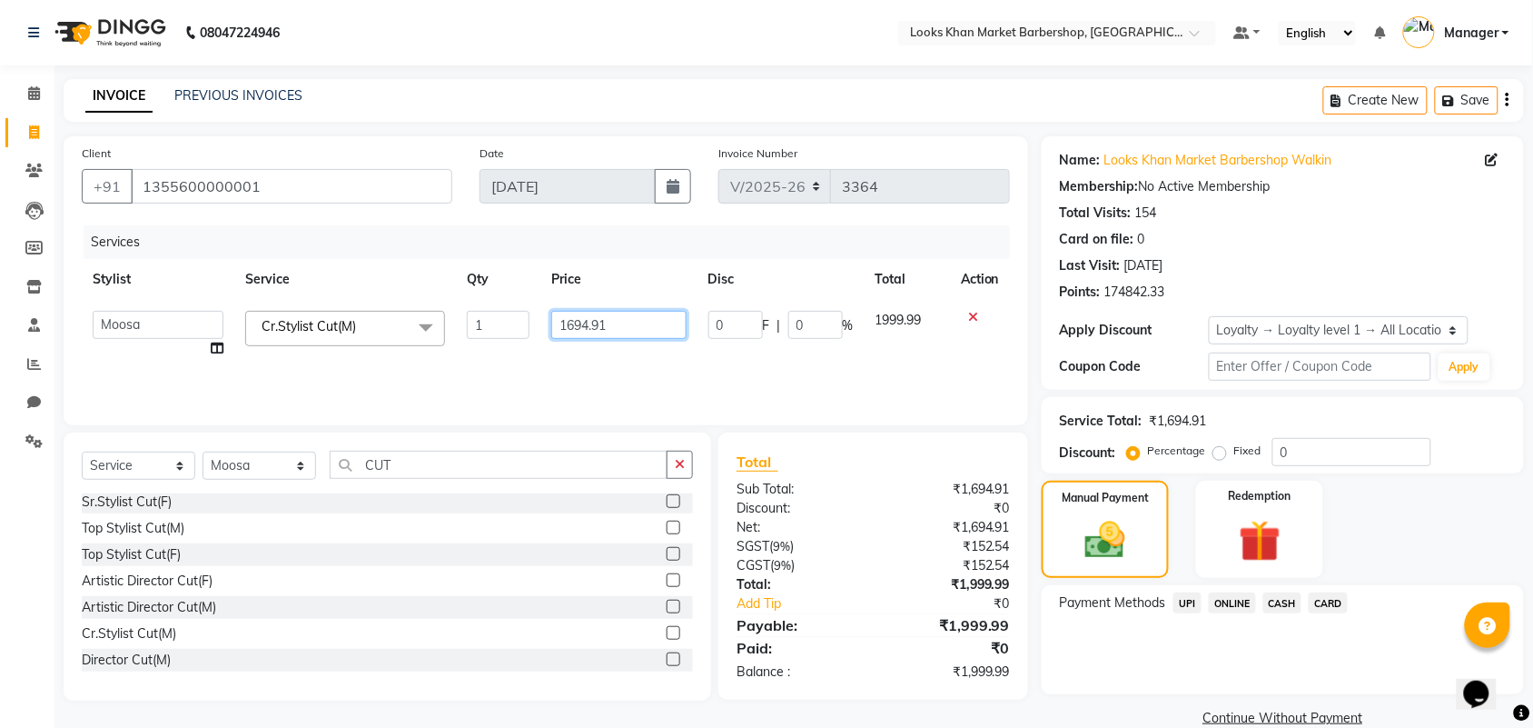
drag, startPoint x: 620, startPoint y: 324, endPoint x: 550, endPoint y: 327, distance: 70.0
click at [550, 327] on td "1694.91" at bounding box center [619, 334] width 157 height 69
click at [630, 327] on input "1694.91" at bounding box center [618, 325] width 135 height 28
type input "1695"
click at [668, 375] on div "Services Stylist Service Qty Price Disc Total Action Abhishek_pdct Akash_pdct A…" at bounding box center [546, 316] width 928 height 182
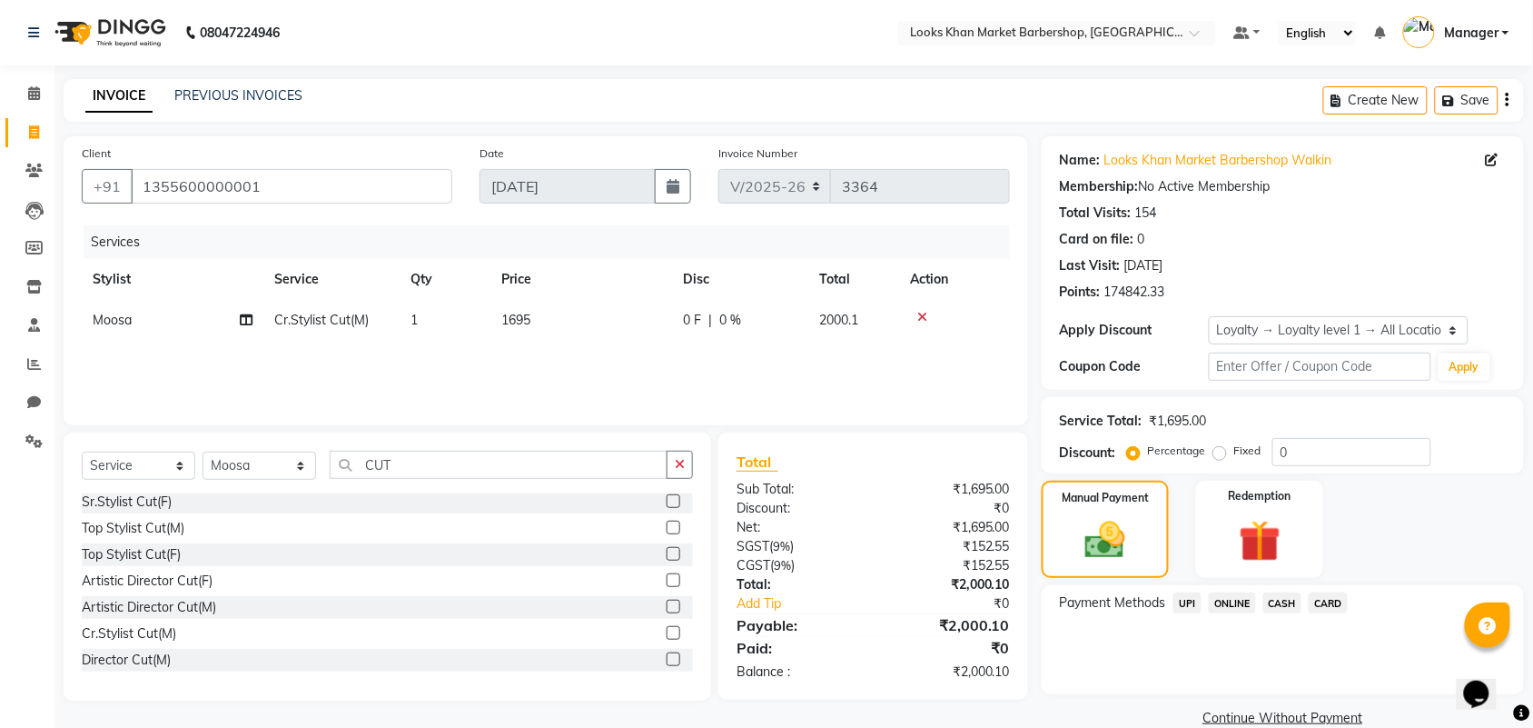
click at [1185, 600] on span "UPI" at bounding box center [1188, 602] width 28 height 21
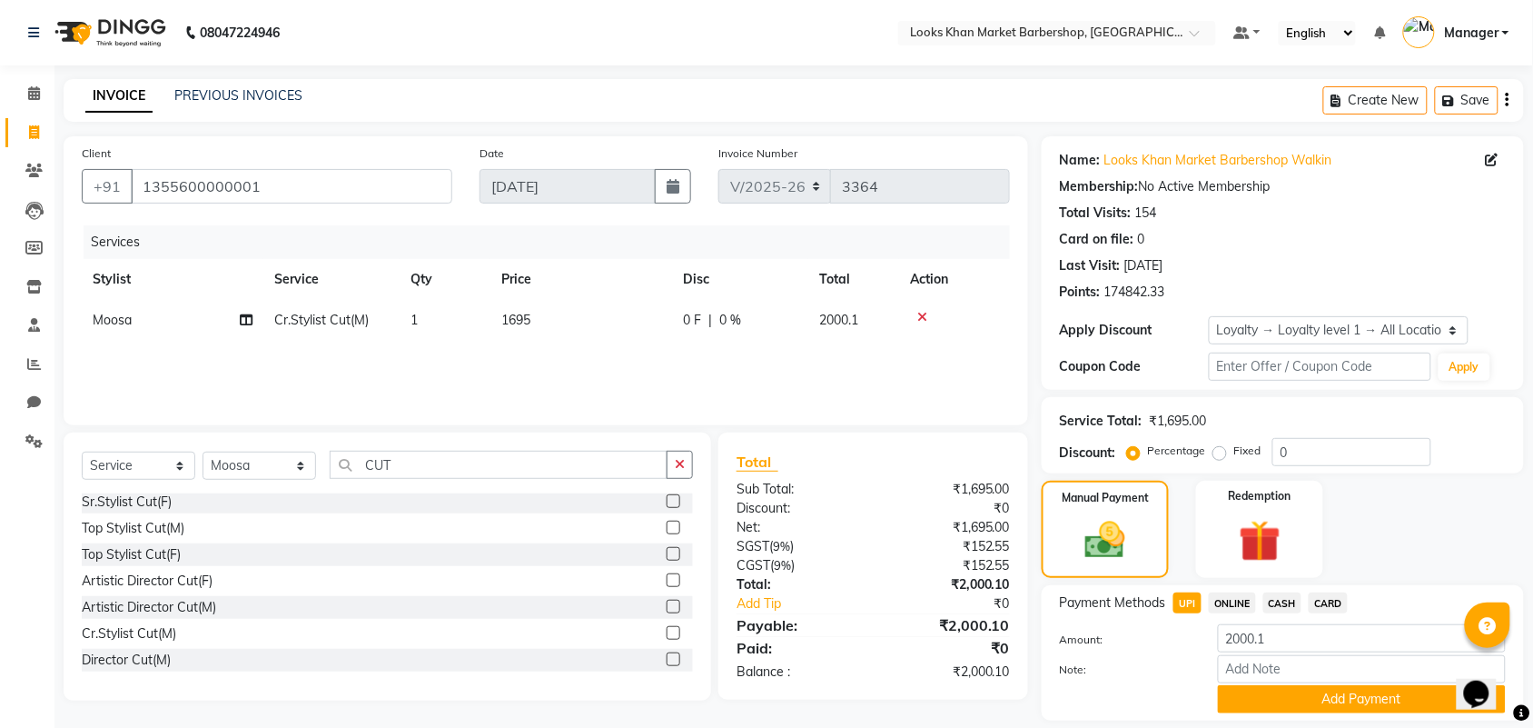
scroll to position [56, 0]
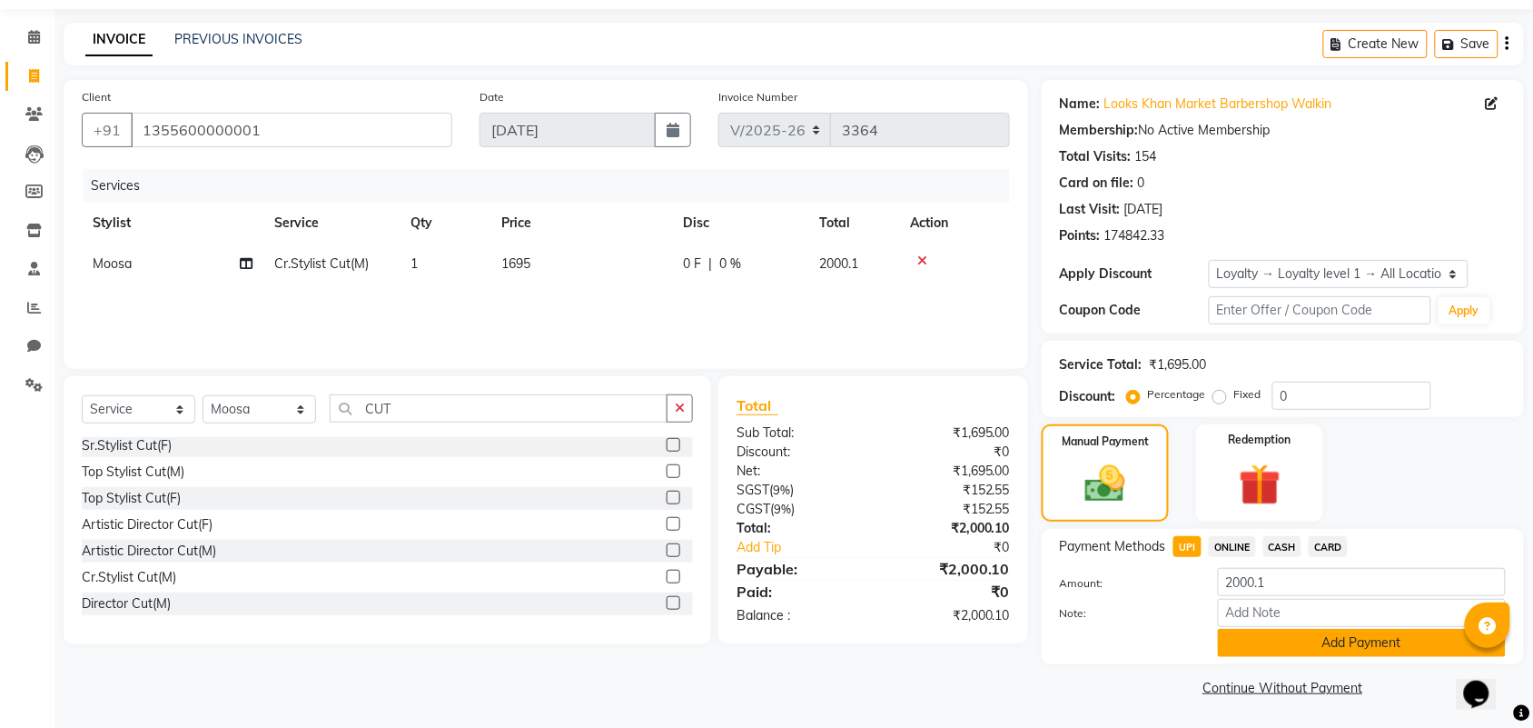
click at [1277, 636] on button "Add Payment" at bounding box center [1362, 643] width 288 height 28
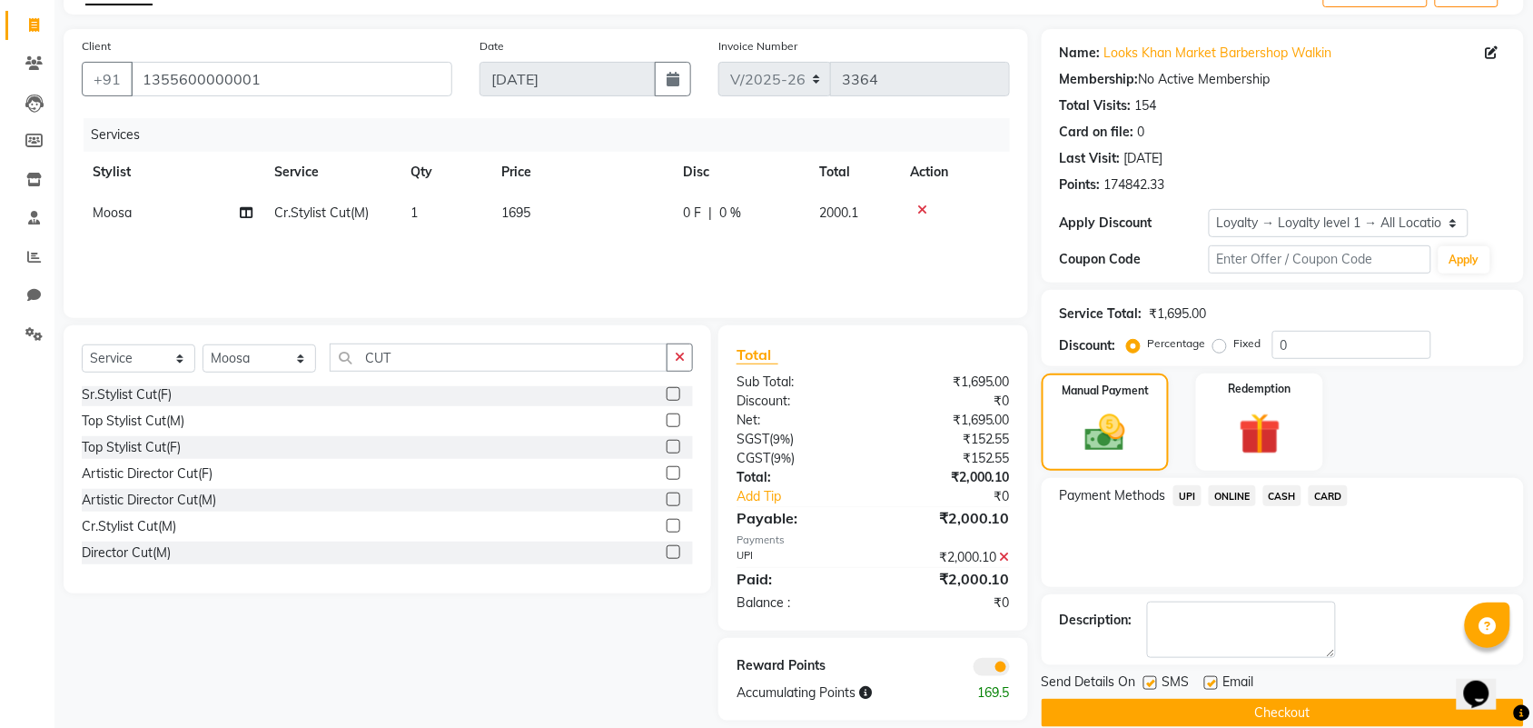
scroll to position [134, 0]
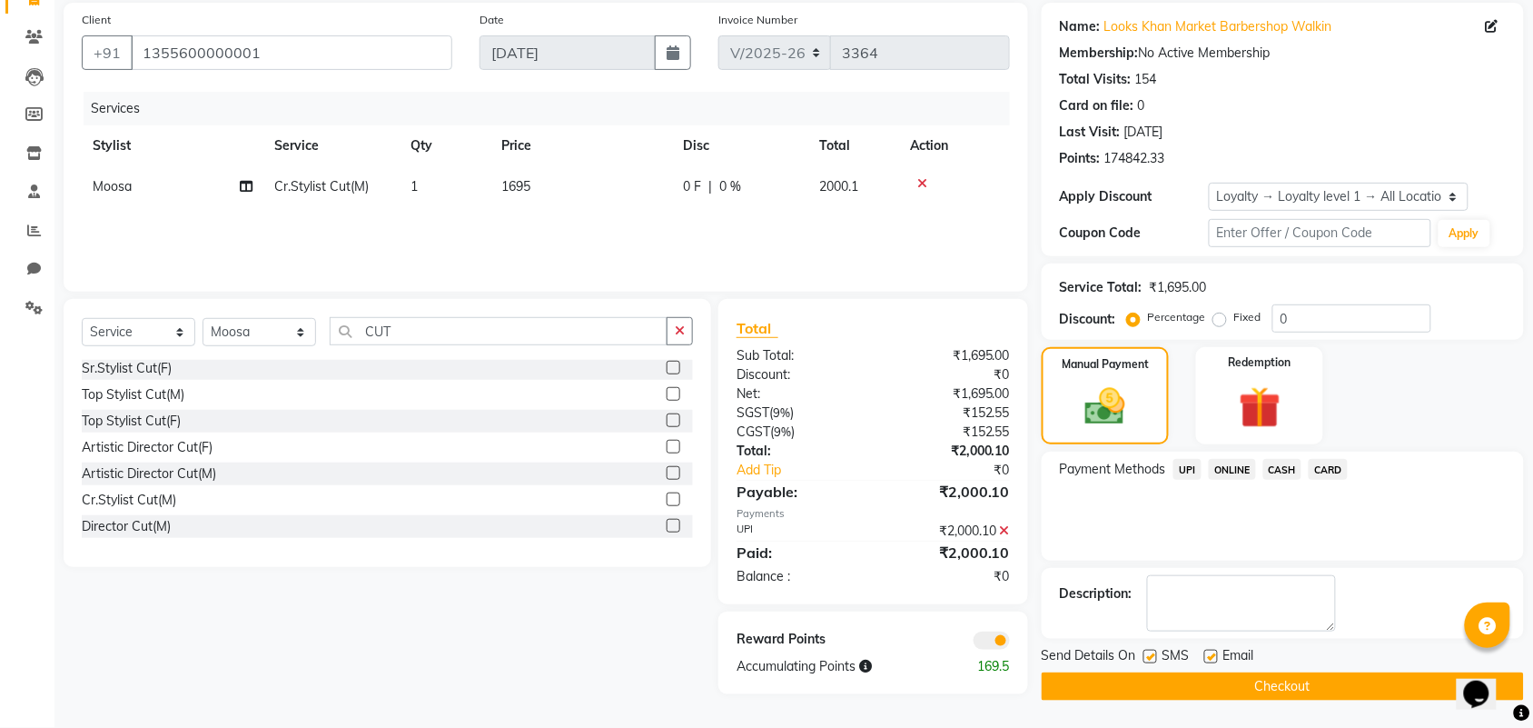
click at [1282, 688] on button "Checkout" at bounding box center [1283, 686] width 482 height 28
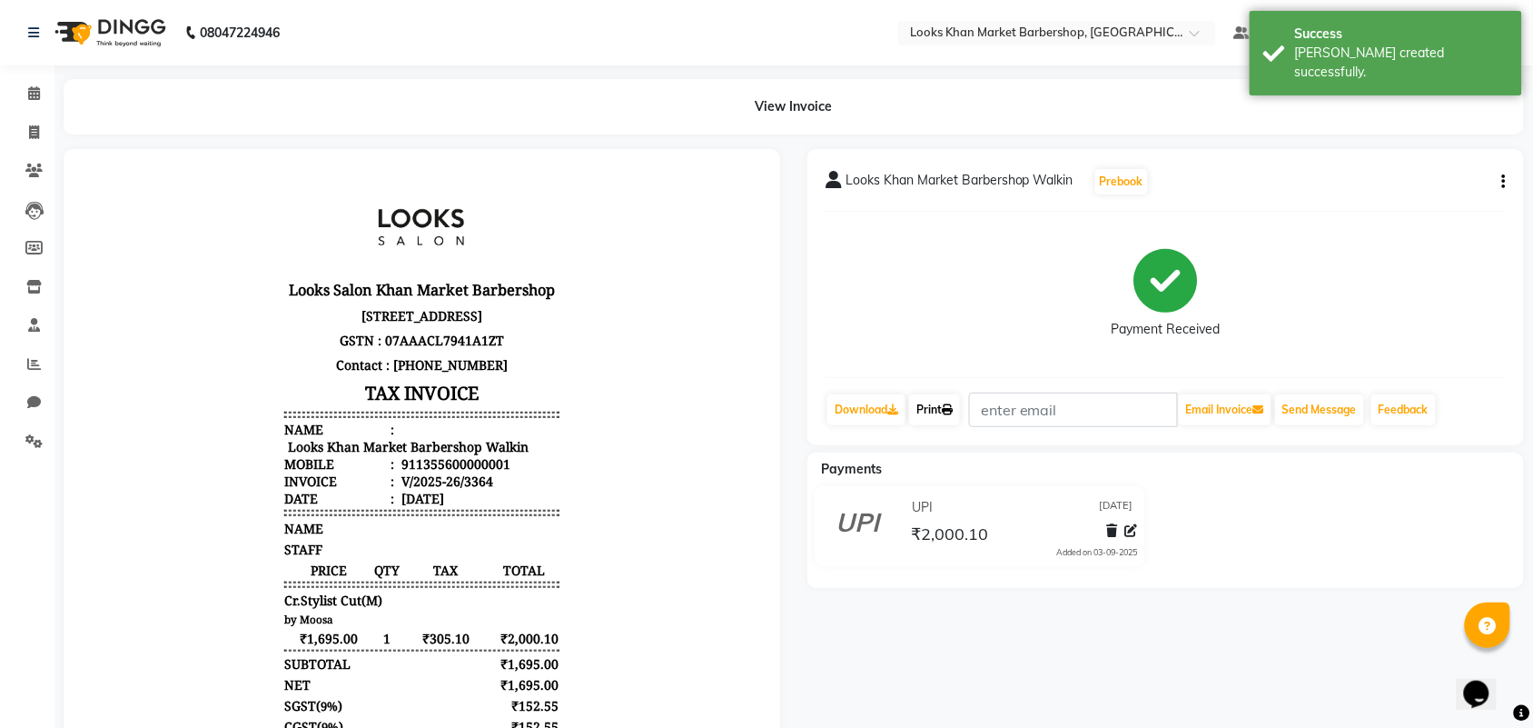
click at [927, 415] on link "Print" at bounding box center [934, 409] width 51 height 31
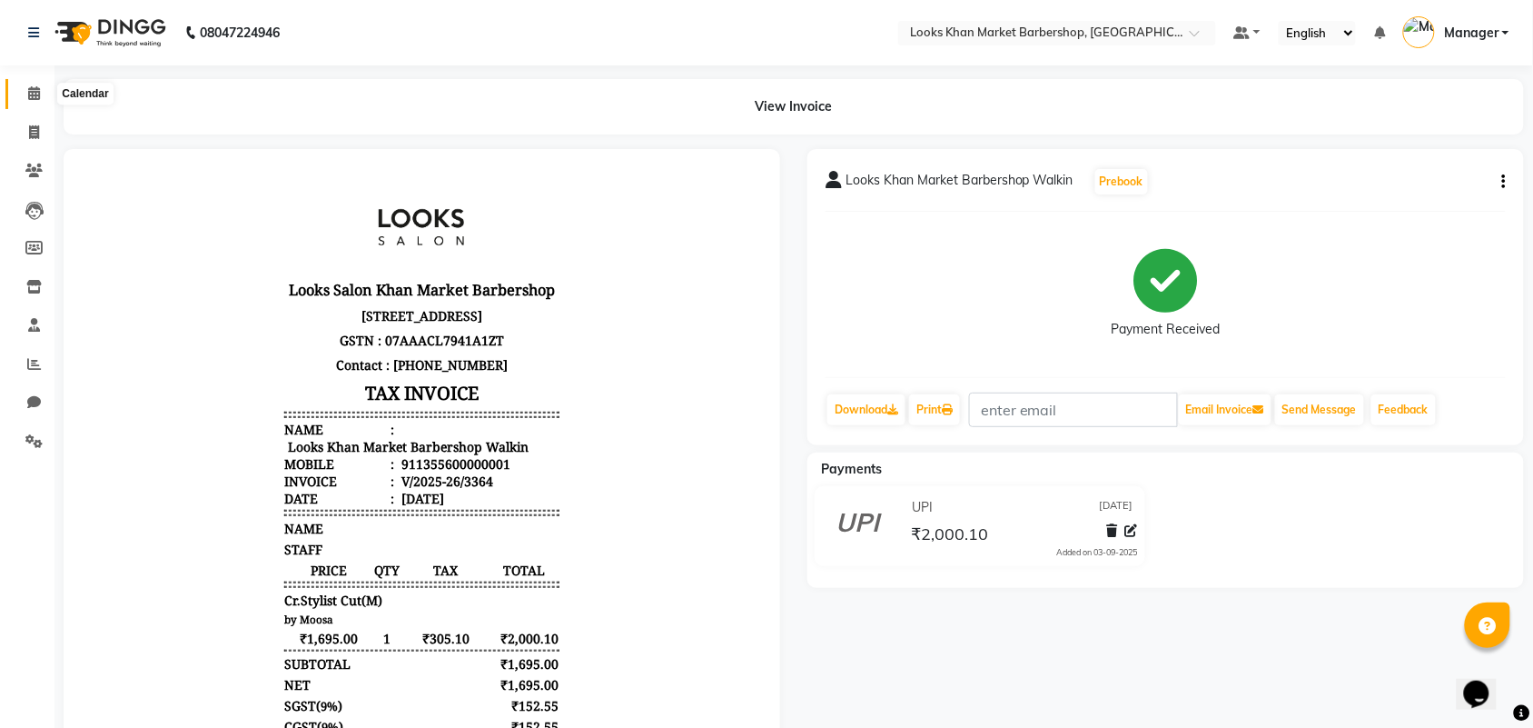
click at [35, 95] on icon at bounding box center [34, 93] width 12 height 14
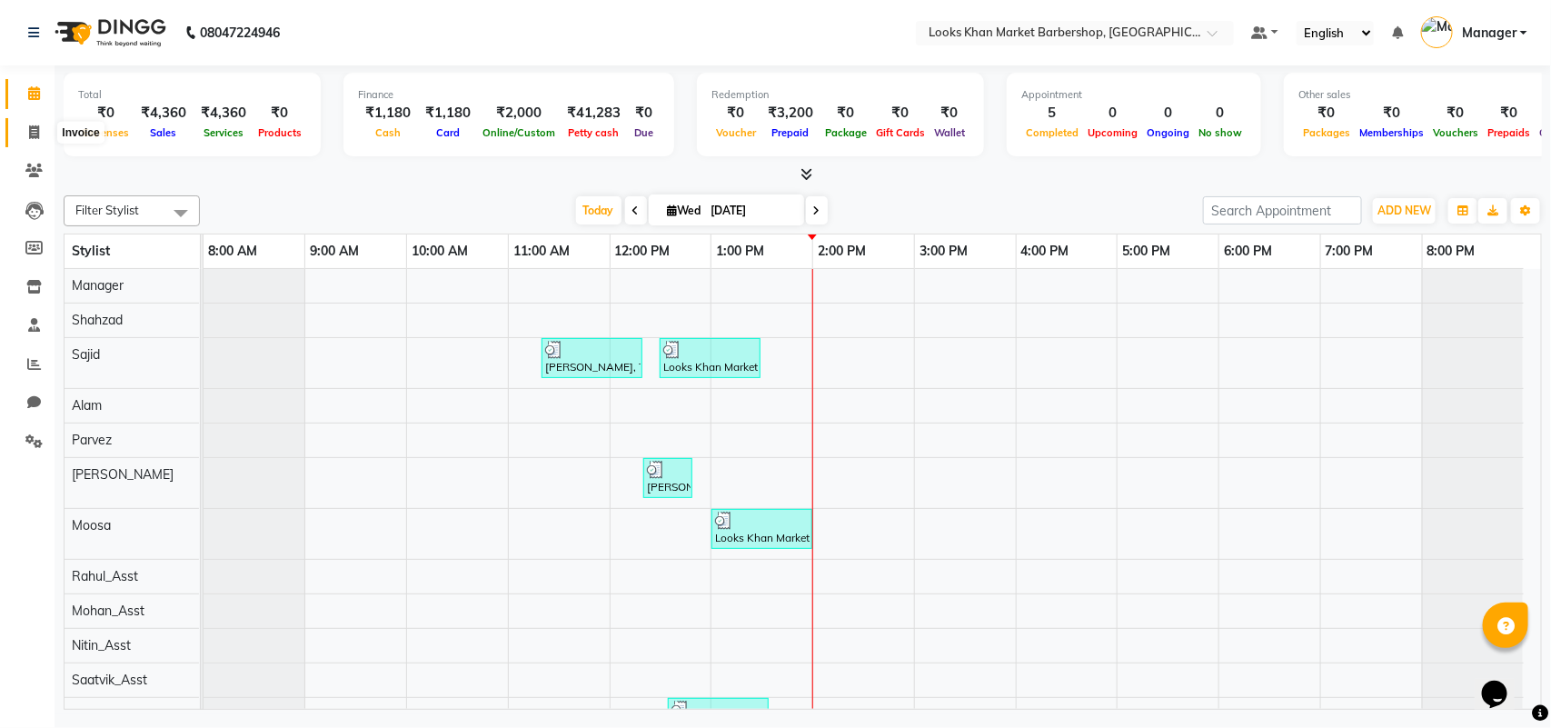
click at [29, 136] on icon at bounding box center [34, 132] width 10 height 14
select select "service"
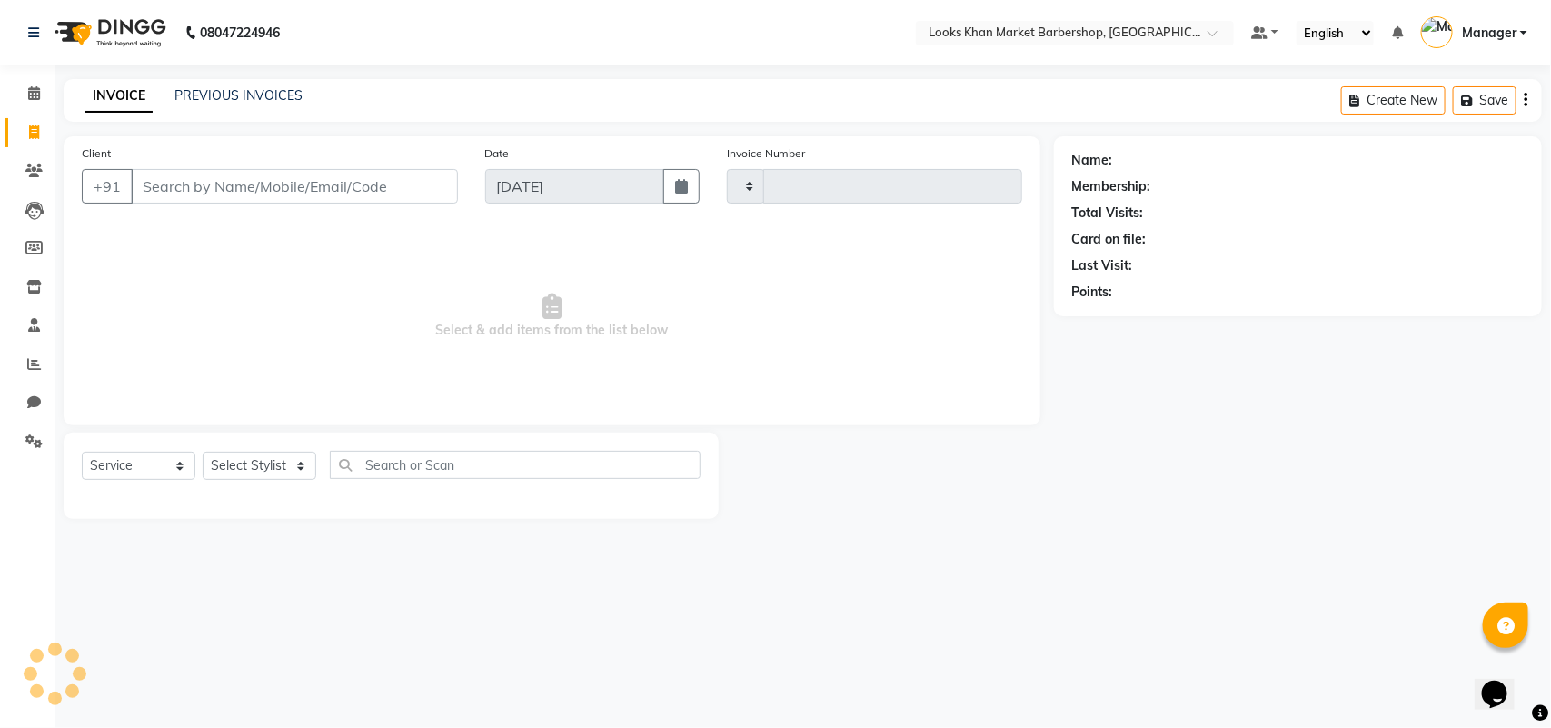
type input "3365"
select select "8030"
click at [284, 466] on select "Select Stylist" at bounding box center [260, 465] width 114 height 28
click at [302, 468] on select "Select Stylist" at bounding box center [260, 465] width 114 height 28
click at [298, 465] on select "Select Stylist" at bounding box center [260, 465] width 114 height 28
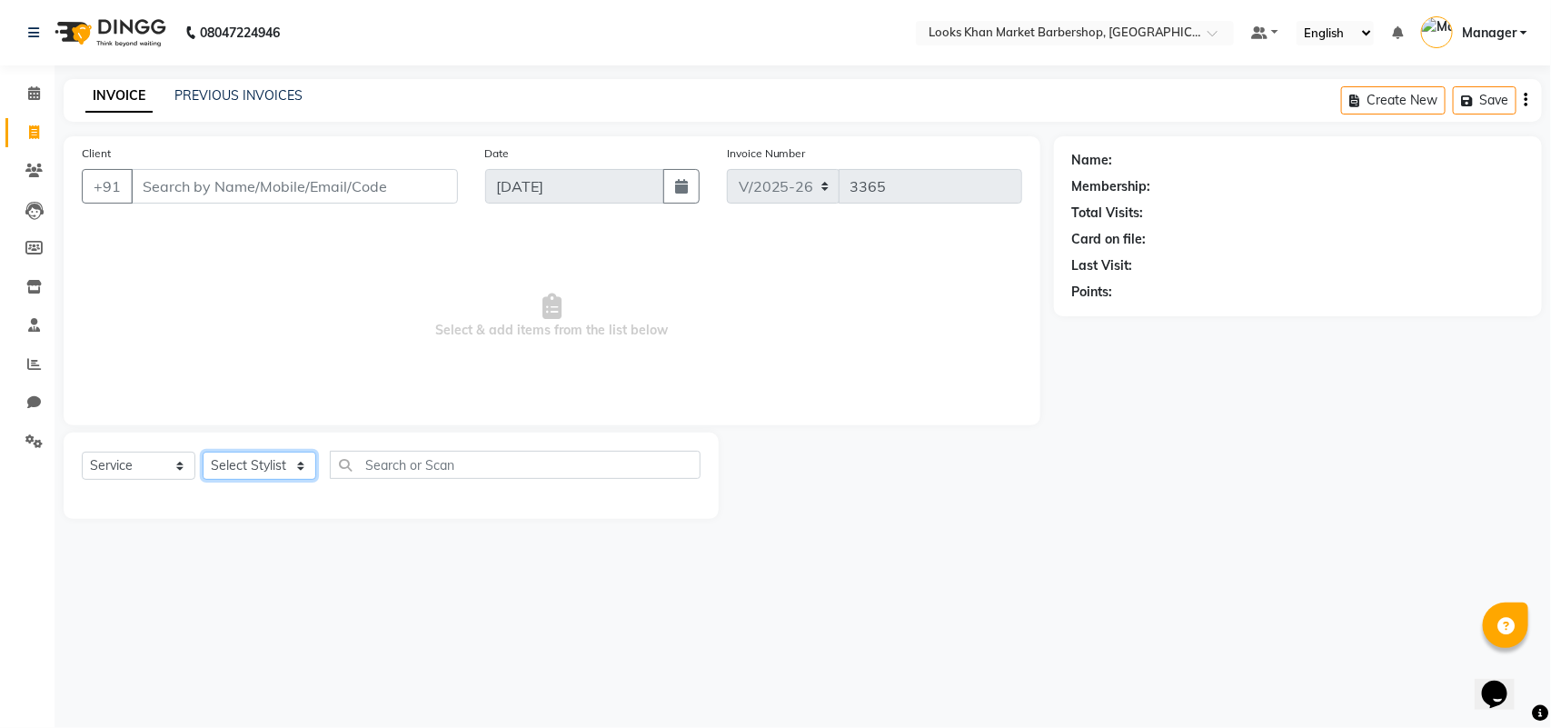
select select "72605"
click at [203, 451] on select "Select Stylist Abhishek_pdct Akash_pdct Alam Counter_Sales [PERSON_NAME] [DATE]…" at bounding box center [260, 465] width 114 height 28
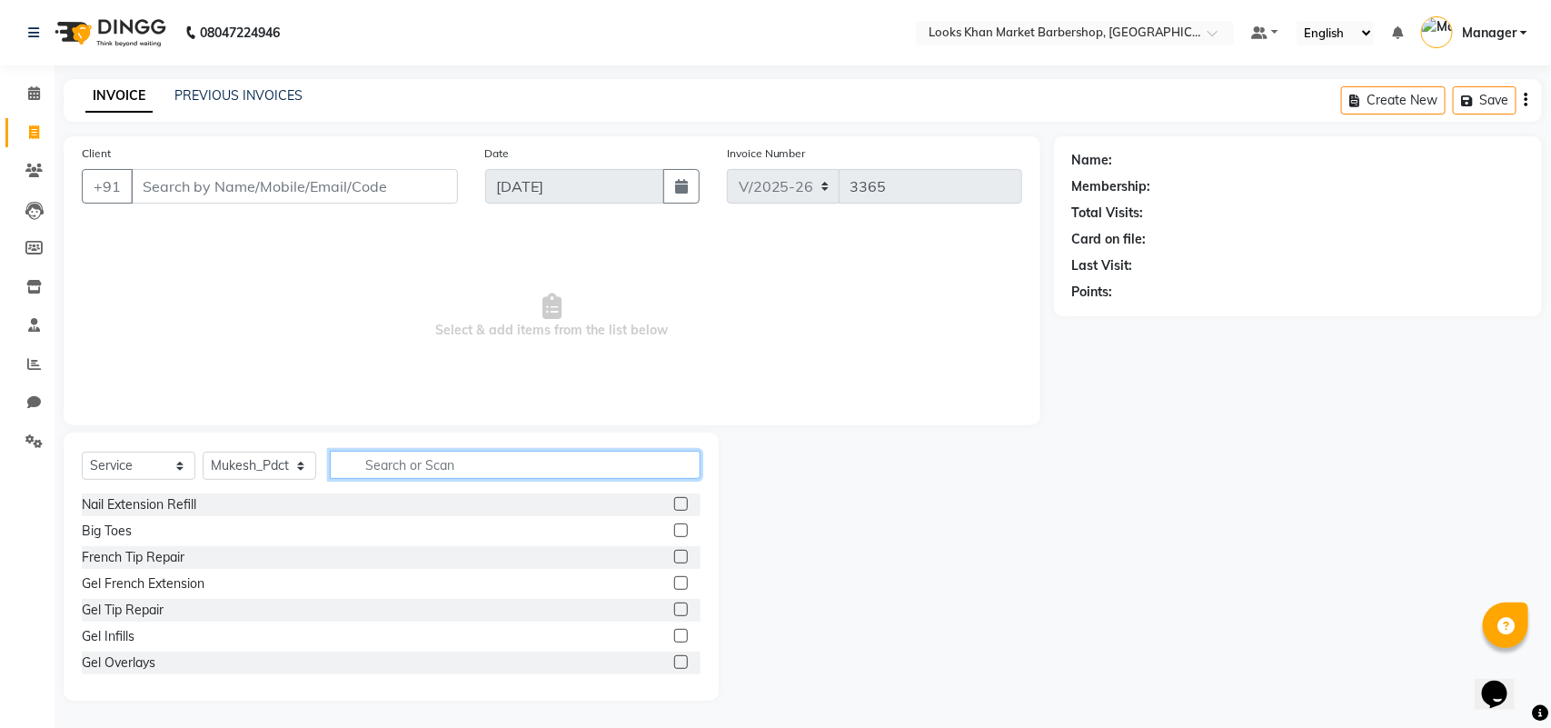
click at [383, 463] on input "text" at bounding box center [515, 465] width 371 height 28
type input "H"
type input "FOO"
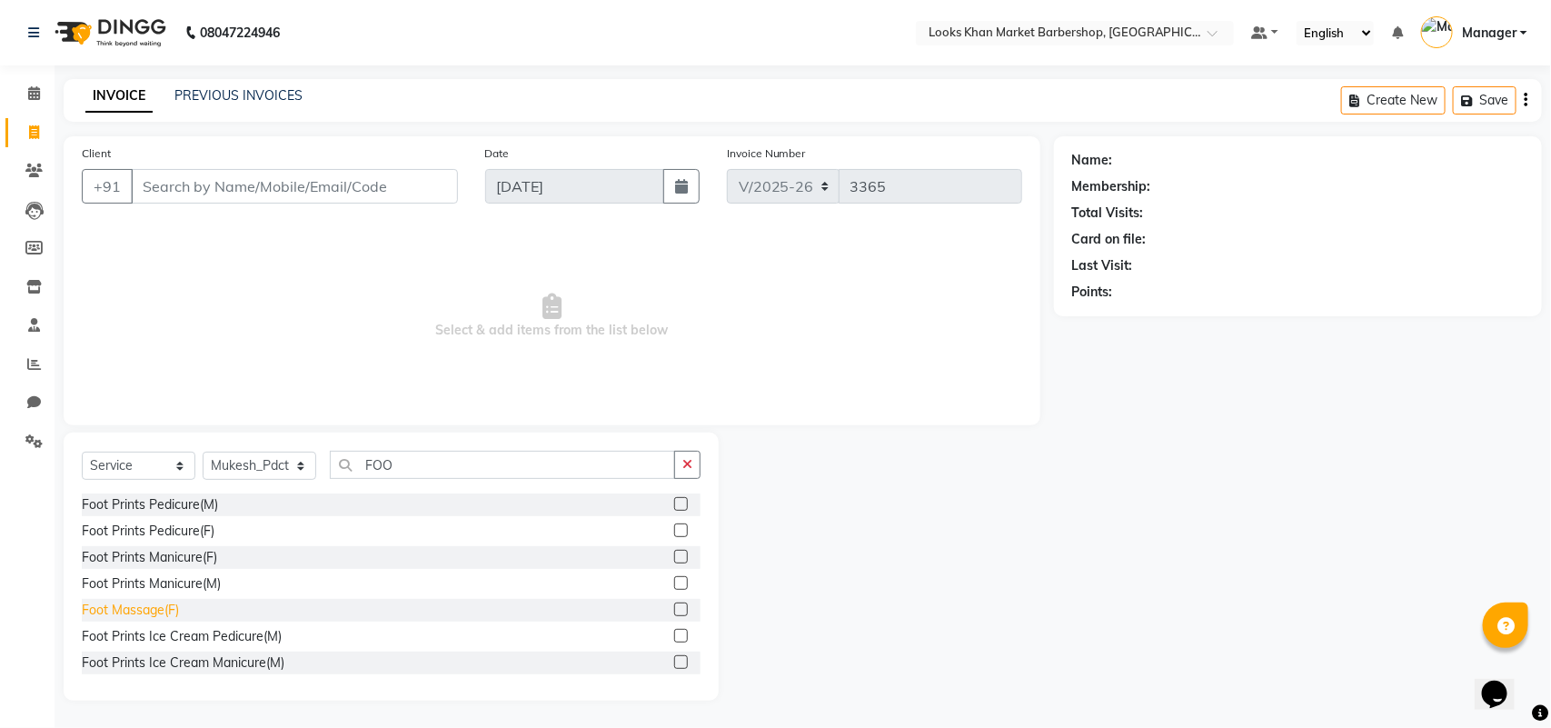
click at [144, 606] on div "Foot Massage(F)" at bounding box center [130, 609] width 97 height 19
checkbox input "false"
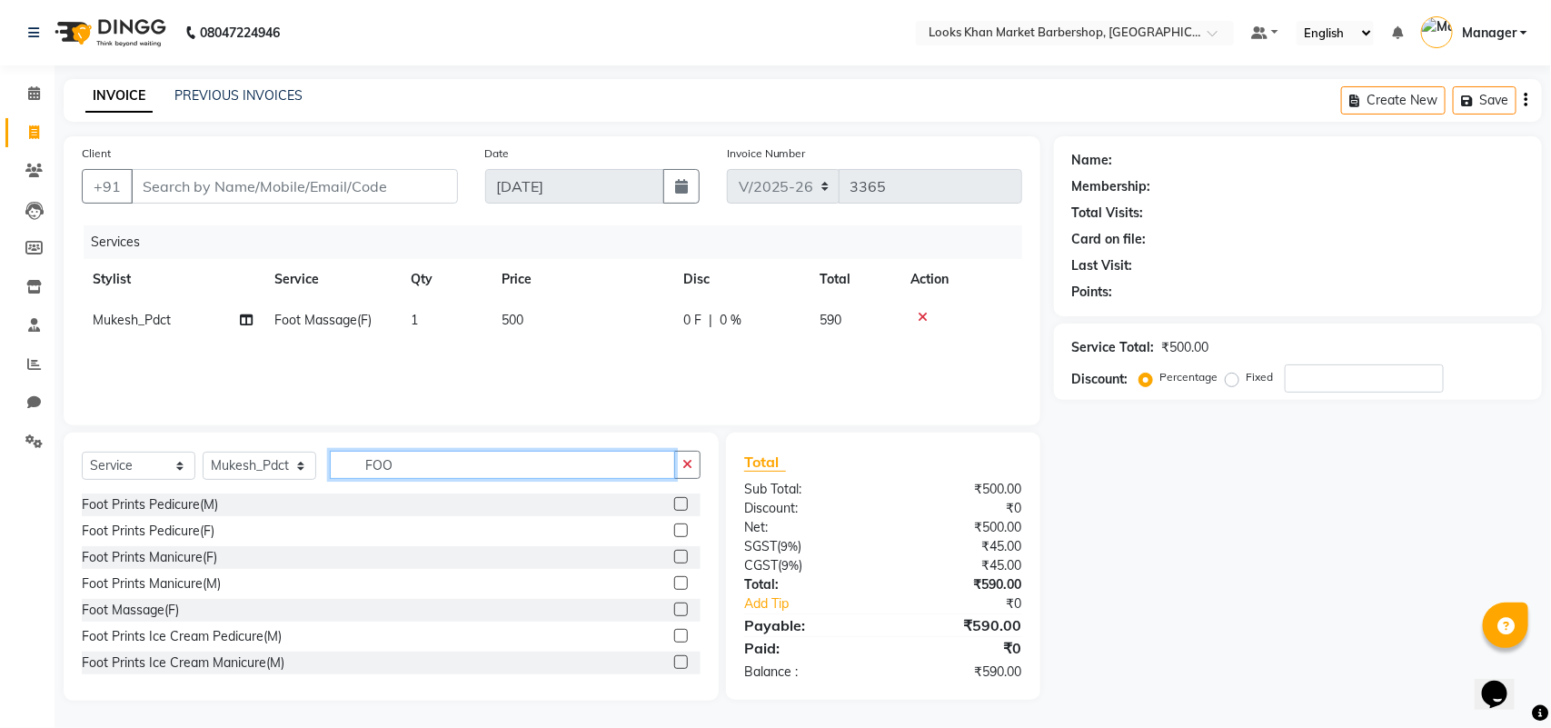
click at [454, 455] on input "FOO" at bounding box center [502, 465] width 345 height 28
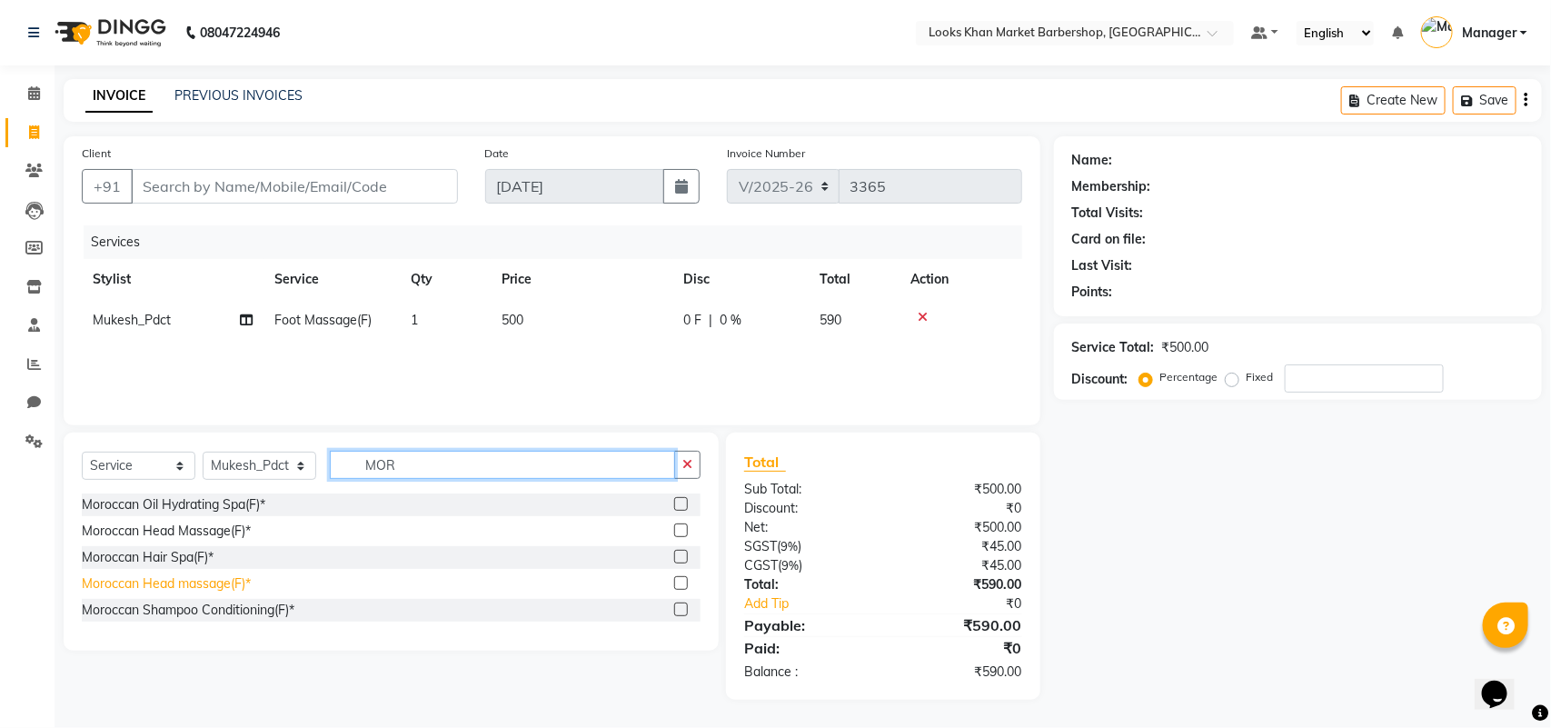
type input "MOR"
click at [215, 577] on div "Moroccan Head massage(F)*" at bounding box center [166, 583] width 169 height 19
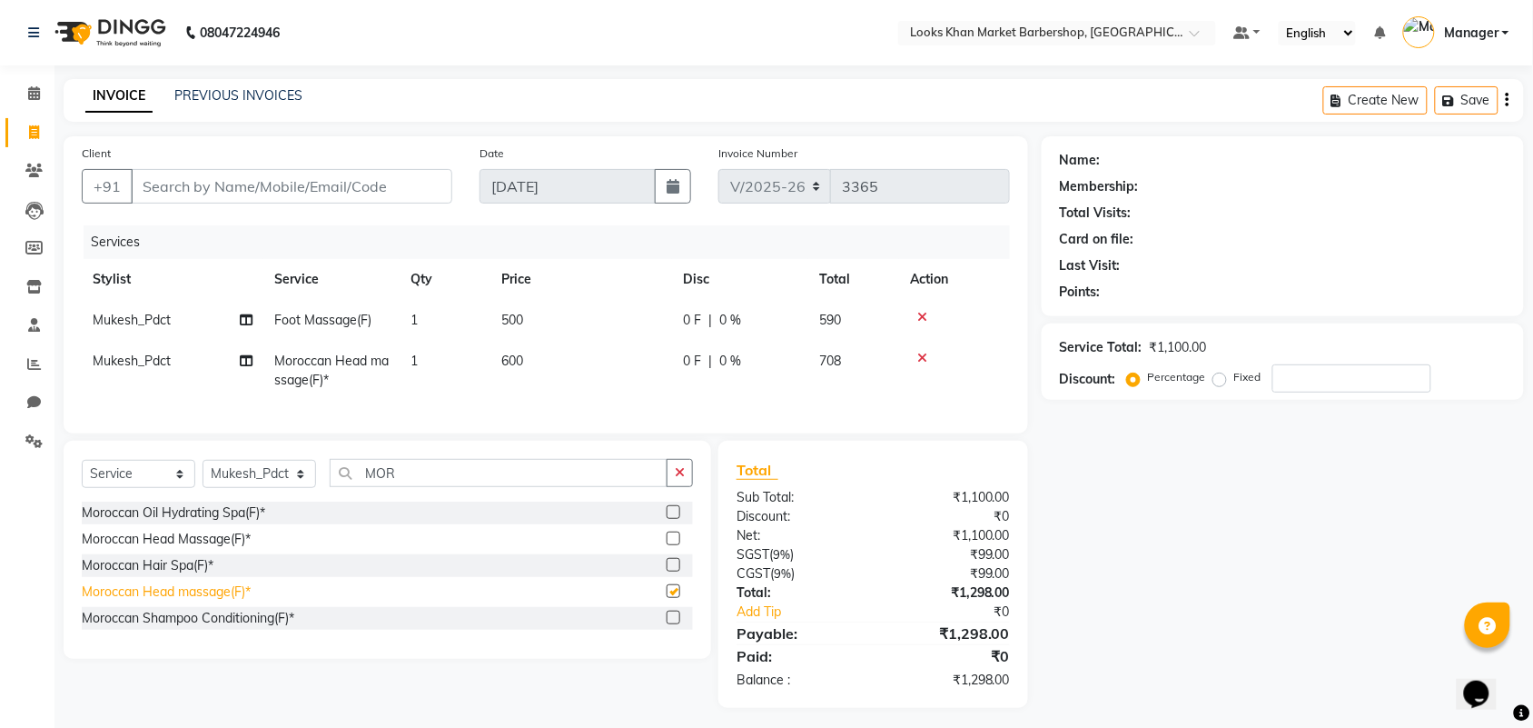
checkbox input "false"
click at [575, 356] on td "600" at bounding box center [582, 371] width 182 height 60
select select "72605"
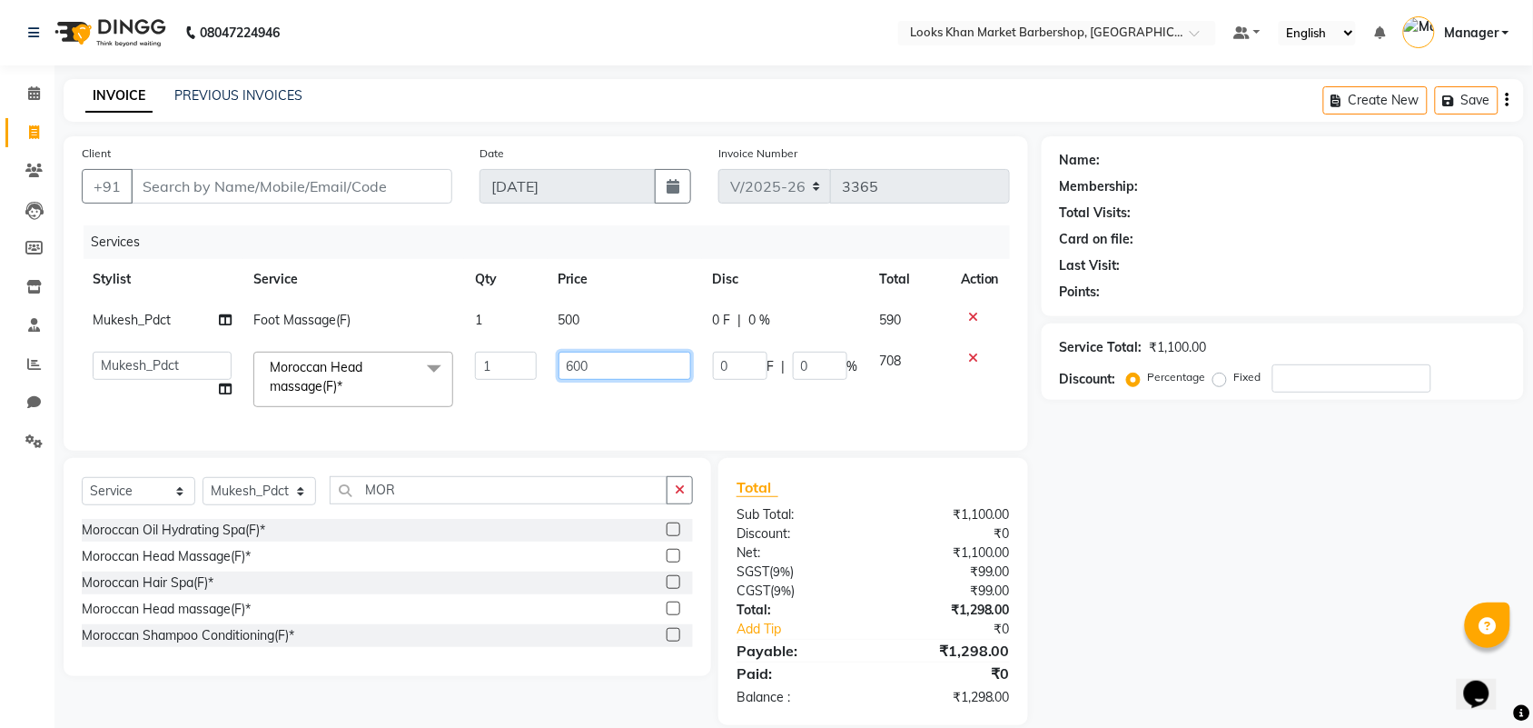
click at [615, 363] on input "600" at bounding box center [625, 366] width 133 height 28
type input "1600"
click at [607, 322] on td "500" at bounding box center [625, 320] width 154 height 41
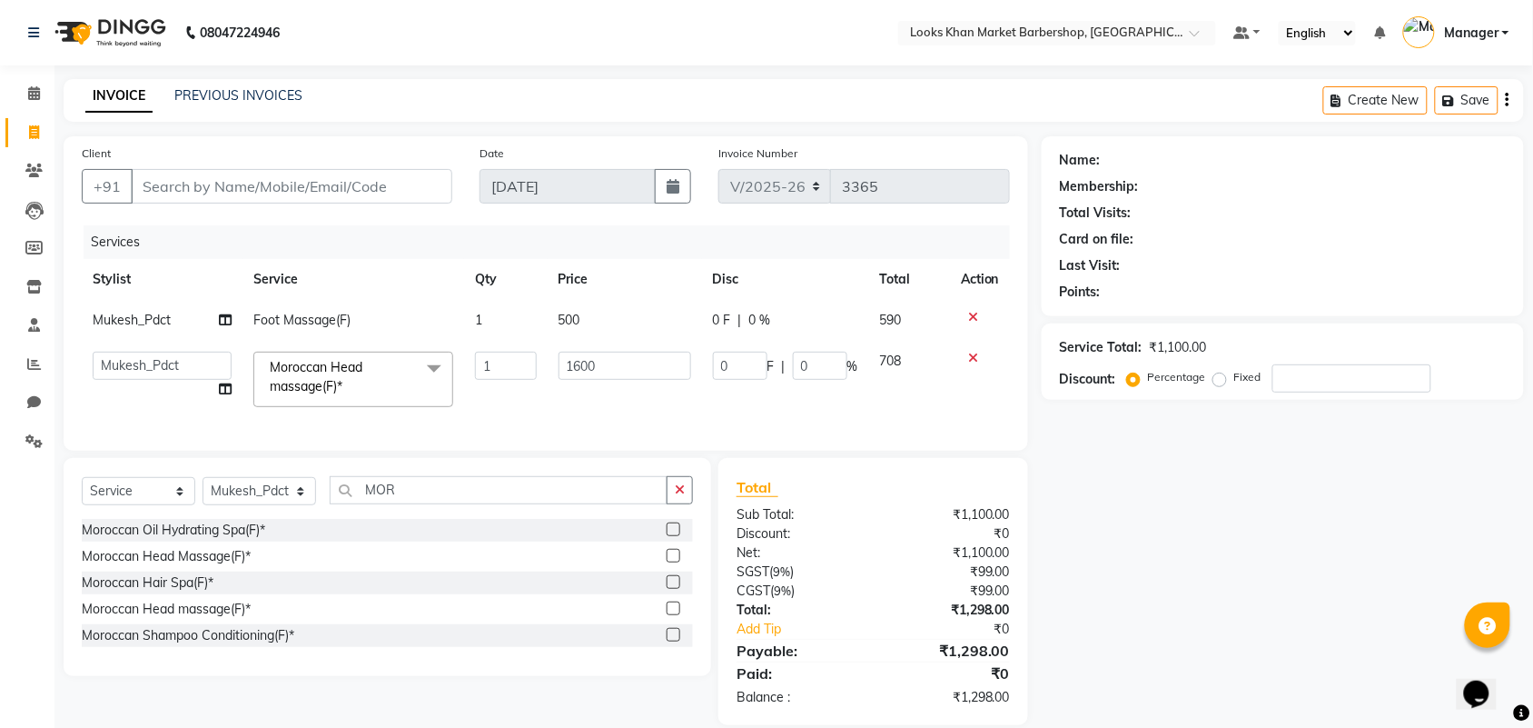
select select "72605"
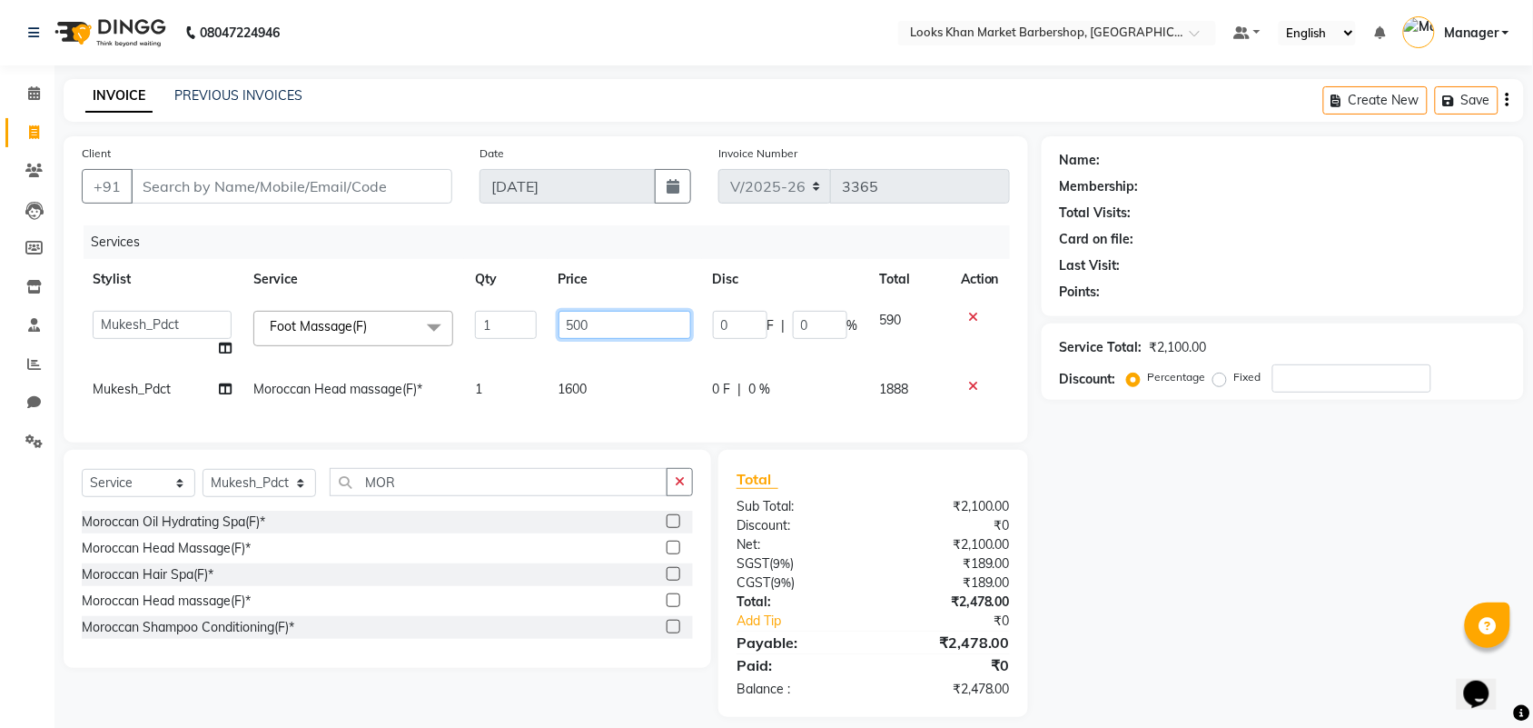
click at [607, 322] on input "500" at bounding box center [625, 325] width 133 height 28
type input "1000"
click at [175, 384] on td "Mukesh_Pdct" at bounding box center [162, 389] width 161 height 41
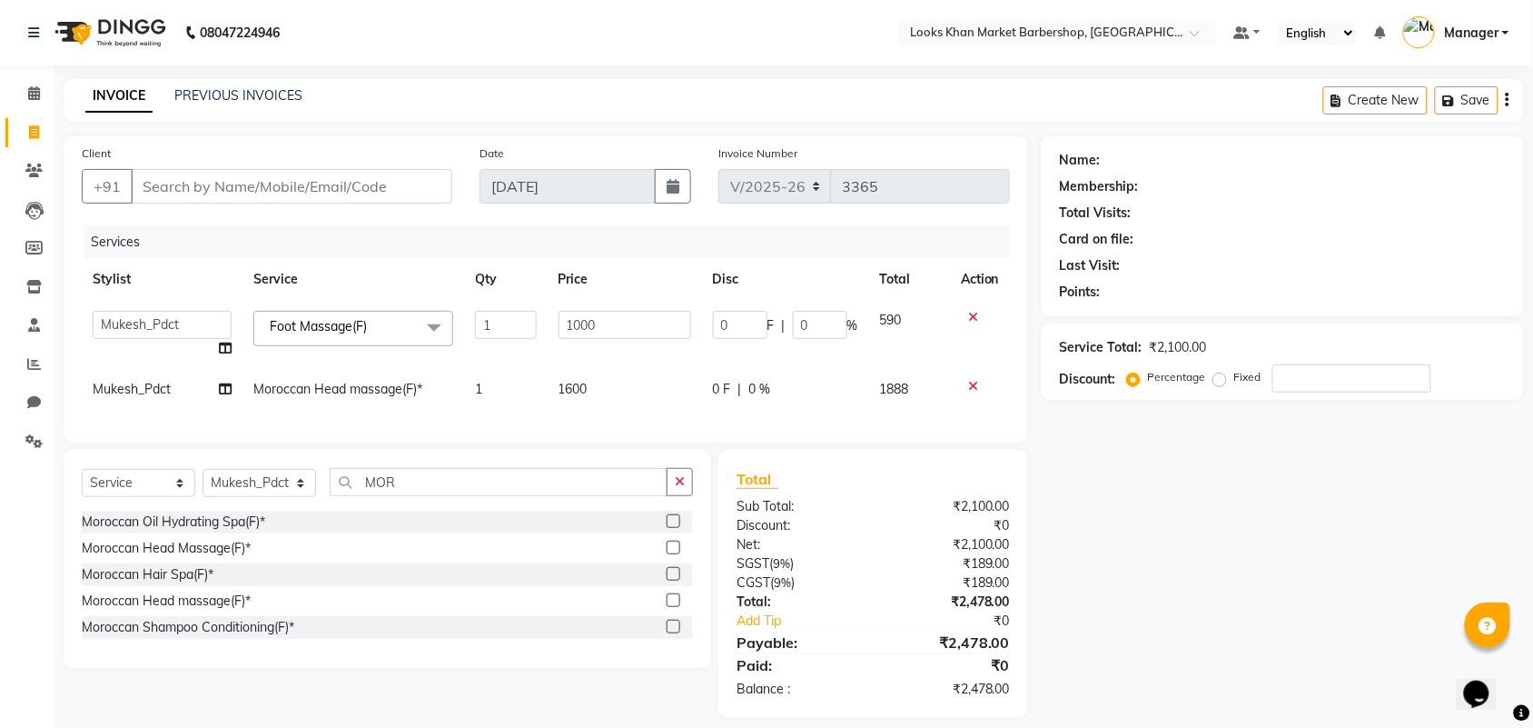
select select "72605"
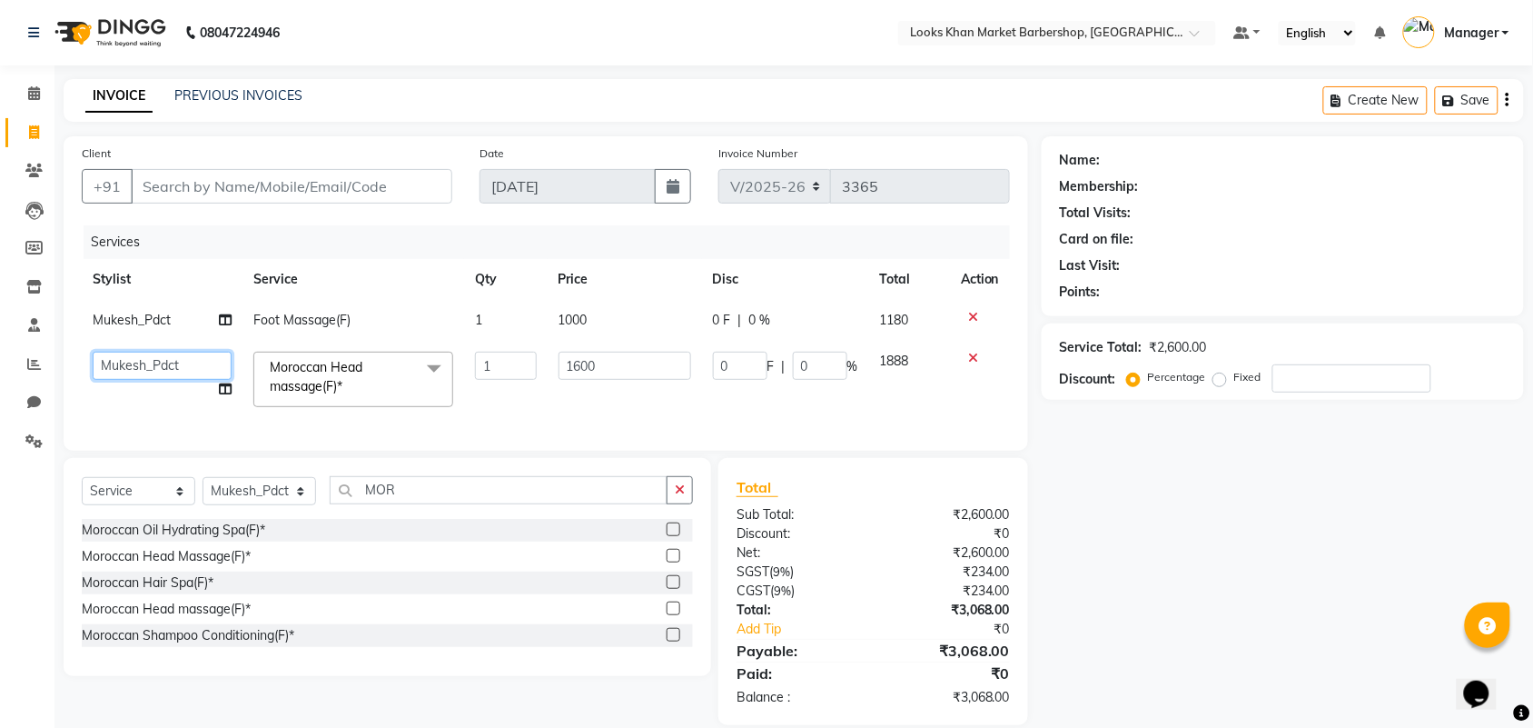
click at [205, 357] on select "Abhishek_pdct Akash_pdct Alam Counter_Sales [PERSON_NAME] [DATE]_Mgr Manager Ma…" at bounding box center [162, 366] width 139 height 28
select select "72601"
click at [297, 196] on input "Client" at bounding box center [292, 186] width 322 height 35
type input "9"
type input "0"
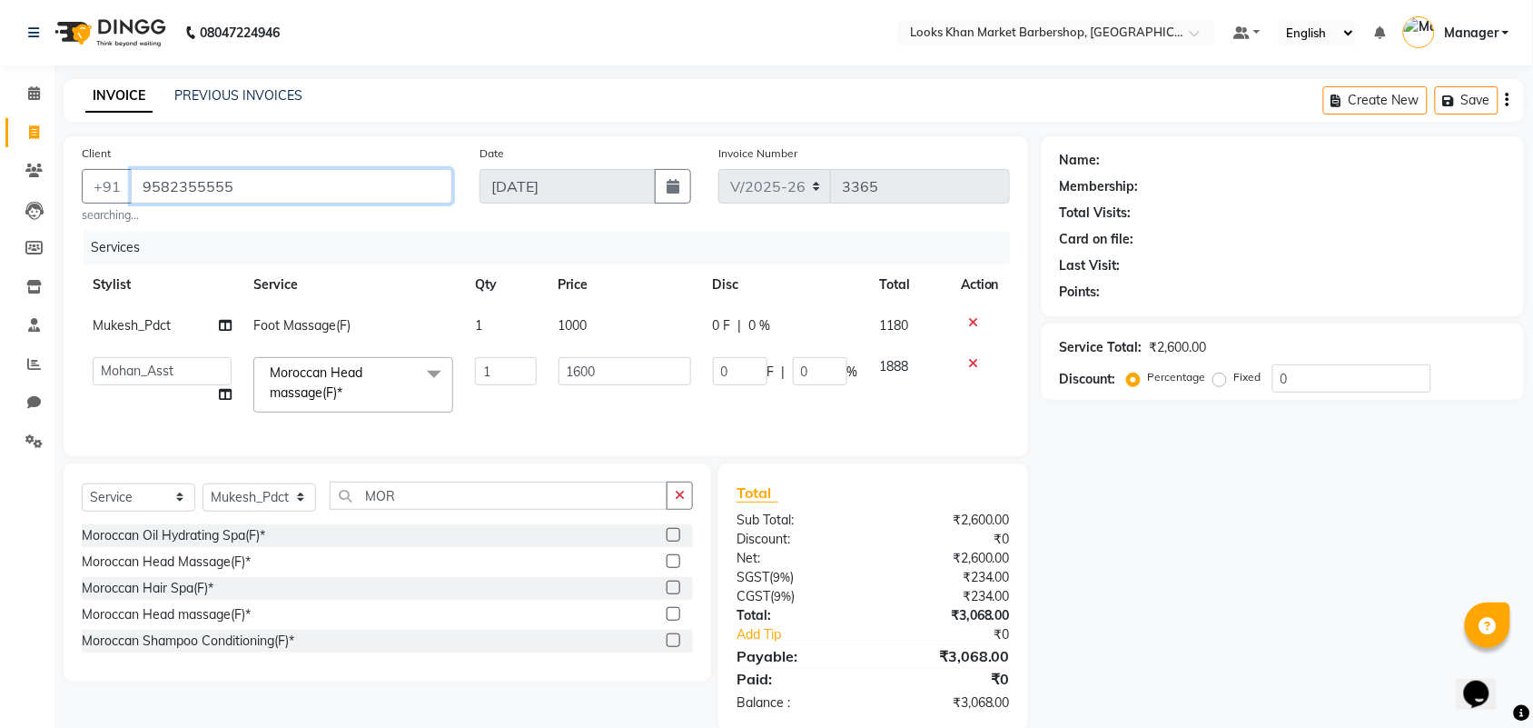
type input "9582355555"
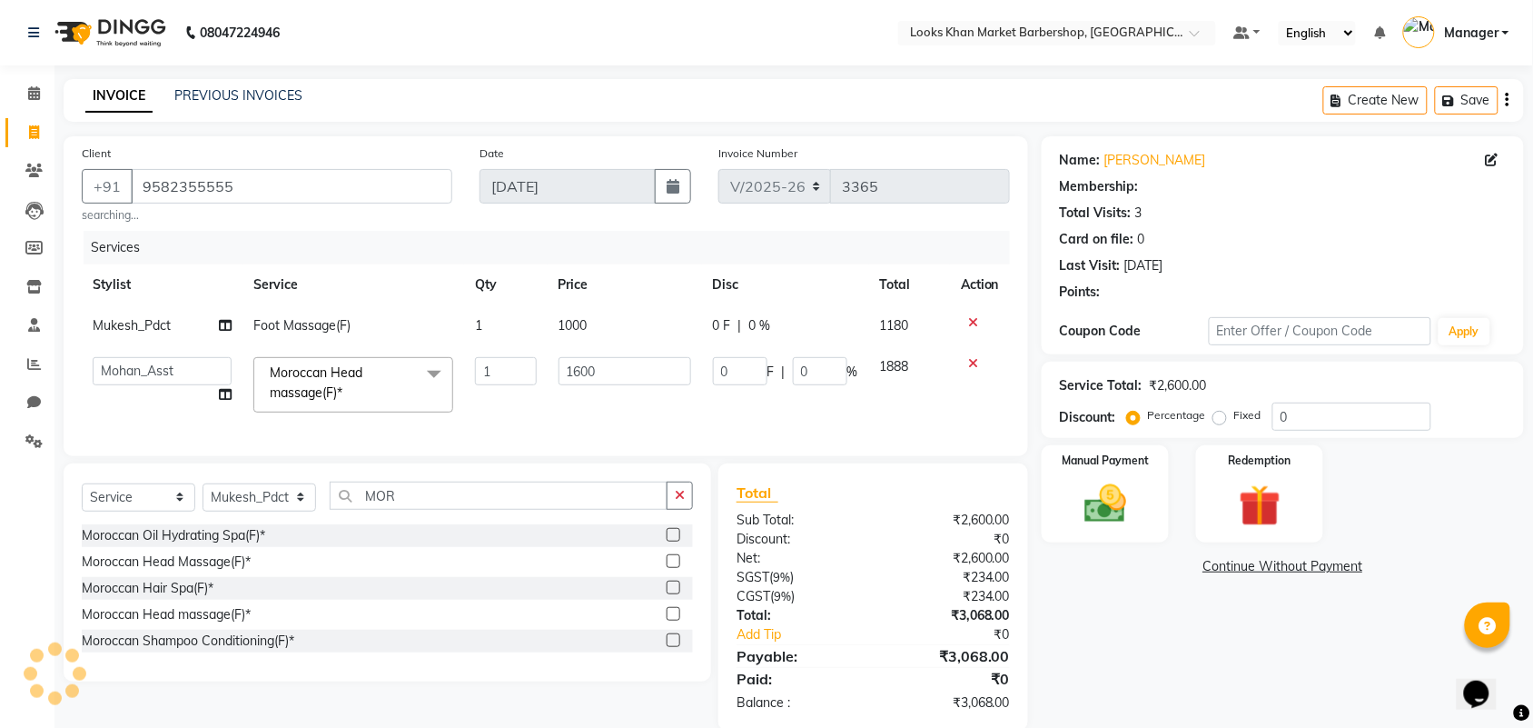
select select "1: Object"
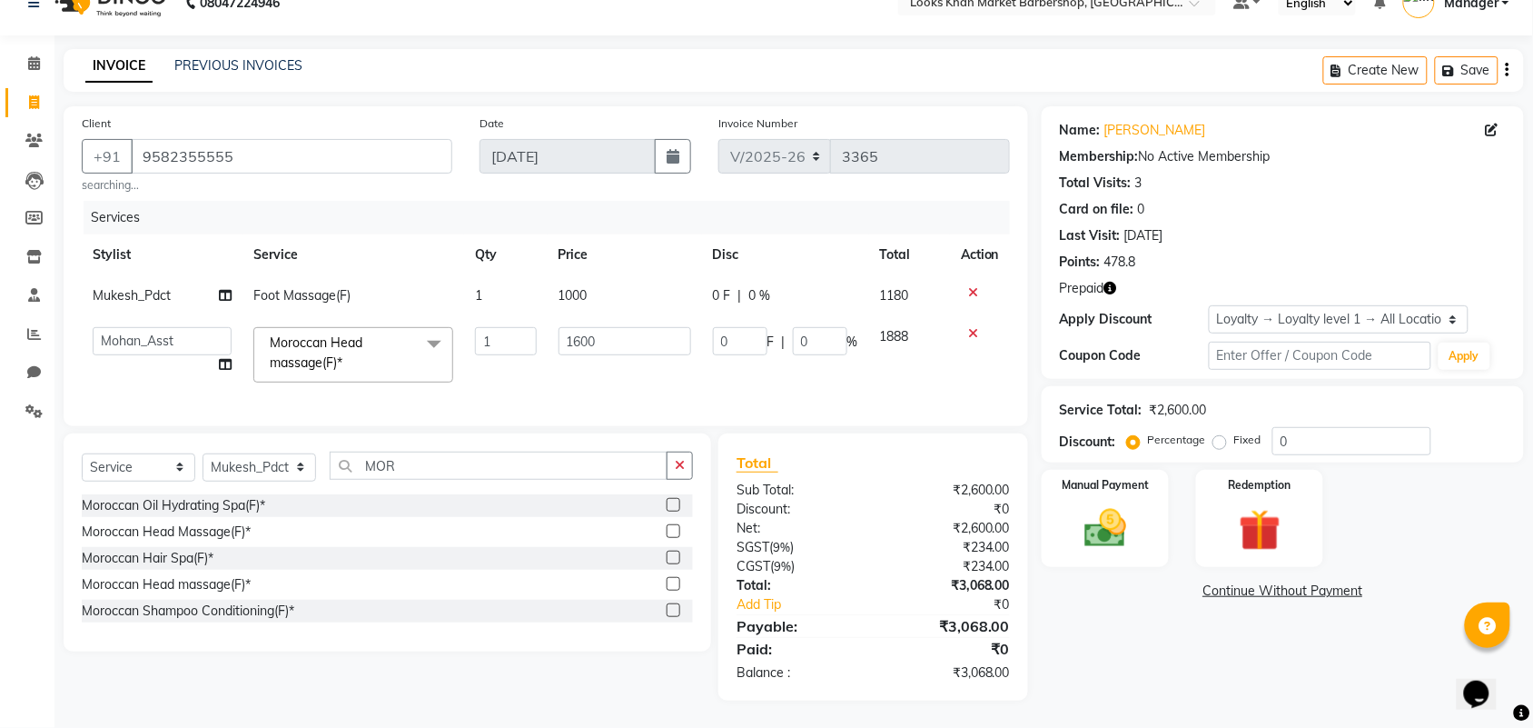
scroll to position [47, 0]
click at [1117, 503] on img at bounding box center [1105, 528] width 71 height 50
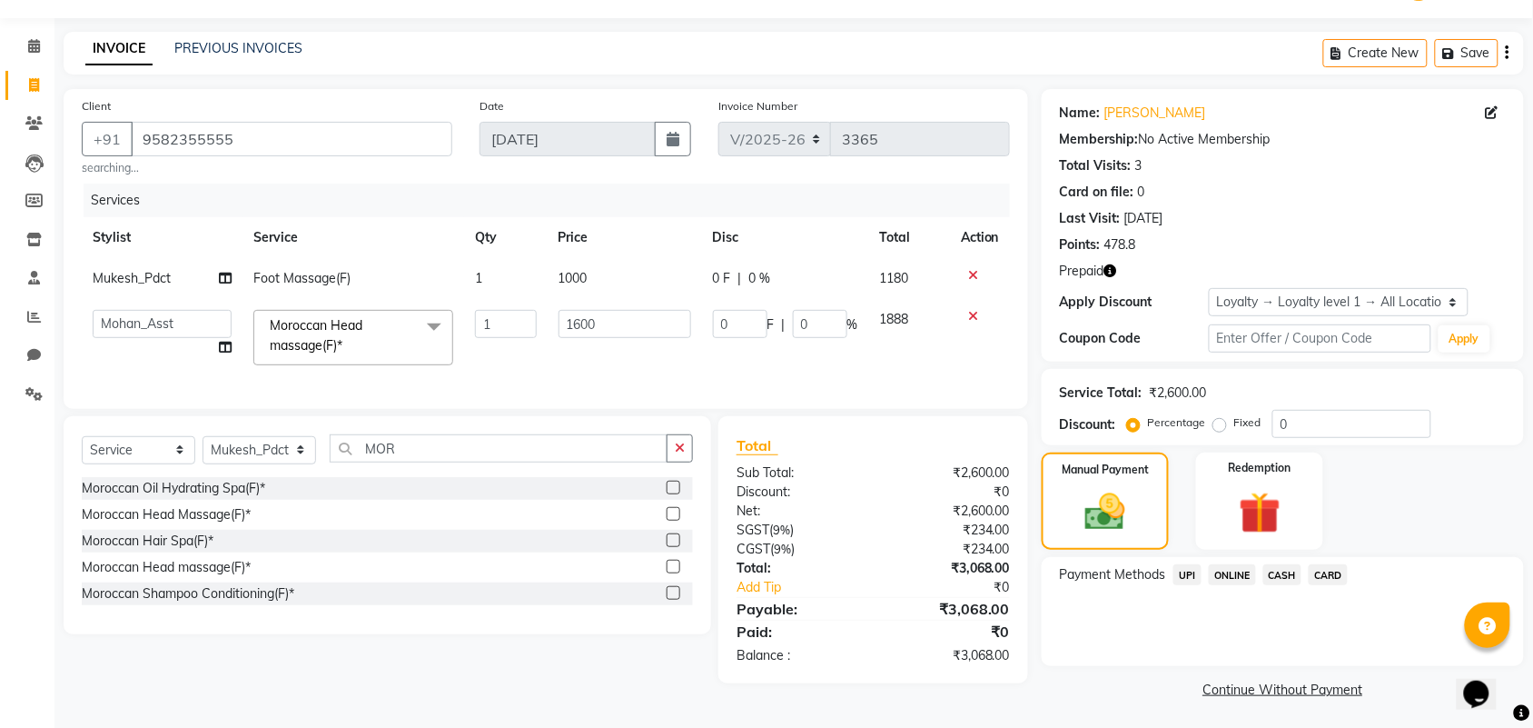
click at [1111, 264] on icon "button" at bounding box center [1111, 270] width 13 height 13
click at [1279, 574] on span "CASH" at bounding box center [1283, 574] width 39 height 21
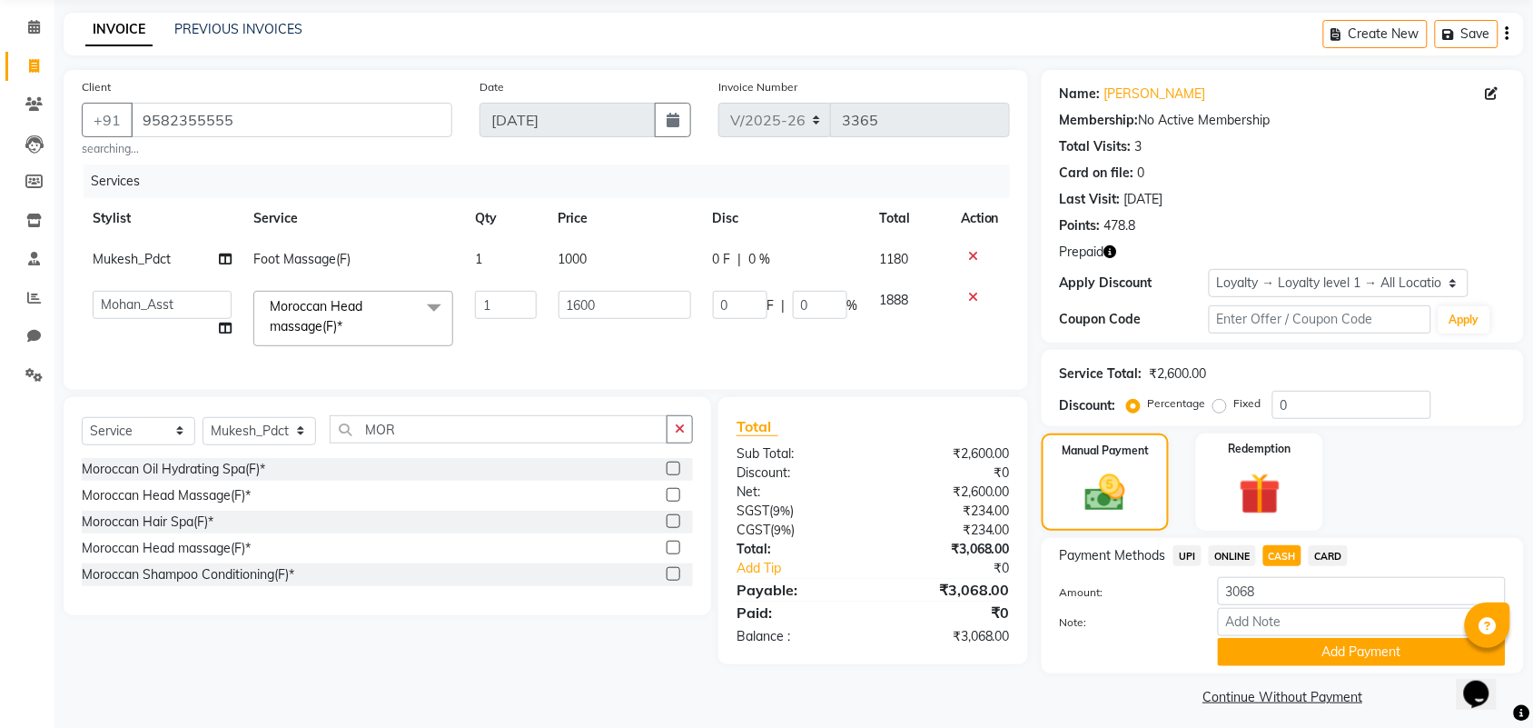
scroll to position [75, 0]
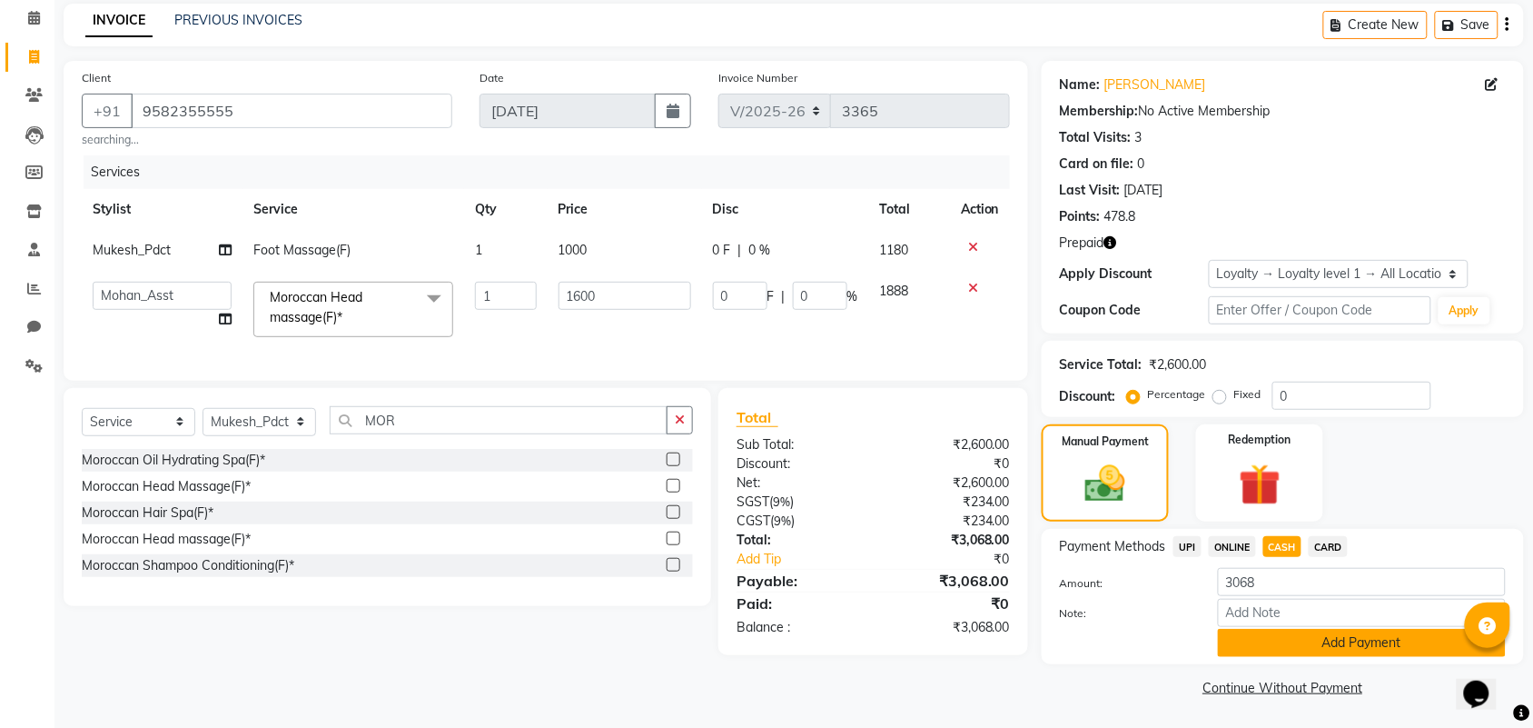
click at [1288, 639] on button "Add Payment" at bounding box center [1362, 643] width 288 height 28
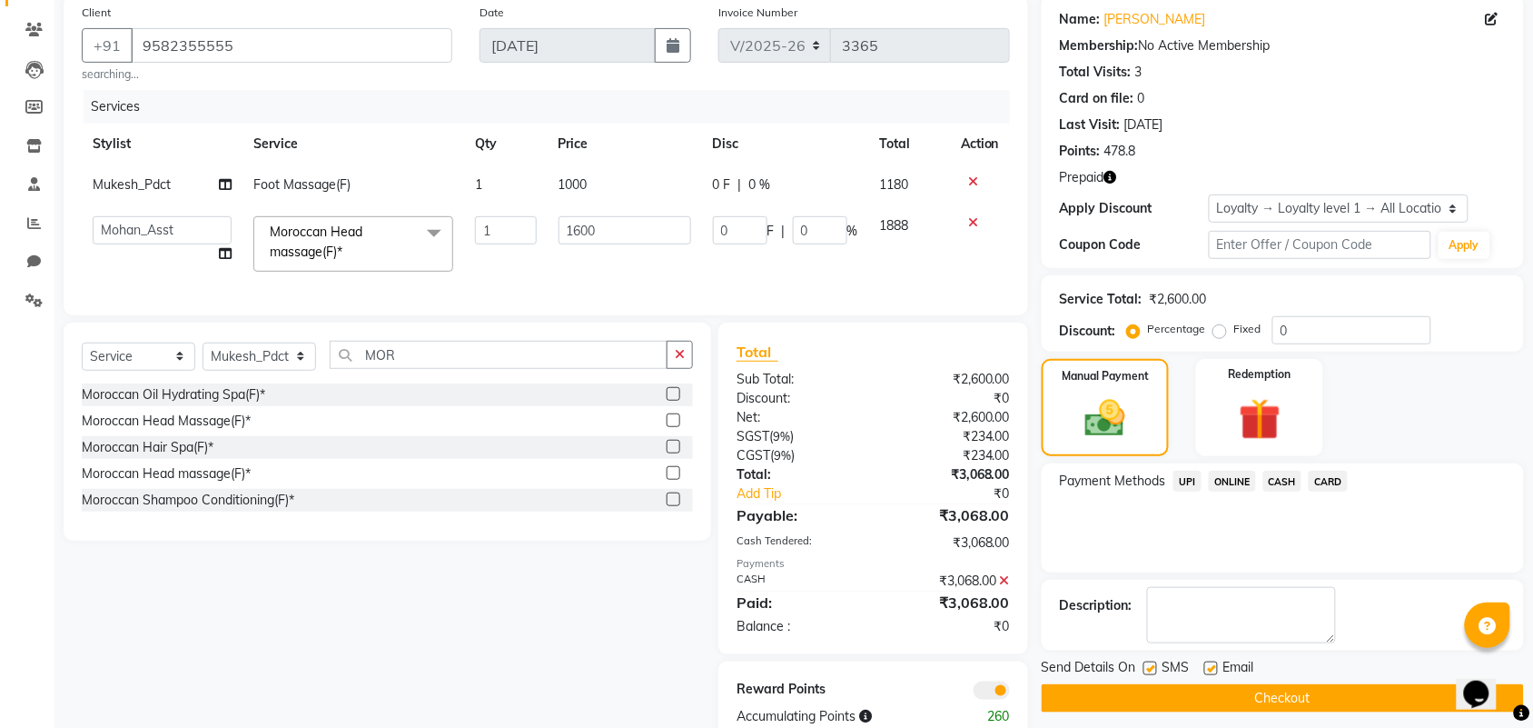
scroll to position [201, 0]
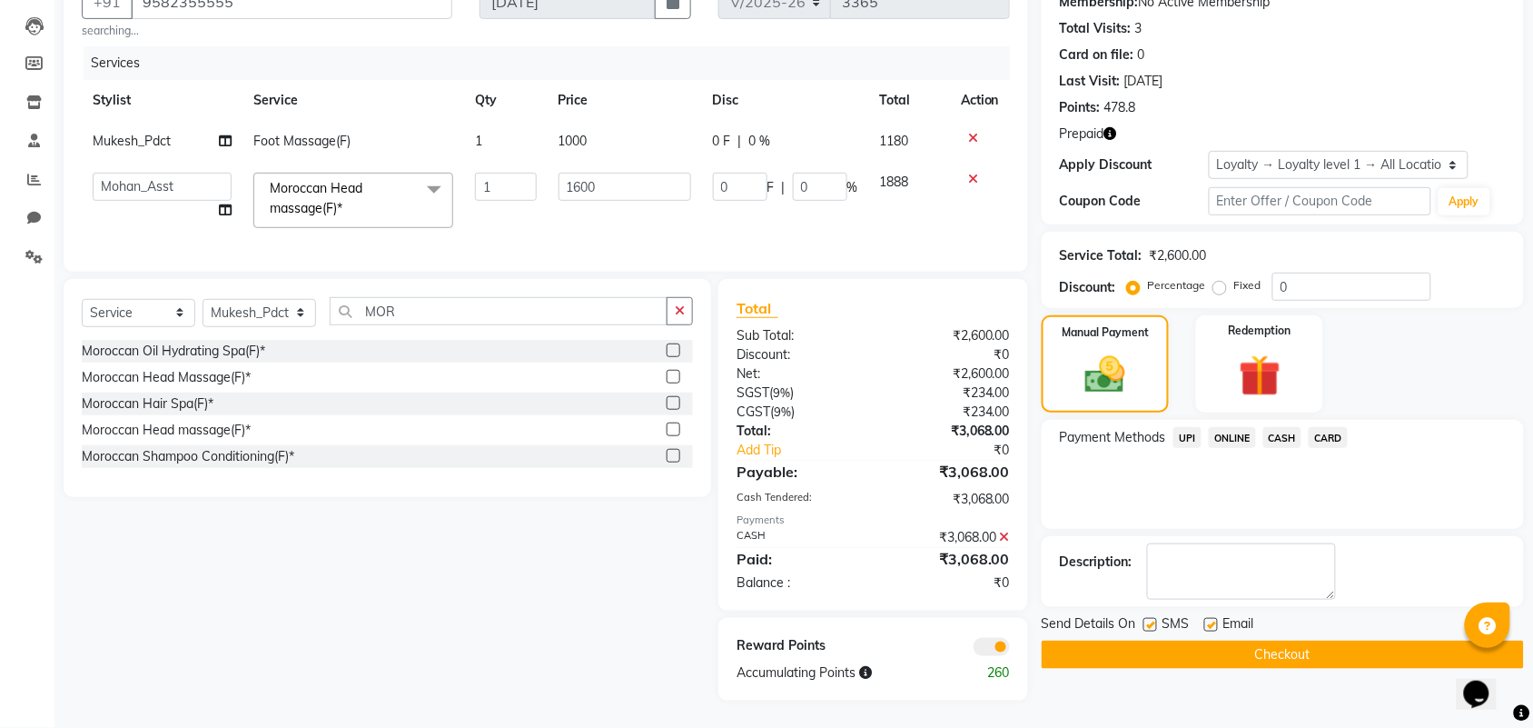
click at [1183, 640] on button "Checkout" at bounding box center [1283, 654] width 482 height 28
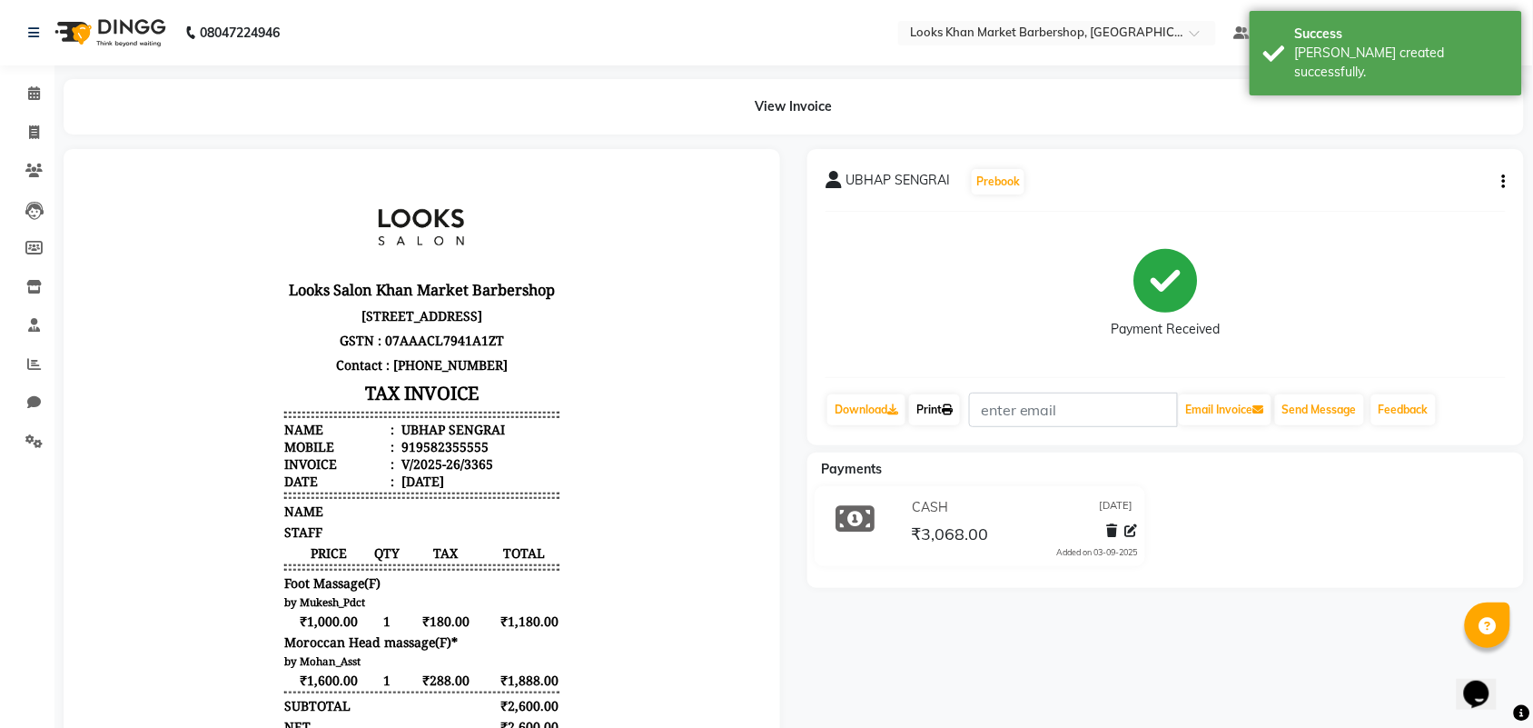
click at [950, 409] on icon at bounding box center [947, 409] width 11 height 11
click at [38, 134] on icon at bounding box center [34, 132] width 10 height 14
select select "service"
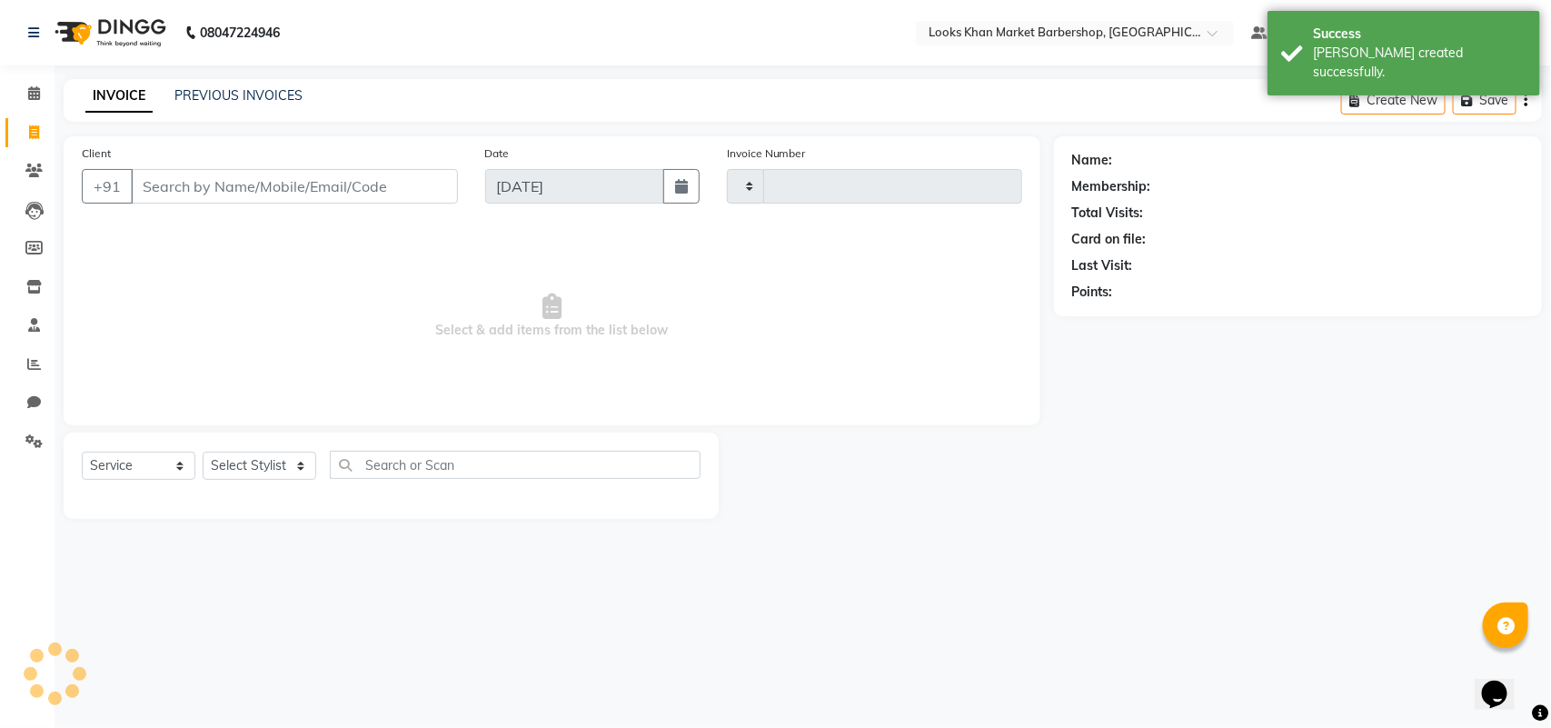
type input "3366"
select select "8030"
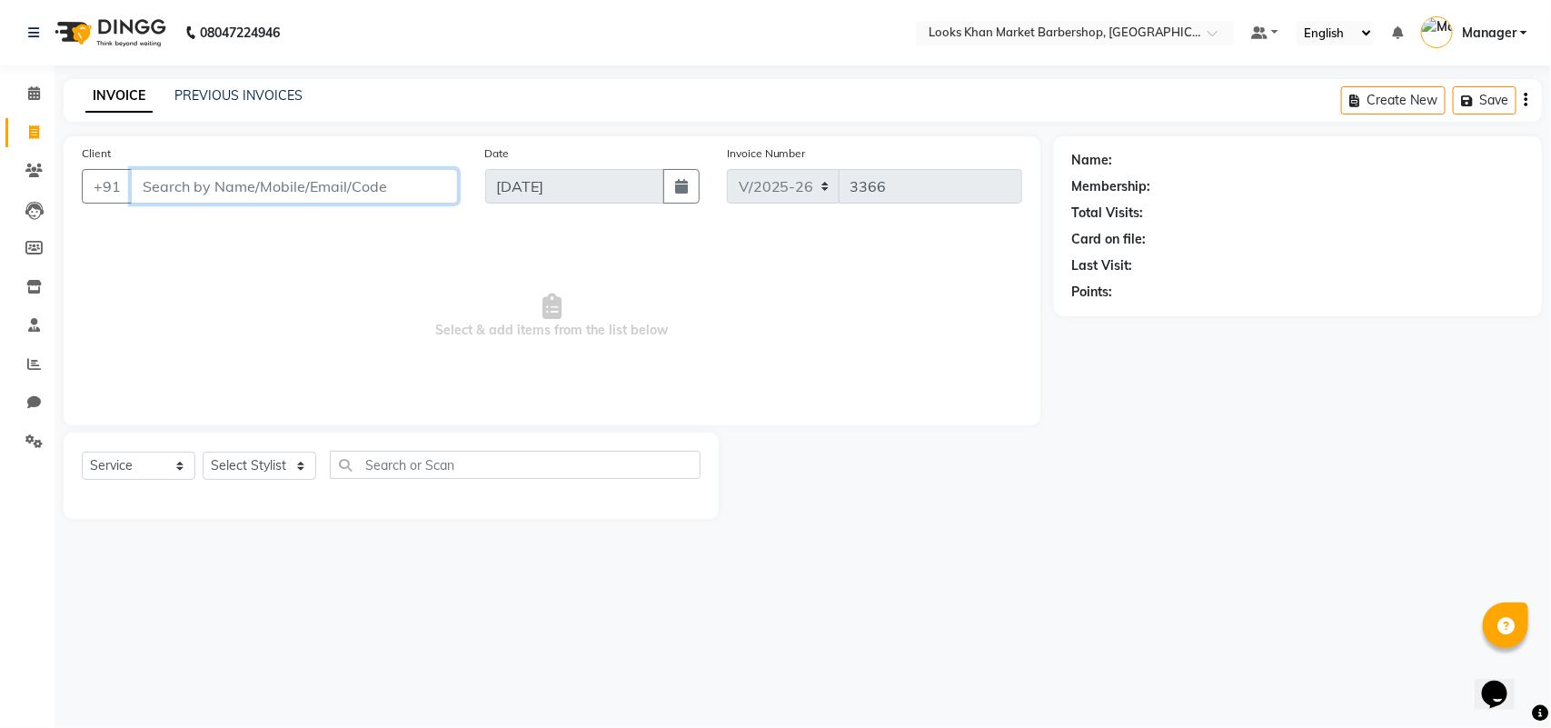
click at [253, 177] on input "Client" at bounding box center [294, 186] width 327 height 35
click at [253, 191] on input "Client" at bounding box center [294, 186] width 327 height 35
type input "9742490864"
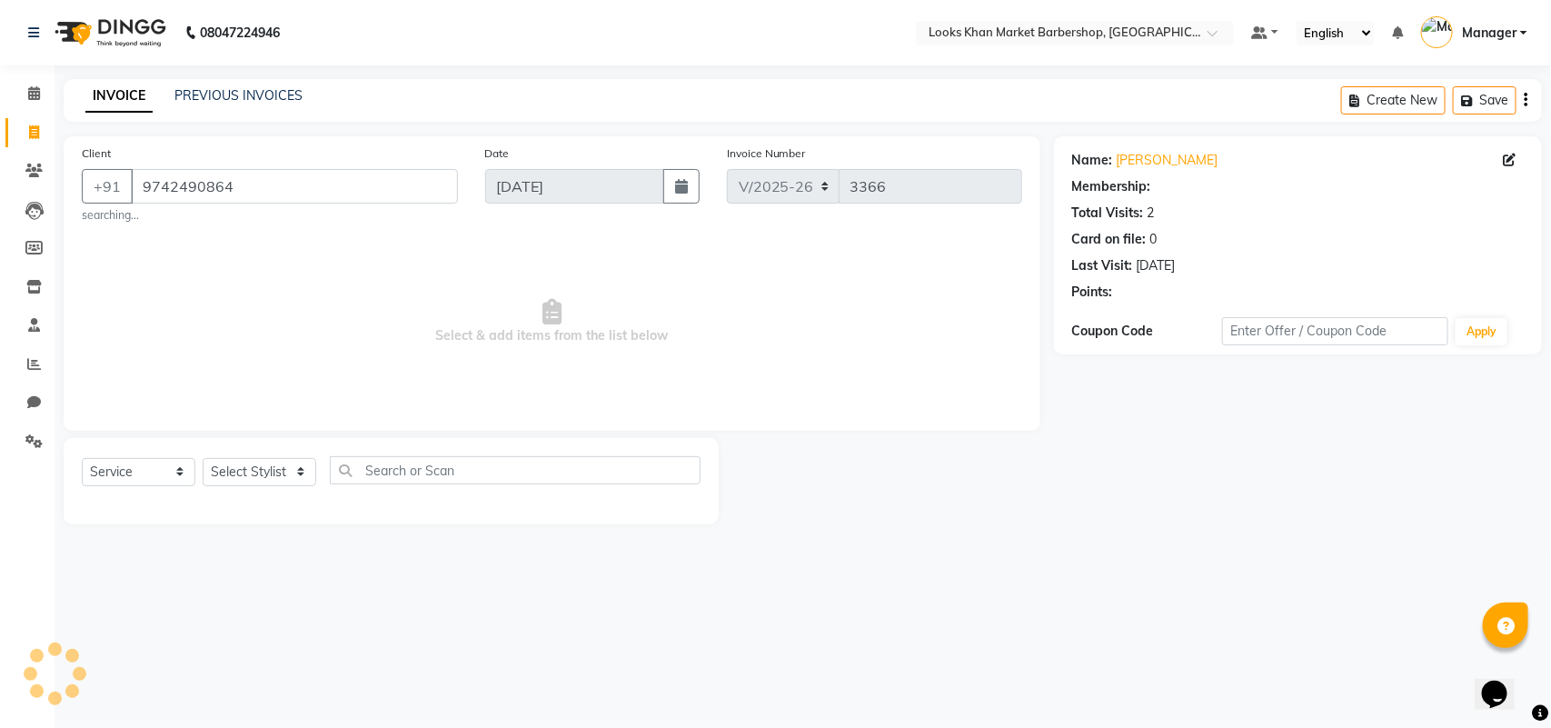
select select "1: Object"
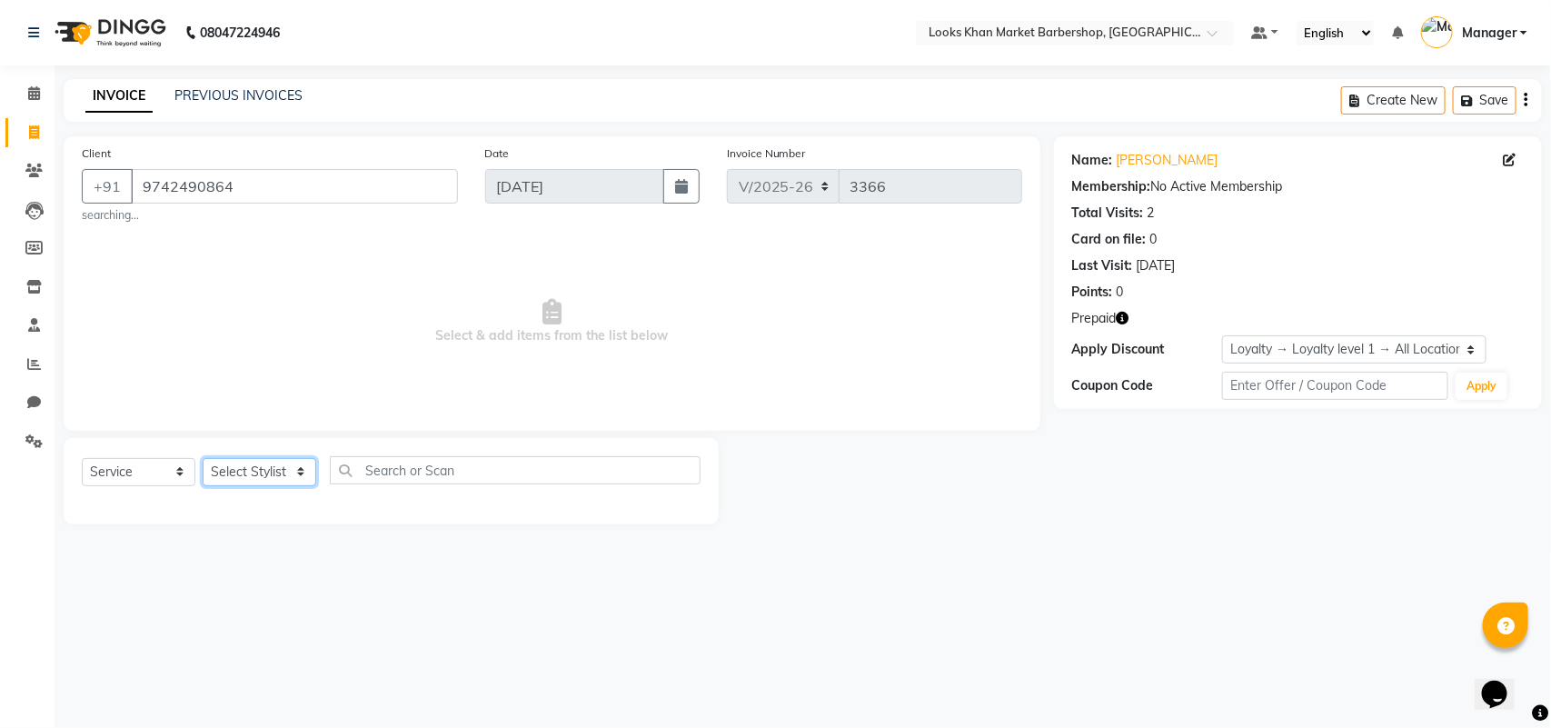
click at [289, 466] on select "Select Stylist Abhishek_pdct Akash_pdct Alam Counter_Sales [PERSON_NAME] [DATE]…" at bounding box center [260, 472] width 114 height 28
select select "72594"
click at [203, 458] on select "Select Stylist Abhishek_pdct Akash_pdct Alam Counter_Sales [PERSON_NAME] [DATE]…" at bounding box center [260, 472] width 114 height 28
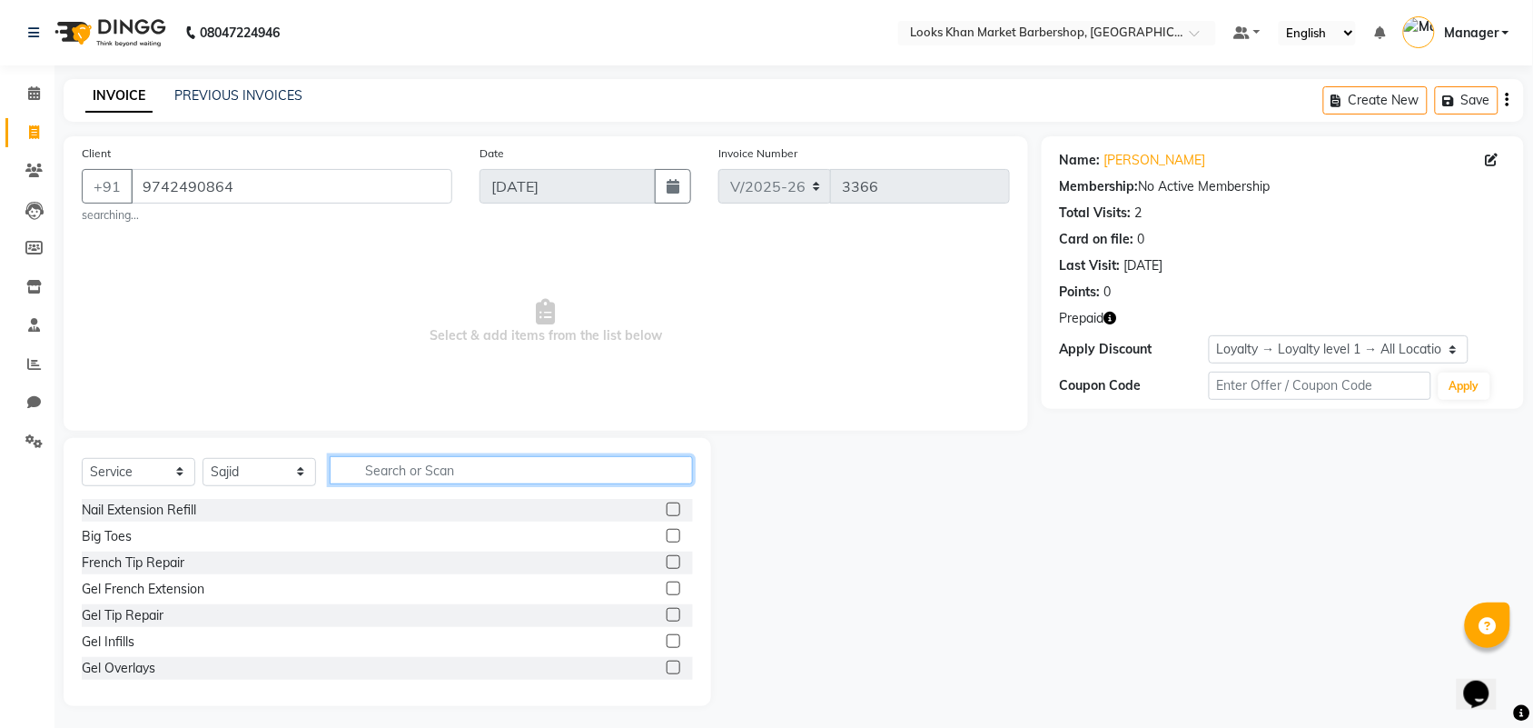
click at [375, 473] on input "text" at bounding box center [511, 470] width 363 height 28
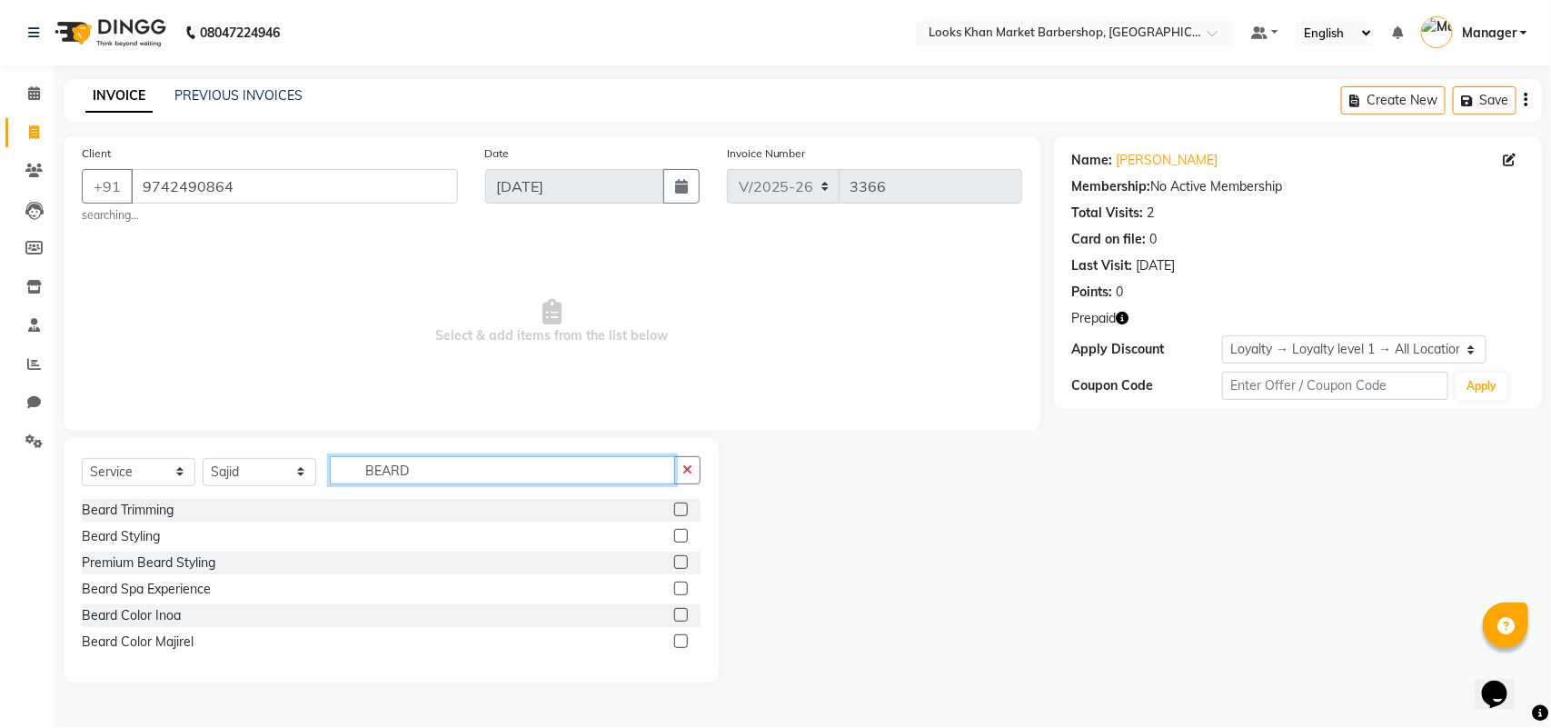
type input "BEARD"
drag, startPoint x: 677, startPoint y: 509, endPoint x: 689, endPoint y: 550, distance: 43.4
click at [679, 509] on label at bounding box center [681, 509] width 14 height 14
click at [679, 509] on input "checkbox" at bounding box center [680, 510] width 12 height 12
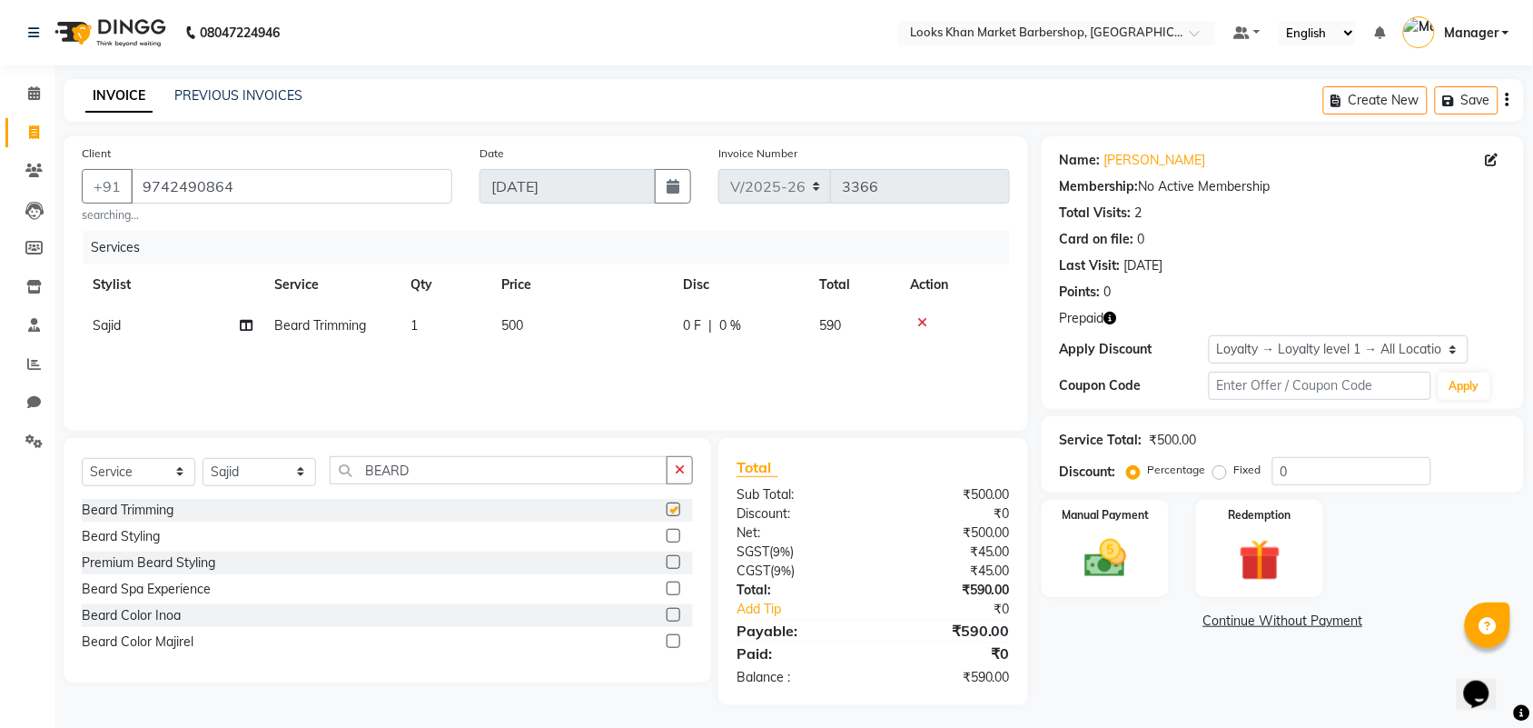
checkbox input "false"
click at [1114, 312] on icon "button" at bounding box center [1111, 318] width 13 height 13
click at [520, 321] on span "500" at bounding box center [512, 325] width 22 height 16
select select "72594"
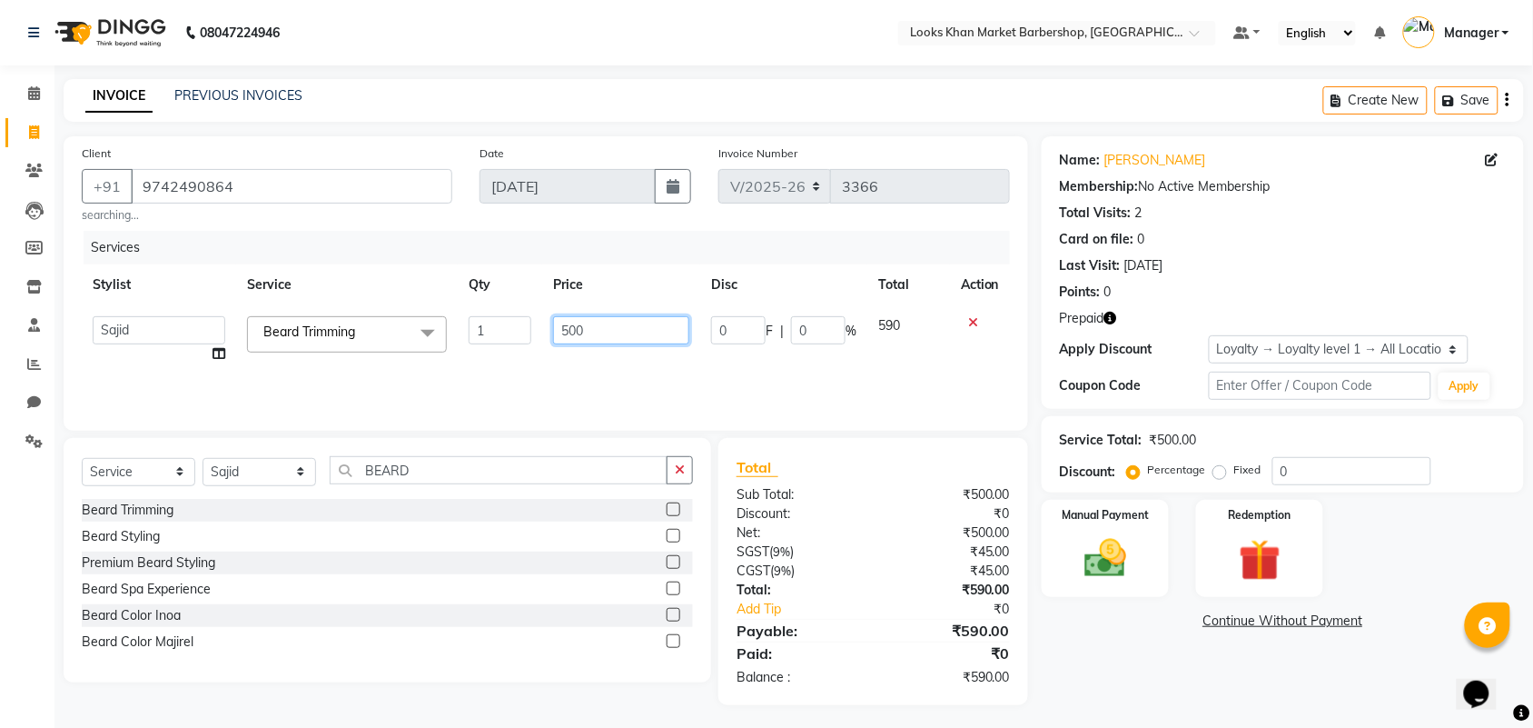
drag, startPoint x: 597, startPoint y: 323, endPoint x: 461, endPoint y: 330, distance: 136.4
click at [461, 330] on tr "Abhishek_pdct Akash_pdct Alam Counter_Sales [PERSON_NAME] [DATE]_Mgr Manager Ma…" at bounding box center [546, 339] width 928 height 69
type input "600"
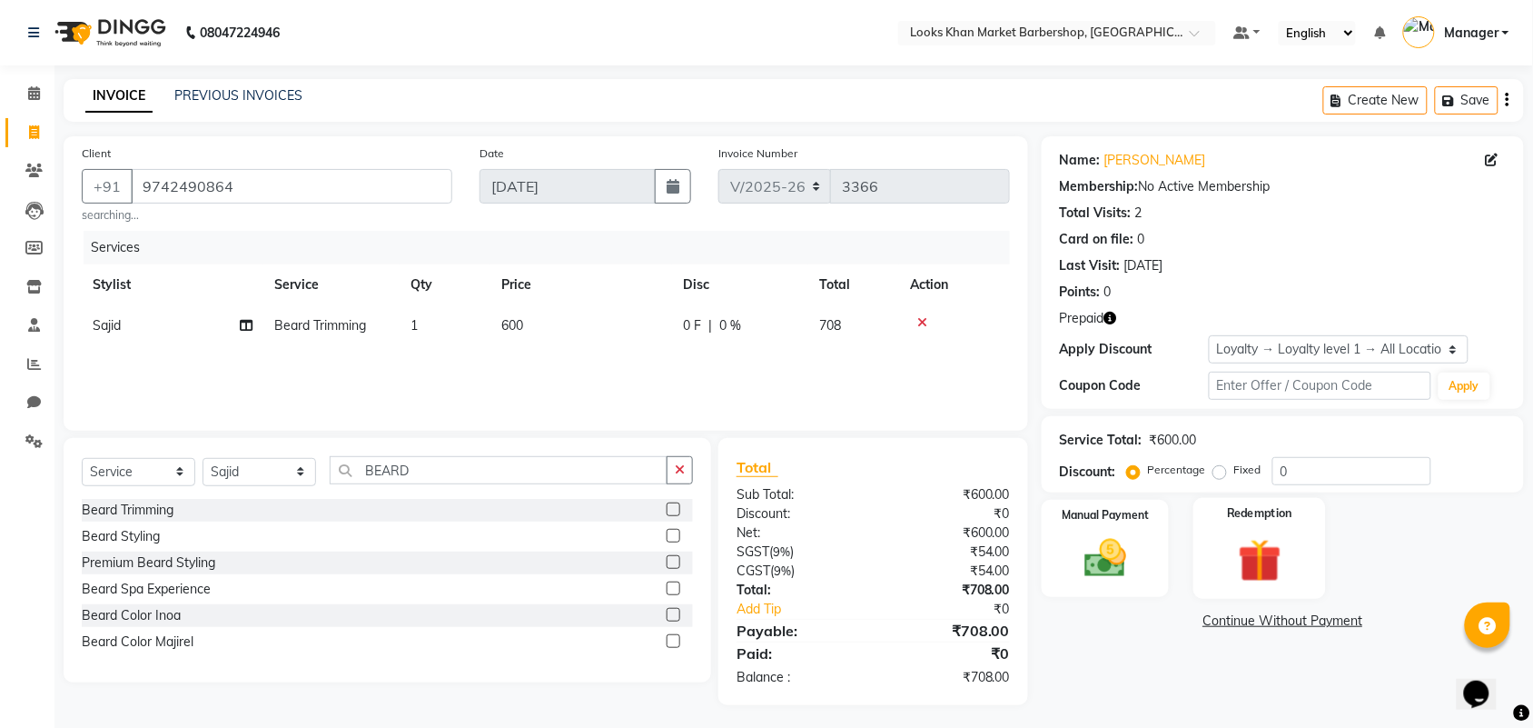
click at [1245, 548] on img at bounding box center [1260, 560] width 71 height 55
click at [1211, 619] on span "Prepaid 1" at bounding box center [1203, 623] width 59 height 21
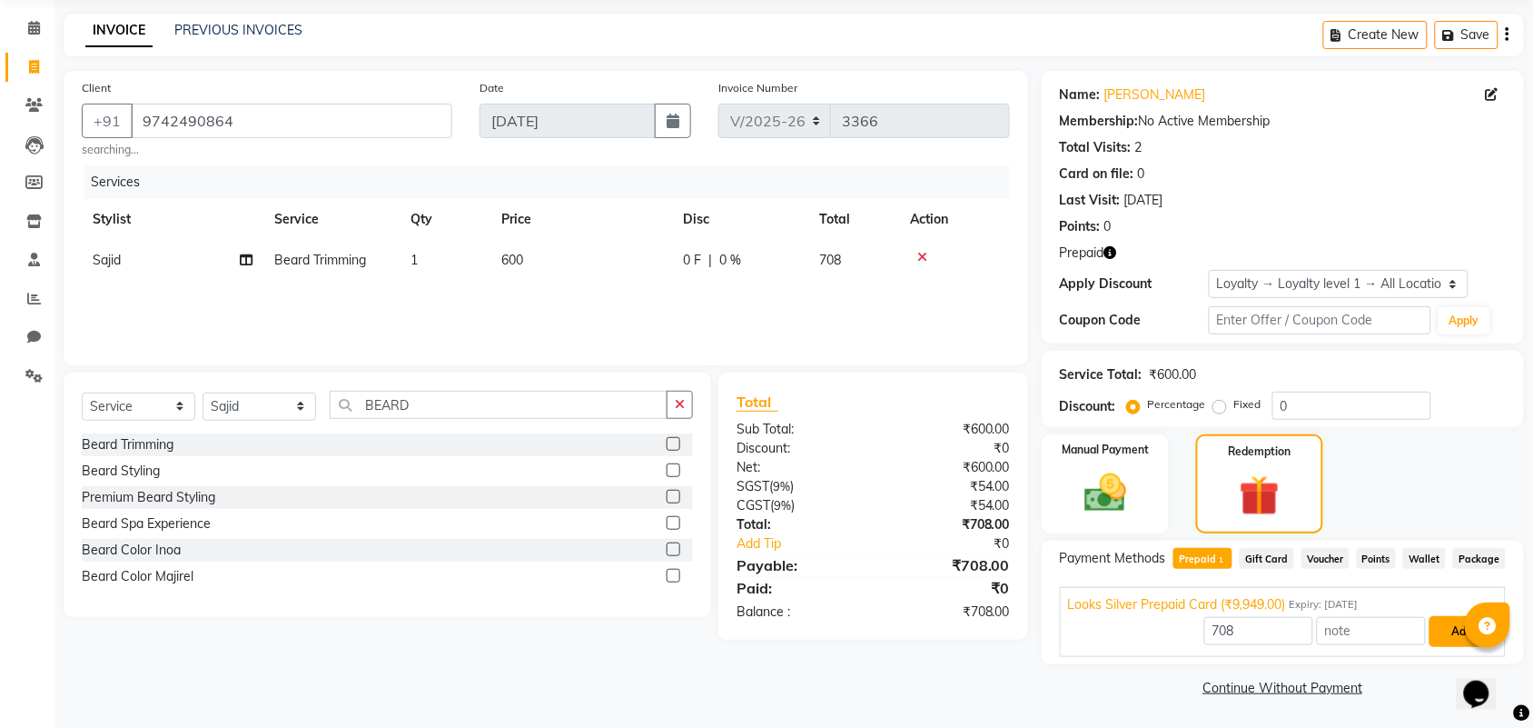
click at [1449, 634] on button "Add" at bounding box center [1463, 631] width 66 height 31
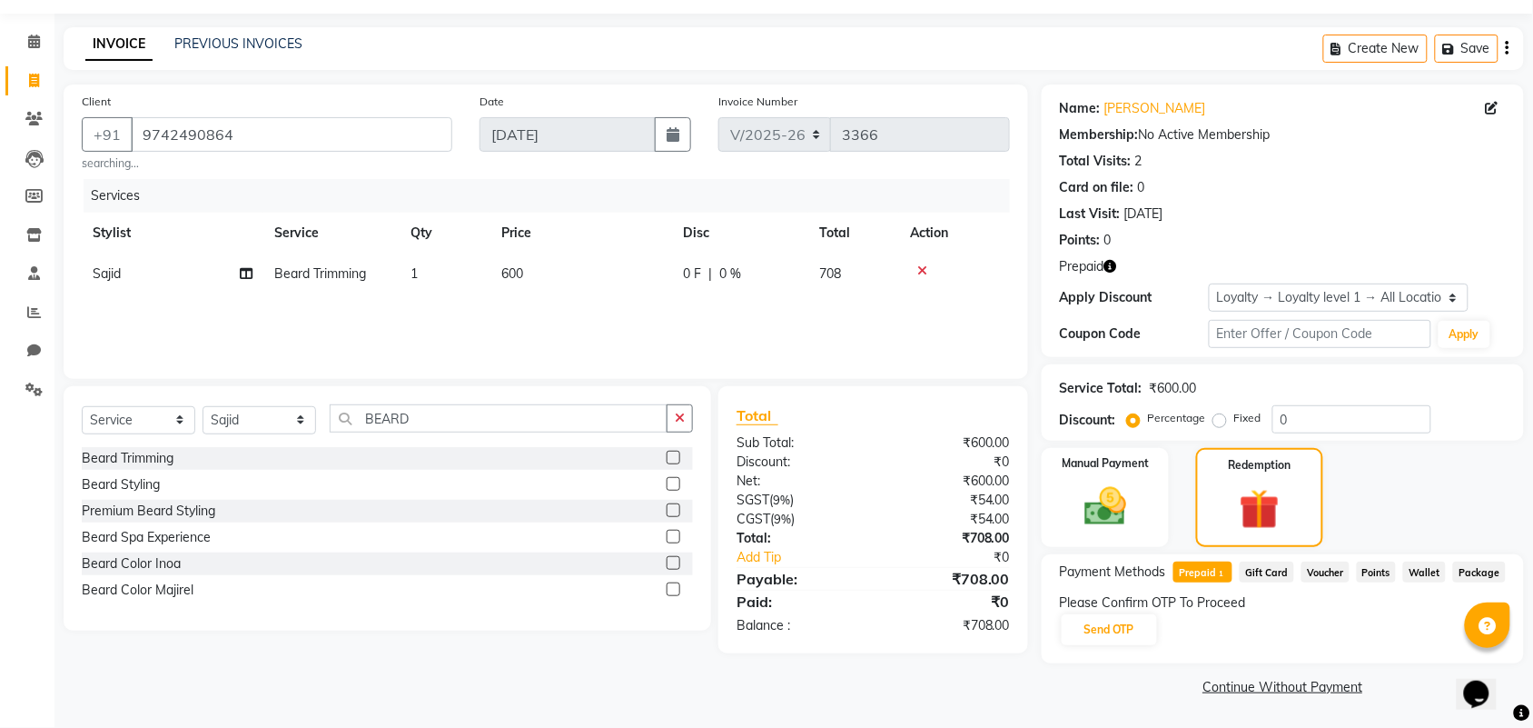
scroll to position [51, 0]
click at [1123, 625] on button "Send OTP" at bounding box center [1109, 630] width 95 height 31
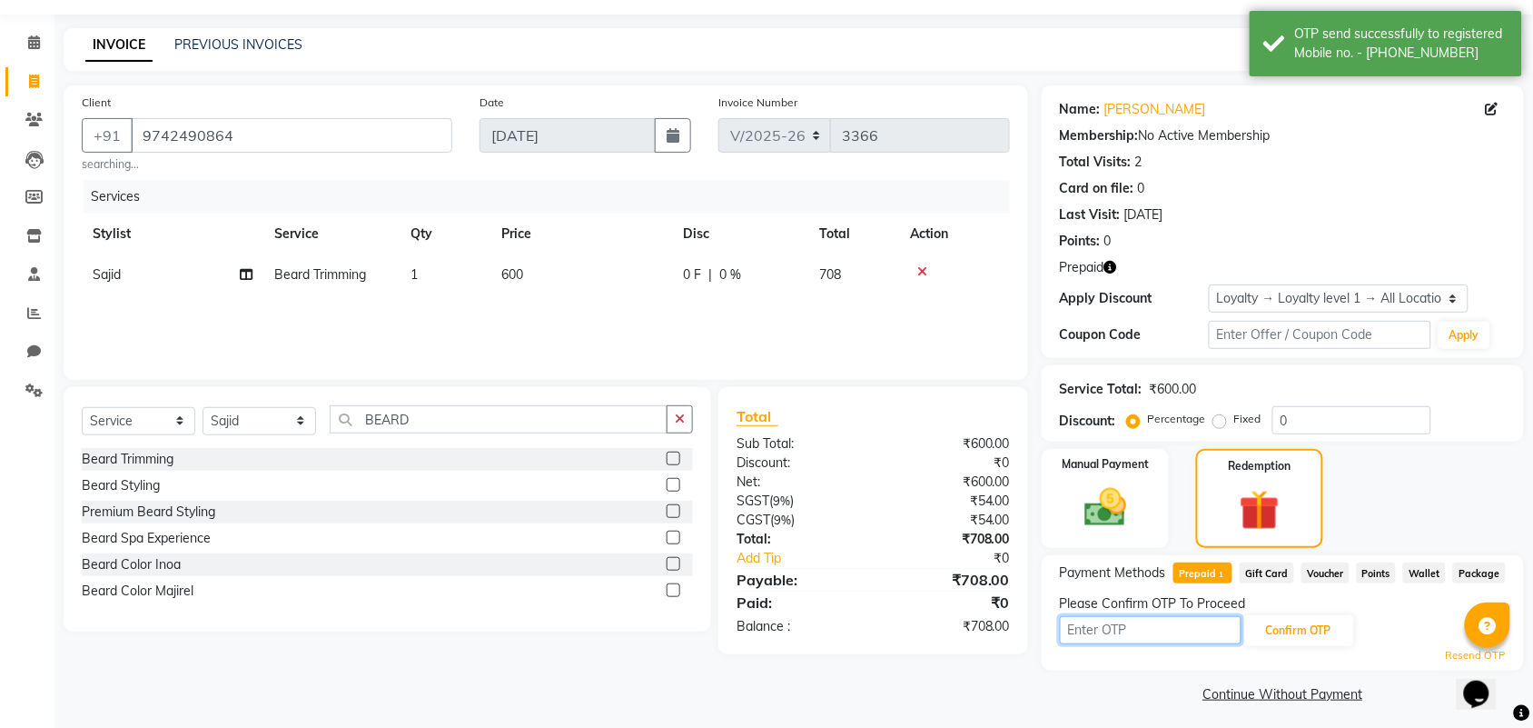
click at [1136, 620] on input "text" at bounding box center [1151, 630] width 182 height 28
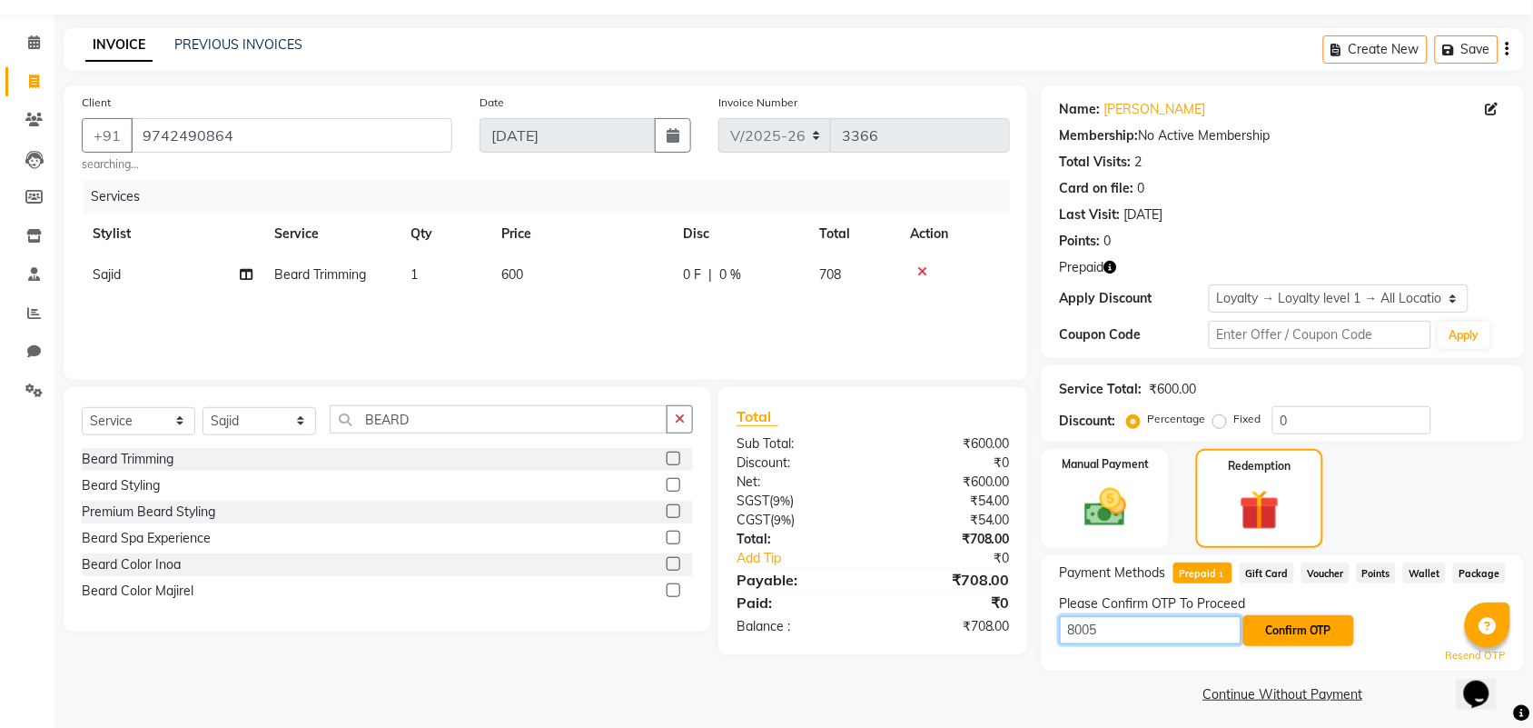
type input "8005"
click at [1254, 625] on button "Confirm OTP" at bounding box center [1299, 630] width 111 height 31
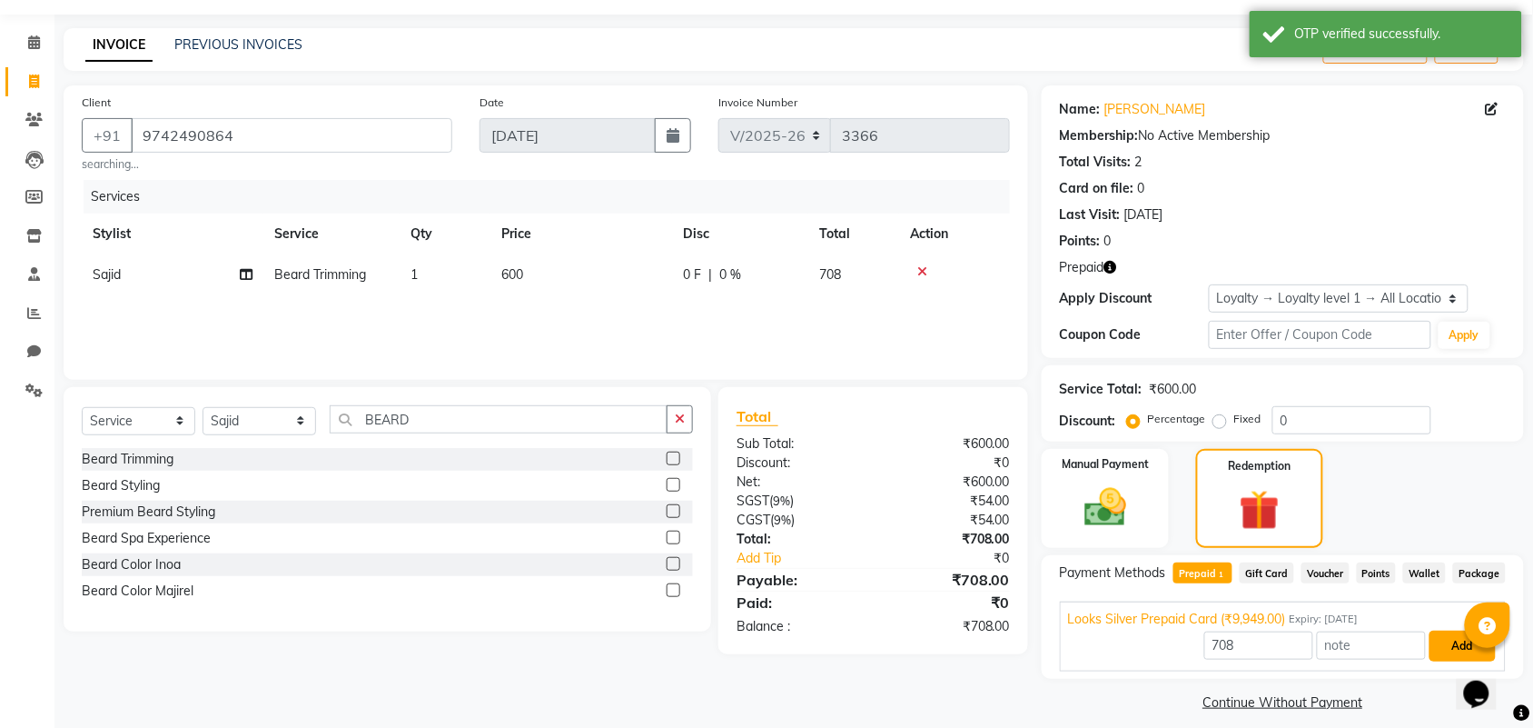
click at [1443, 645] on button "Add" at bounding box center [1463, 645] width 66 height 31
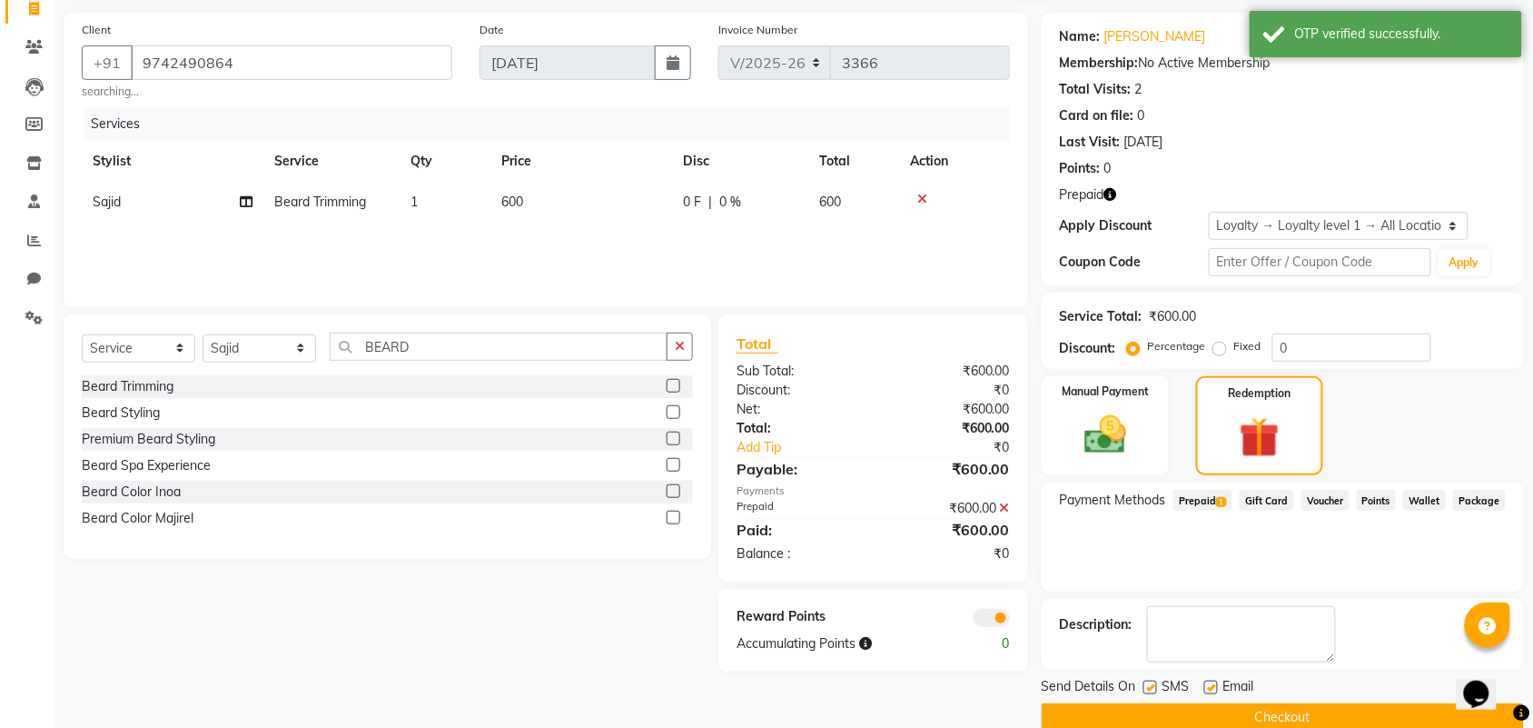
scroll to position [154, 0]
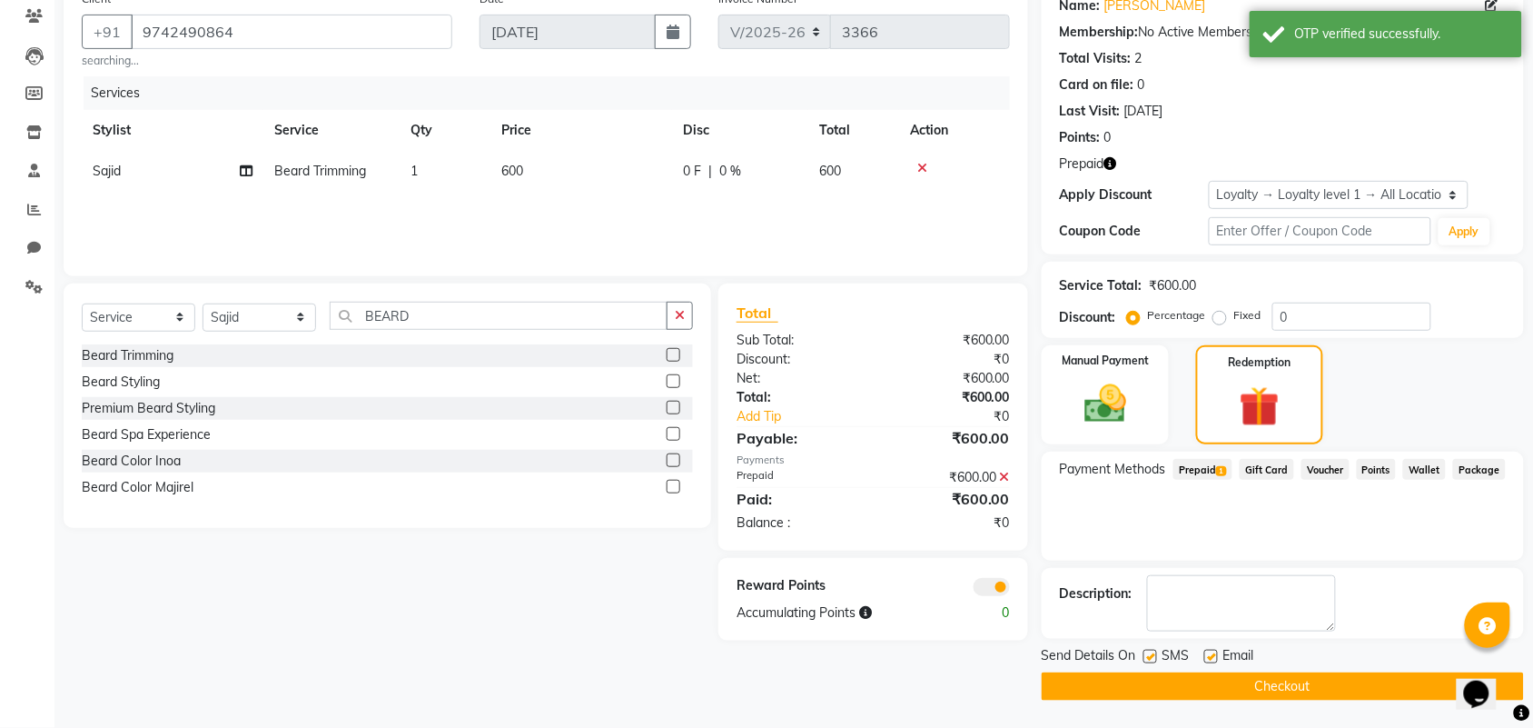
click at [1296, 688] on button "Checkout" at bounding box center [1283, 686] width 482 height 28
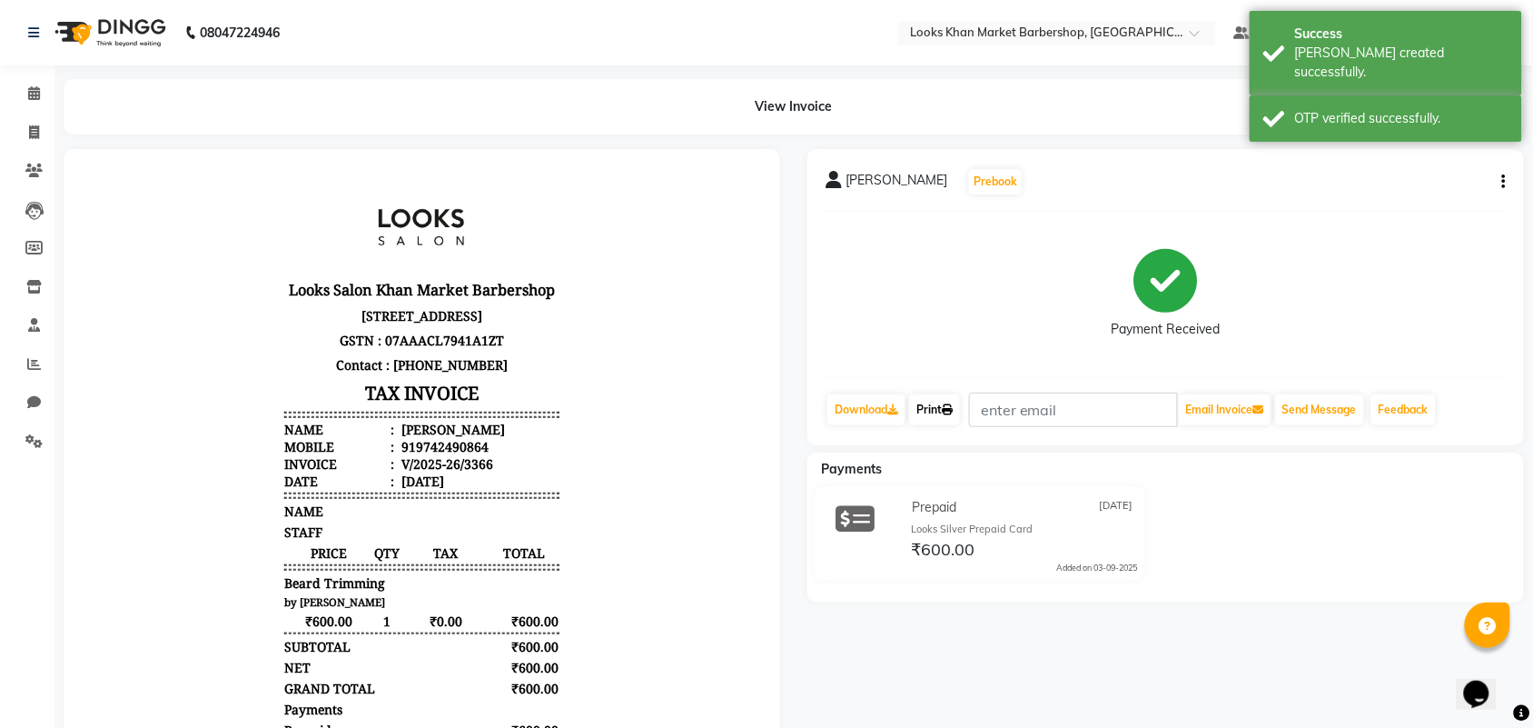
click at [945, 420] on link "Print" at bounding box center [934, 409] width 51 height 31
